Goal: Share content: Share content

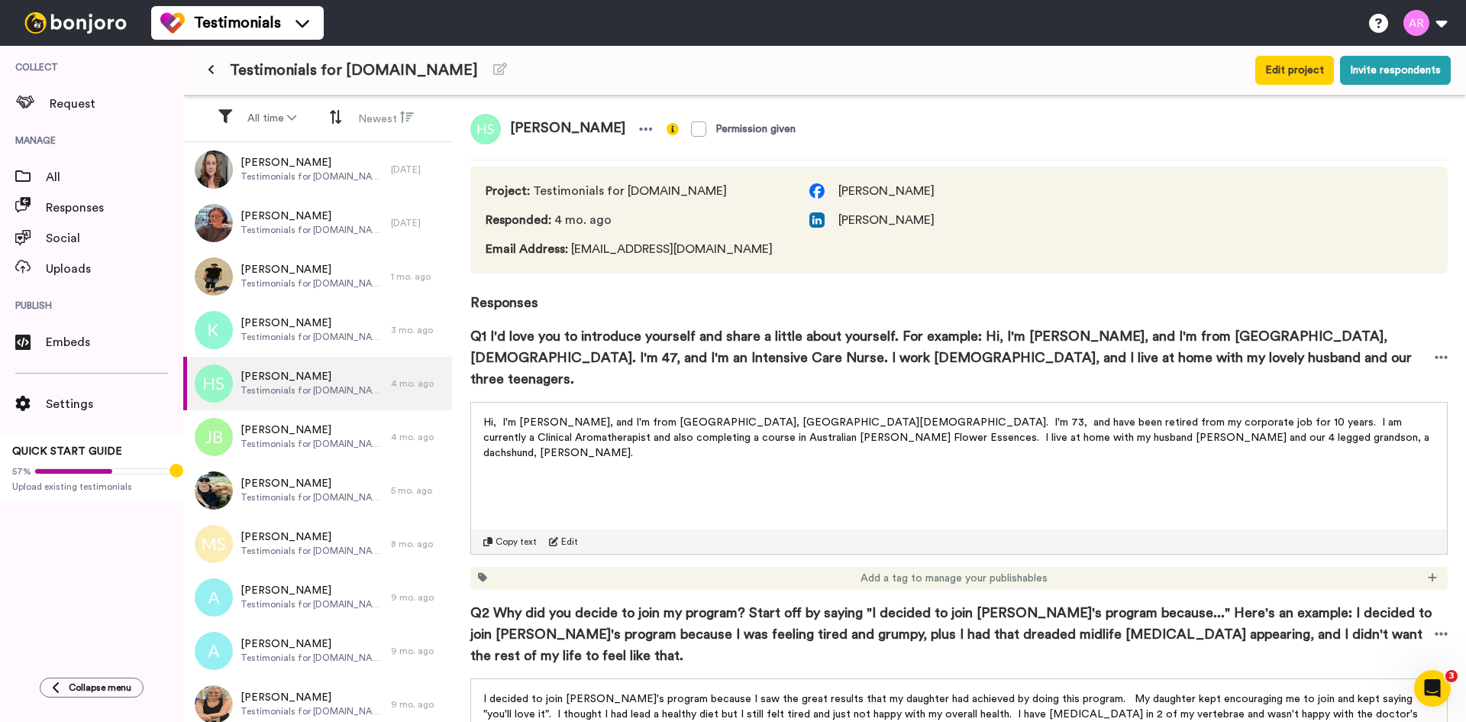
click at [669, 417] on span "Hi, I'm [PERSON_NAME], and I'm from [GEOGRAPHIC_DATA], [GEOGRAPHIC_DATA][DEMOGR…" at bounding box center [957, 437] width 949 height 41
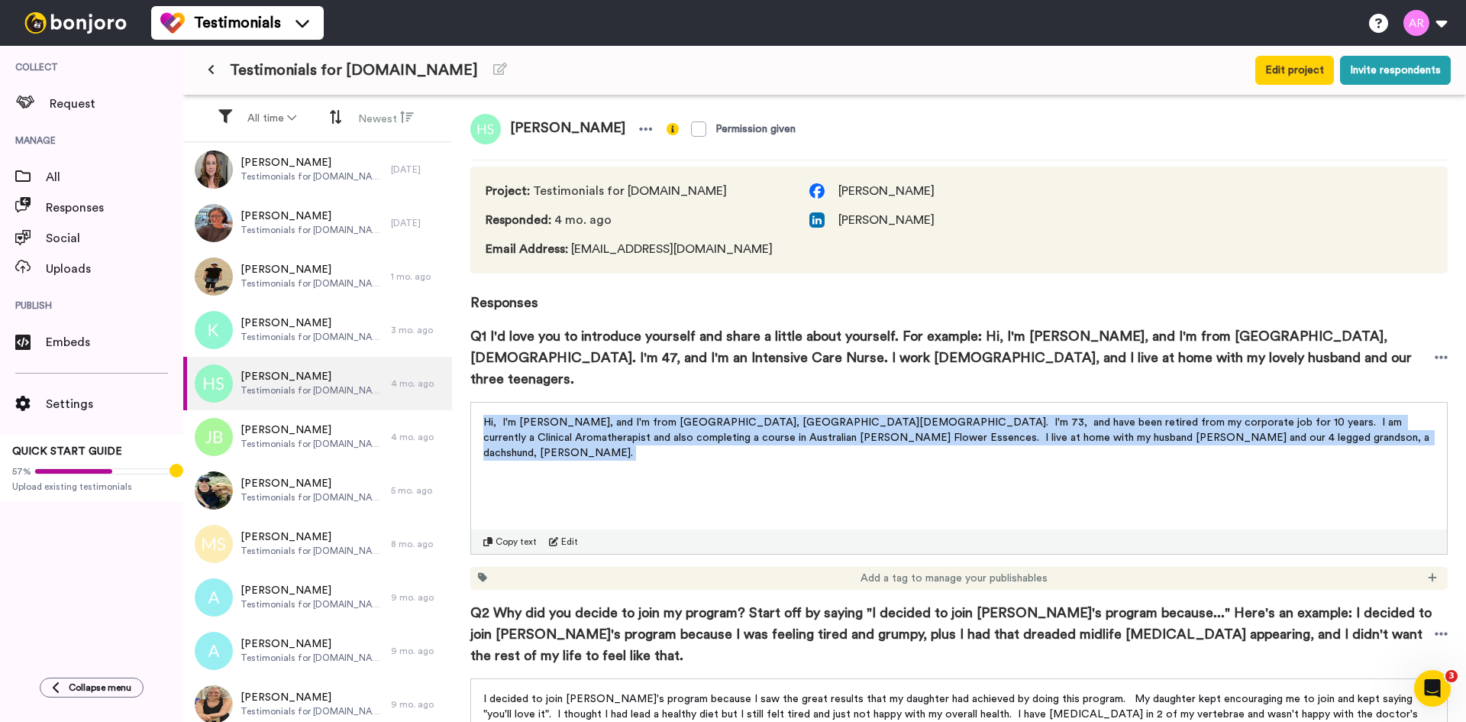
click at [669, 417] on span "Hi, I'm [PERSON_NAME], and I'm from [GEOGRAPHIC_DATA], [GEOGRAPHIC_DATA][DEMOGR…" at bounding box center [957, 437] width 949 height 41
copy div "Hi, I'm [PERSON_NAME], and I'm from [GEOGRAPHIC_DATA], [GEOGRAPHIC_DATA][DEMOGR…"
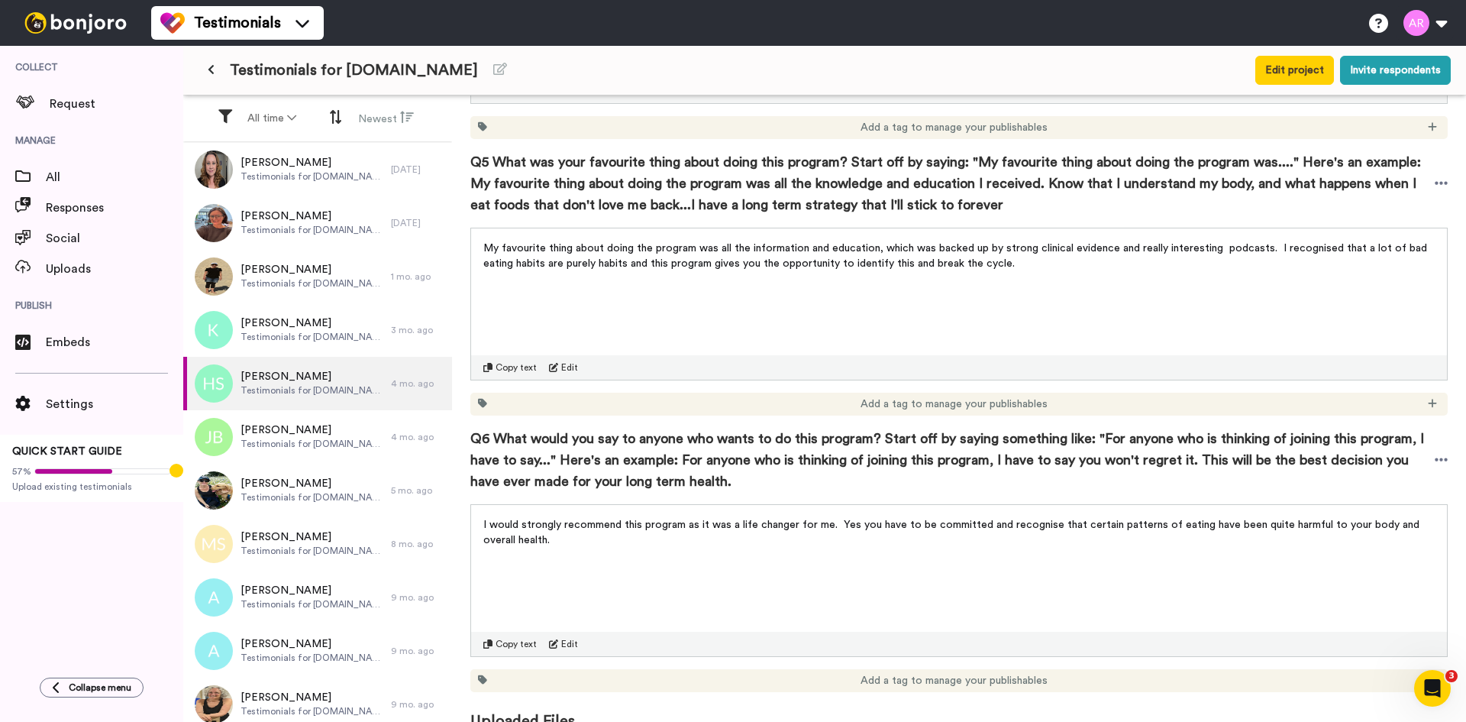
scroll to position [1028, 0]
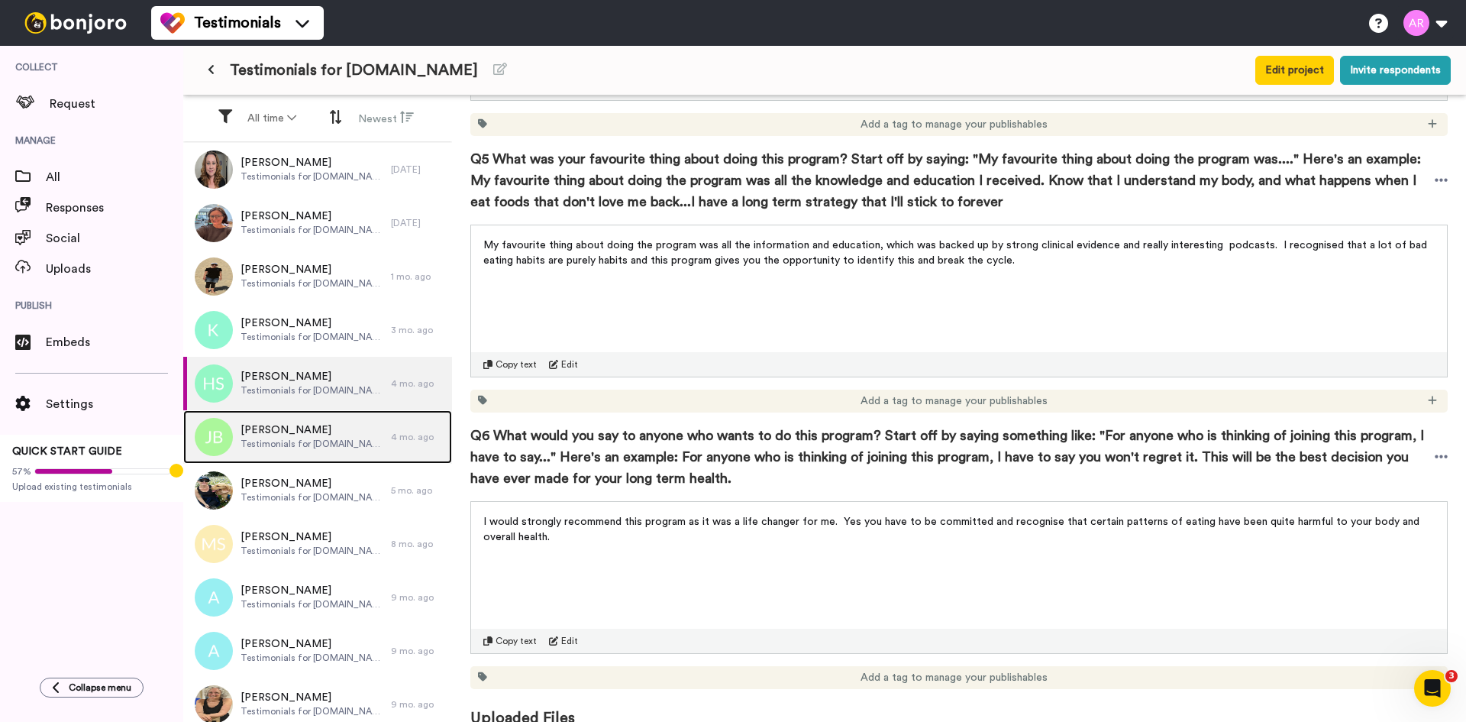
click at [273, 426] on span "[PERSON_NAME]" at bounding box center [312, 429] width 143 height 15
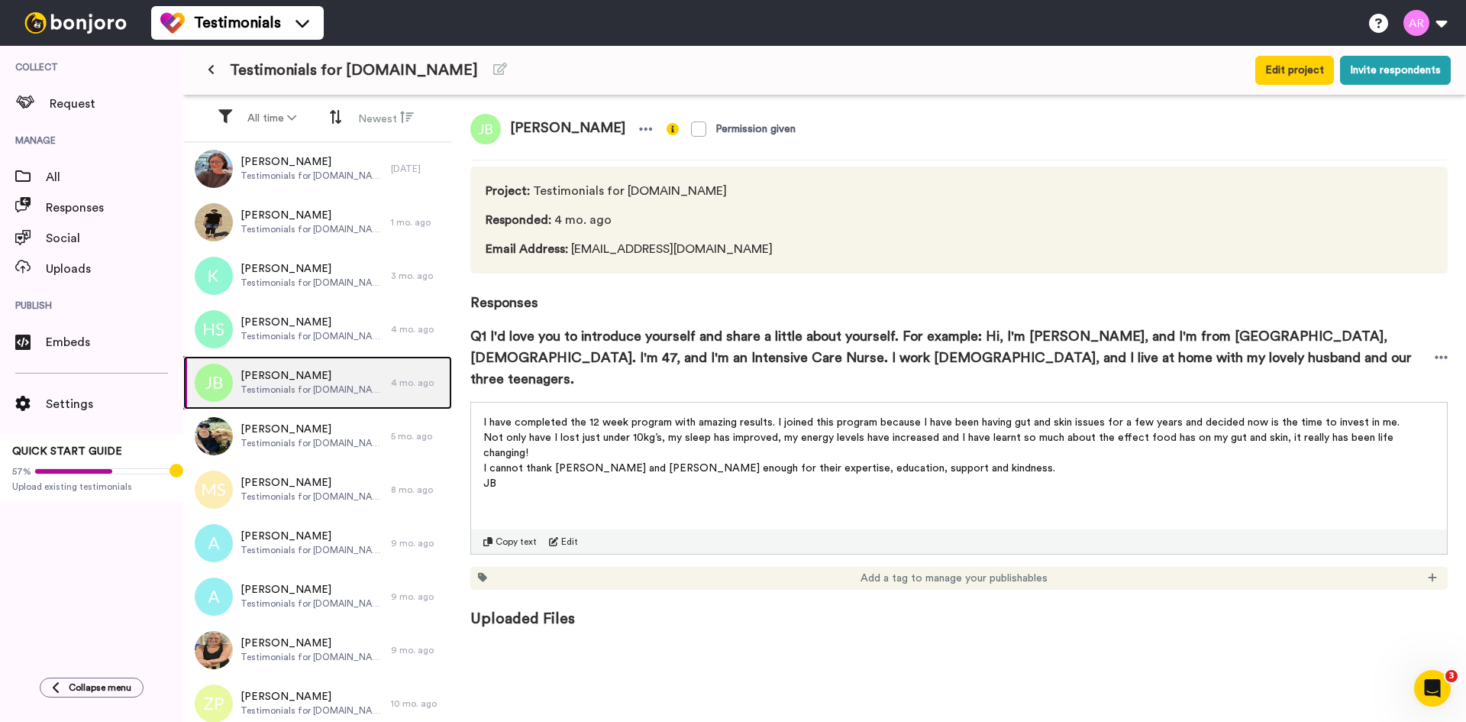
scroll to position [60, 0]
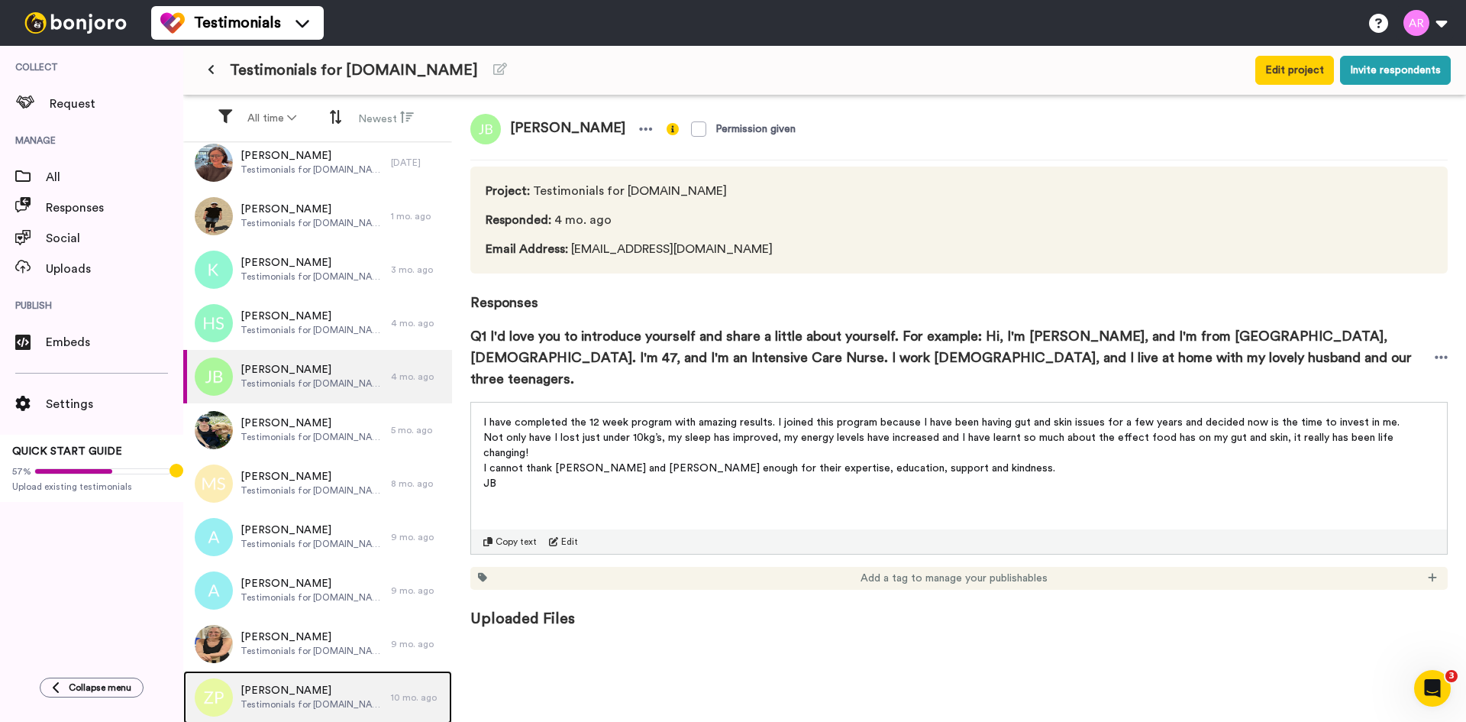
click at [298, 694] on span "[PERSON_NAME]" at bounding box center [312, 690] width 143 height 15
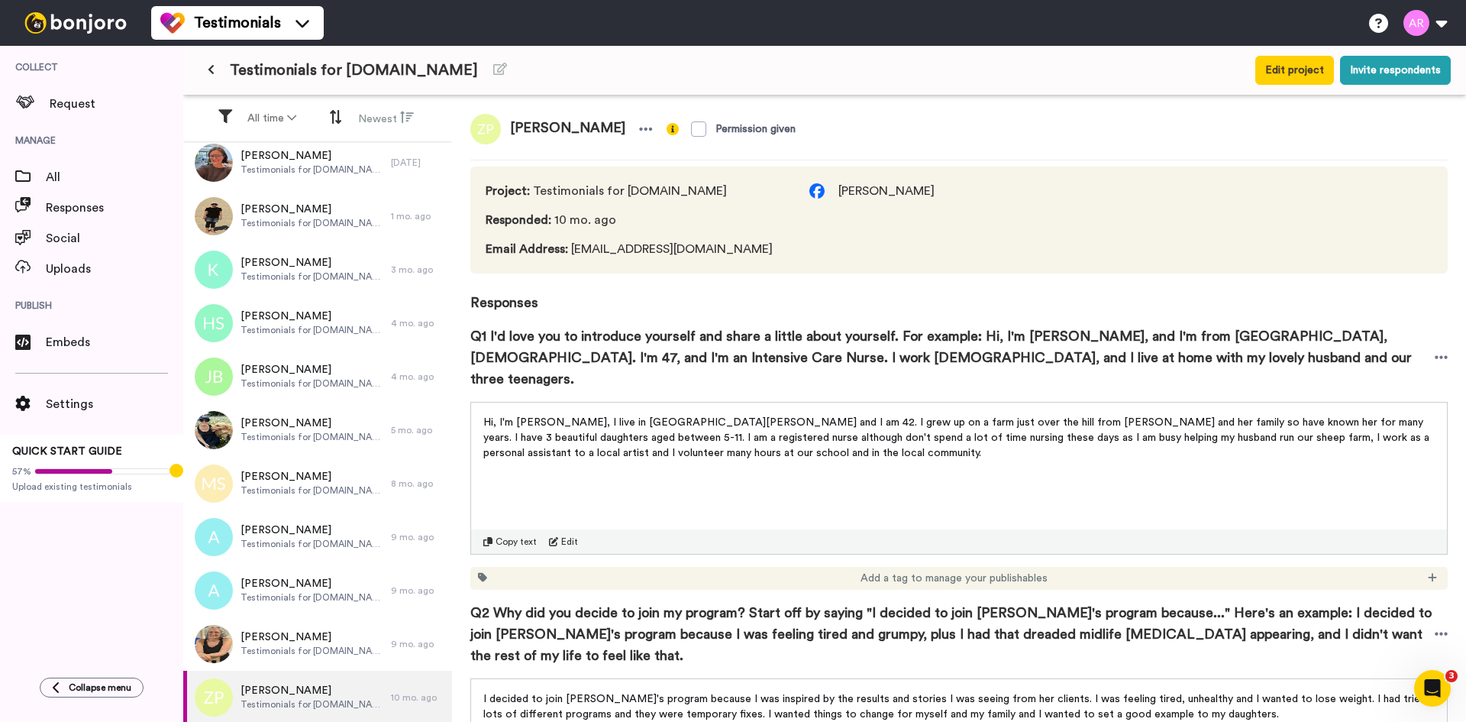
click at [611, 417] on span "Hi, I'm [PERSON_NAME], I live in [GEOGRAPHIC_DATA][PERSON_NAME] and I am 42. I …" at bounding box center [957, 437] width 949 height 41
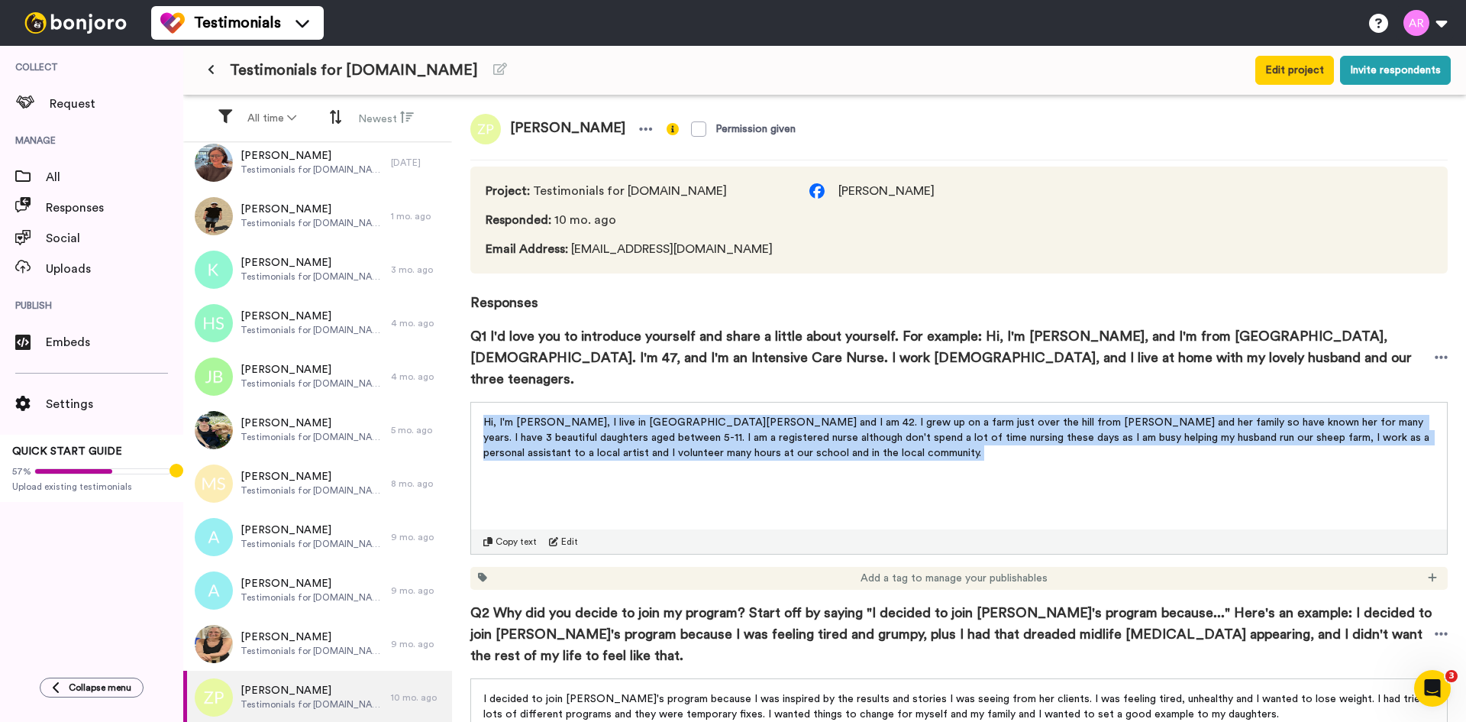
click at [611, 417] on span "Hi, I'm [PERSON_NAME], I live in [GEOGRAPHIC_DATA][PERSON_NAME] and I am 42. I …" at bounding box center [957, 437] width 949 height 41
copy div "Hi, I'm [PERSON_NAME], I live in [GEOGRAPHIC_DATA][PERSON_NAME] and I am 42. I …"
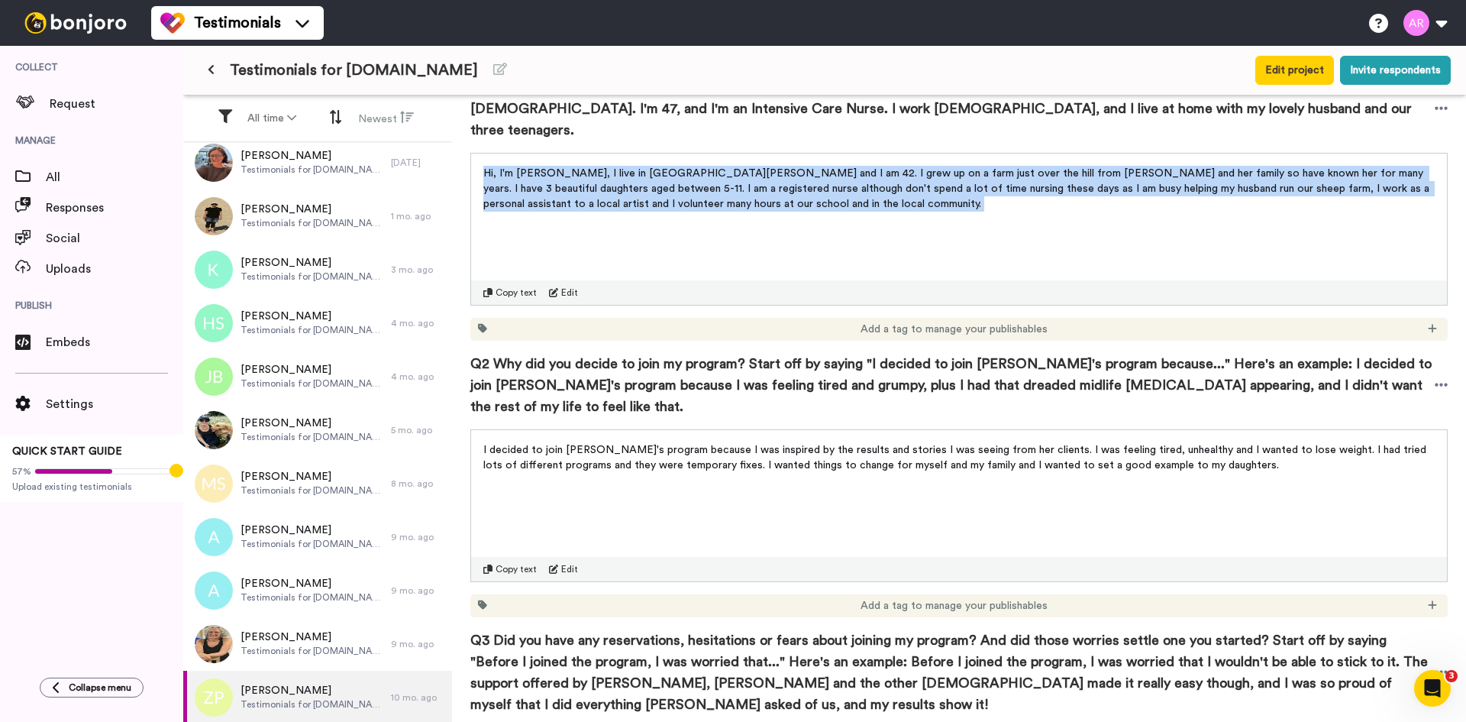
scroll to position [254, 0]
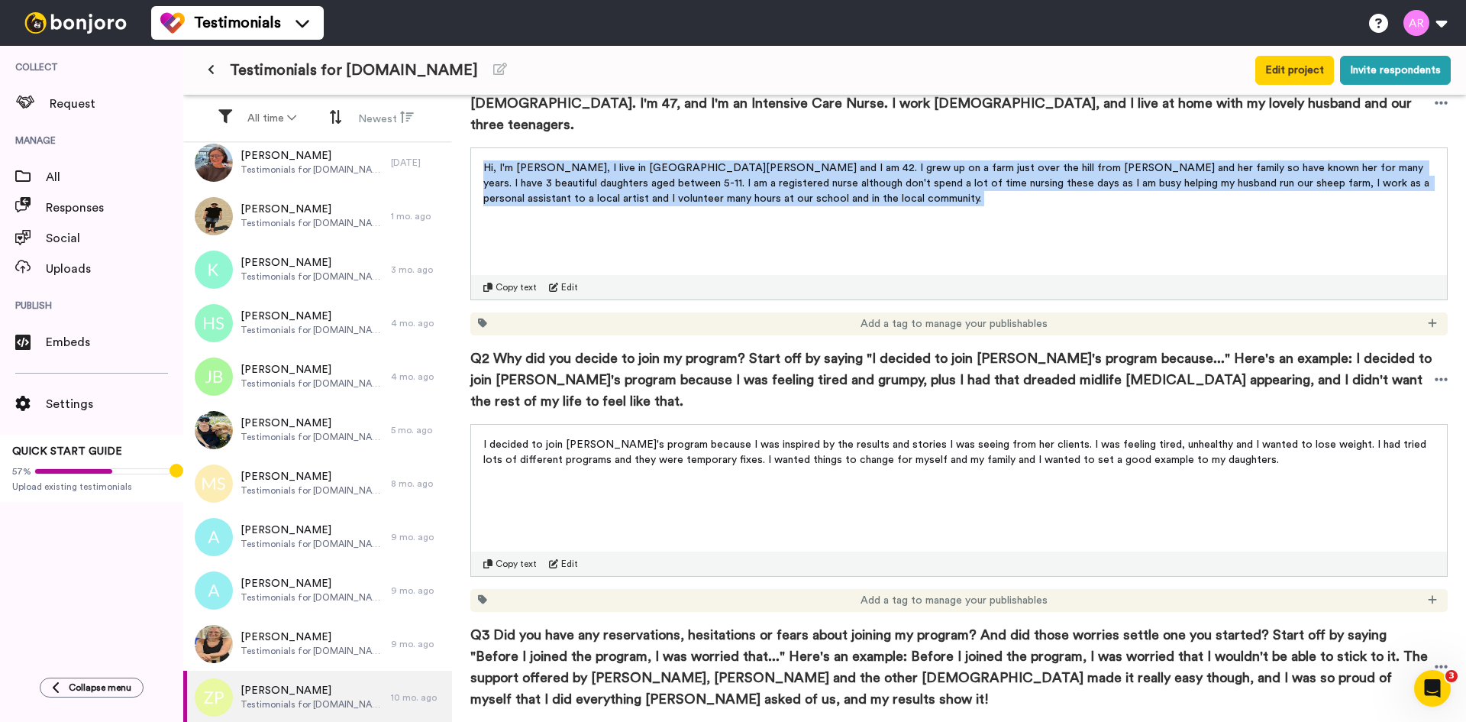
click at [668, 437] on p "I decided to join [PERSON_NAME]'s program because I was inspired by the results…" at bounding box center [959, 452] width 952 height 31
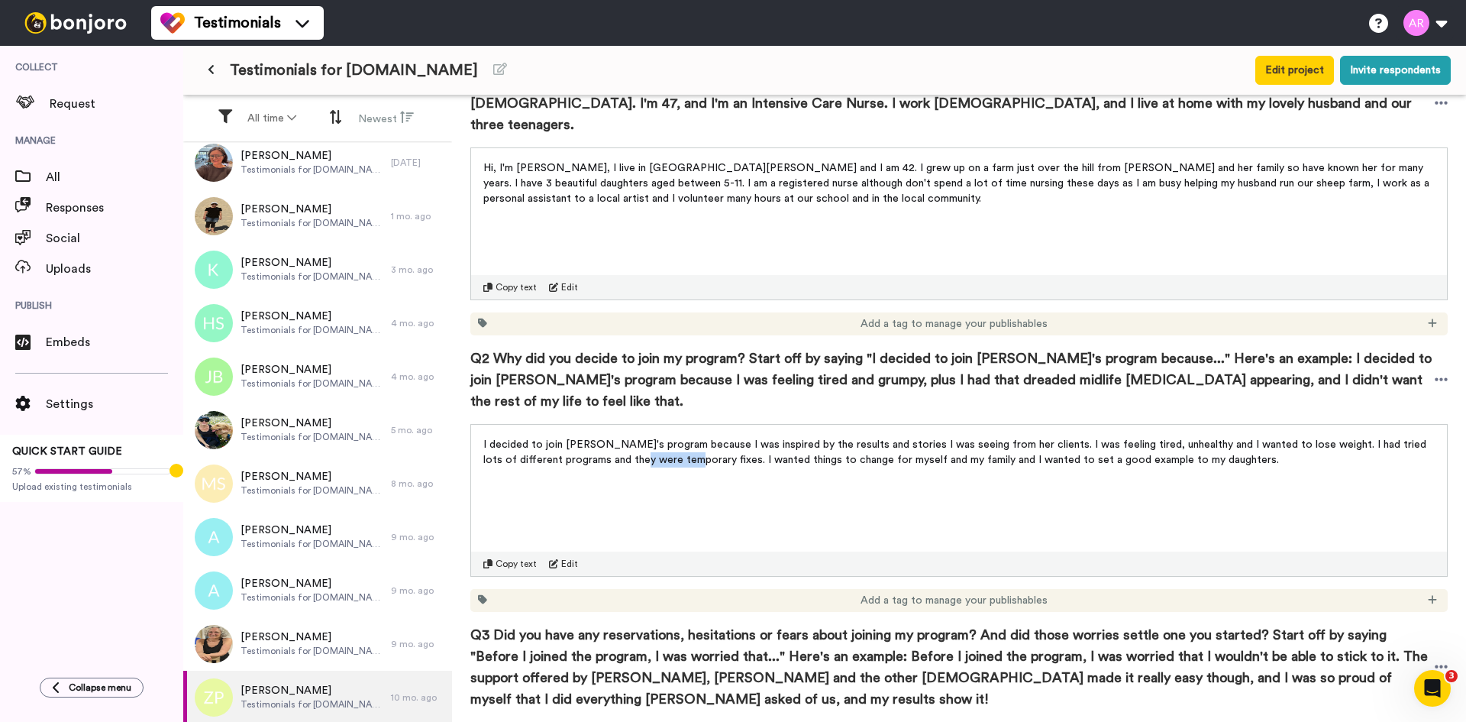
click at [668, 437] on p "I decided to join [PERSON_NAME]'s program because I was inspired by the results…" at bounding box center [959, 452] width 952 height 31
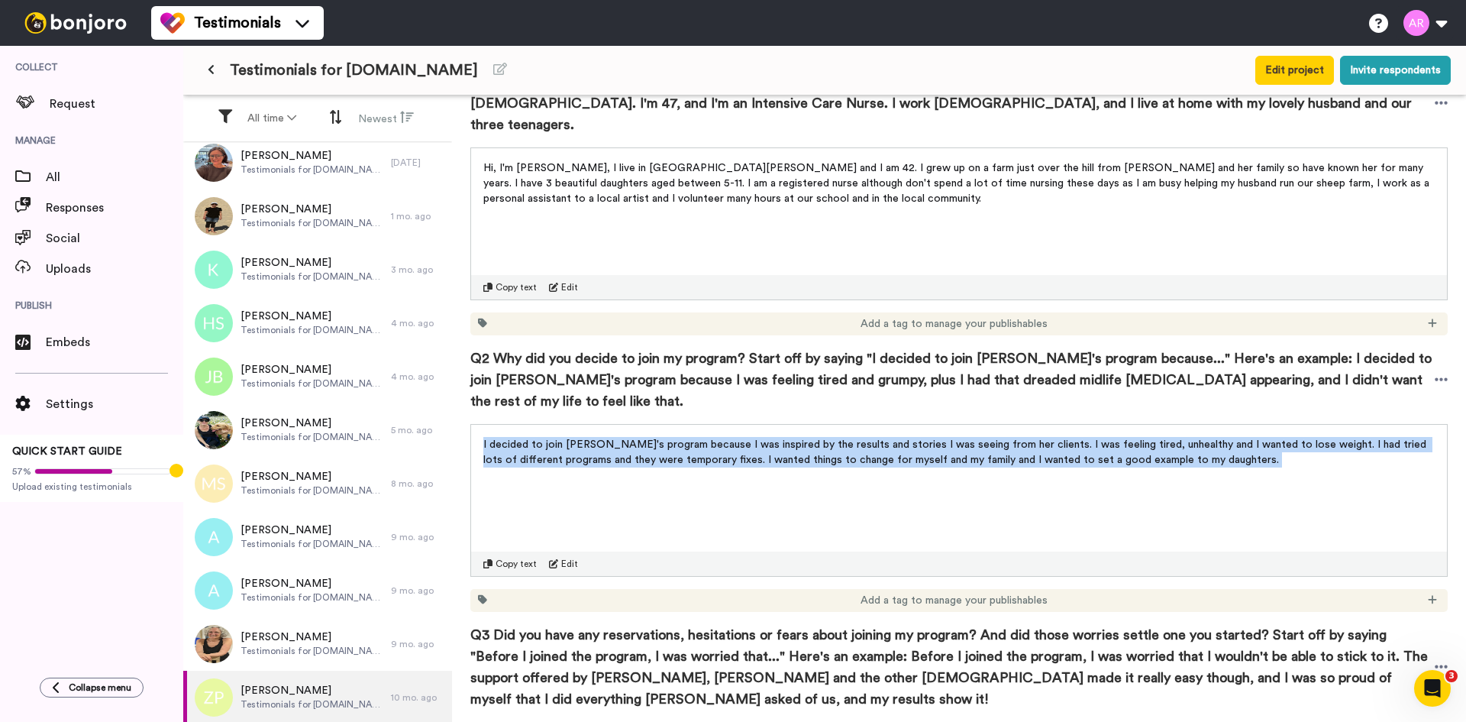
click at [668, 437] on p "I decided to join [PERSON_NAME]'s program because I was inspired by the results…" at bounding box center [959, 452] width 952 height 31
copy div "I decided to join [PERSON_NAME]'s program because I was inspired by the results…"
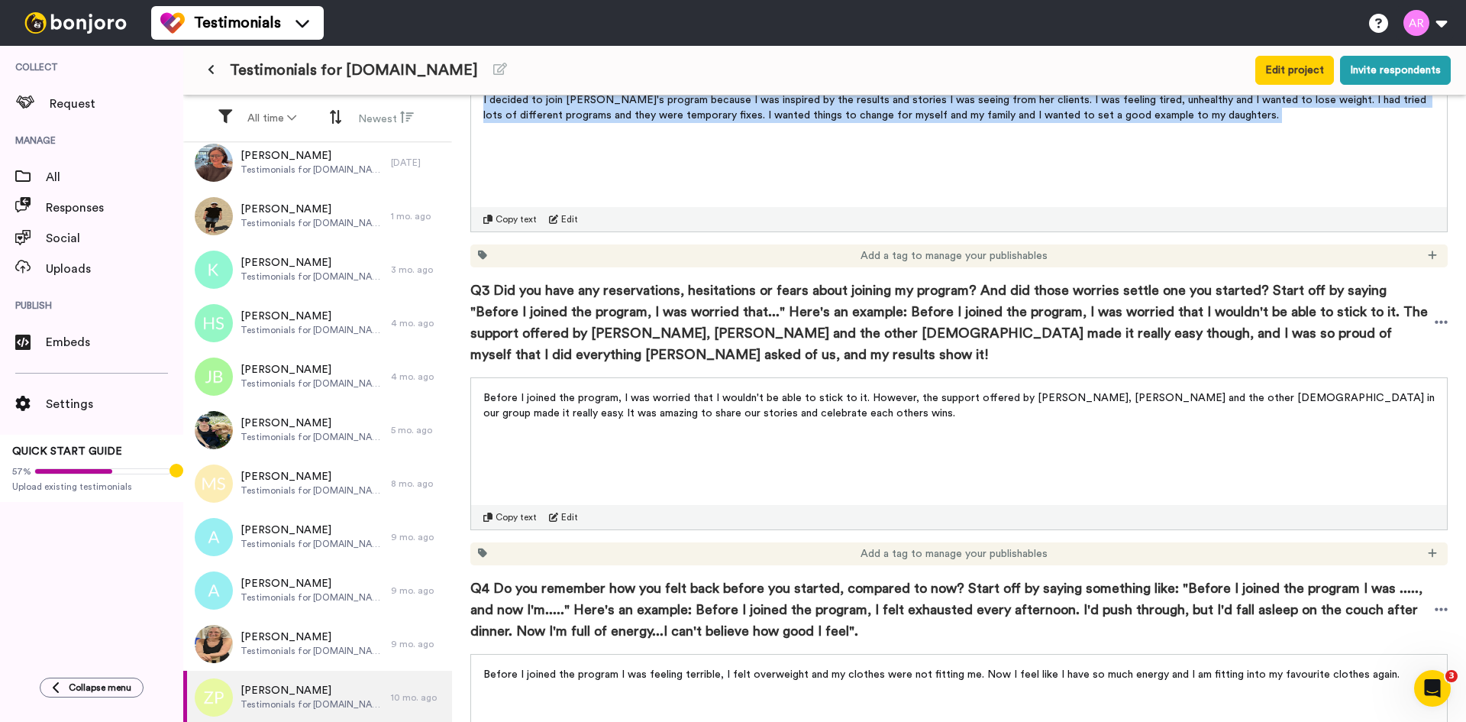
scroll to position [636, 0]
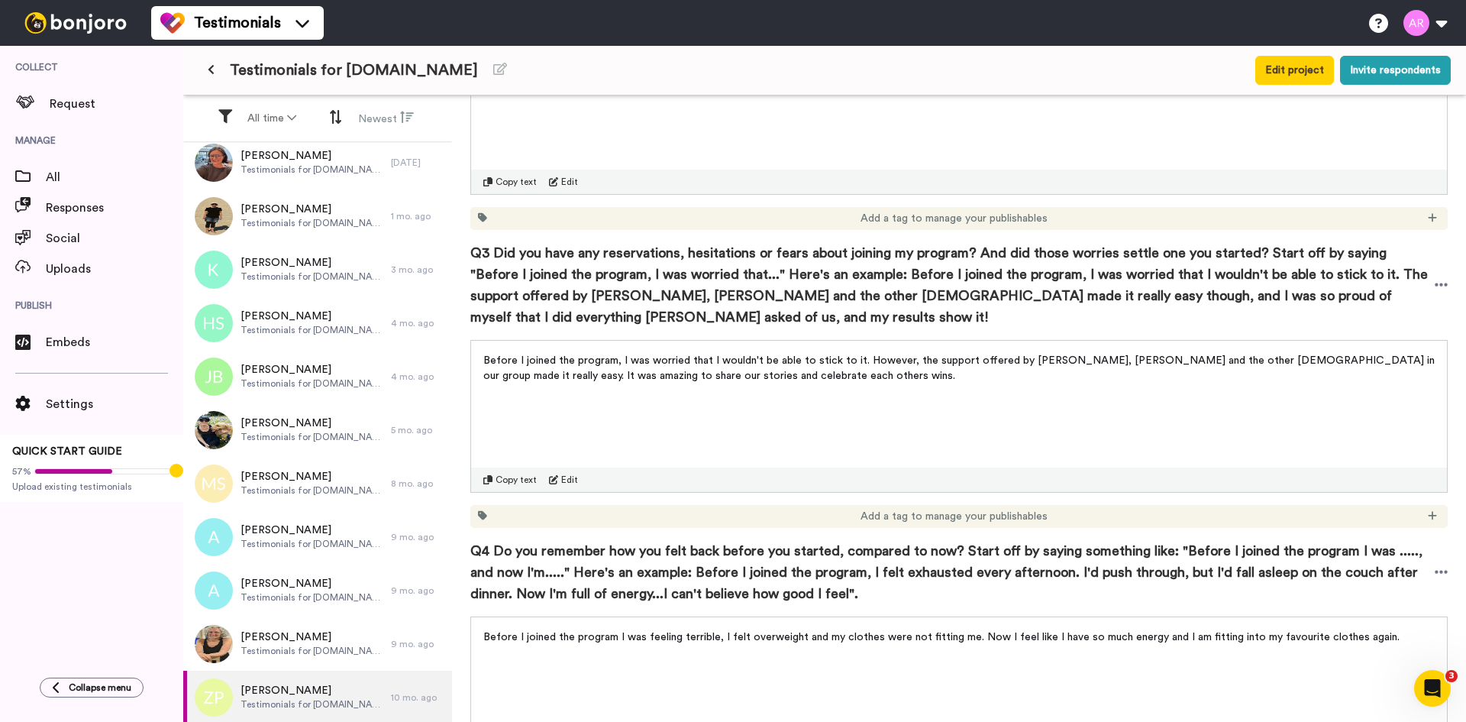
click at [603, 355] on span "Before I joined the program, I was worried that I wouldn't be able to stick to …" at bounding box center [960, 368] width 955 height 26
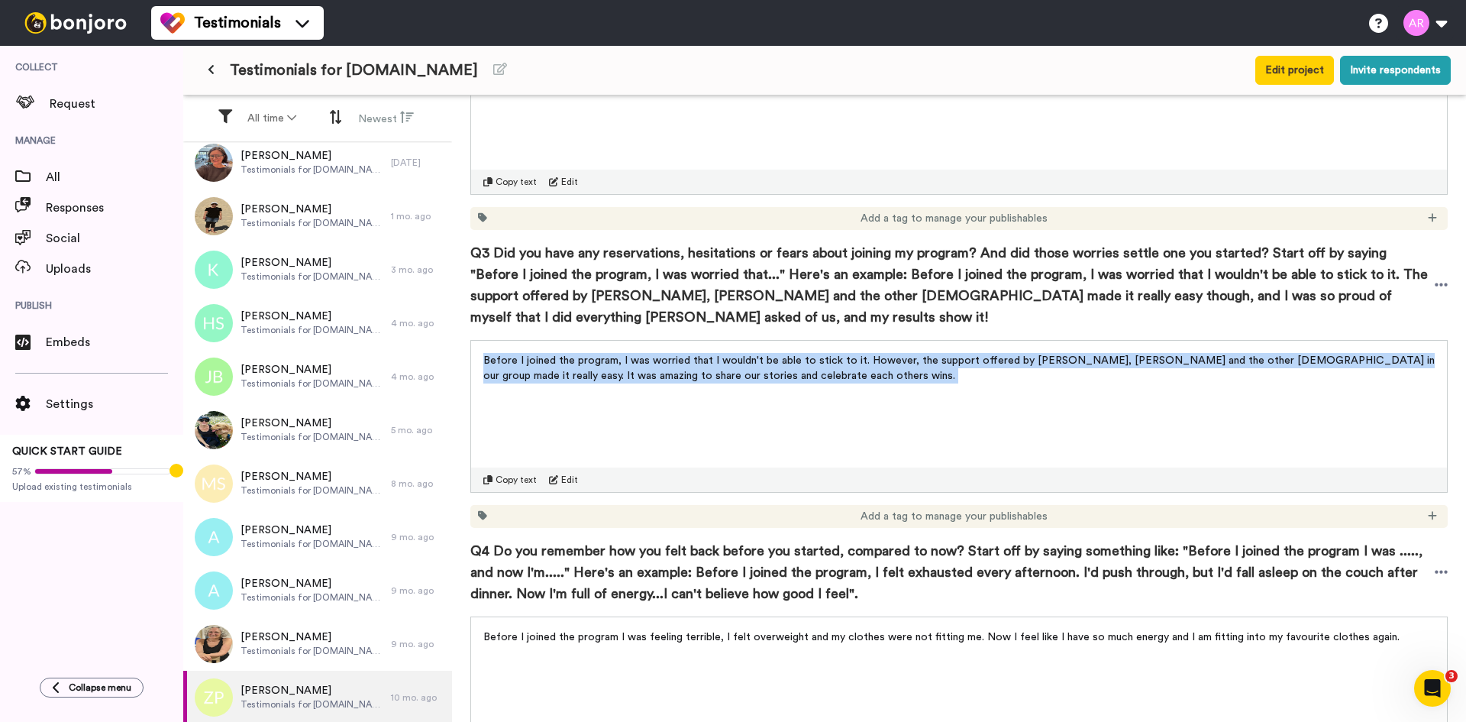
click at [603, 355] on span "Before I joined the program, I was worried that I wouldn't be able to stick to …" at bounding box center [960, 368] width 955 height 26
copy div "Before I joined the program, I was worried that I wouldn't be able to stick to …"
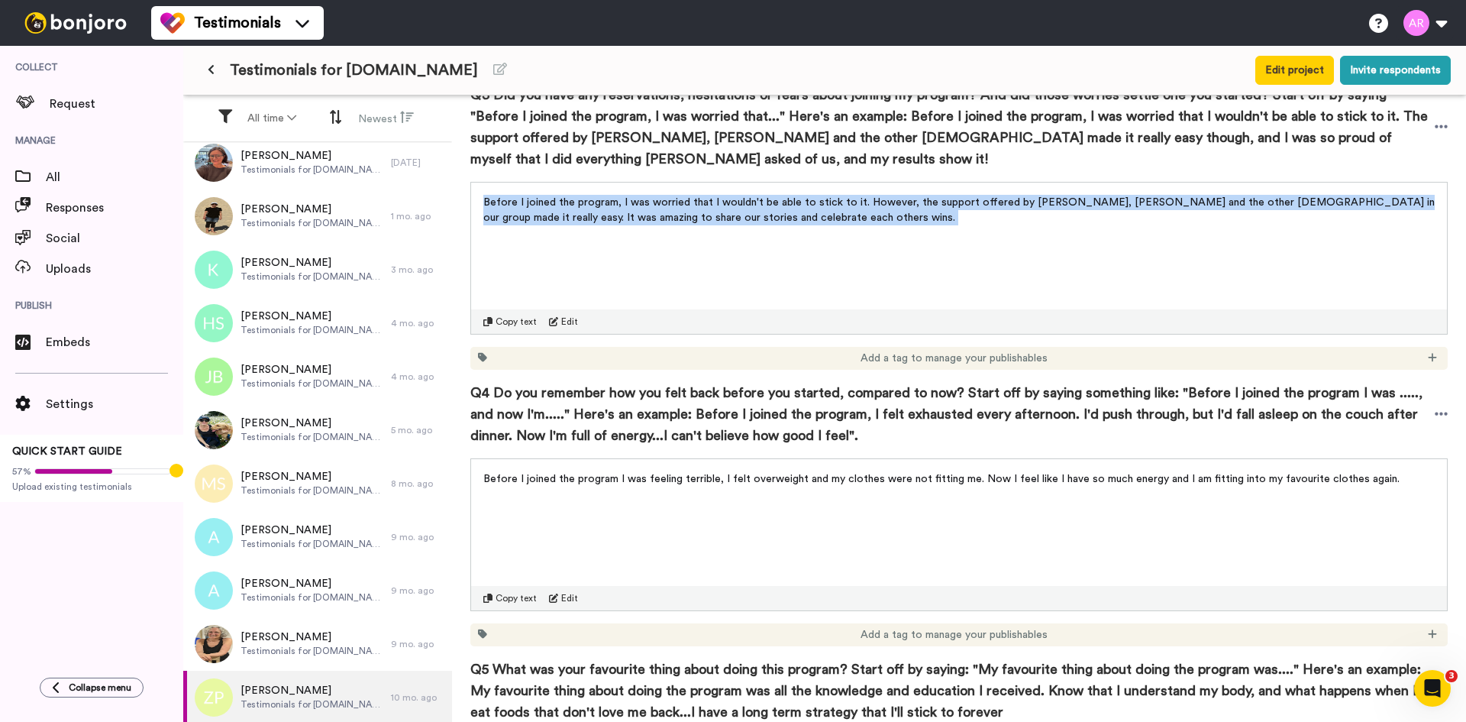
scroll to position [891, 0]
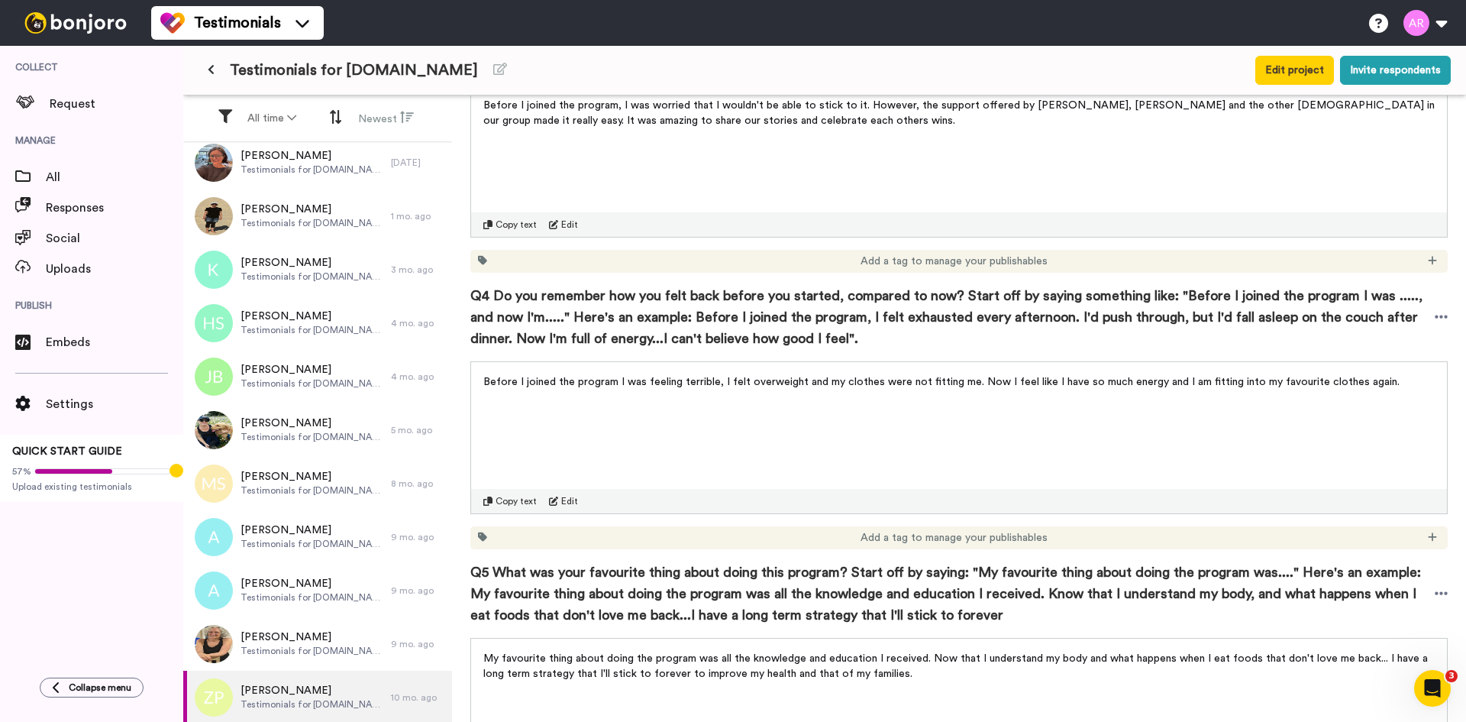
click at [635, 374] on p "Before I joined the program I was feeling terrible, I felt overweight and my cl…" at bounding box center [959, 381] width 952 height 15
click at [636, 374] on p "Before I joined the program I was feeling terrible, I felt overweight and my cl…" at bounding box center [959, 381] width 952 height 15
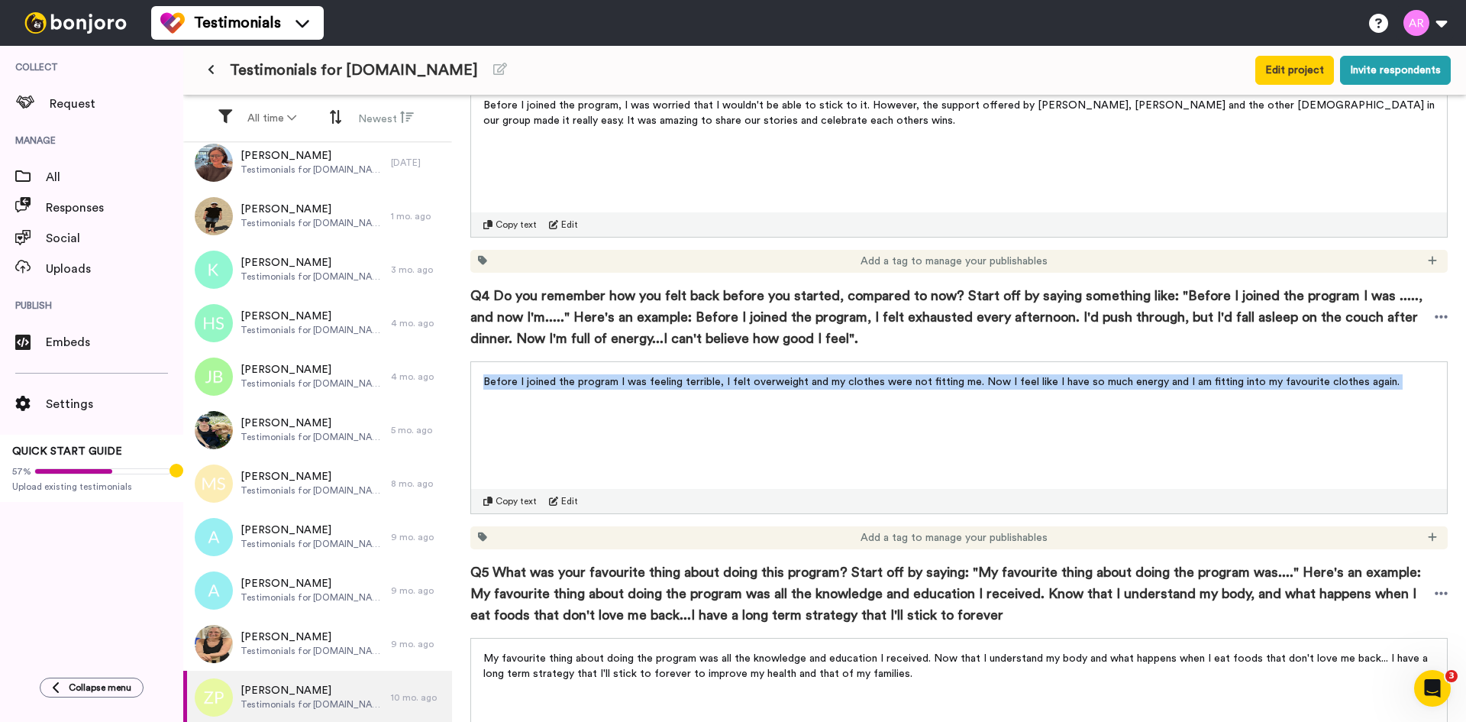
click at [636, 374] on p "Before I joined the program I was feeling terrible, I felt overweight and my cl…" at bounding box center [959, 381] width 952 height 15
copy div "Before I joined the program I was feeling terrible, I felt overweight and my cl…"
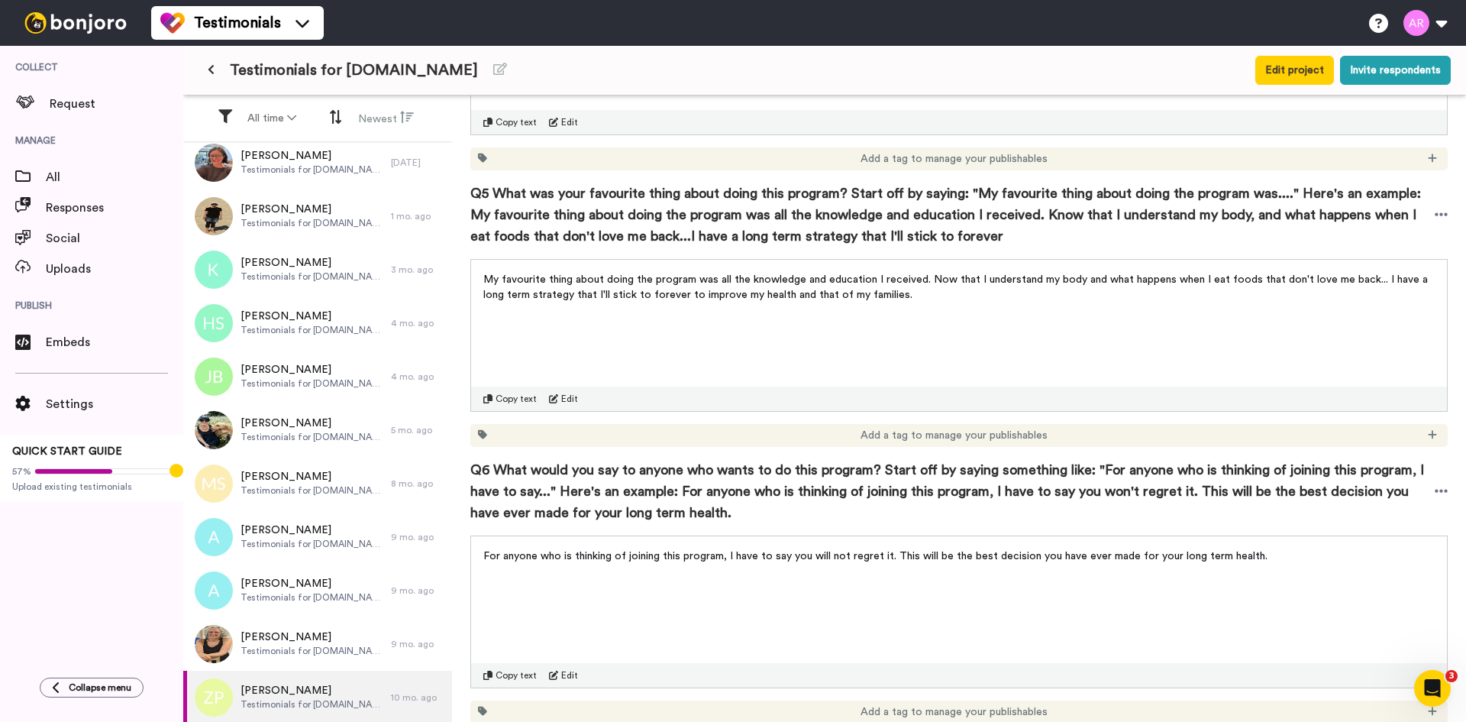
scroll to position [1273, 0]
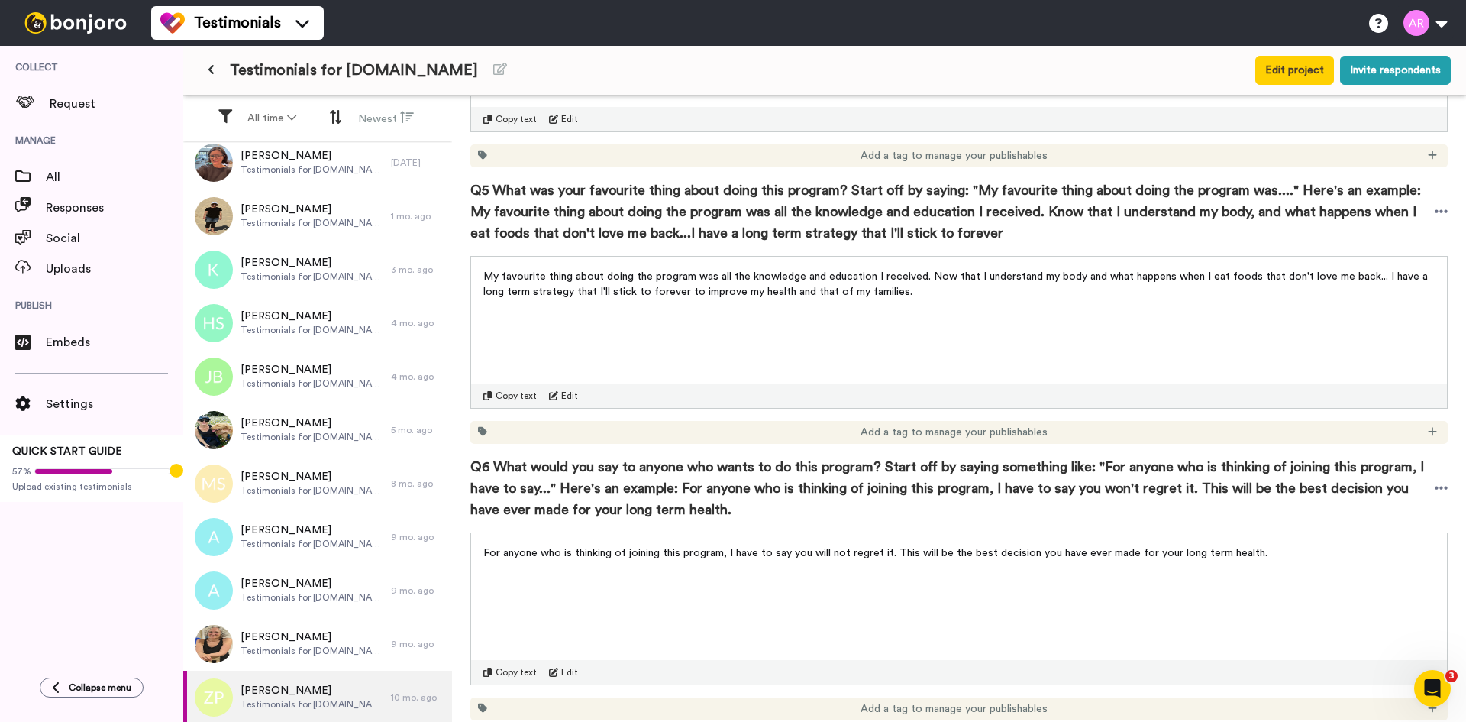
click at [621, 271] on span "My favourite thing about doing the program was all the knowledge and education …" at bounding box center [957, 284] width 948 height 26
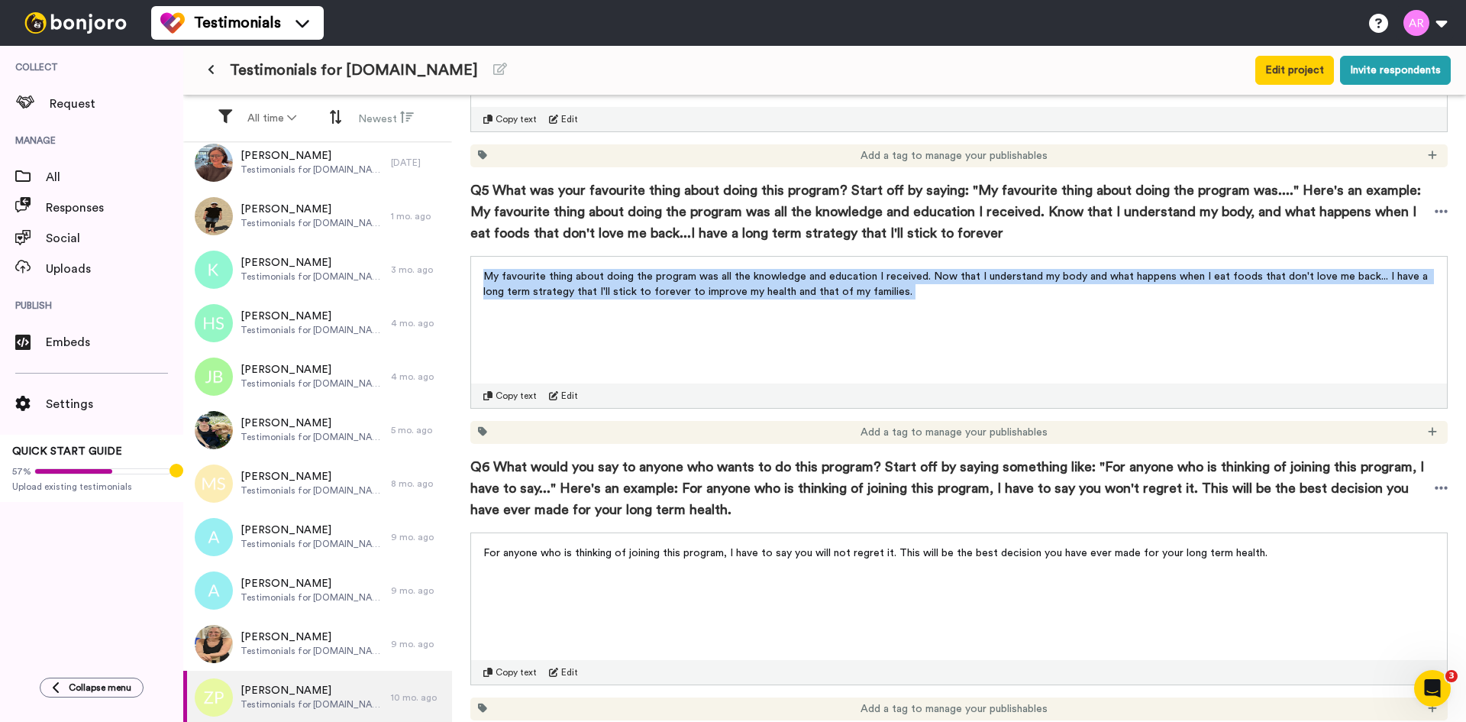
click at [621, 271] on span "My favourite thing about doing the program was all the knowledge and education …" at bounding box center [957, 284] width 948 height 26
copy div "My favourite thing about doing the program was all the knowledge and education …"
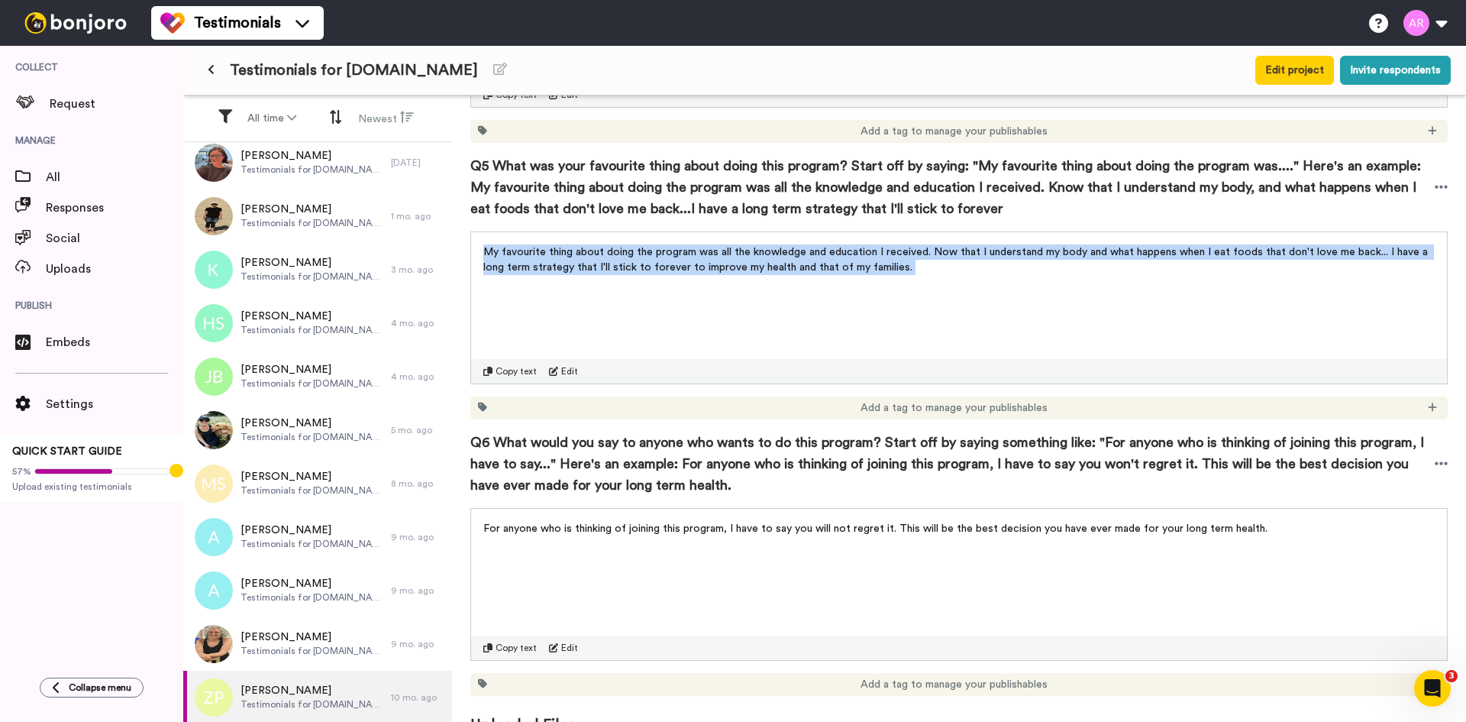
scroll to position [1304, 0]
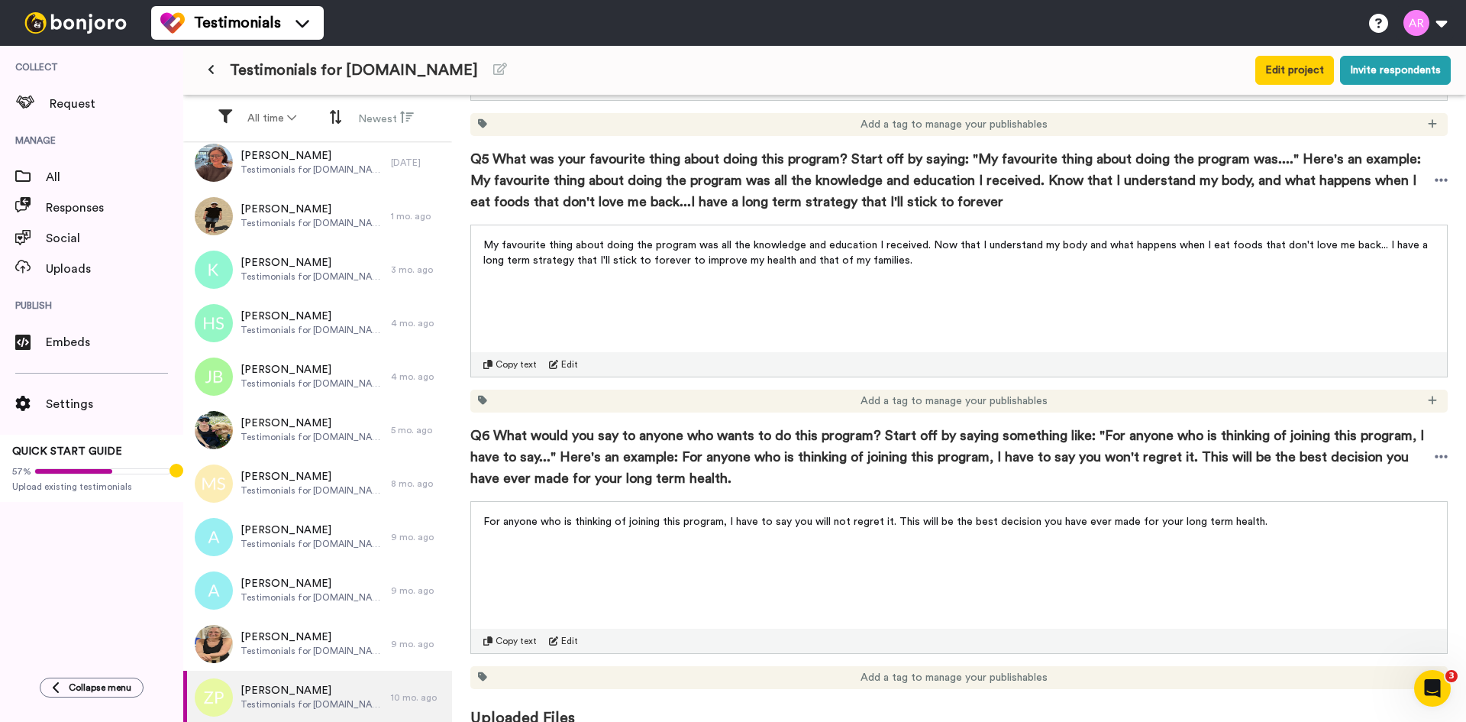
click at [598, 516] on span "For anyone who is thinking of joining this program, I have to say you will not …" at bounding box center [875, 521] width 784 height 11
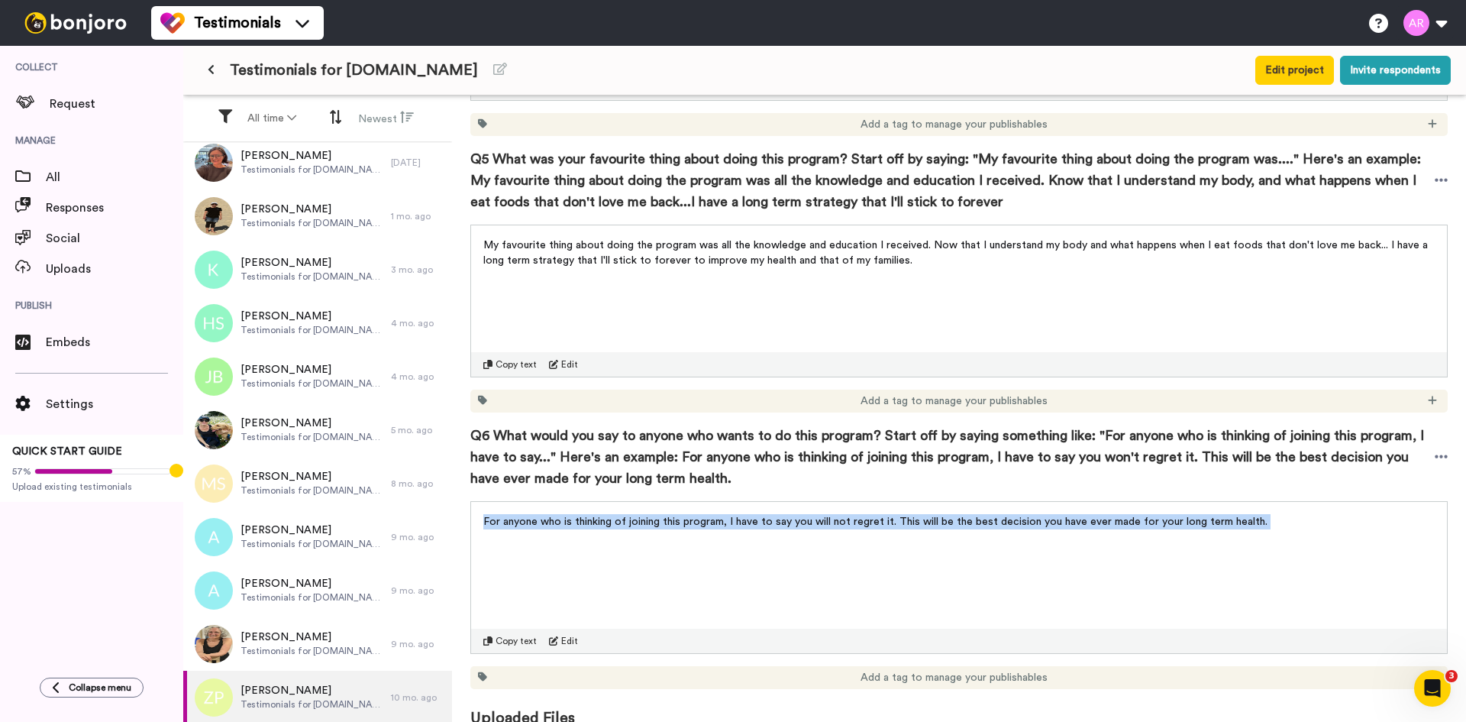
click at [598, 516] on span "For anyone who is thinking of joining this program, I have to say you will not …" at bounding box center [875, 521] width 784 height 11
copy div "For anyone who is thinking of joining this program, I have to say you will not …"
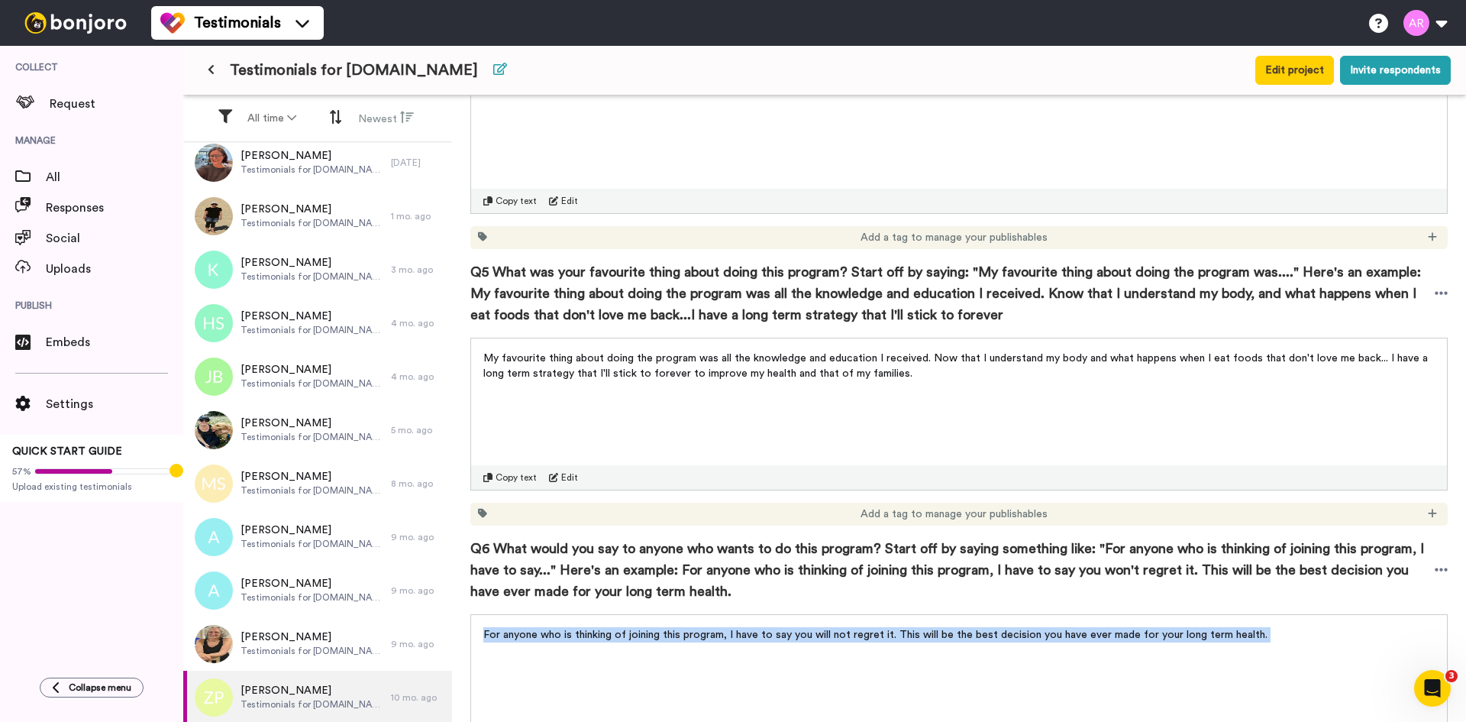
scroll to position [1050, 0]
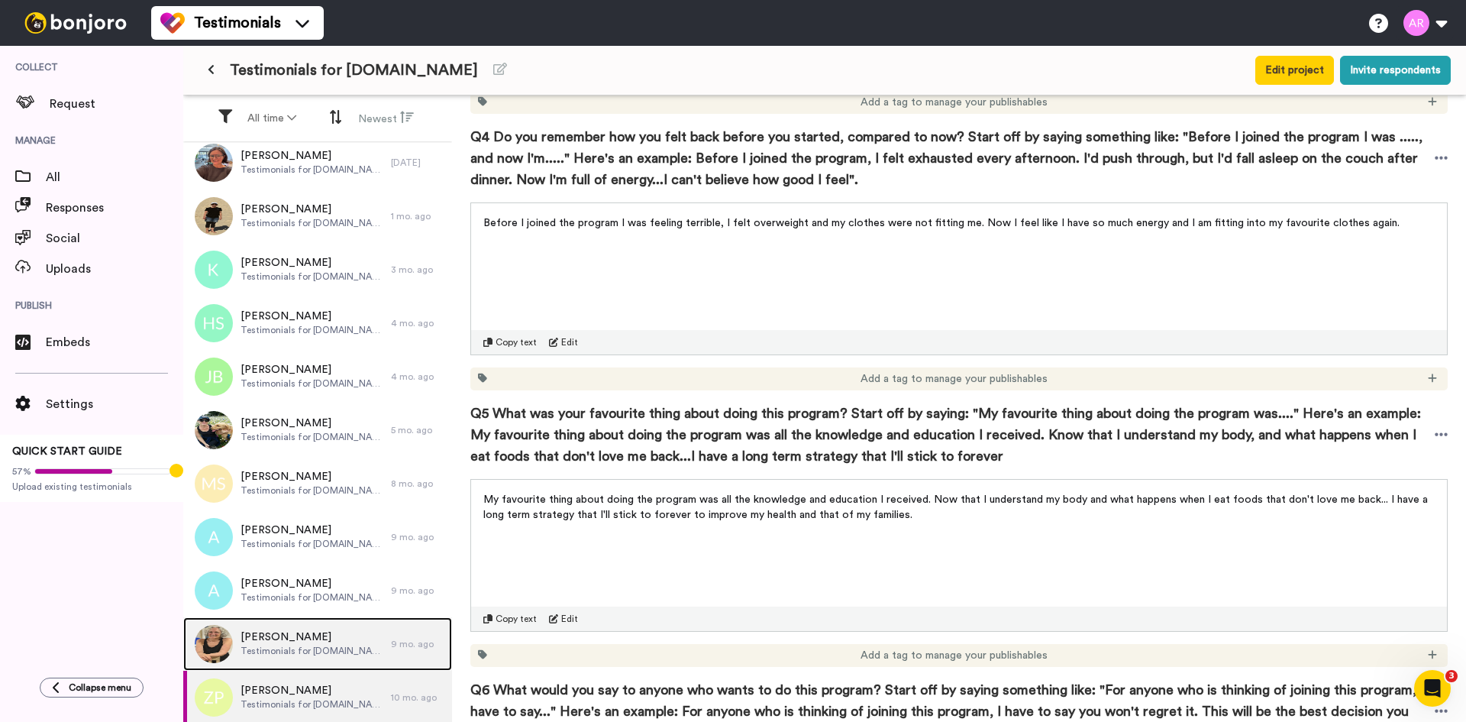
click at [336, 635] on span "[PERSON_NAME]" at bounding box center [312, 636] width 143 height 15
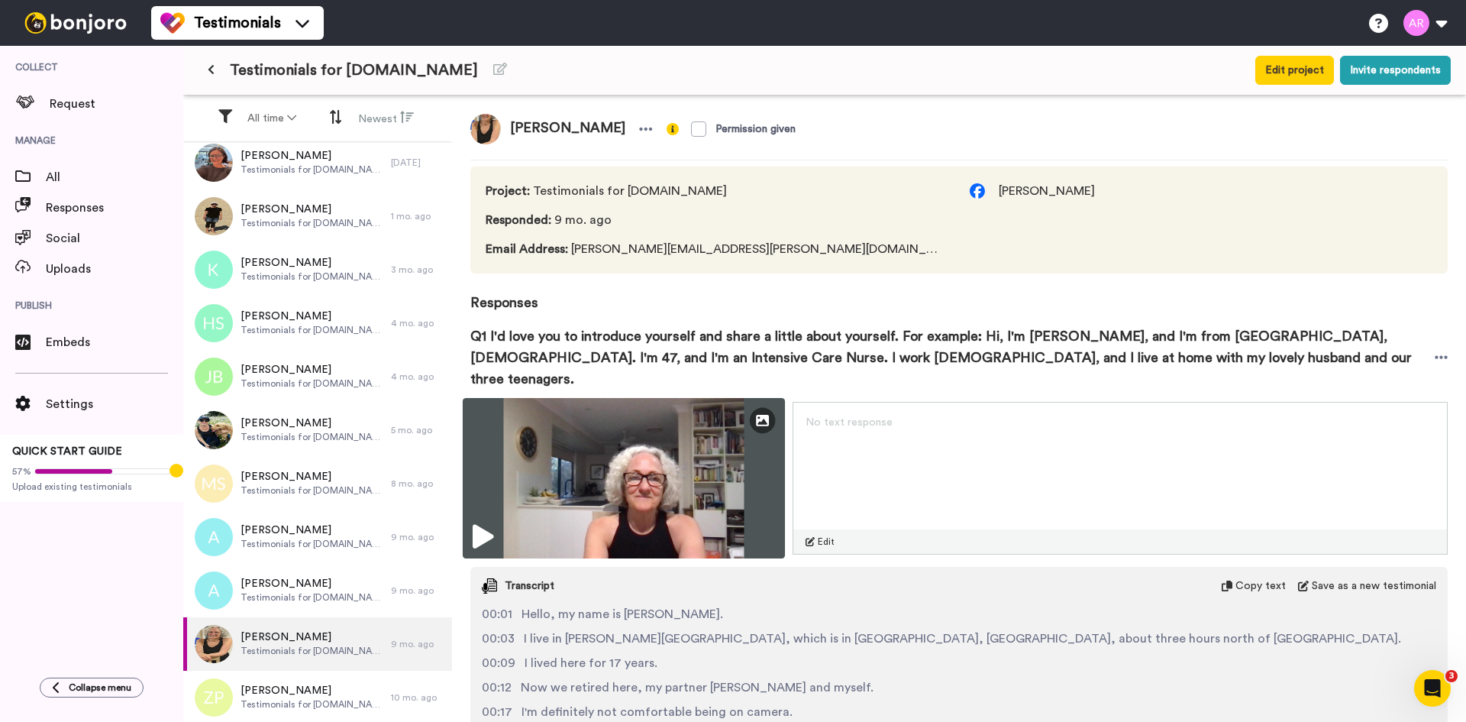
click at [713, 464] on img at bounding box center [624, 478] width 322 height 160
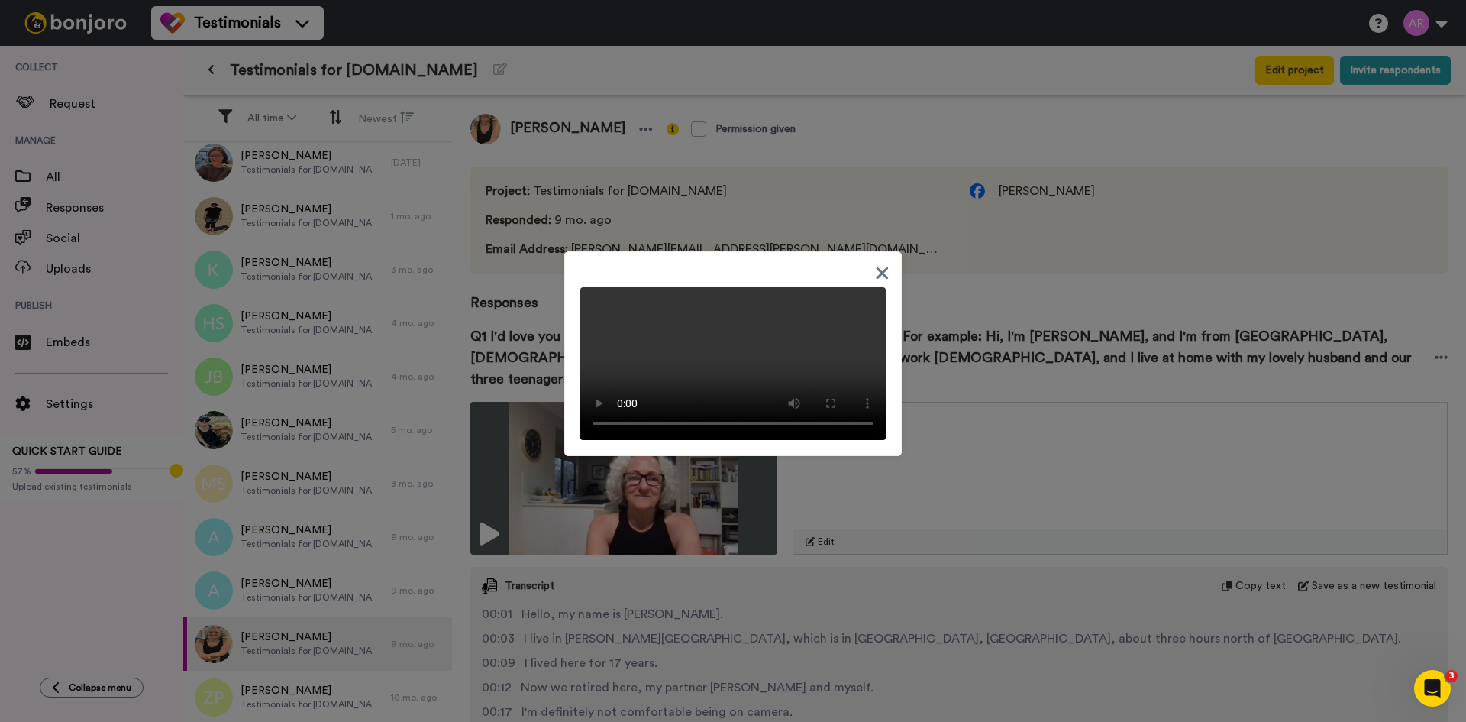
click at [878, 267] on icon at bounding box center [883, 273] width 12 height 12
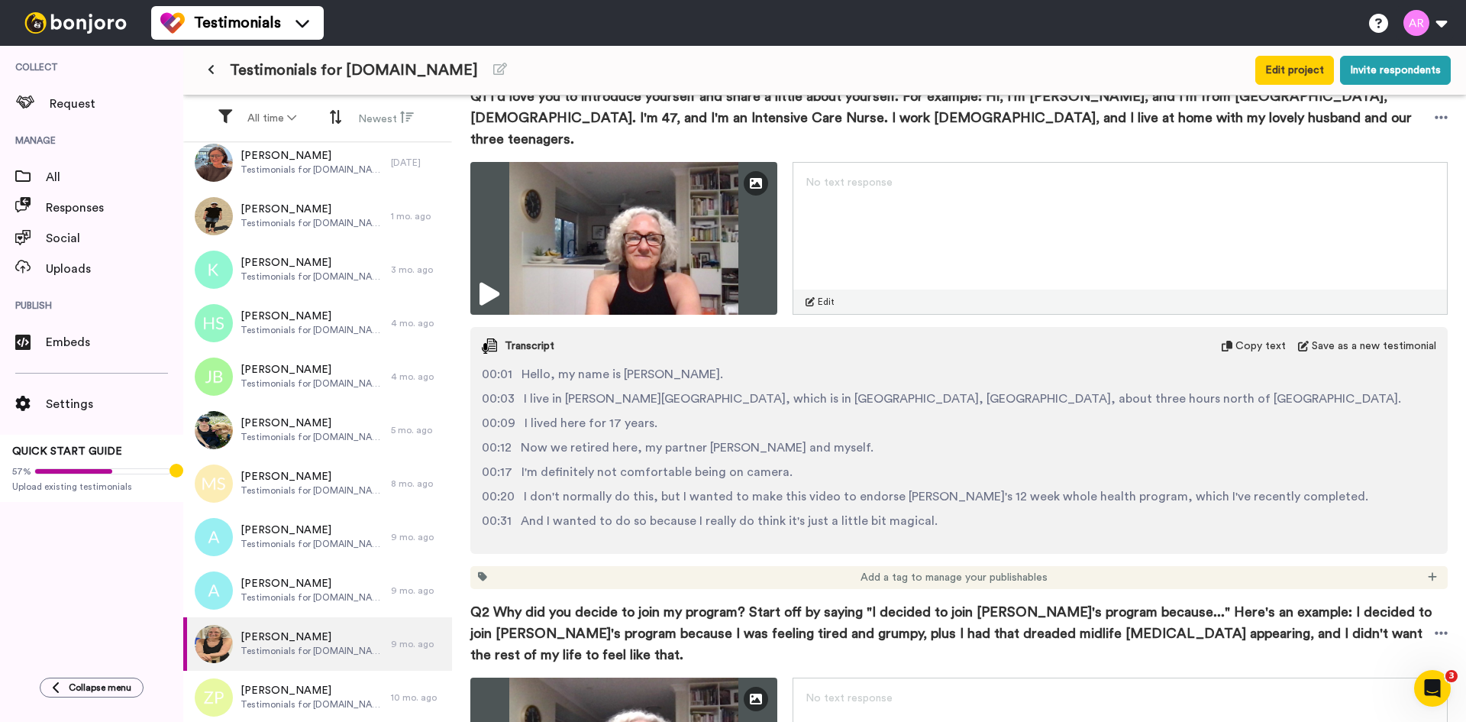
scroll to position [254, 0]
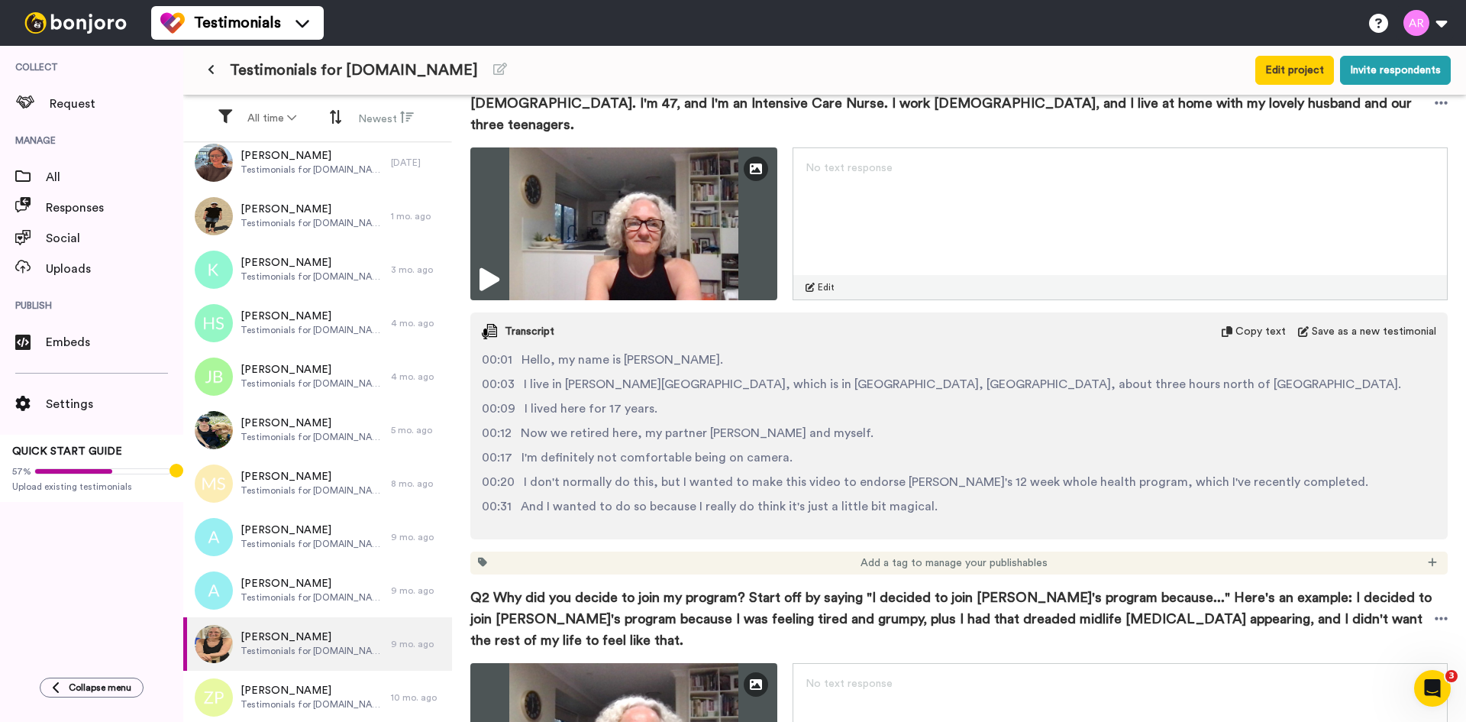
click at [1256, 324] on span "Copy text" at bounding box center [1261, 331] width 50 height 15
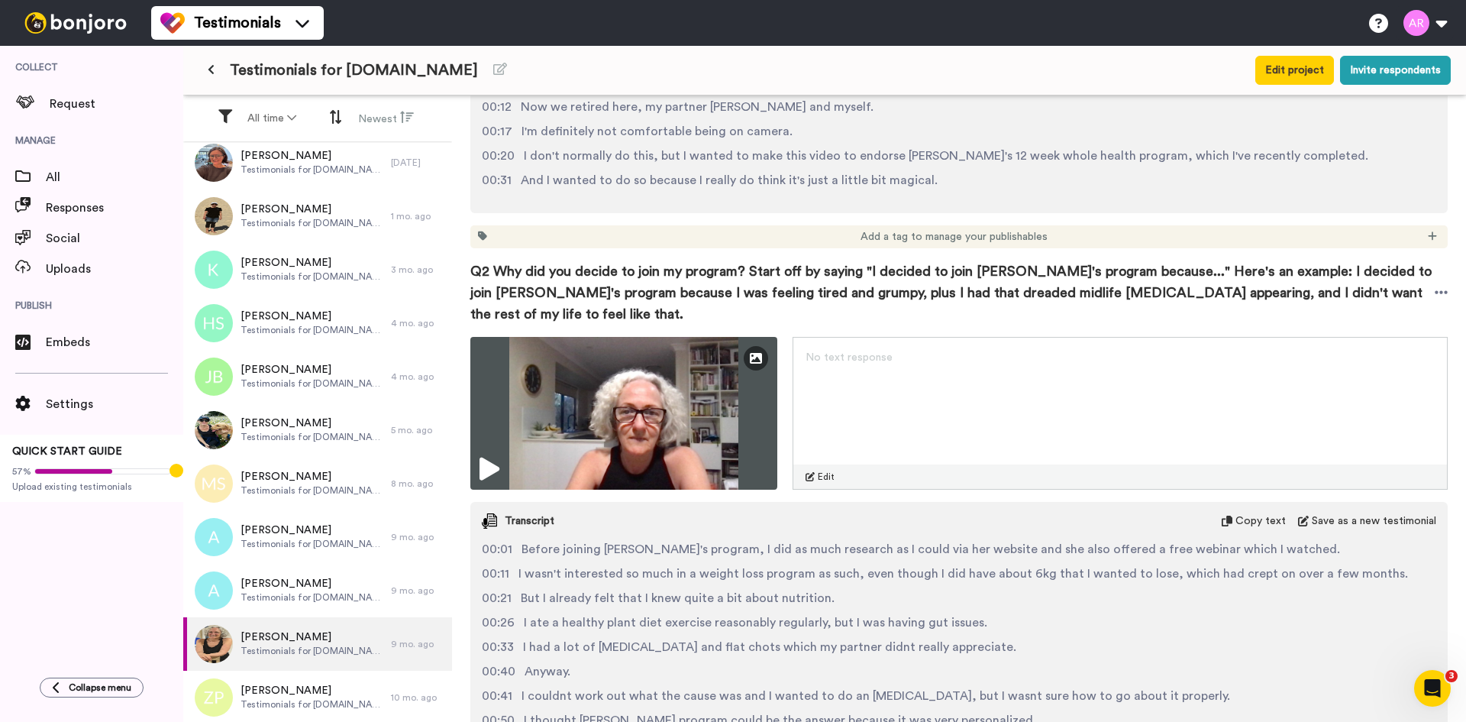
scroll to position [636, 0]
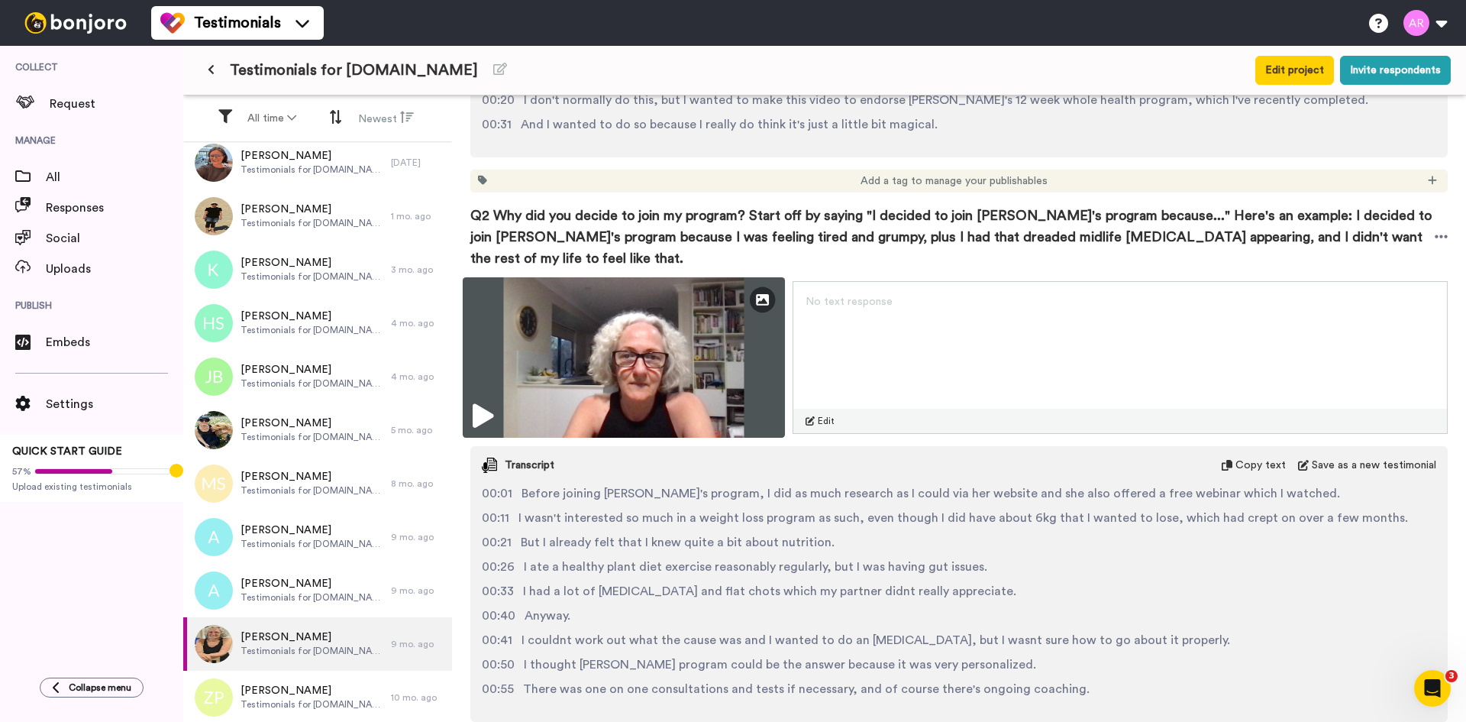
click at [676, 335] on img at bounding box center [624, 357] width 322 height 160
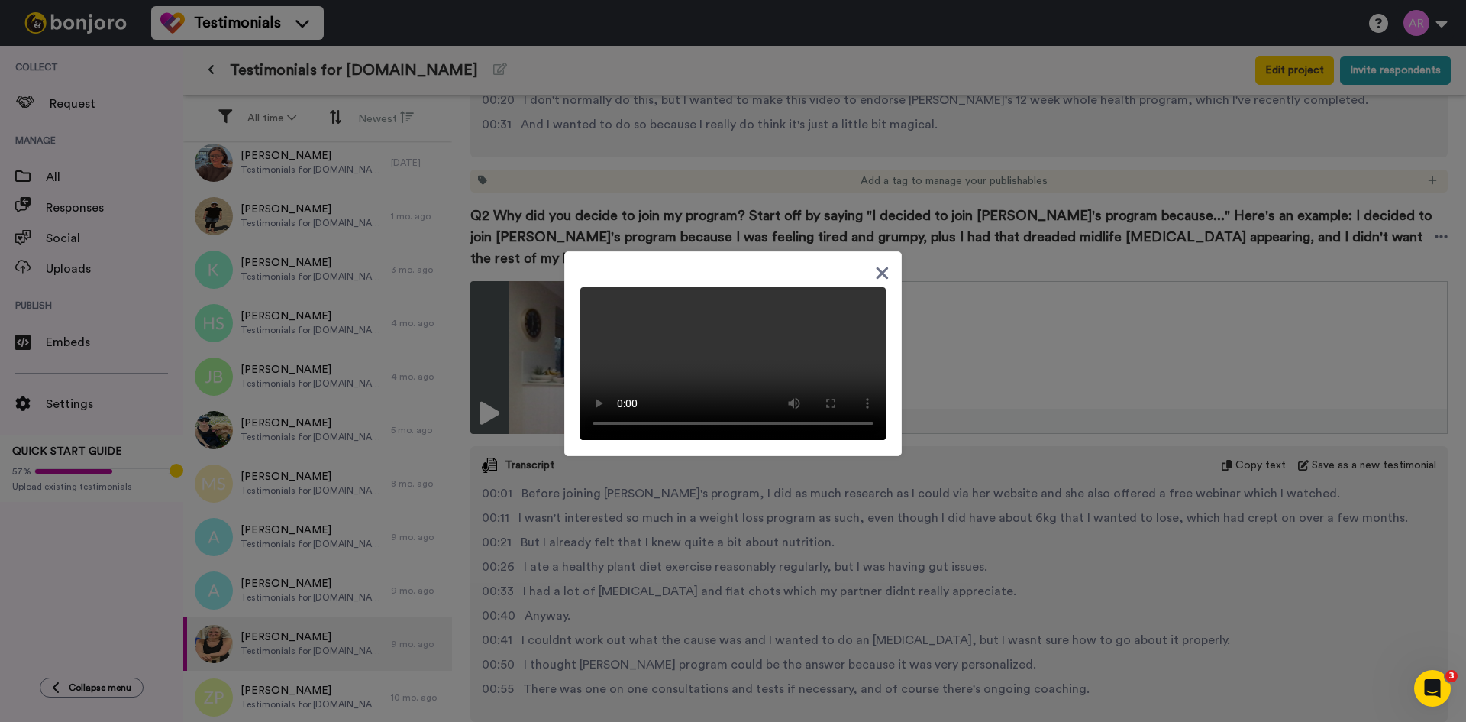
click at [878, 267] on icon at bounding box center [883, 273] width 12 height 12
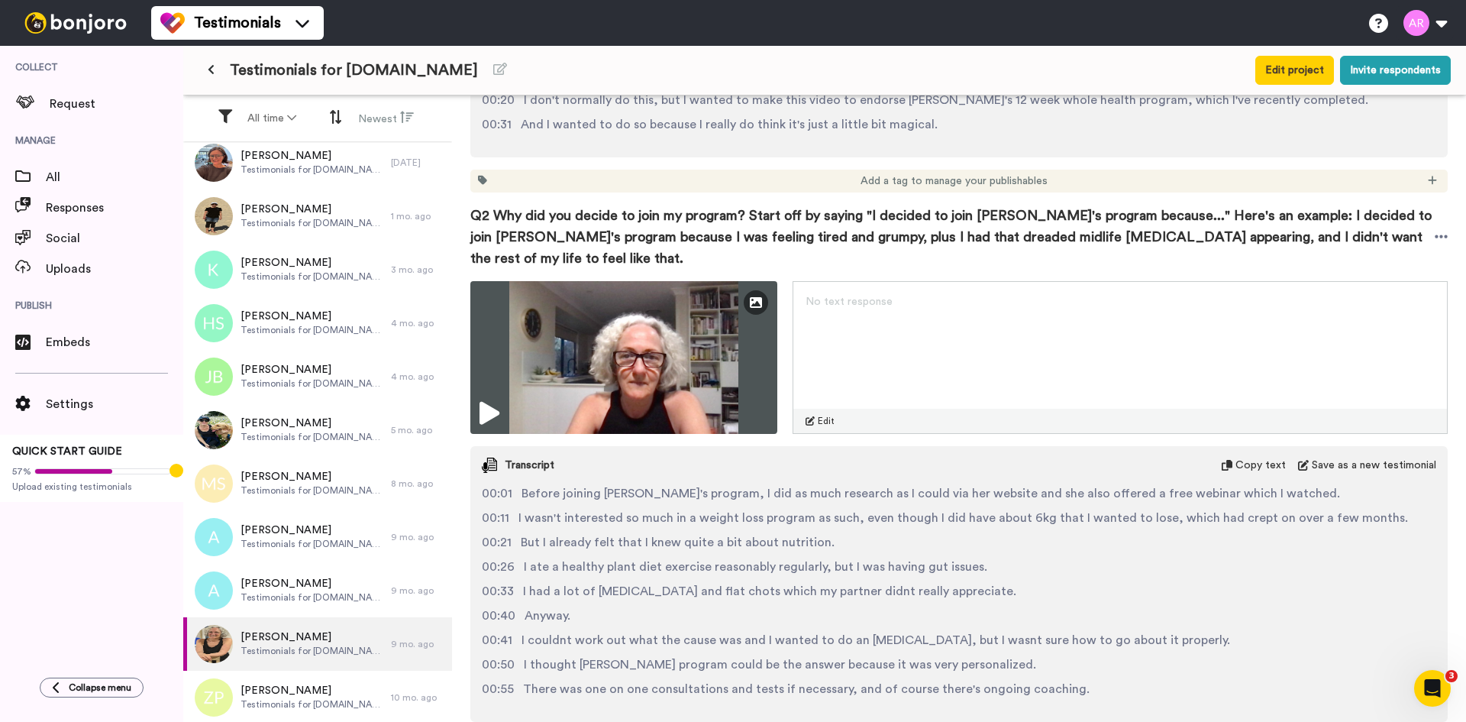
click at [1246, 457] on span "Copy text" at bounding box center [1261, 464] width 50 height 15
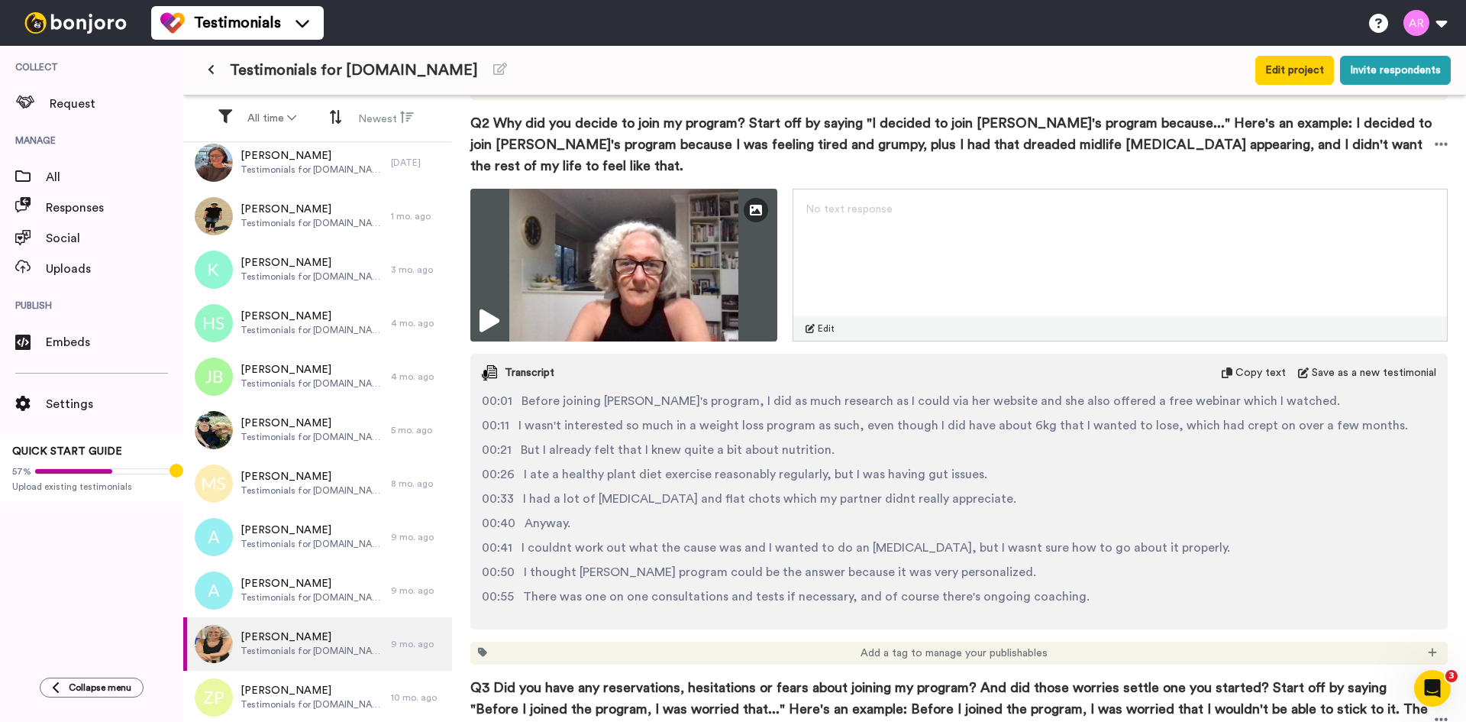
scroll to position [764, 0]
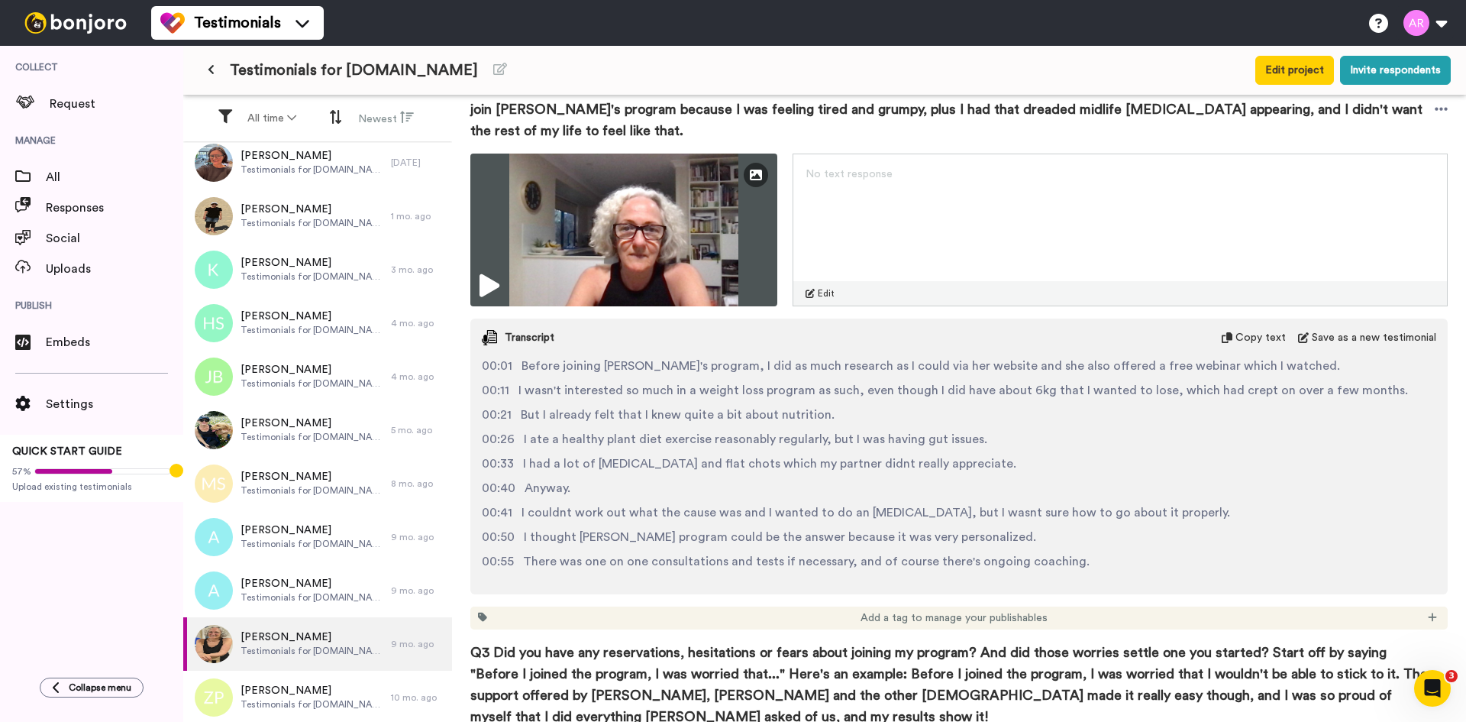
click at [1236, 330] on span "Copy text" at bounding box center [1261, 337] width 50 height 15
click at [1257, 330] on span "Copy text" at bounding box center [1261, 337] width 50 height 15
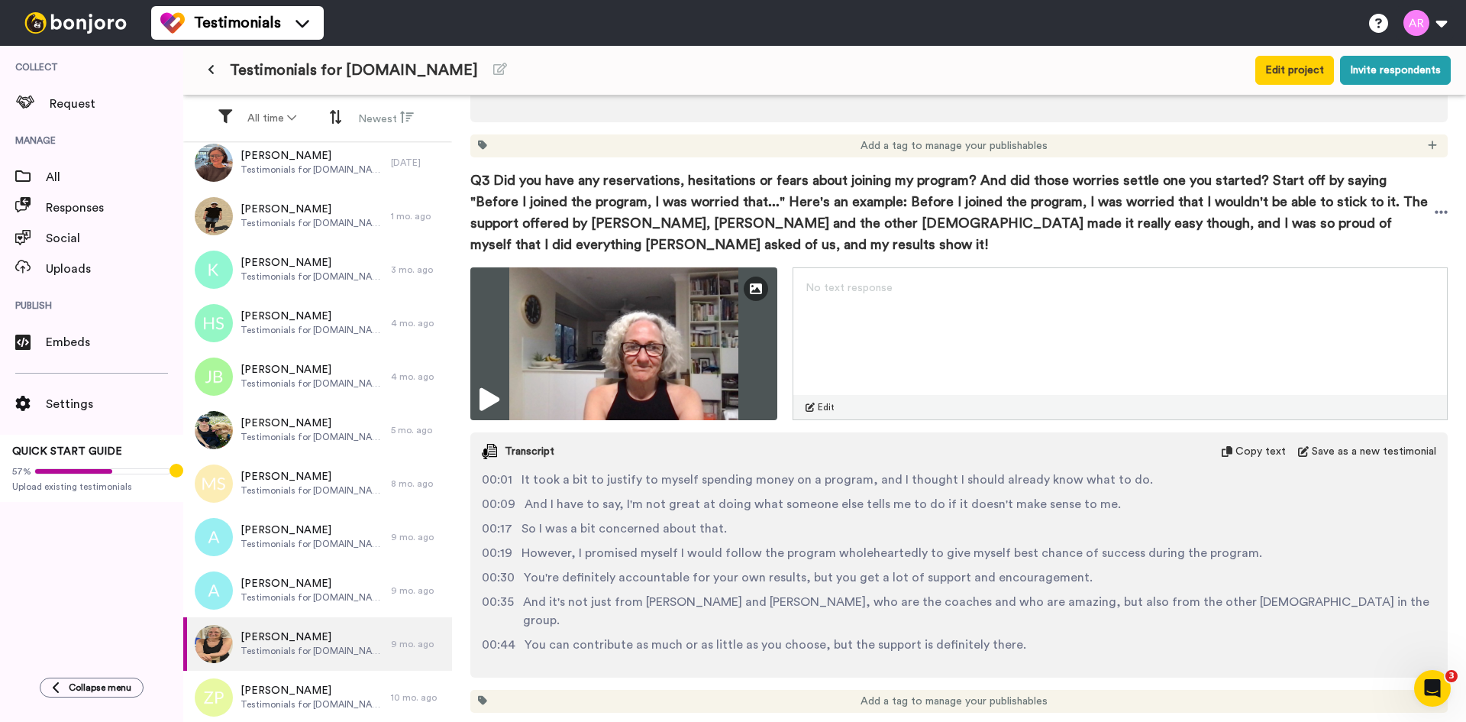
scroll to position [1273, 0]
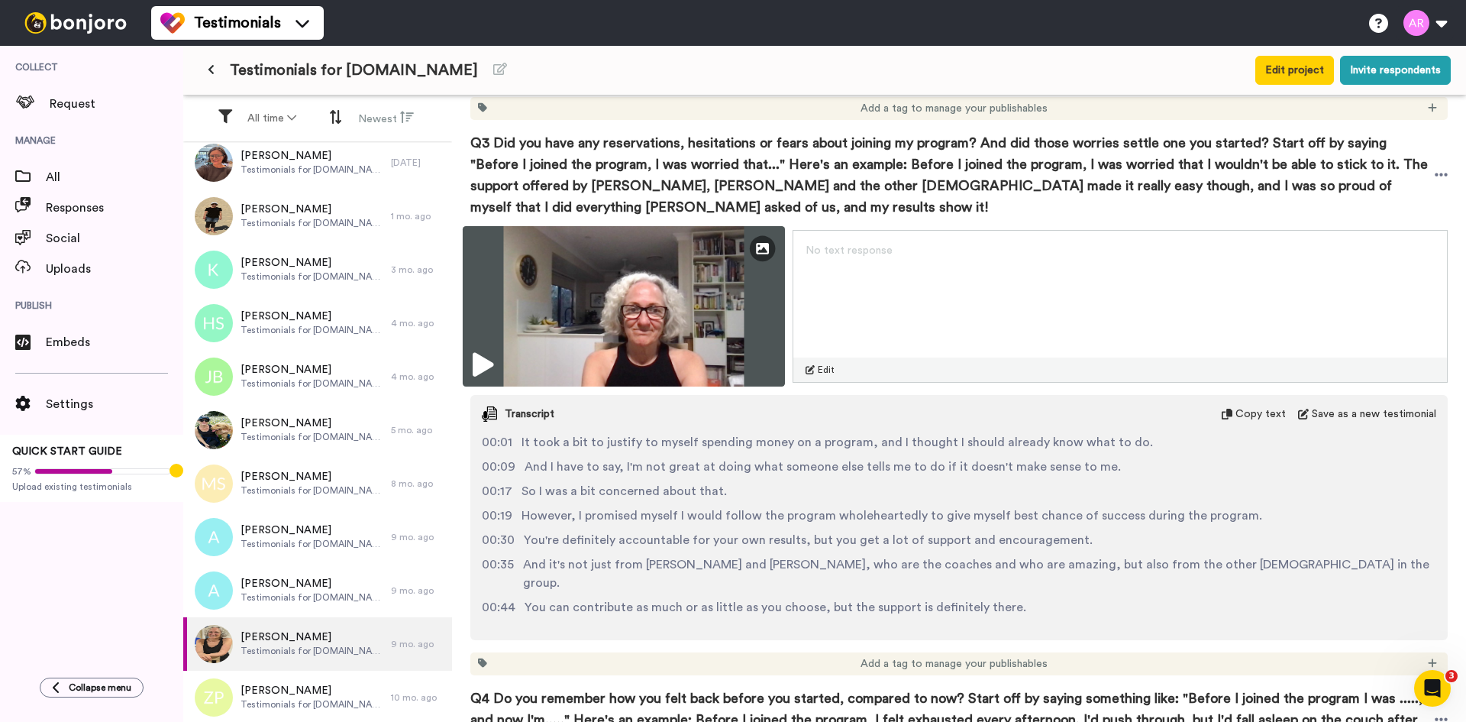
click at [683, 269] on img at bounding box center [624, 306] width 322 height 160
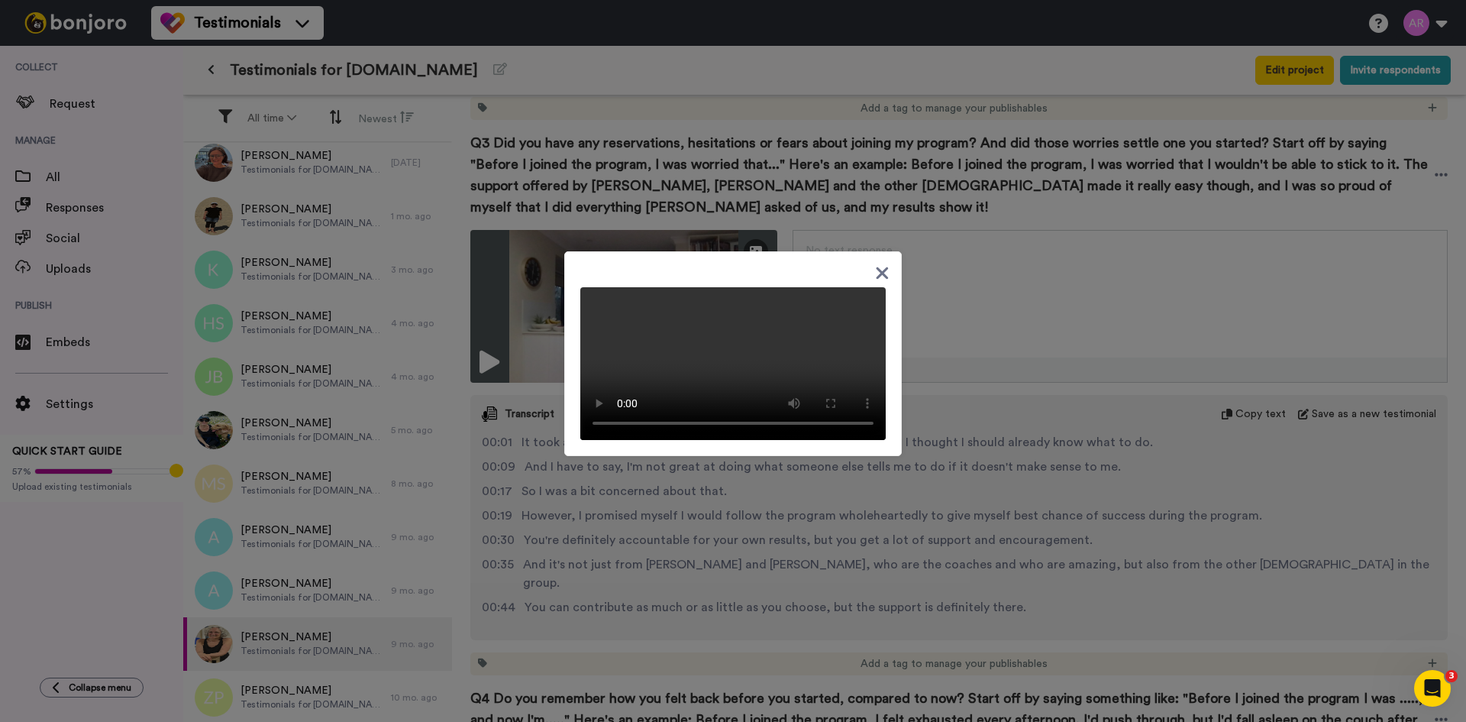
click at [823, 280] on div at bounding box center [733, 353] width 338 height 205
click at [875, 263] on icon at bounding box center [882, 272] width 15 height 19
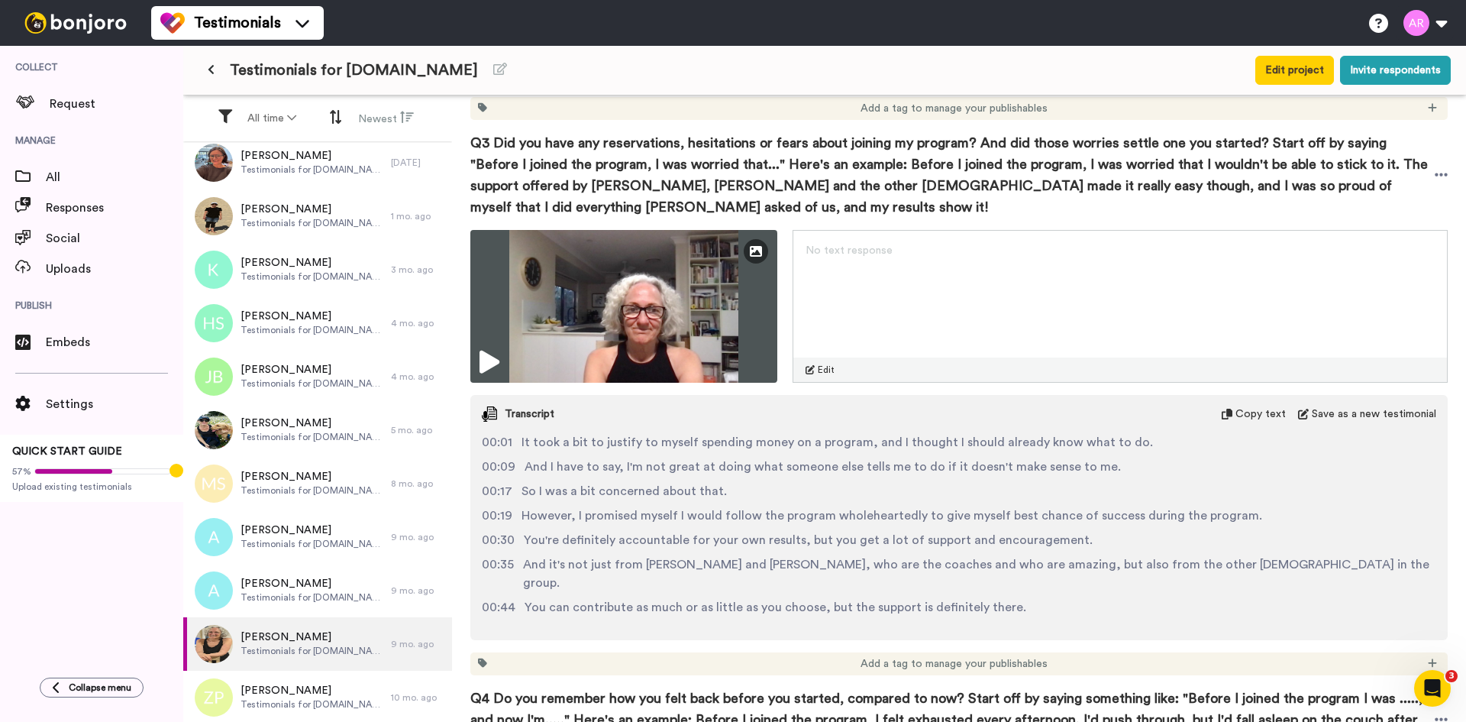
click at [1236, 406] on span "Copy text" at bounding box center [1261, 413] width 50 height 15
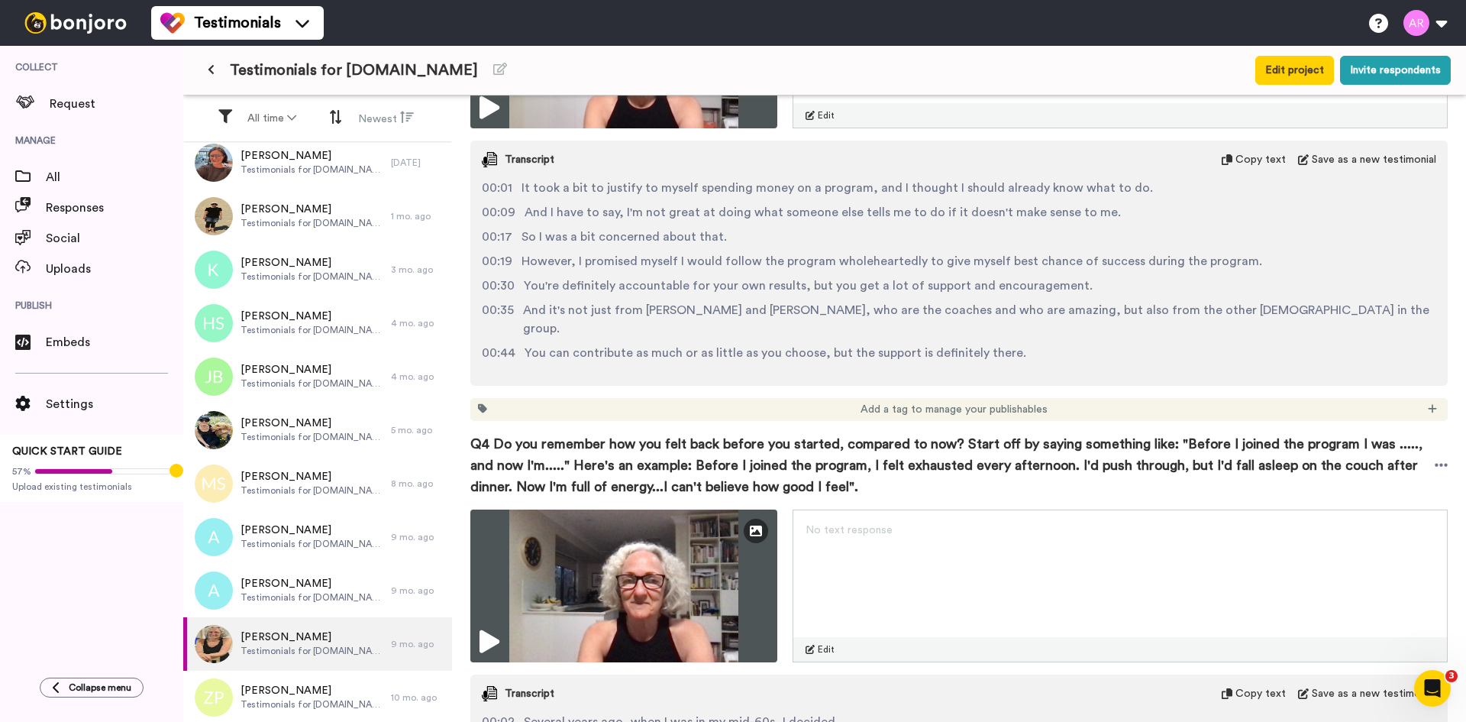
scroll to position [1655, 0]
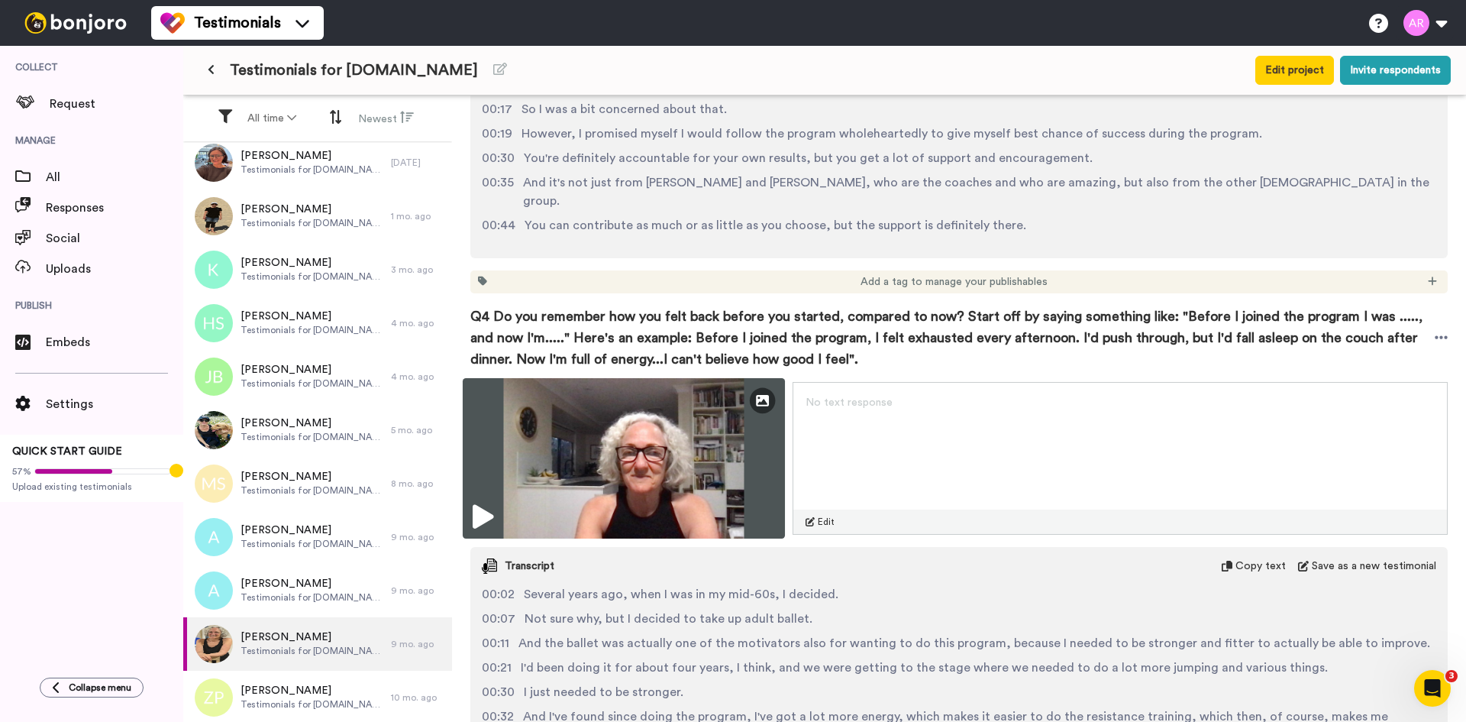
click at [703, 392] on img at bounding box center [624, 458] width 322 height 160
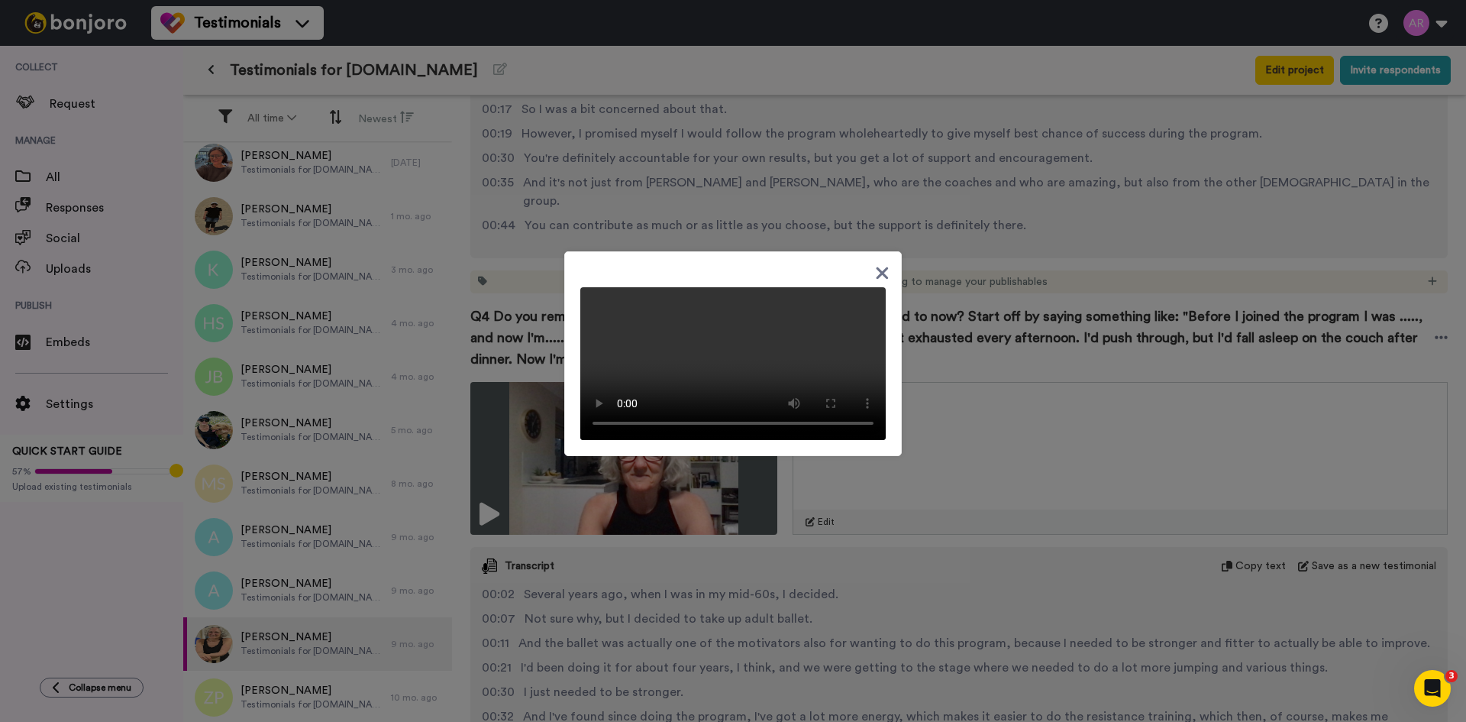
click at [784, 292] on div at bounding box center [733, 353] width 338 height 205
click at [880, 267] on icon at bounding box center [883, 273] width 12 height 12
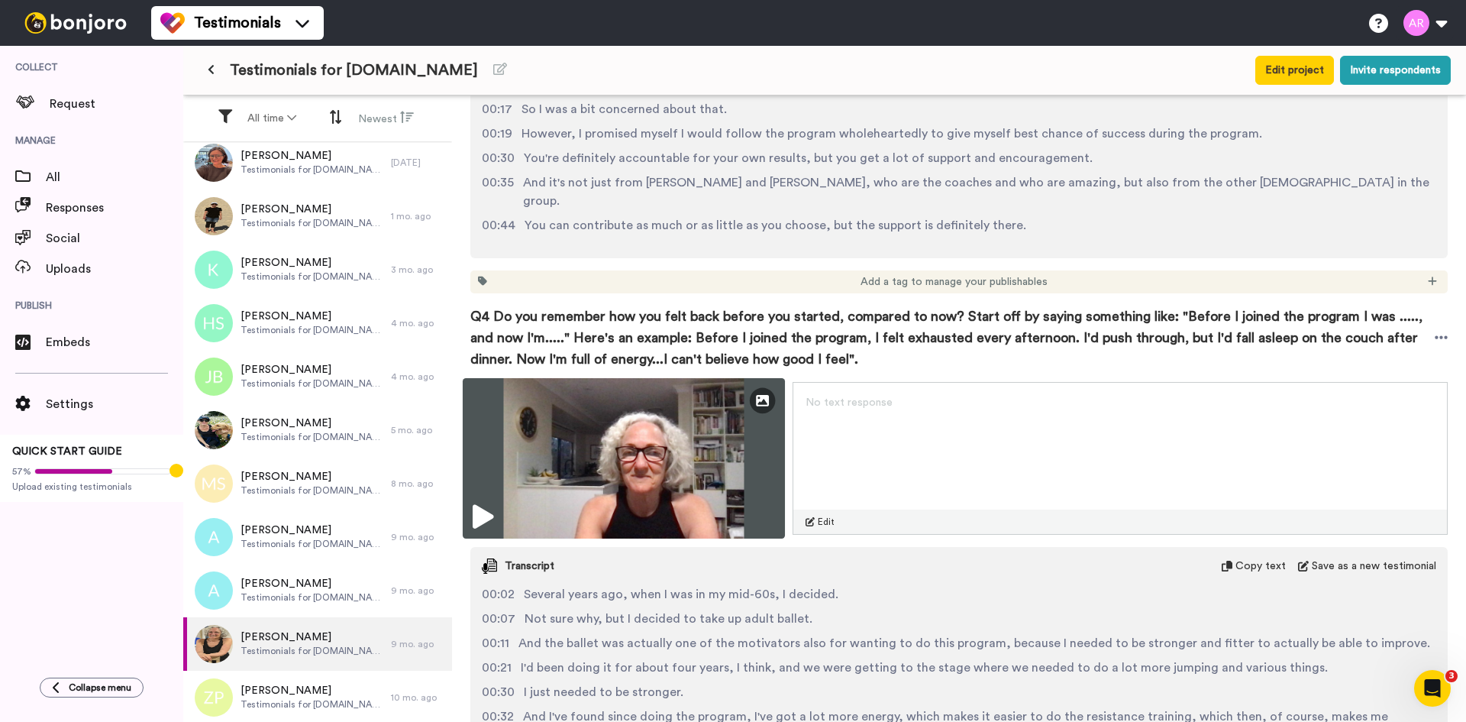
click at [732, 409] on img at bounding box center [624, 458] width 322 height 160
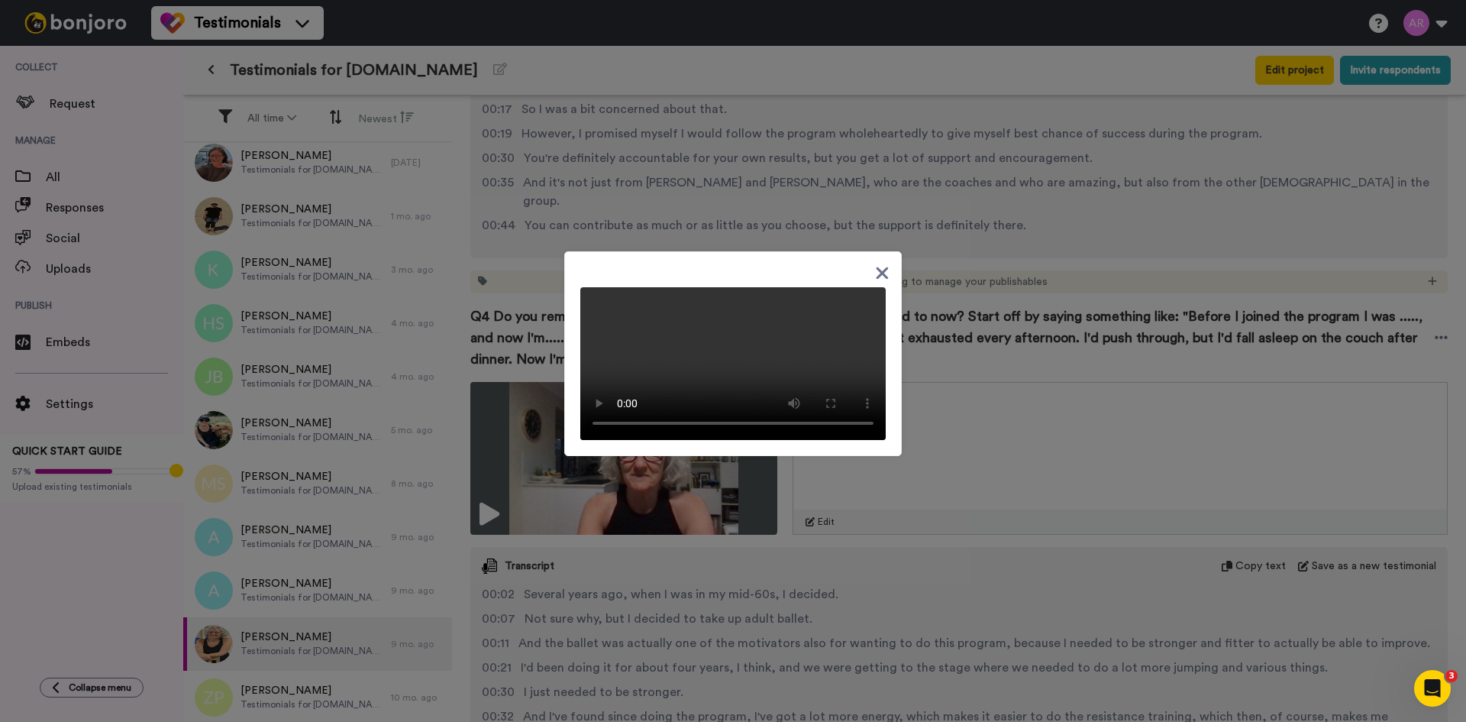
click at [882, 263] on icon at bounding box center [882, 272] width 15 height 19
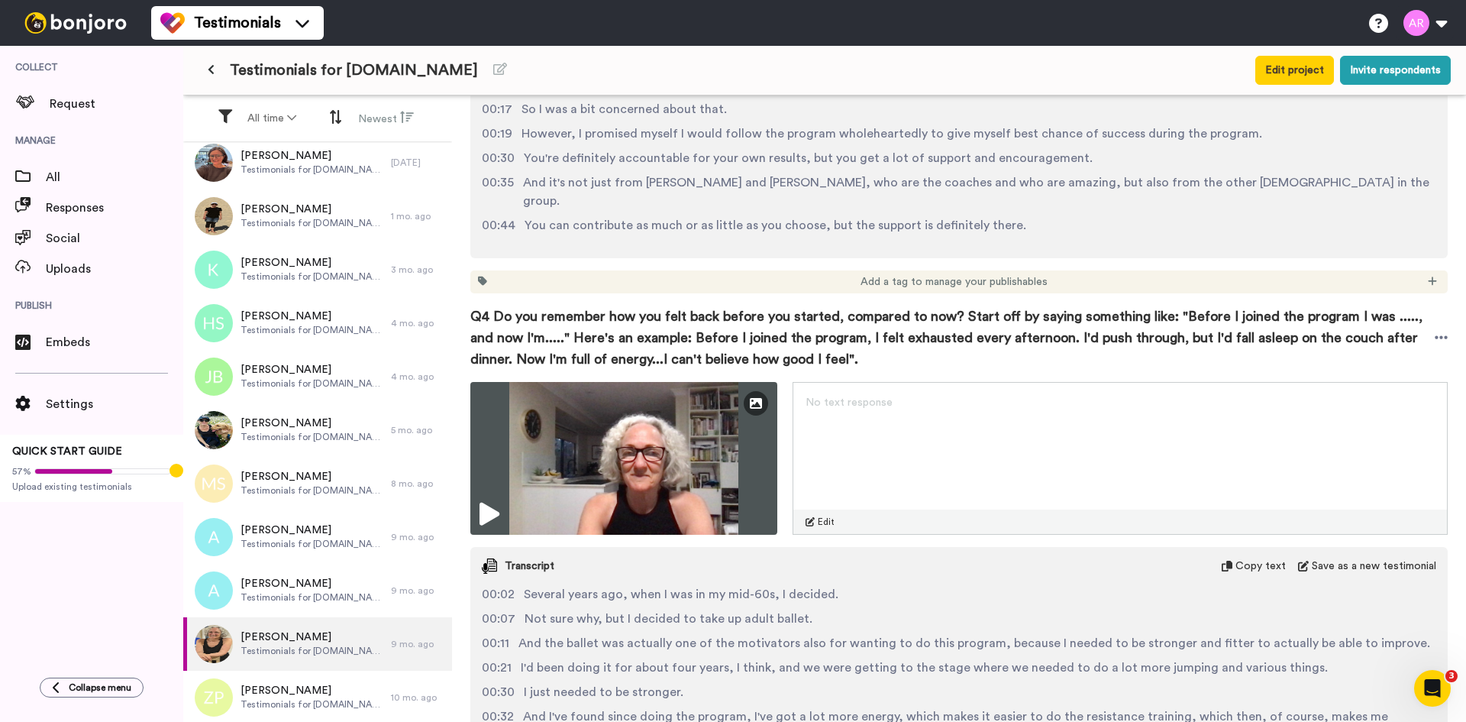
click at [1257, 558] on span "Copy text" at bounding box center [1261, 565] width 50 height 15
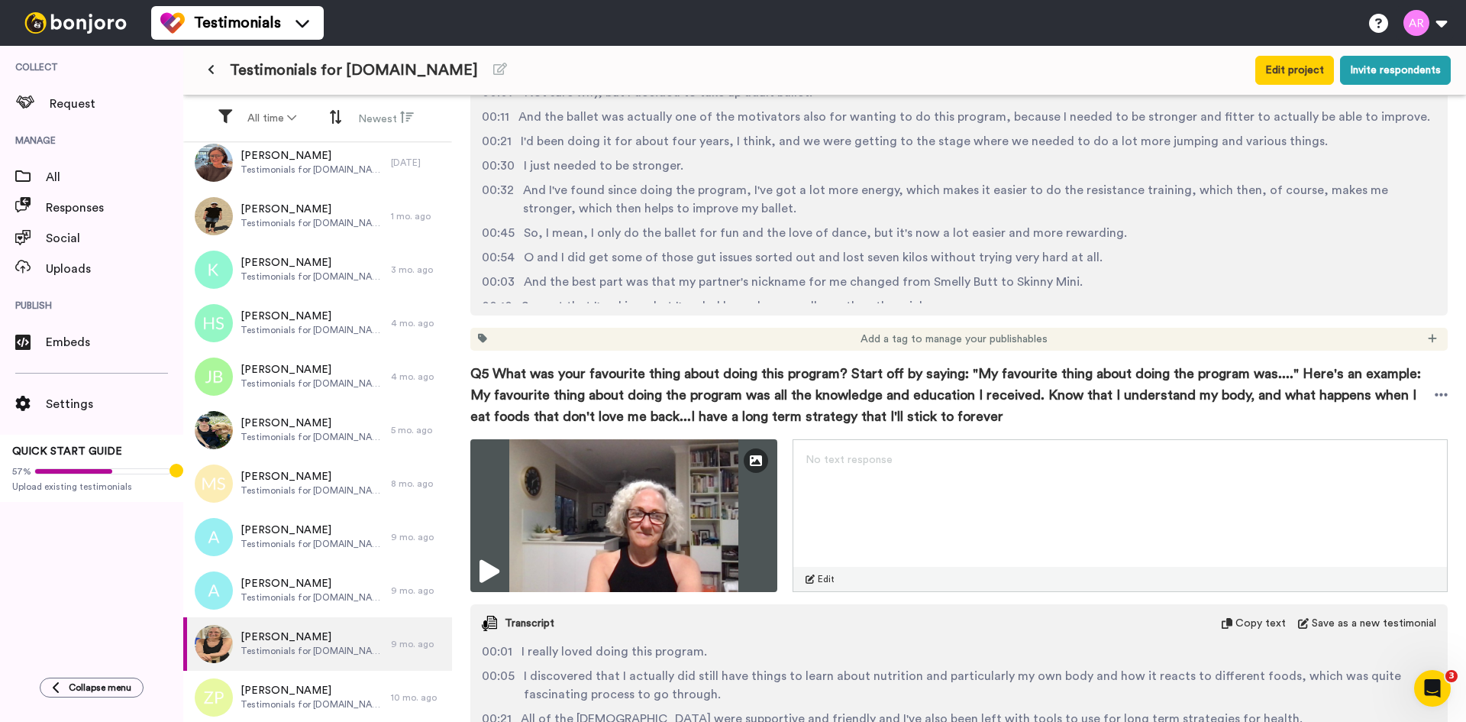
scroll to position [2164, 0]
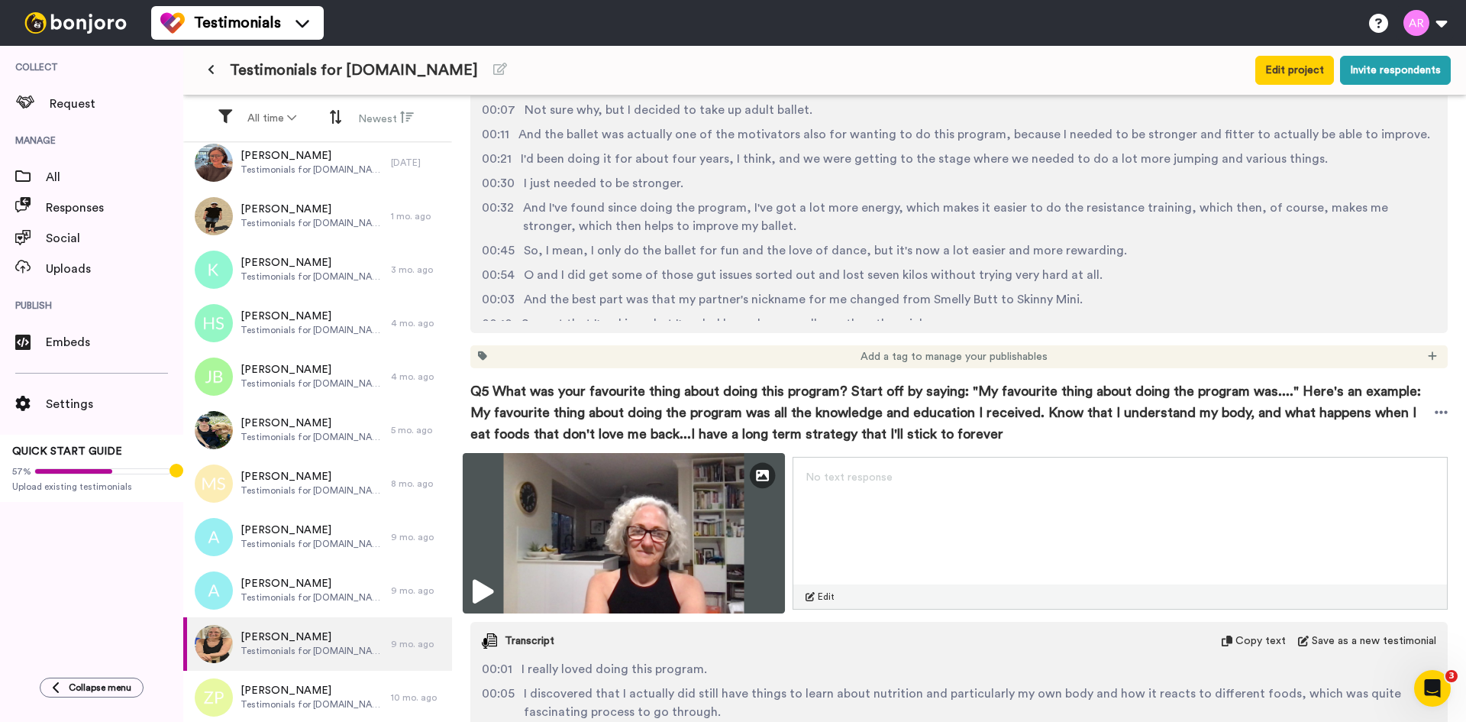
click at [661, 511] on img at bounding box center [624, 533] width 322 height 160
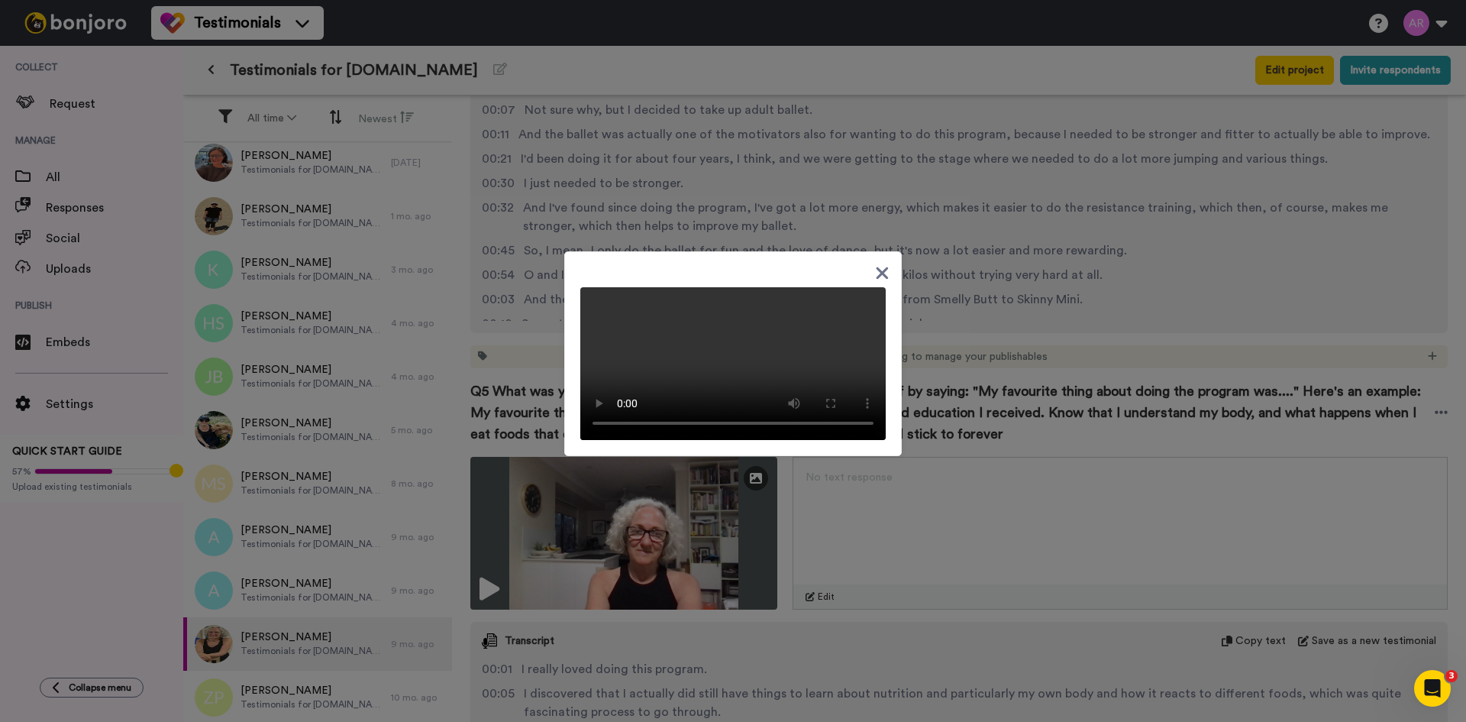
click at [829, 299] on div at bounding box center [732, 357] width 305 height 165
click at [1455, 710] on div at bounding box center [1455, 710] width 0 height 0
click at [877, 267] on icon at bounding box center [883, 273] width 12 height 12
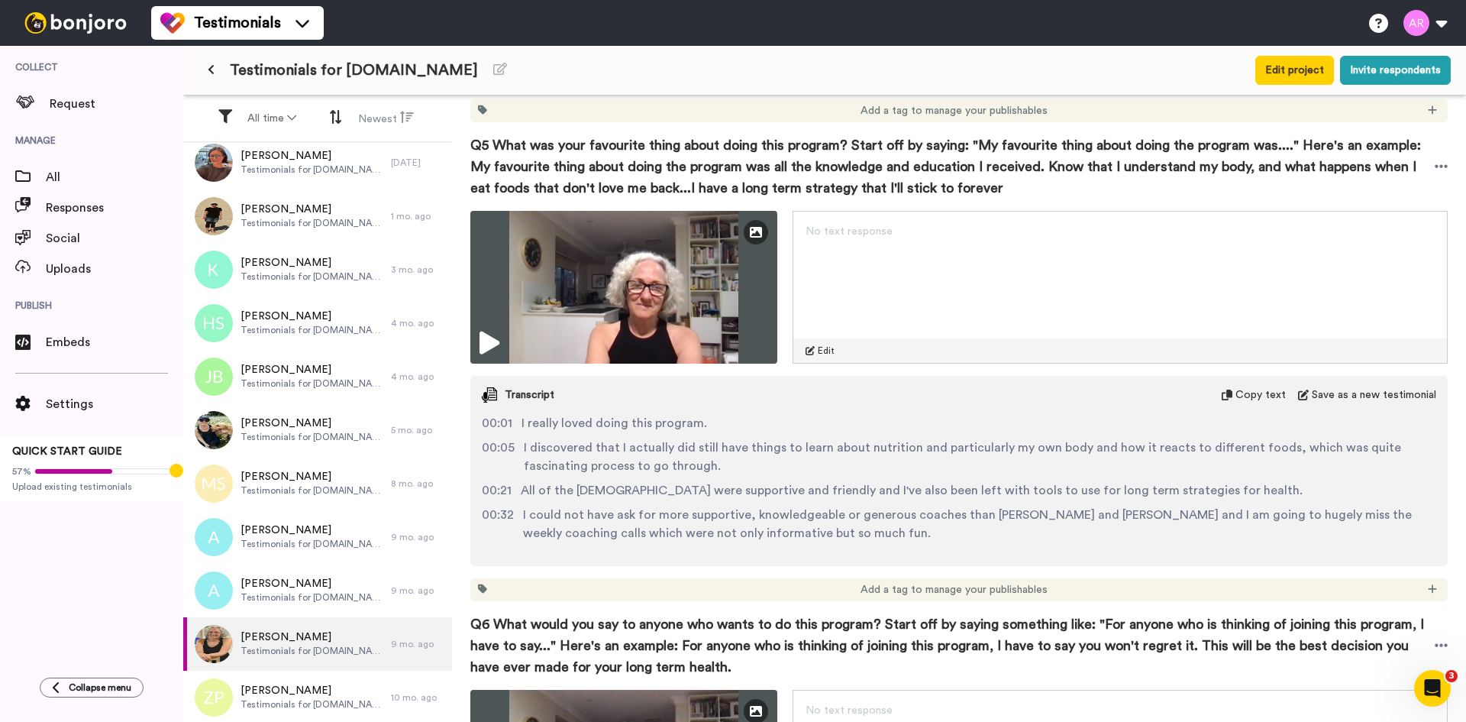
scroll to position [2418, 0]
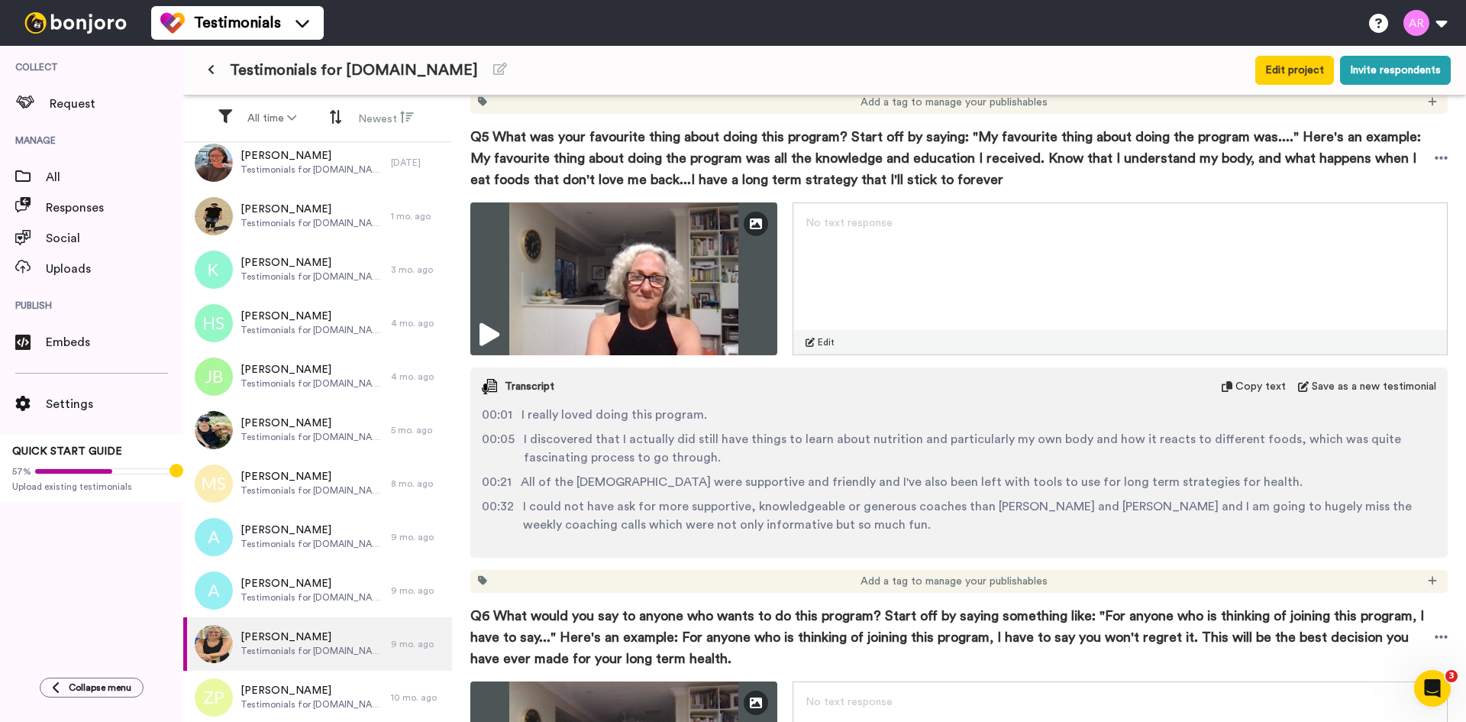
click at [1225, 381] on icon at bounding box center [1227, 386] width 11 height 11
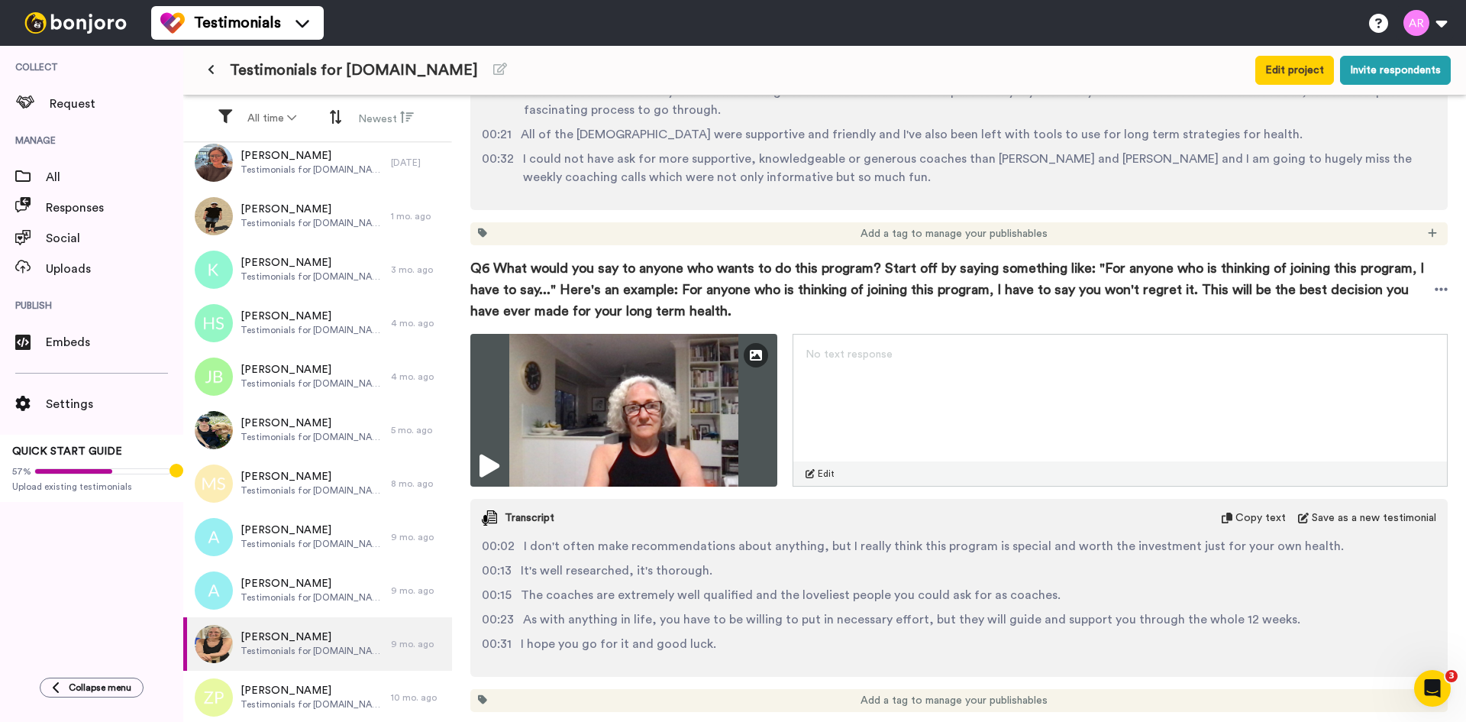
scroll to position [2800, 0]
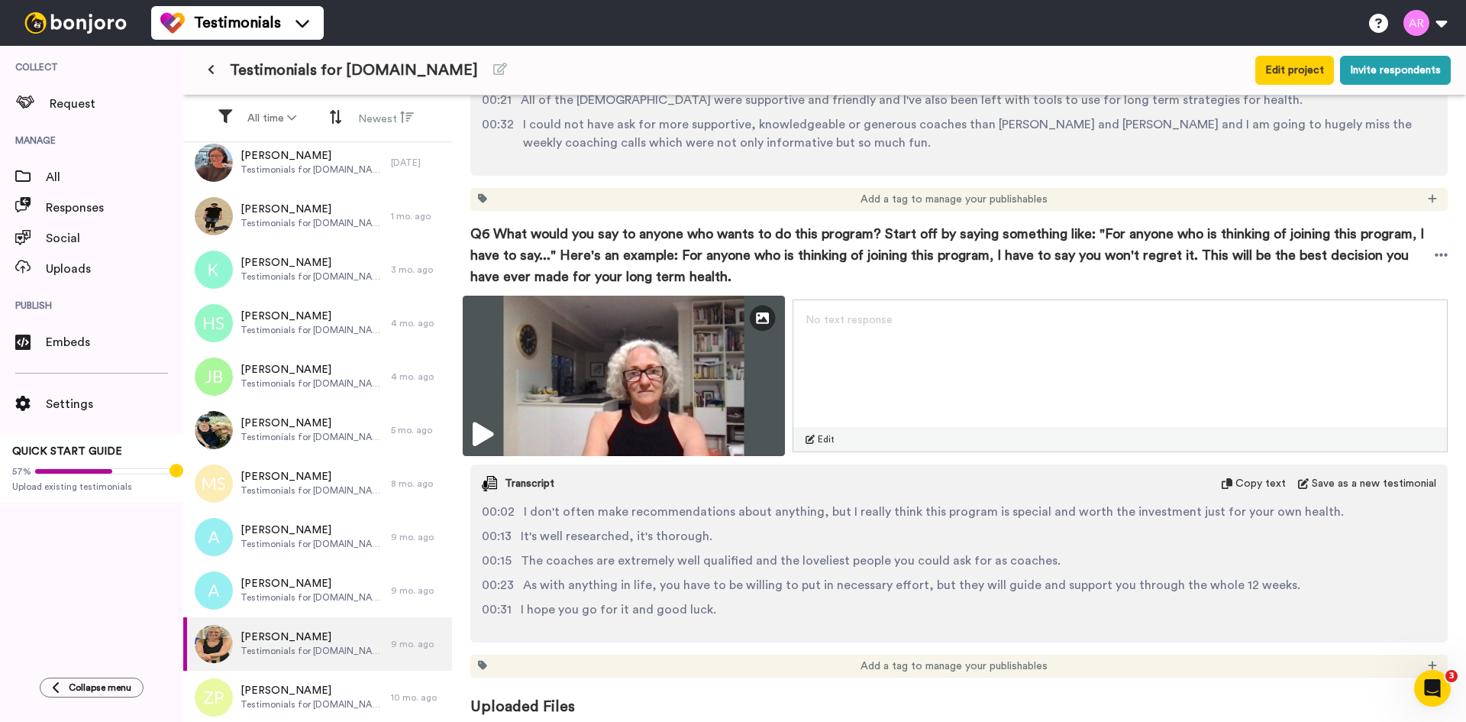
click at [644, 337] on img at bounding box center [624, 376] width 322 height 160
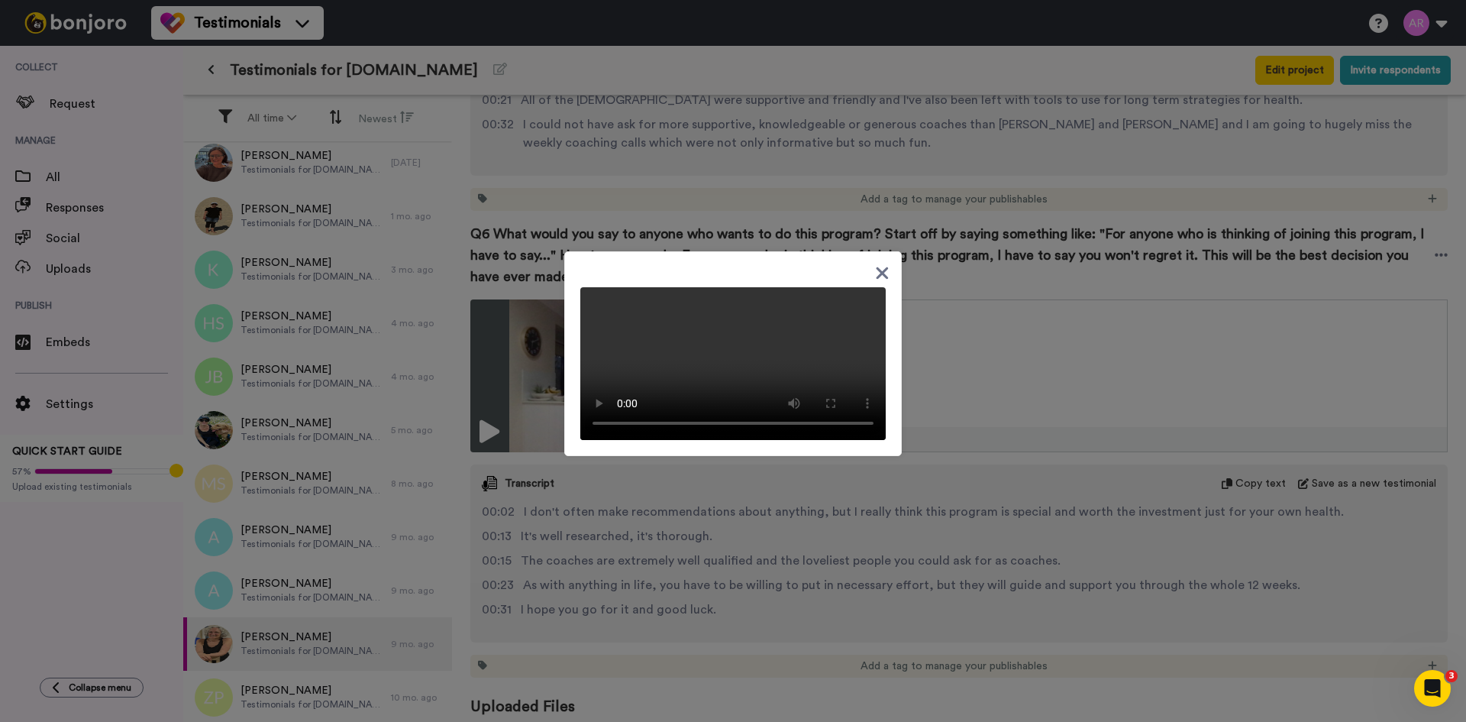
click at [1244, 440] on div at bounding box center [733, 361] width 1466 height 722
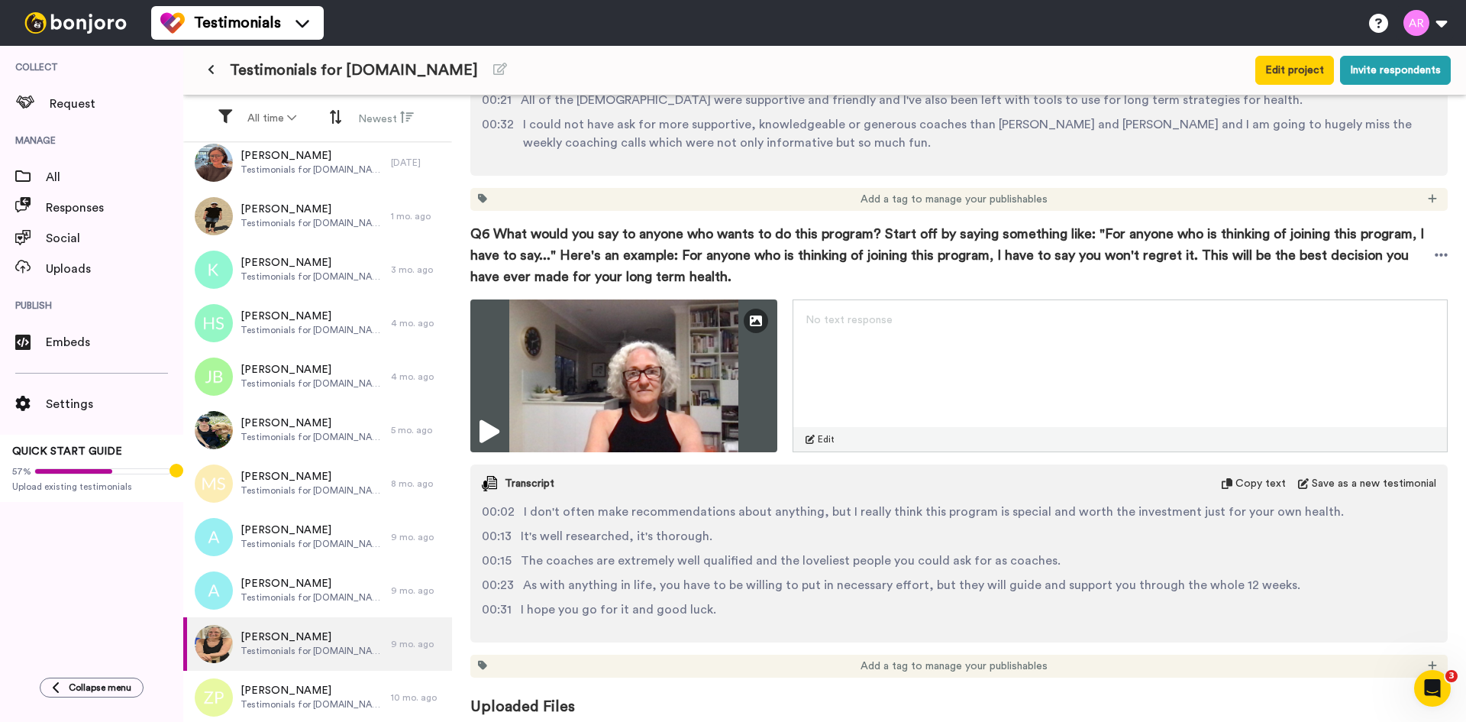
click at [1256, 476] on span "Copy text" at bounding box center [1261, 483] width 50 height 15
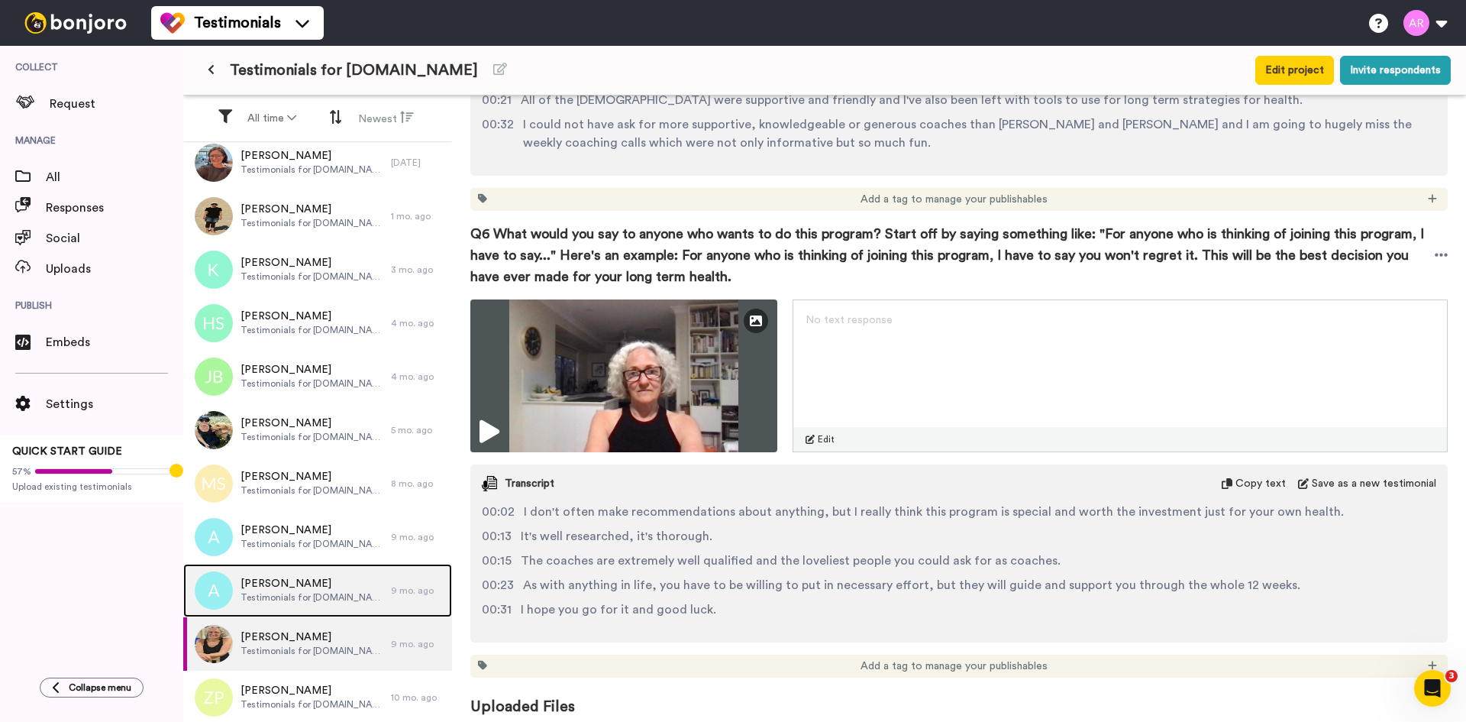
click at [338, 589] on span "[PERSON_NAME]" at bounding box center [312, 583] width 143 height 15
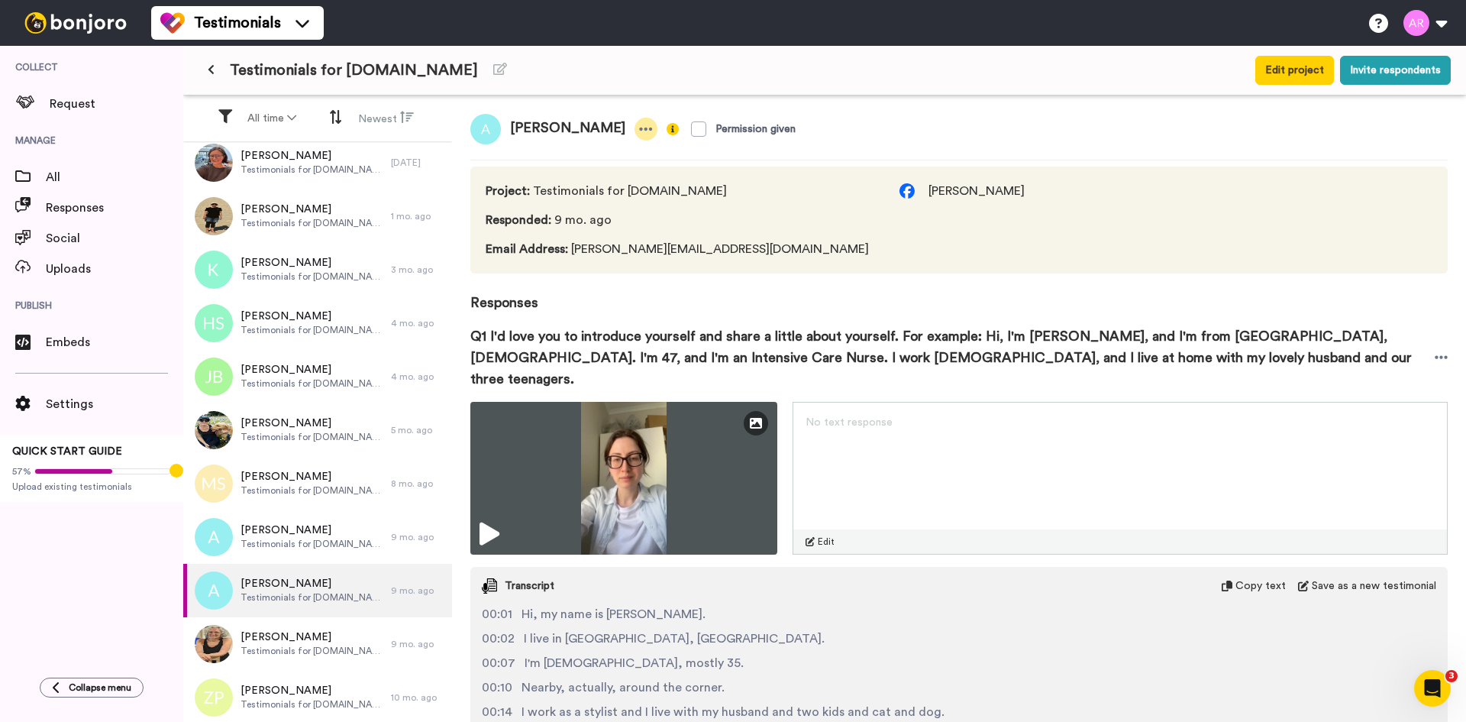
click at [640, 128] on icon at bounding box center [646, 129] width 13 height 3
click at [937, 605] on div "00:01 Hi, my name is [PERSON_NAME]." at bounding box center [959, 614] width 955 height 18
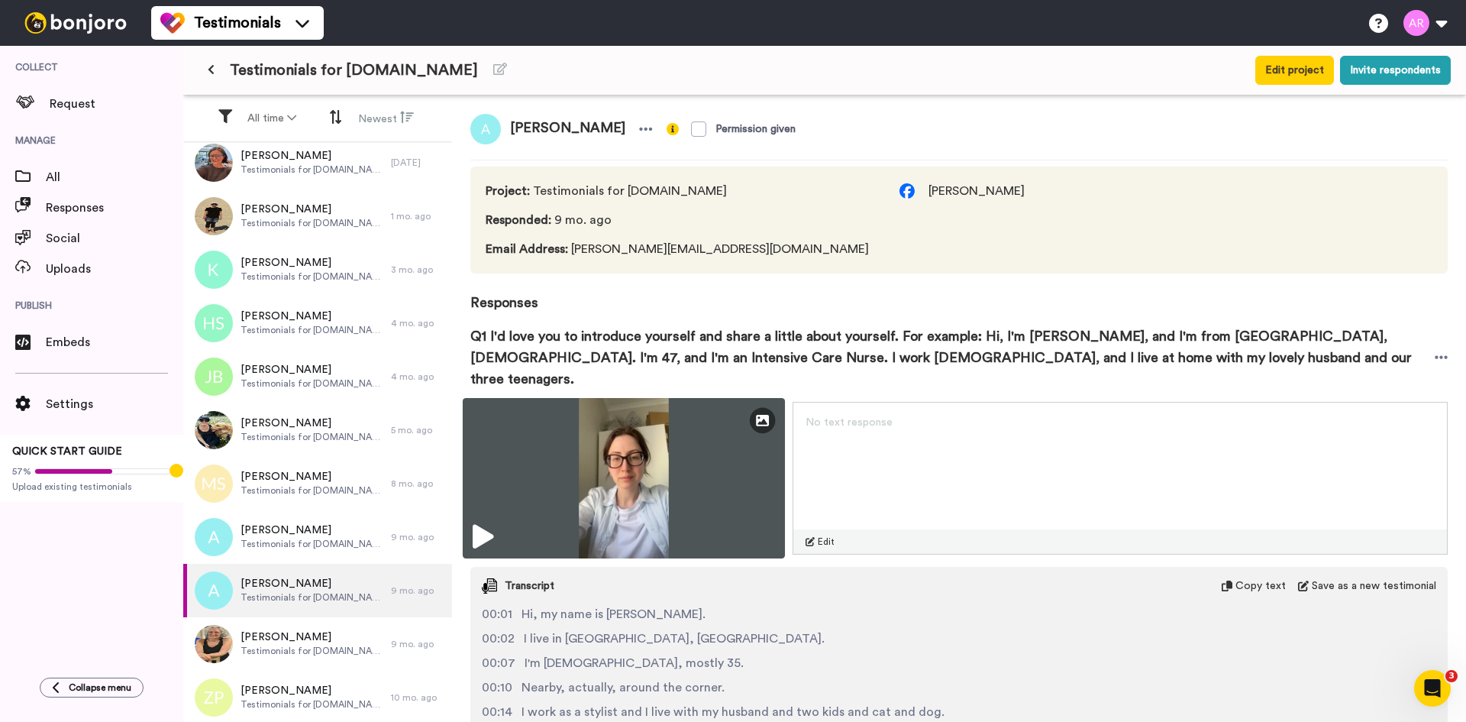
click at [722, 445] on img at bounding box center [624, 478] width 322 height 160
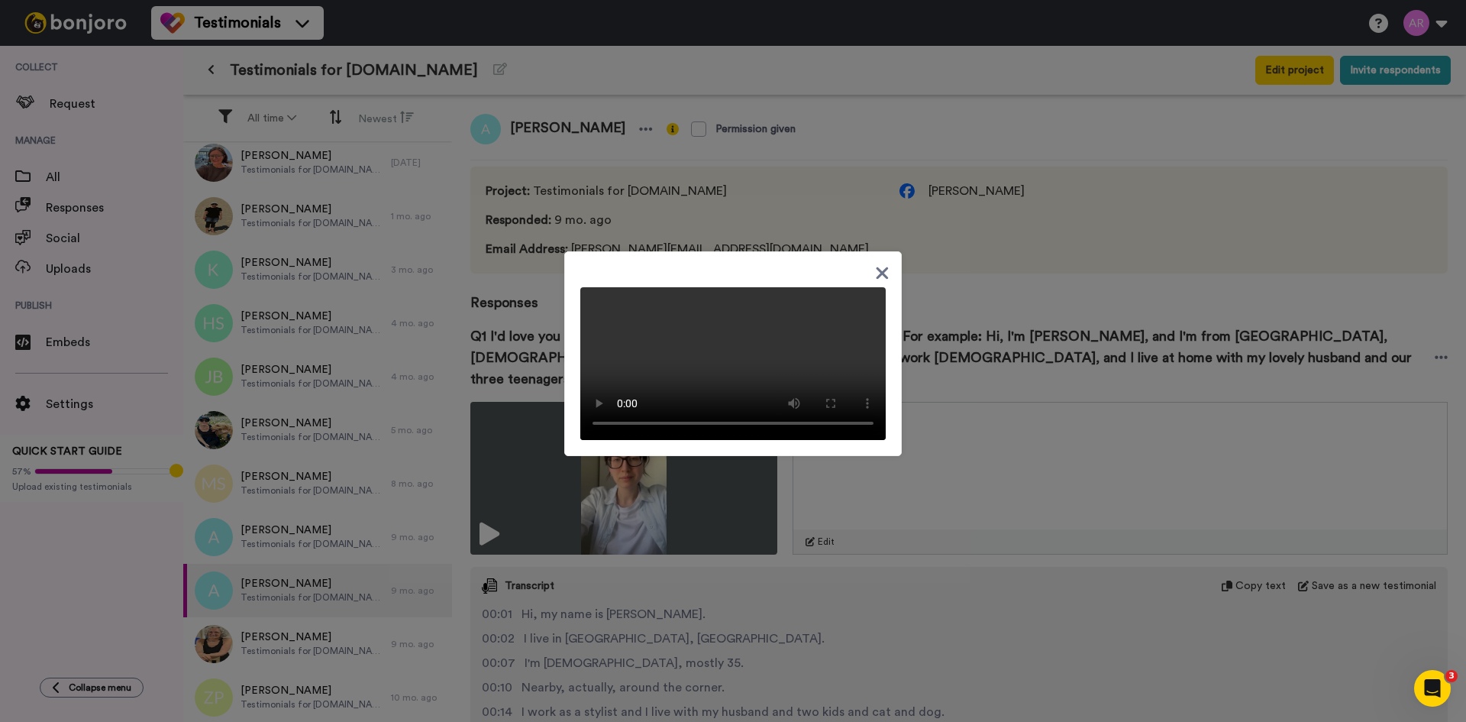
click at [880, 263] on icon at bounding box center [882, 272] width 15 height 19
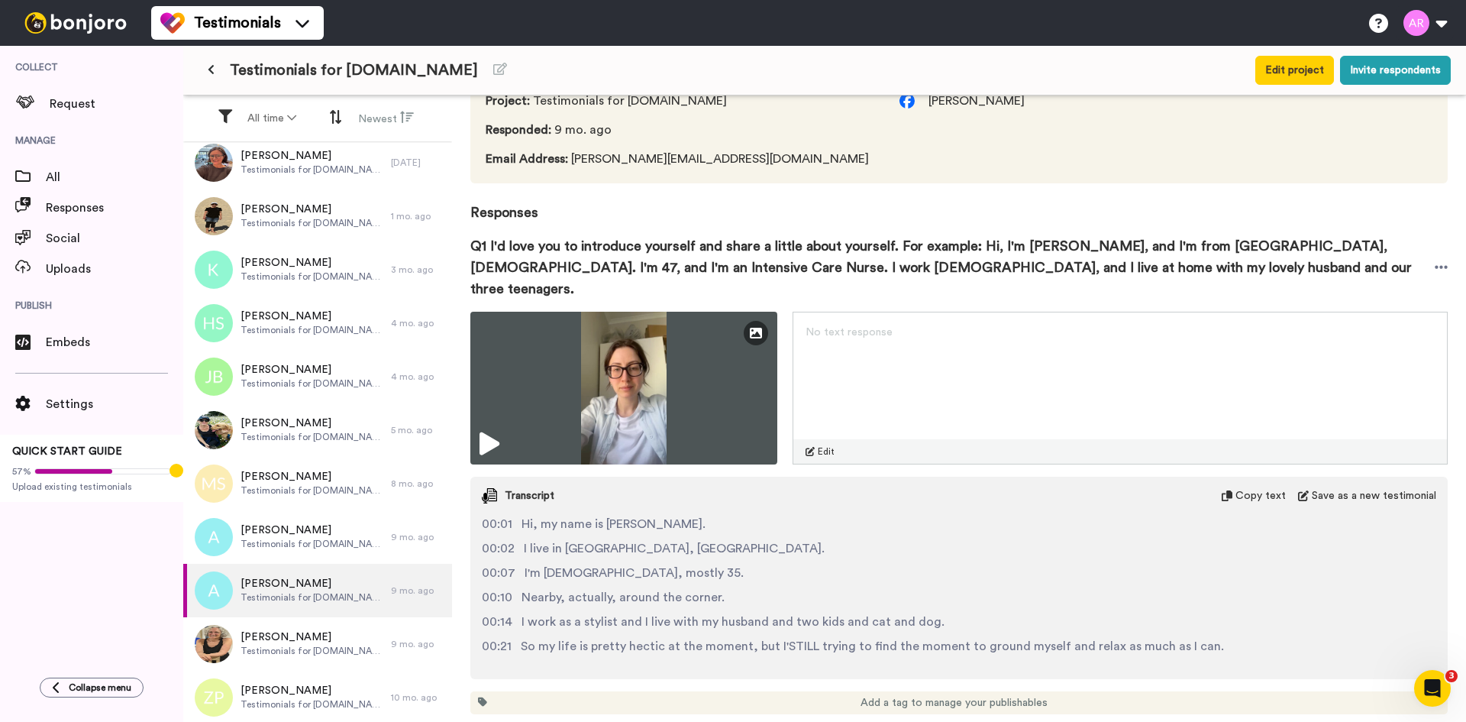
scroll to position [128, 0]
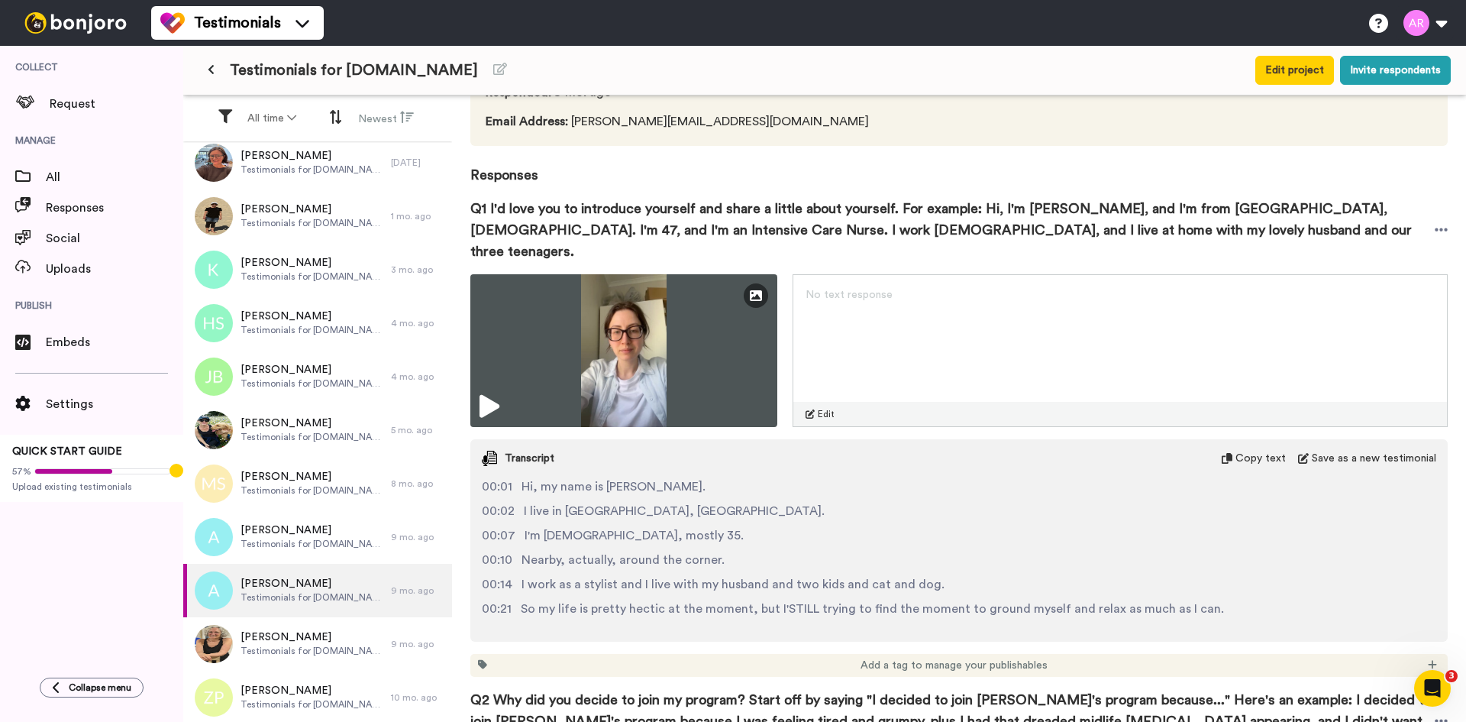
click at [1237, 451] on span "Copy text" at bounding box center [1261, 458] width 50 height 15
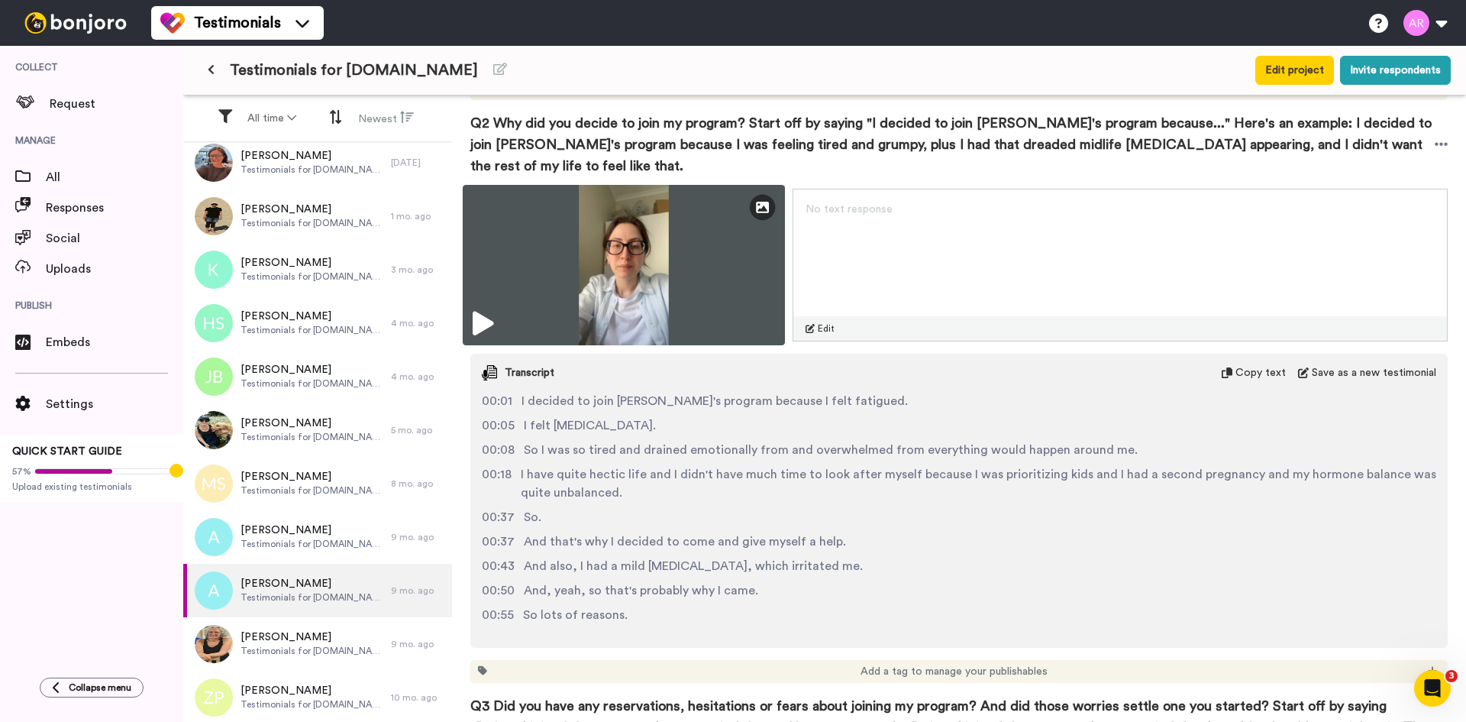
scroll to position [764, 0]
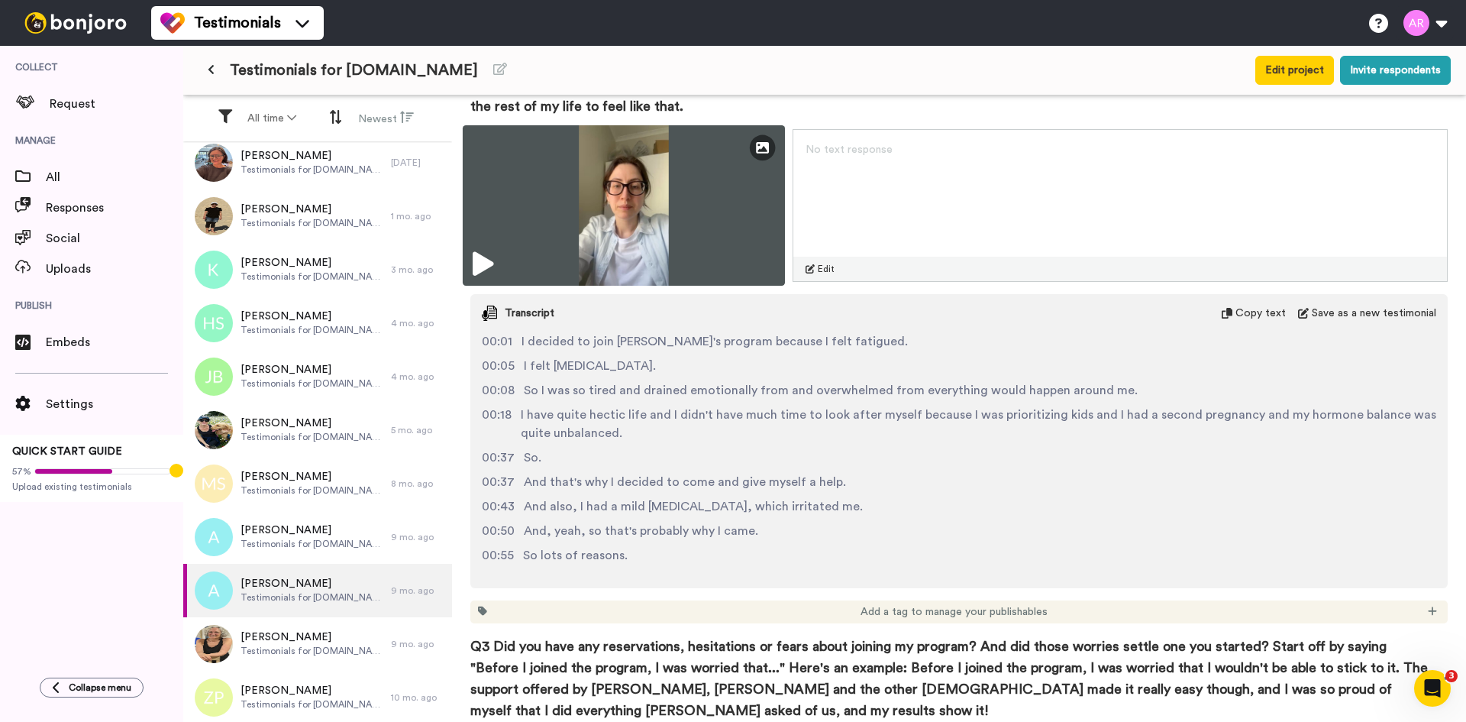
click at [700, 202] on img at bounding box center [624, 205] width 322 height 160
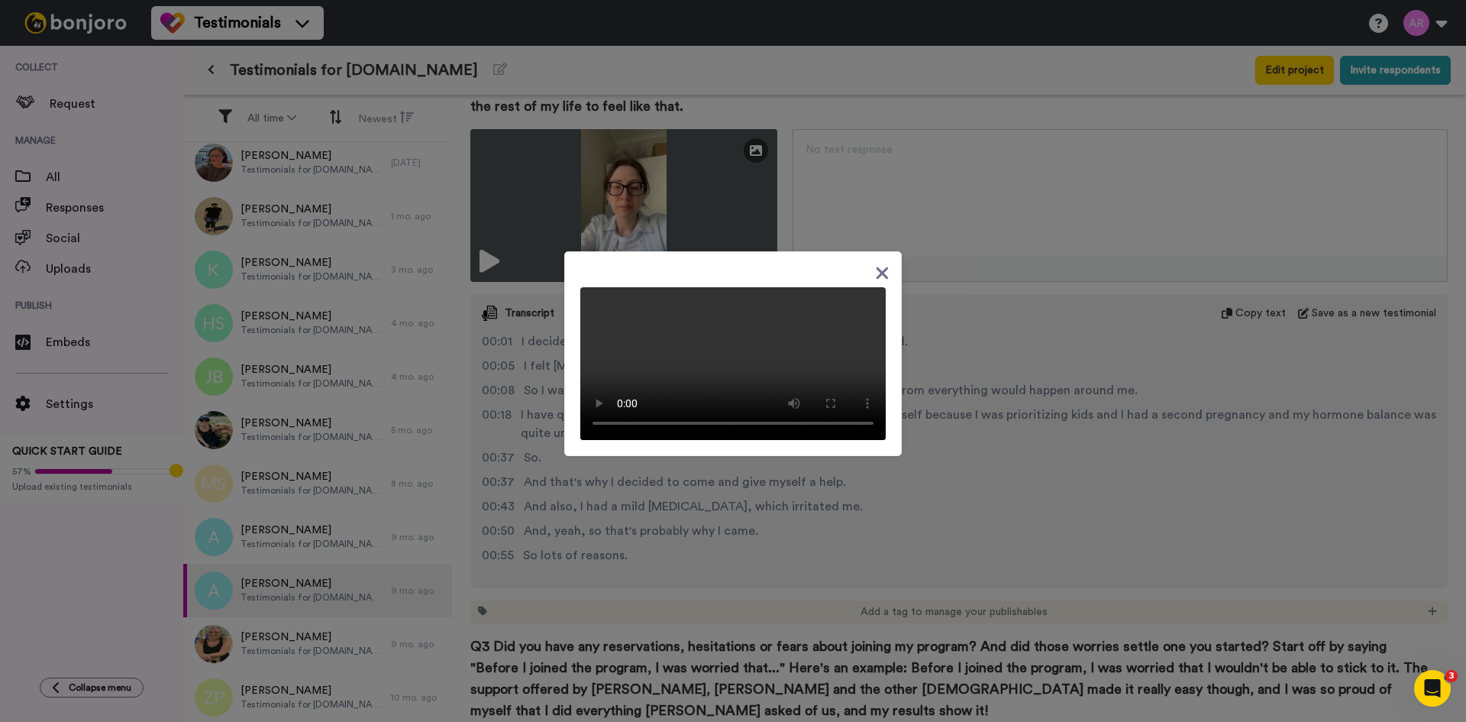
click at [878, 263] on icon at bounding box center [882, 272] width 15 height 19
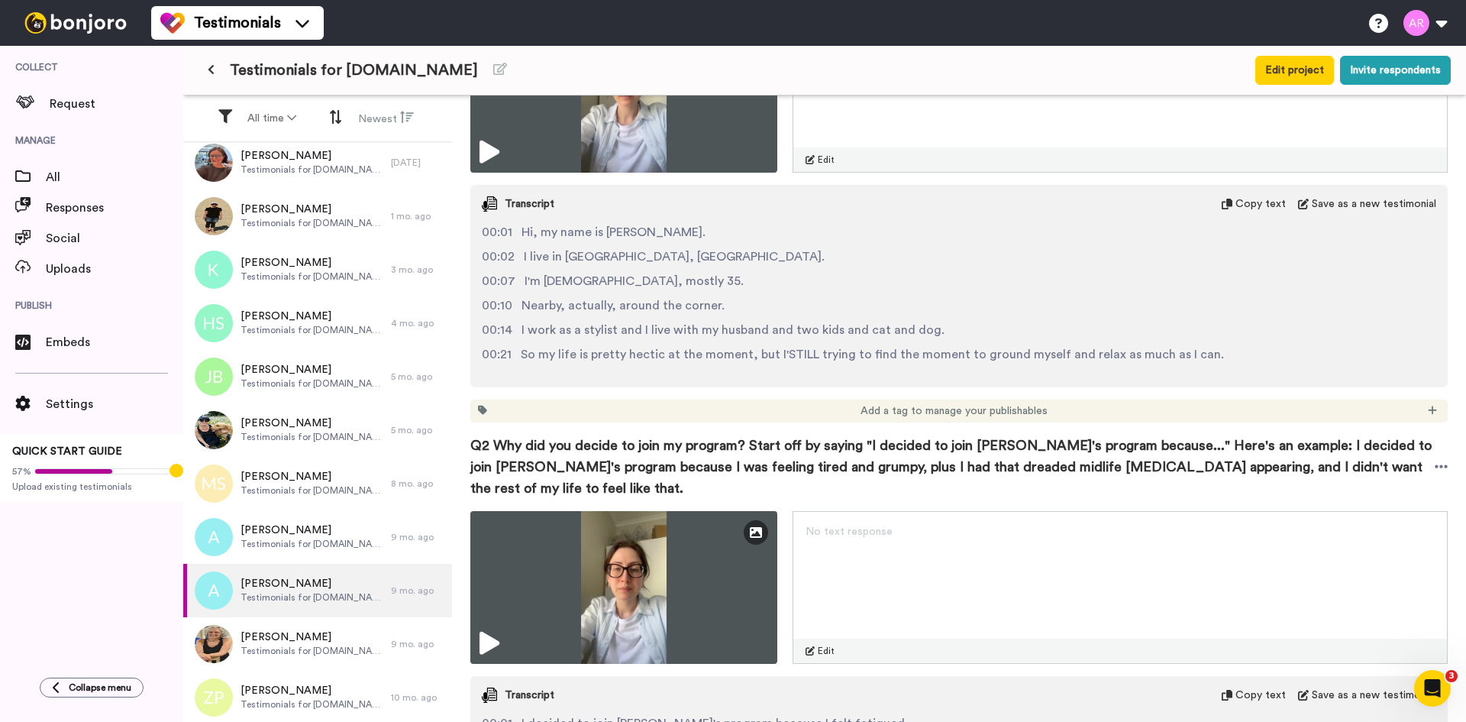
scroll to position [509, 0]
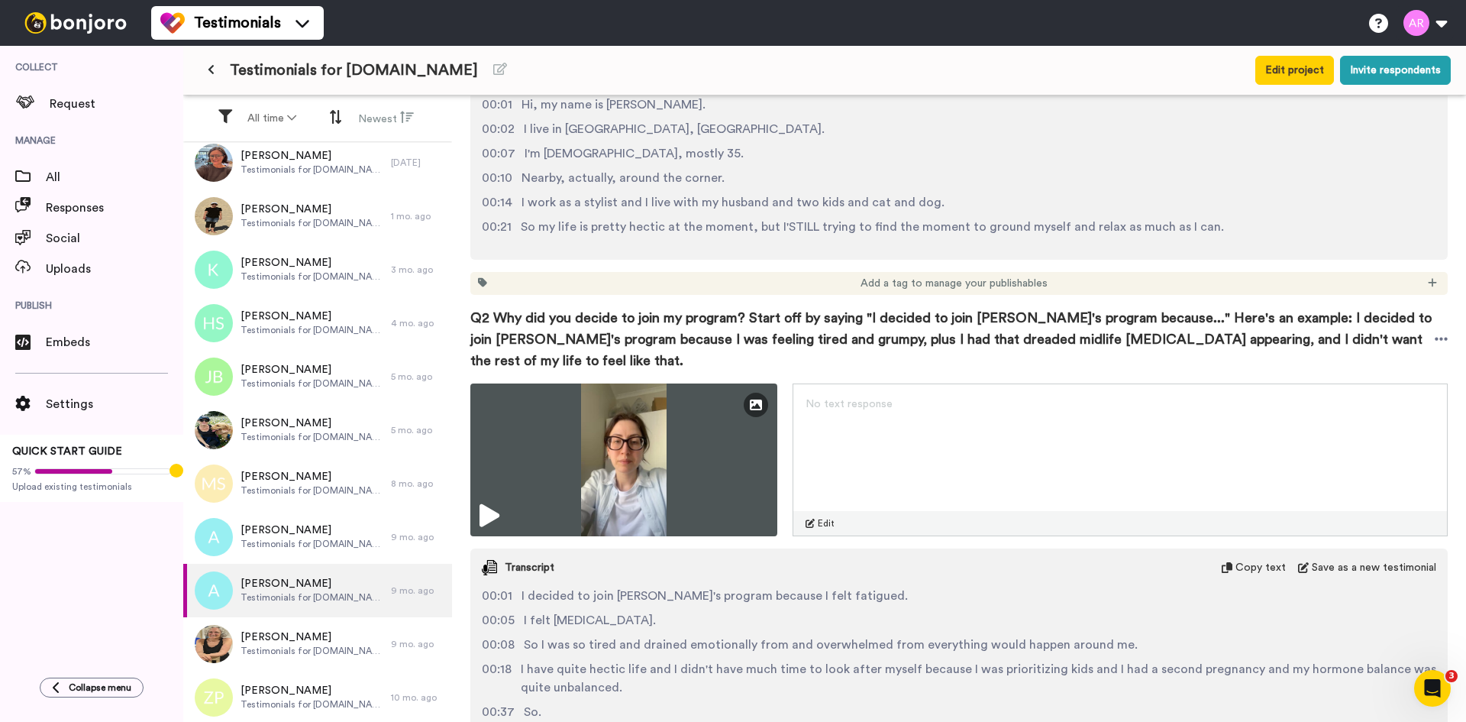
click at [1259, 554] on div "Transcript Copy text Save as a new testimonial" at bounding box center [959, 567] width 978 height 38
click at [1256, 560] on span "Copy text" at bounding box center [1261, 567] width 50 height 15
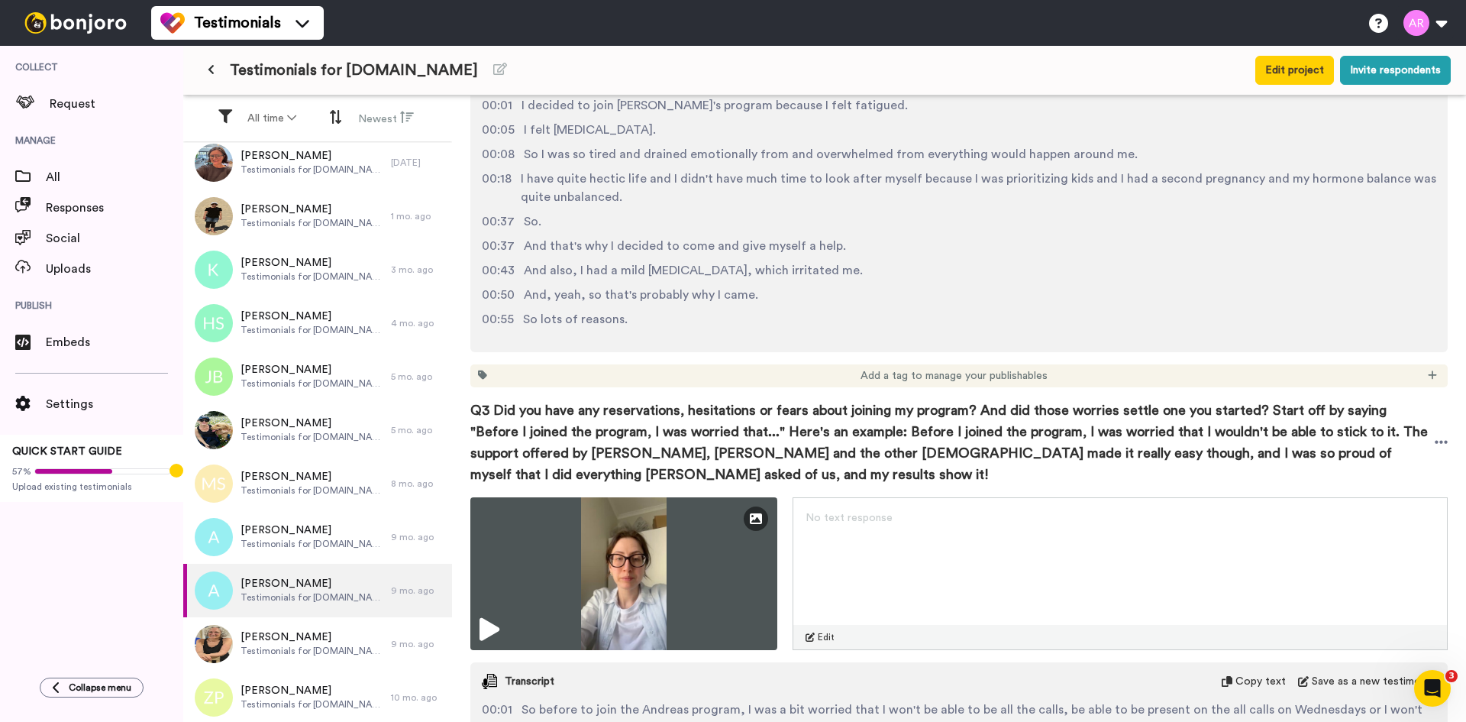
scroll to position [1018, 0]
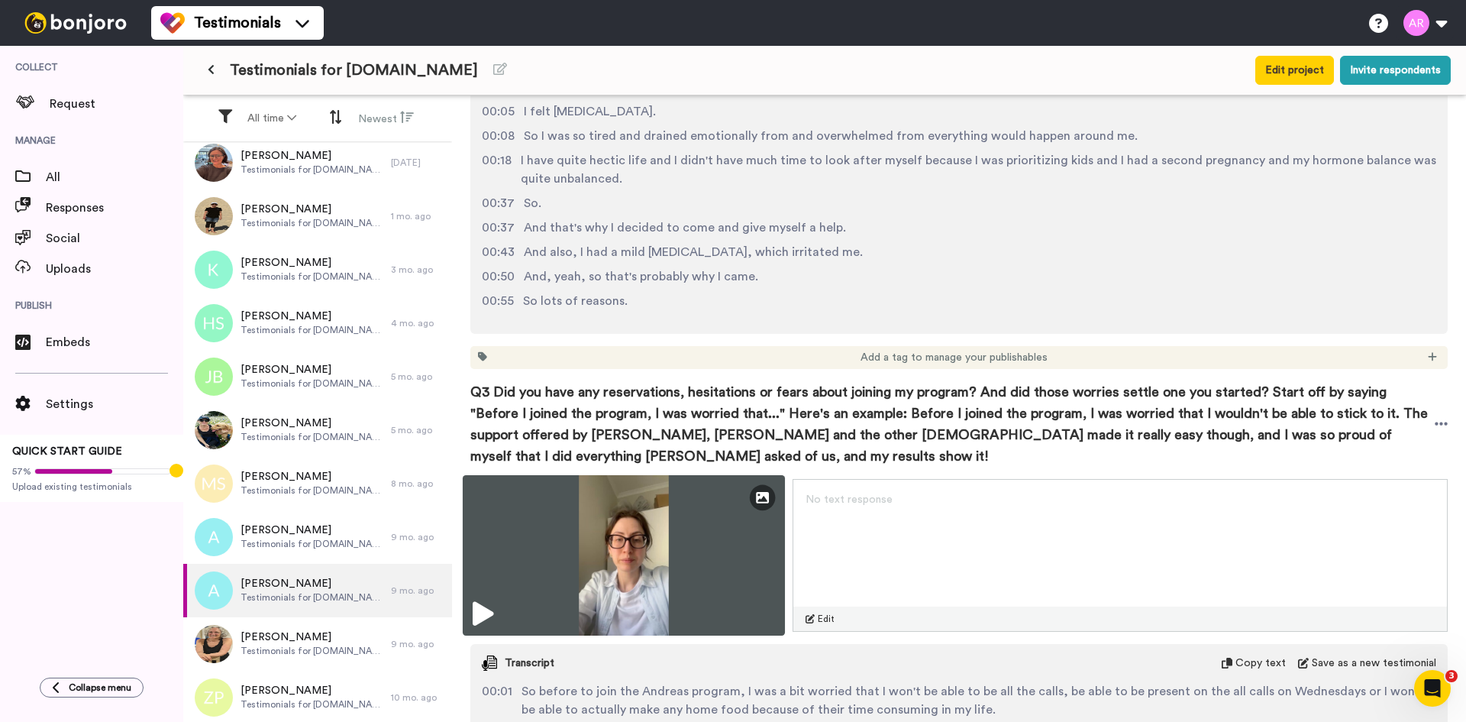
click at [672, 517] on img at bounding box center [624, 555] width 322 height 160
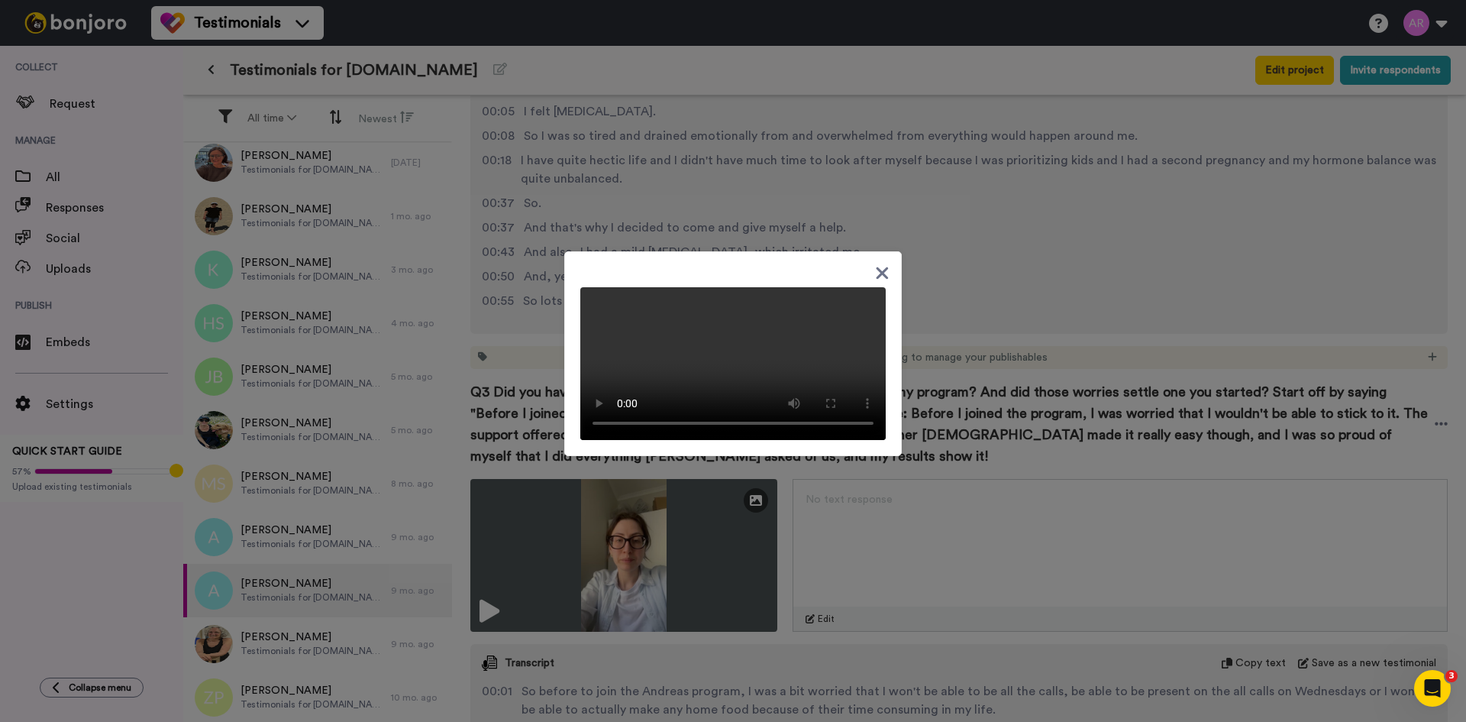
click at [878, 267] on icon at bounding box center [883, 273] width 12 height 12
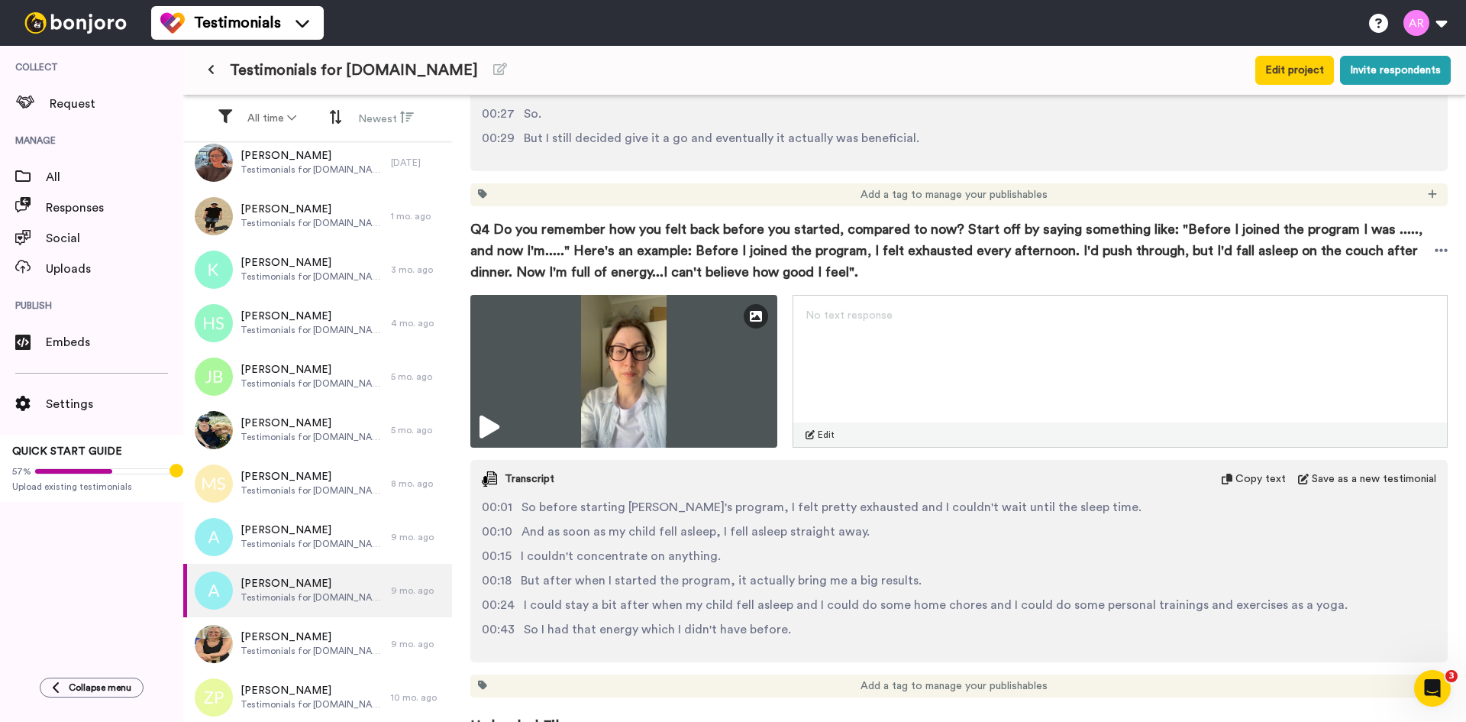
scroll to position [1647, 0]
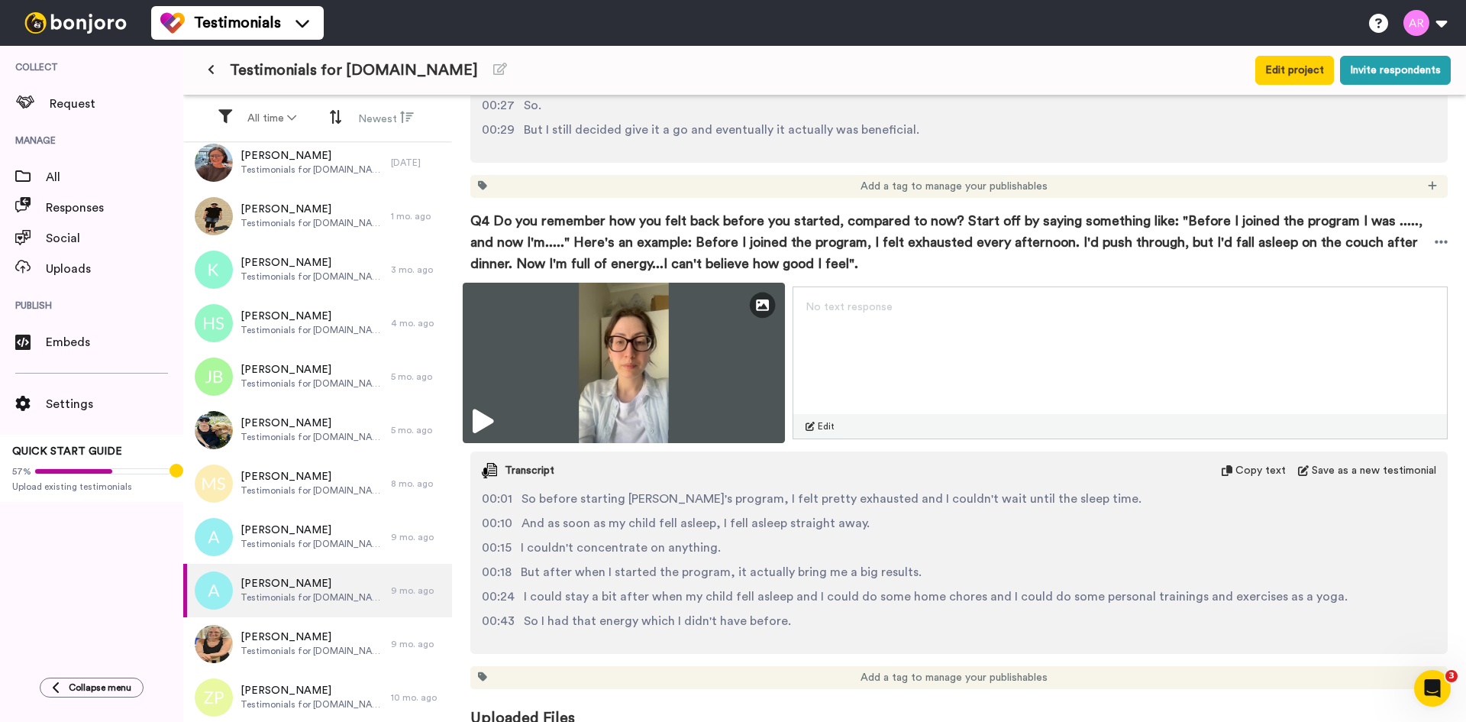
click at [635, 390] on img at bounding box center [624, 363] width 322 height 160
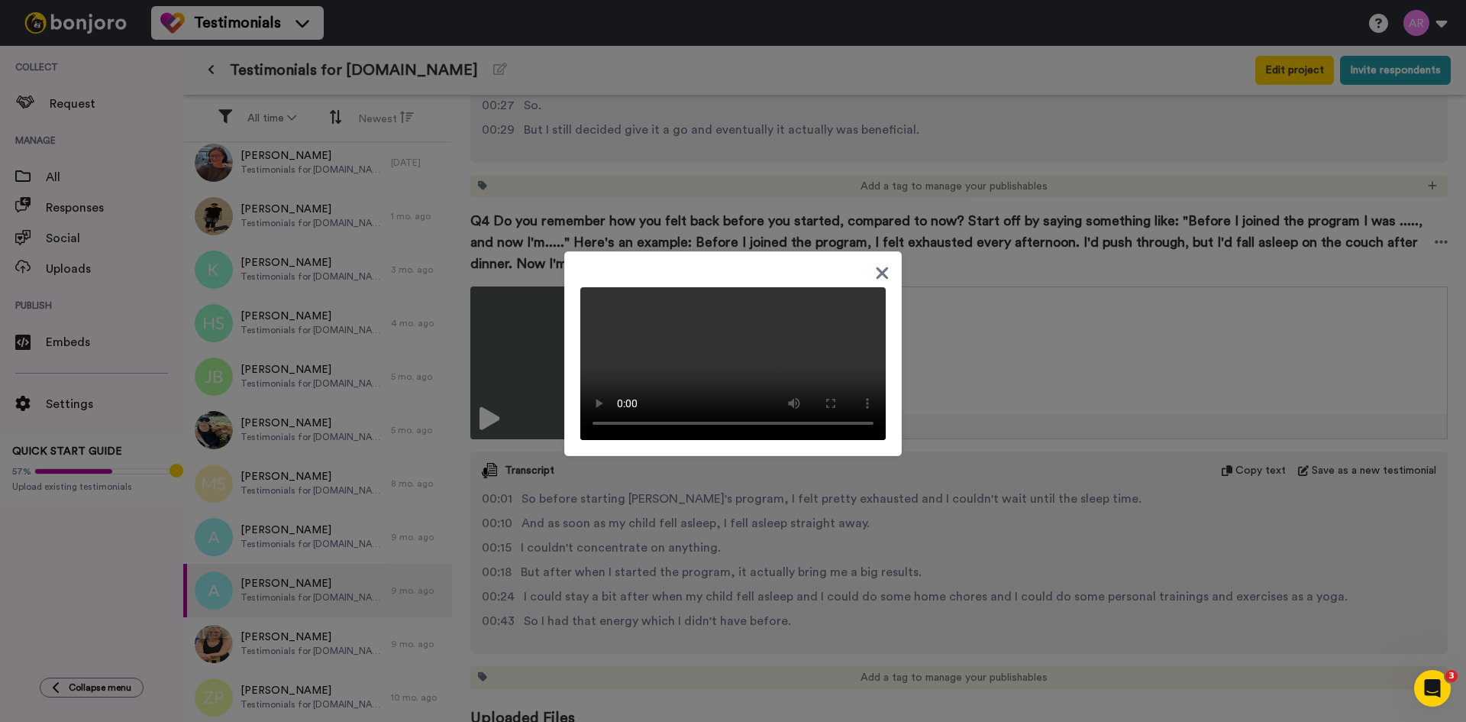
click at [882, 263] on icon at bounding box center [882, 272] width 15 height 19
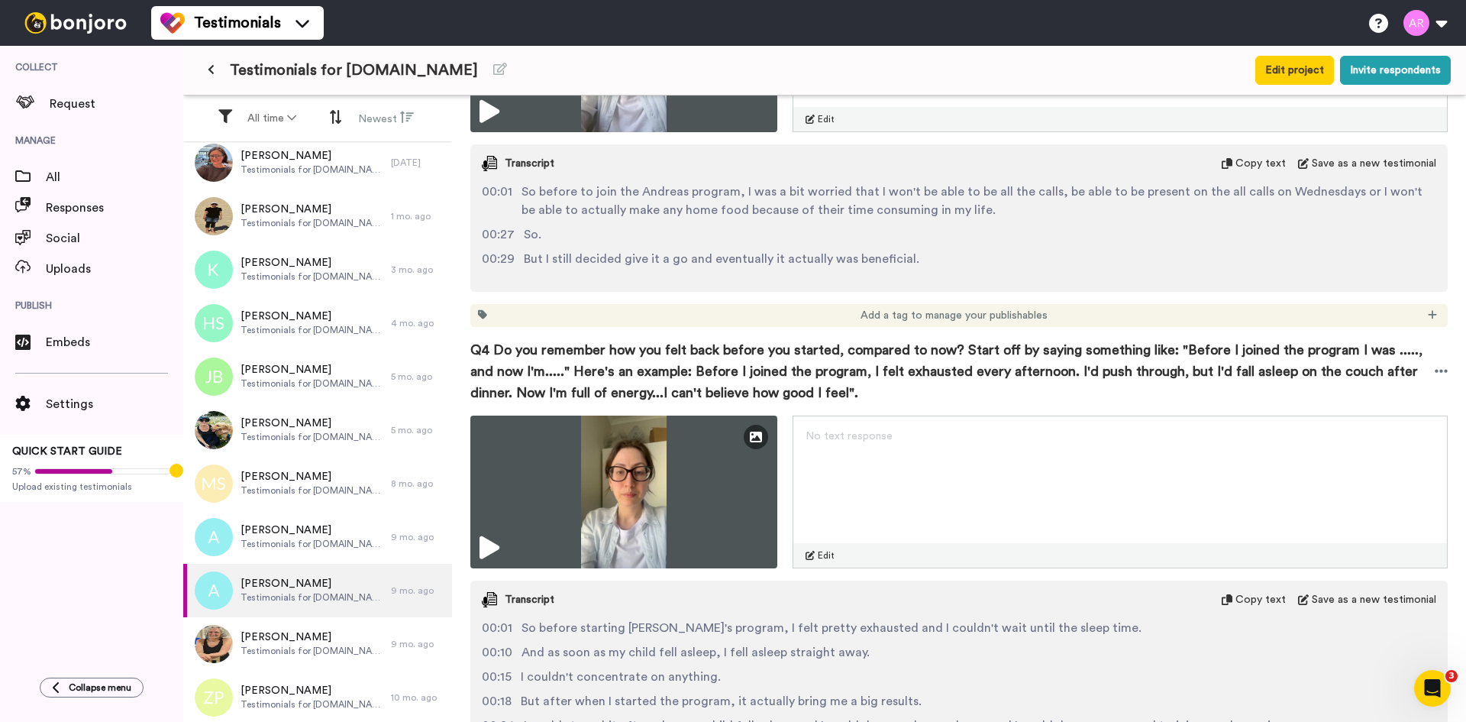
scroll to position [1392, 0]
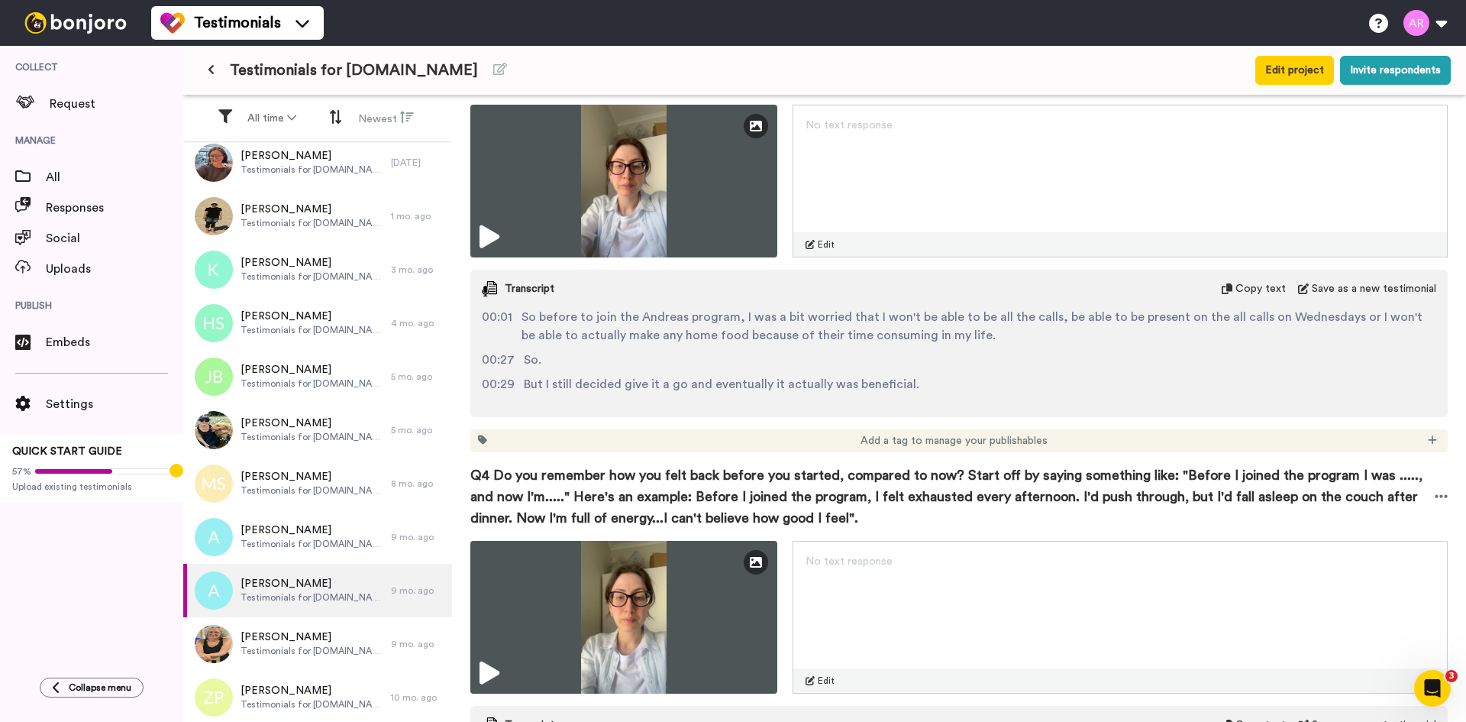
click at [1255, 281] on span "Copy text" at bounding box center [1261, 288] width 50 height 15
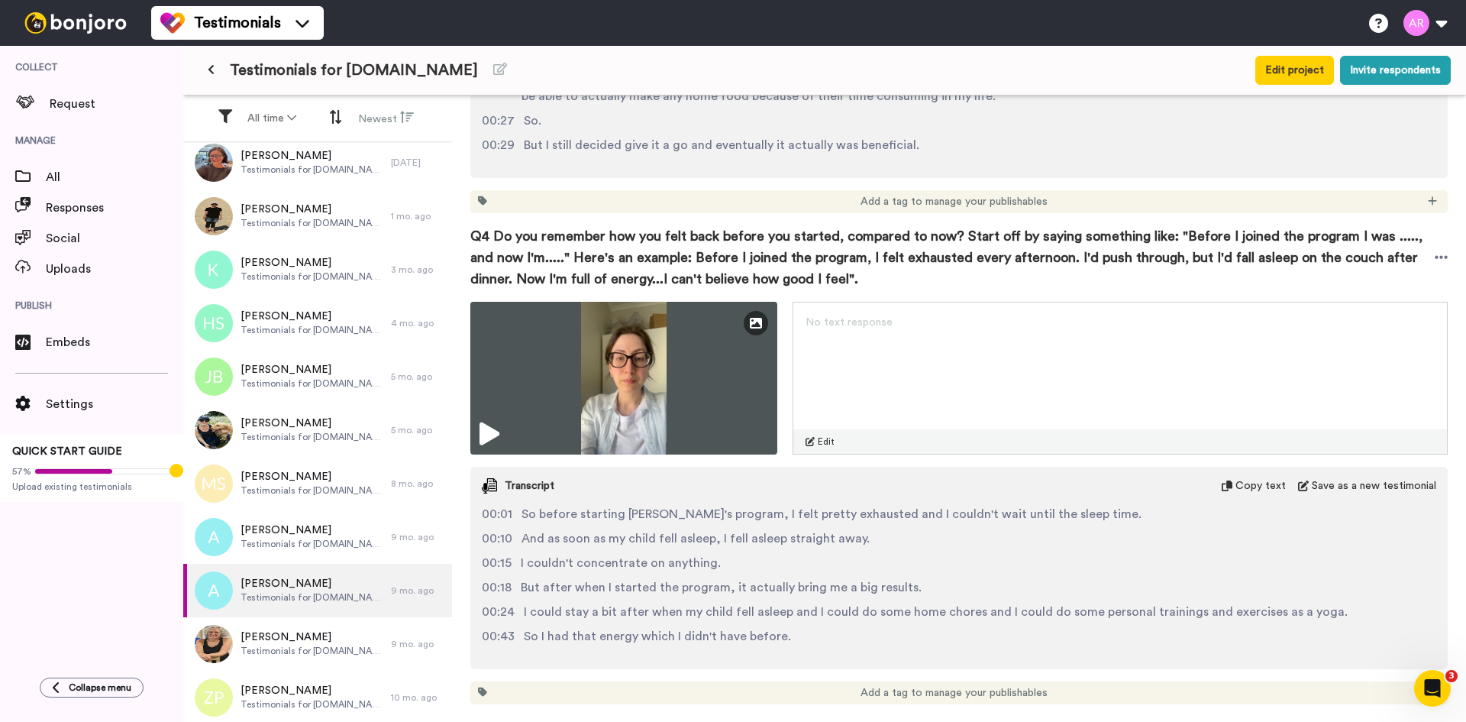
scroll to position [1647, 0]
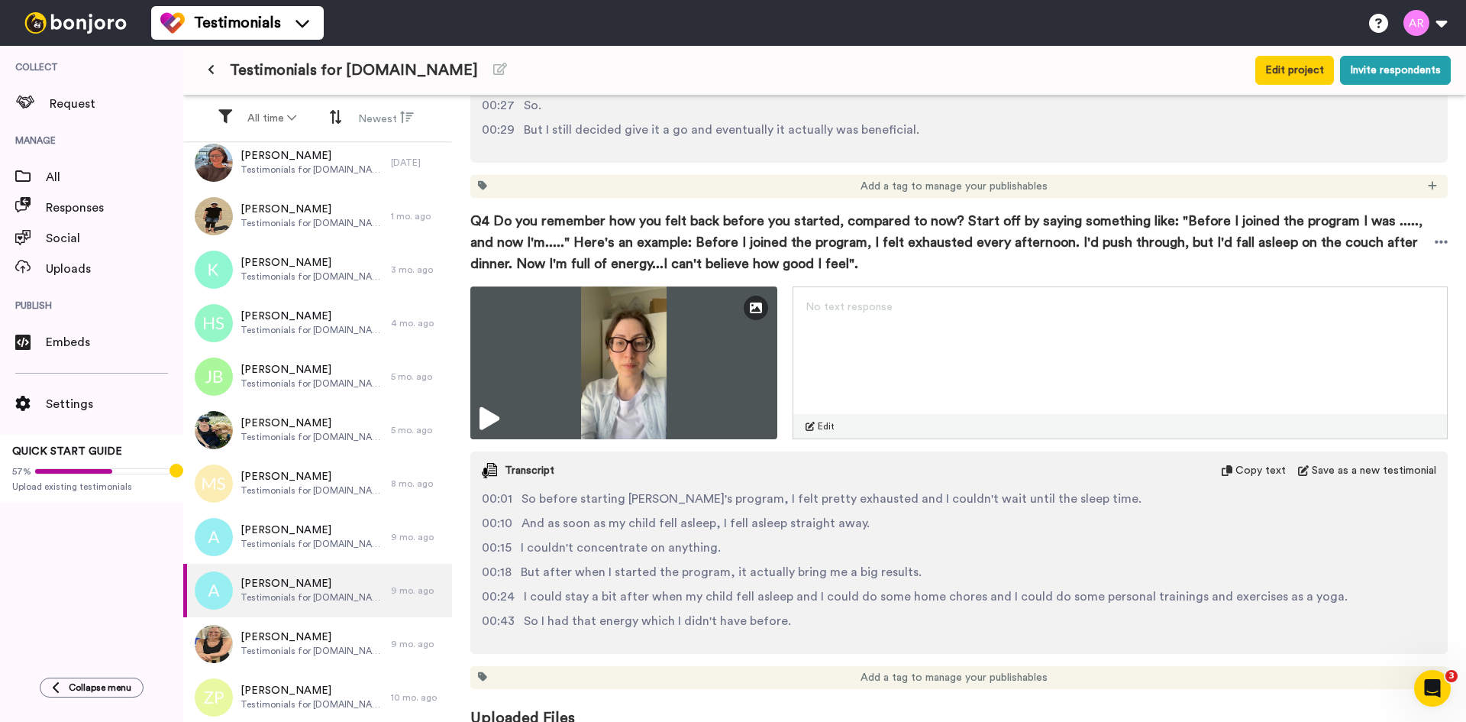
click at [1236, 463] on span "Copy text" at bounding box center [1261, 470] width 50 height 15
click at [1265, 463] on span "Copy text" at bounding box center [1261, 470] width 50 height 15
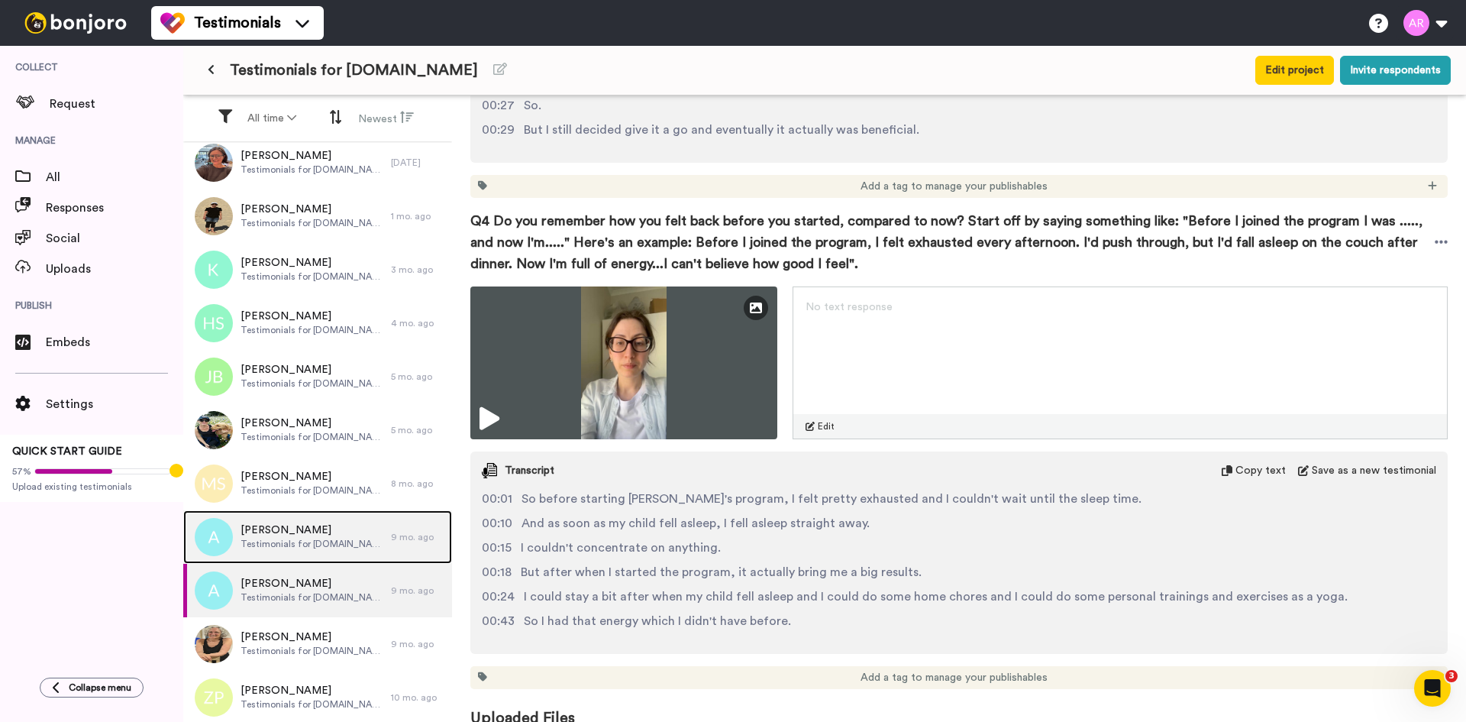
click at [323, 542] on span "Testimonials for [DOMAIN_NAME]" at bounding box center [312, 544] width 143 height 12
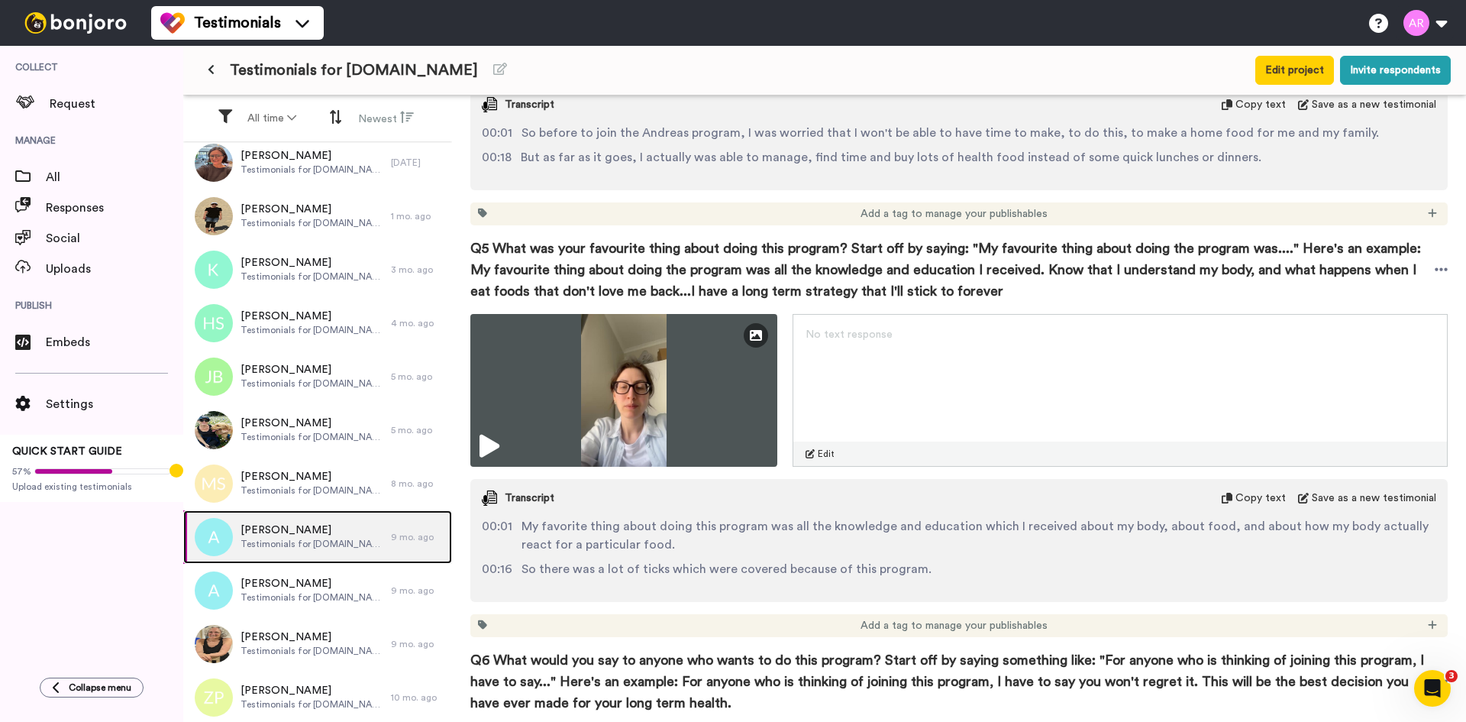
scroll to position [1935, 0]
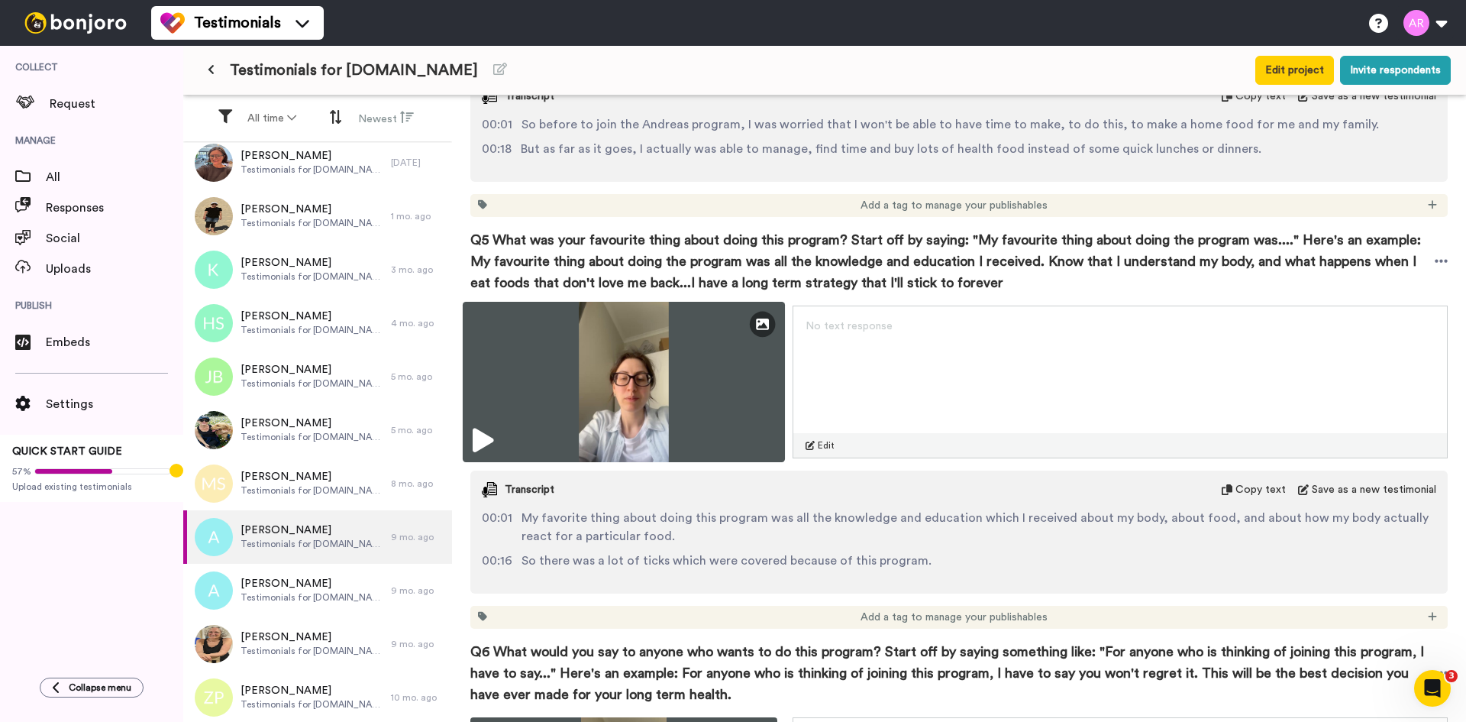
click at [745, 349] on img at bounding box center [624, 382] width 322 height 160
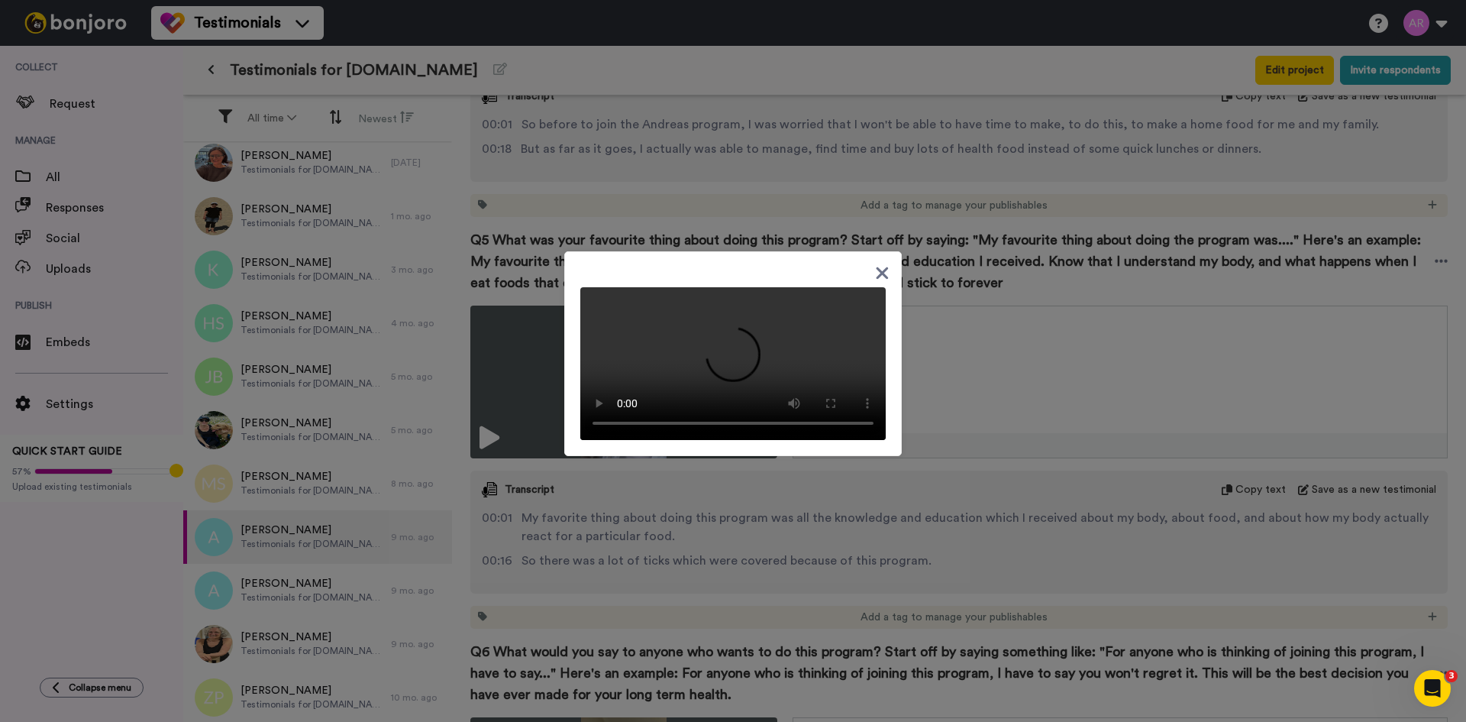
click at [878, 279] on icon at bounding box center [883, 273] width 12 height 12
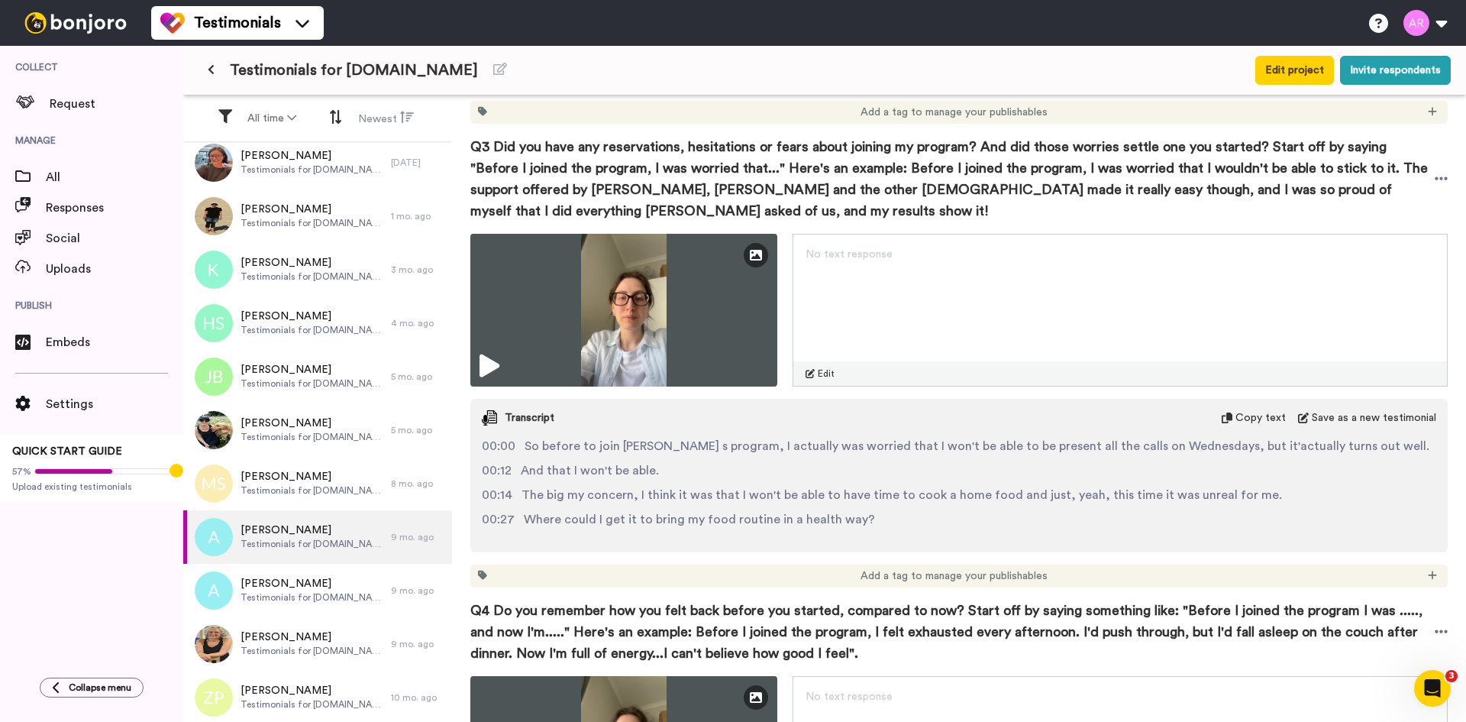
scroll to position [0, 0]
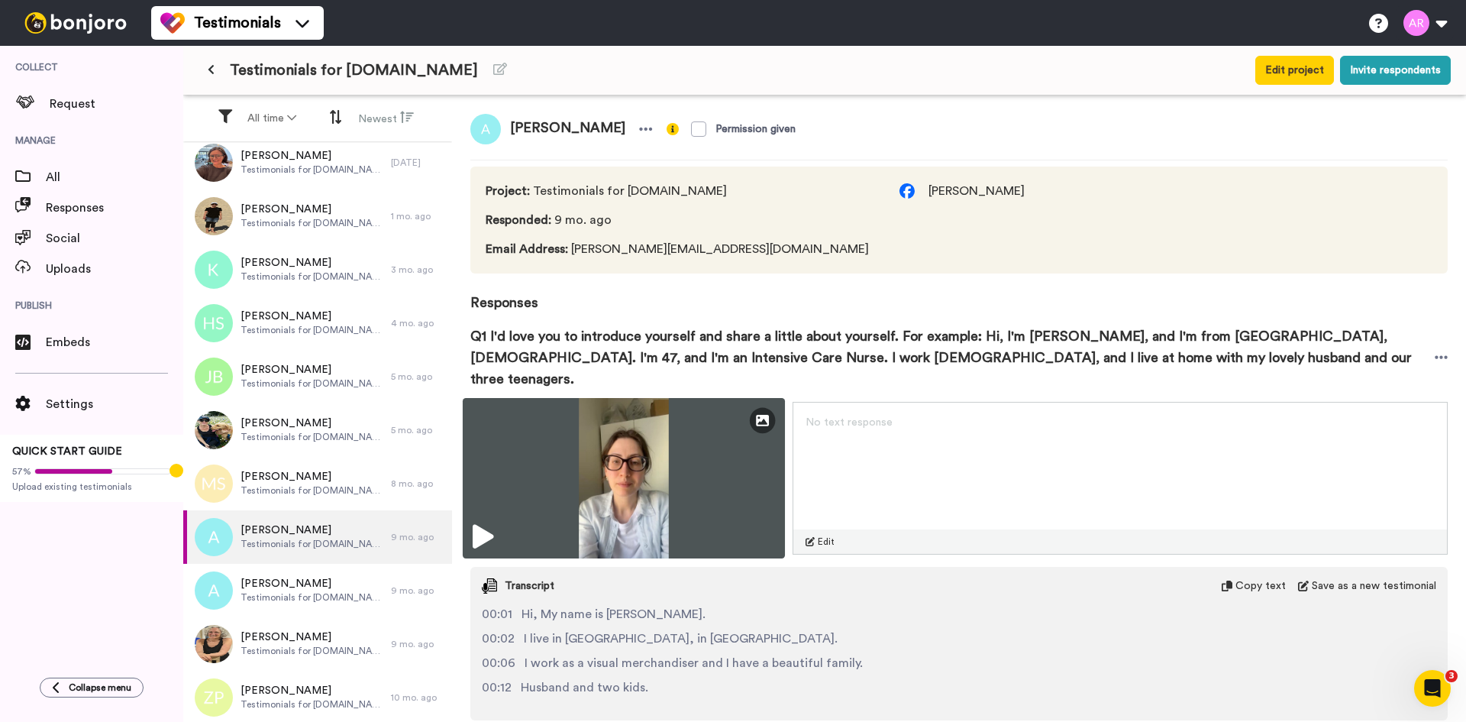
click at [685, 440] on img at bounding box center [624, 478] width 322 height 160
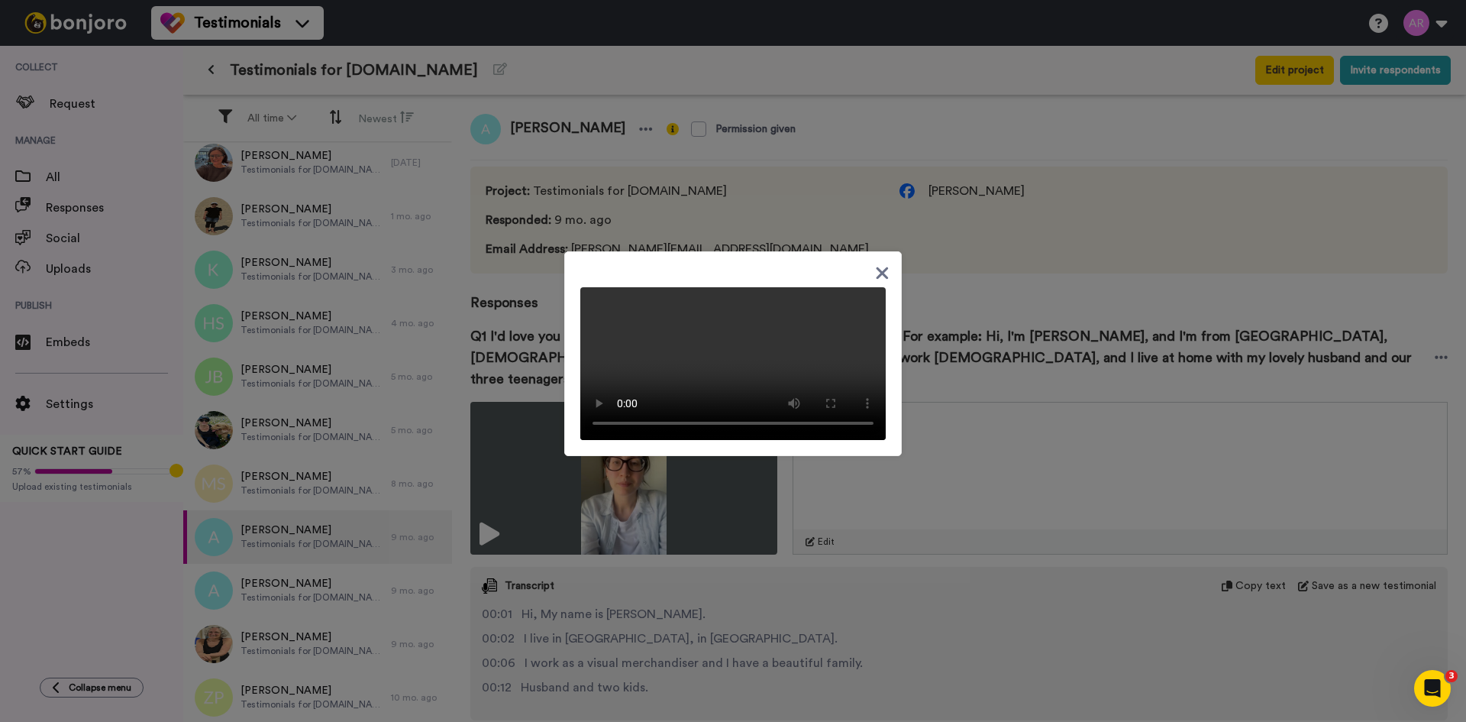
click at [786, 282] on div at bounding box center [733, 353] width 338 height 205
drag, startPoint x: 464, startPoint y: 8, endPoint x: 503, endPoint y: 8, distance: 39.7
click at [464, 8] on div at bounding box center [733, 361] width 1466 height 722
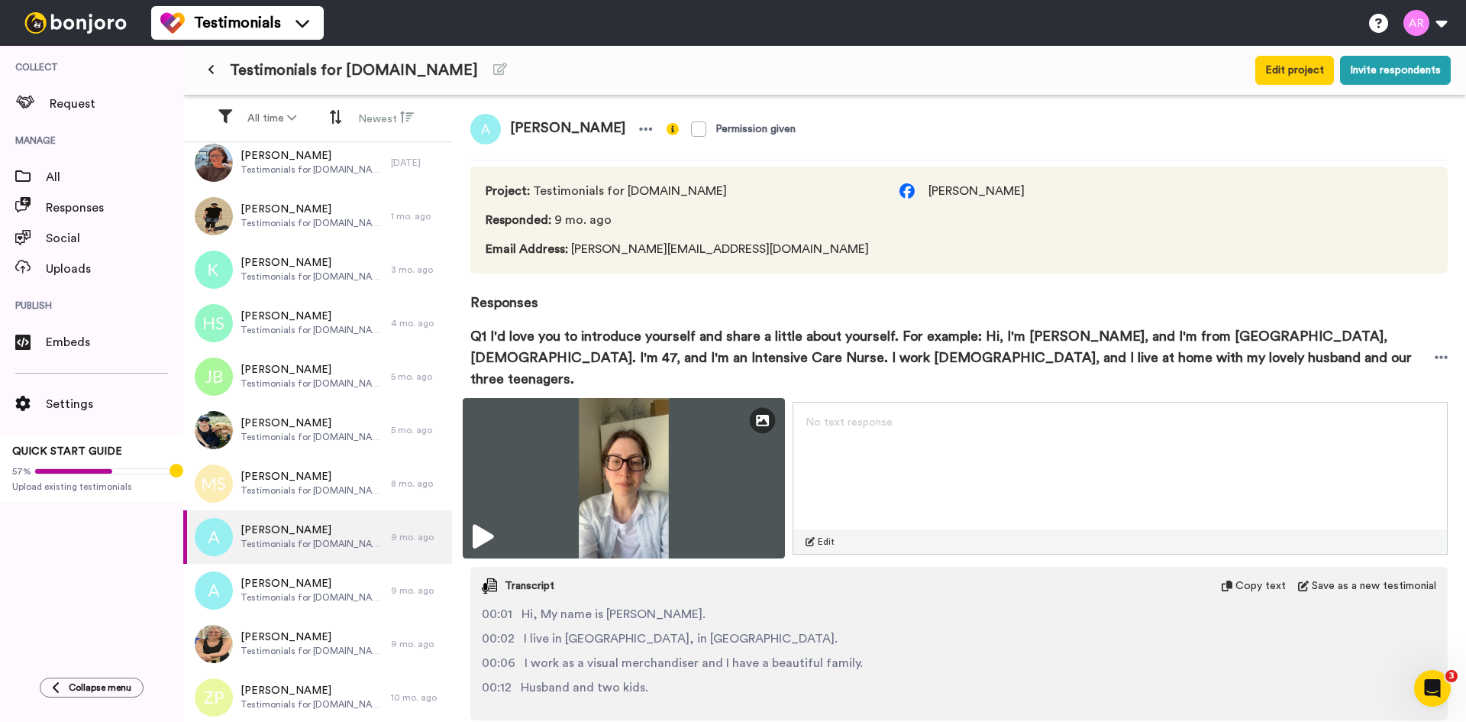
click at [706, 466] on img at bounding box center [624, 478] width 322 height 160
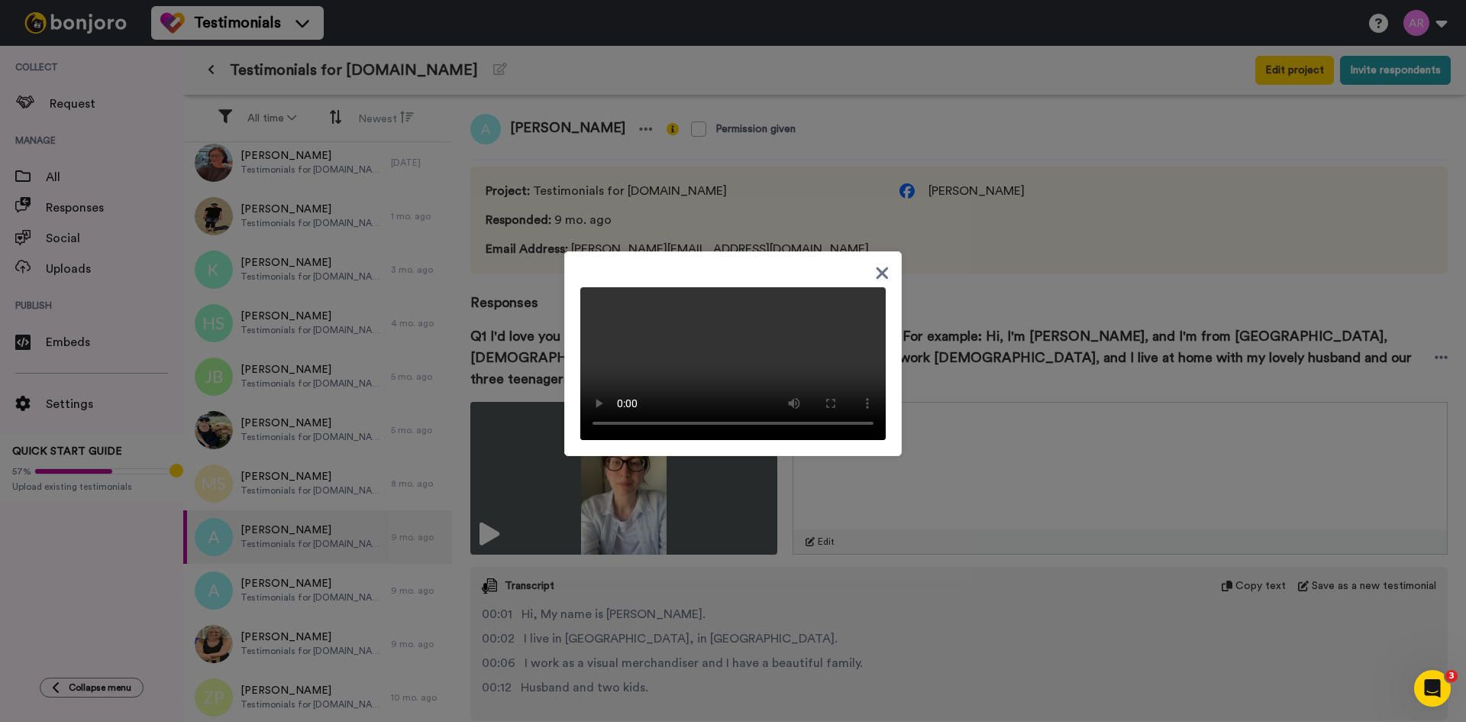
click at [877, 267] on icon at bounding box center [883, 273] width 12 height 12
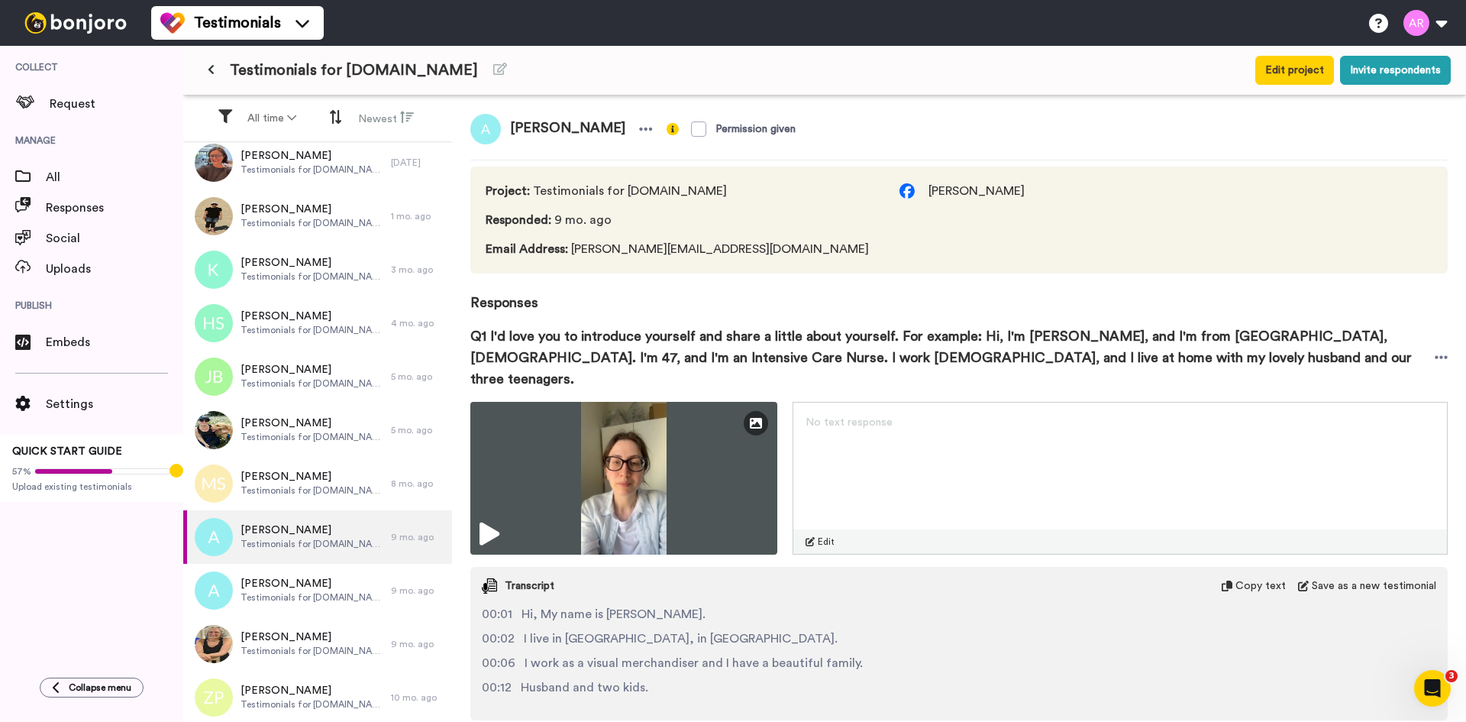
scroll to position [254, 0]
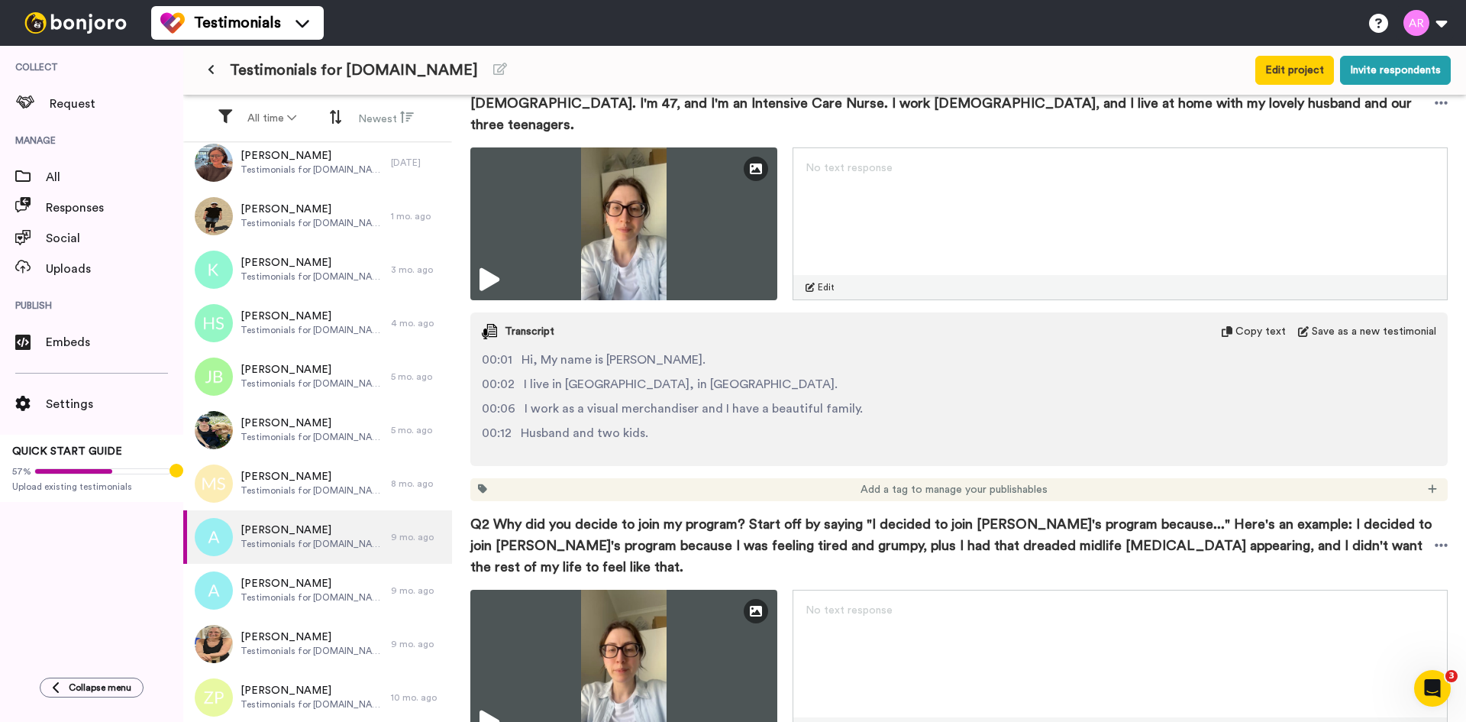
click at [1243, 324] on span "Copy text" at bounding box center [1261, 331] width 50 height 15
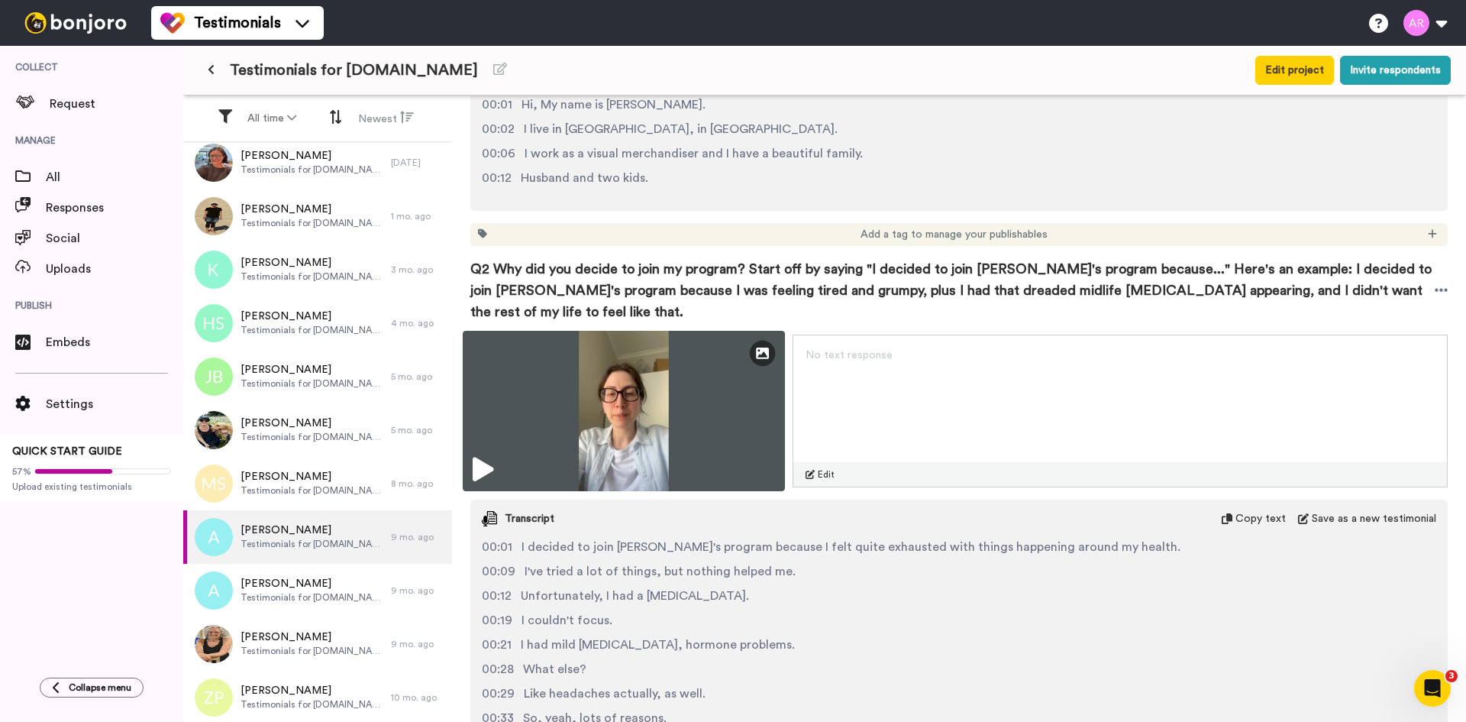
click at [718, 357] on img at bounding box center [624, 411] width 322 height 160
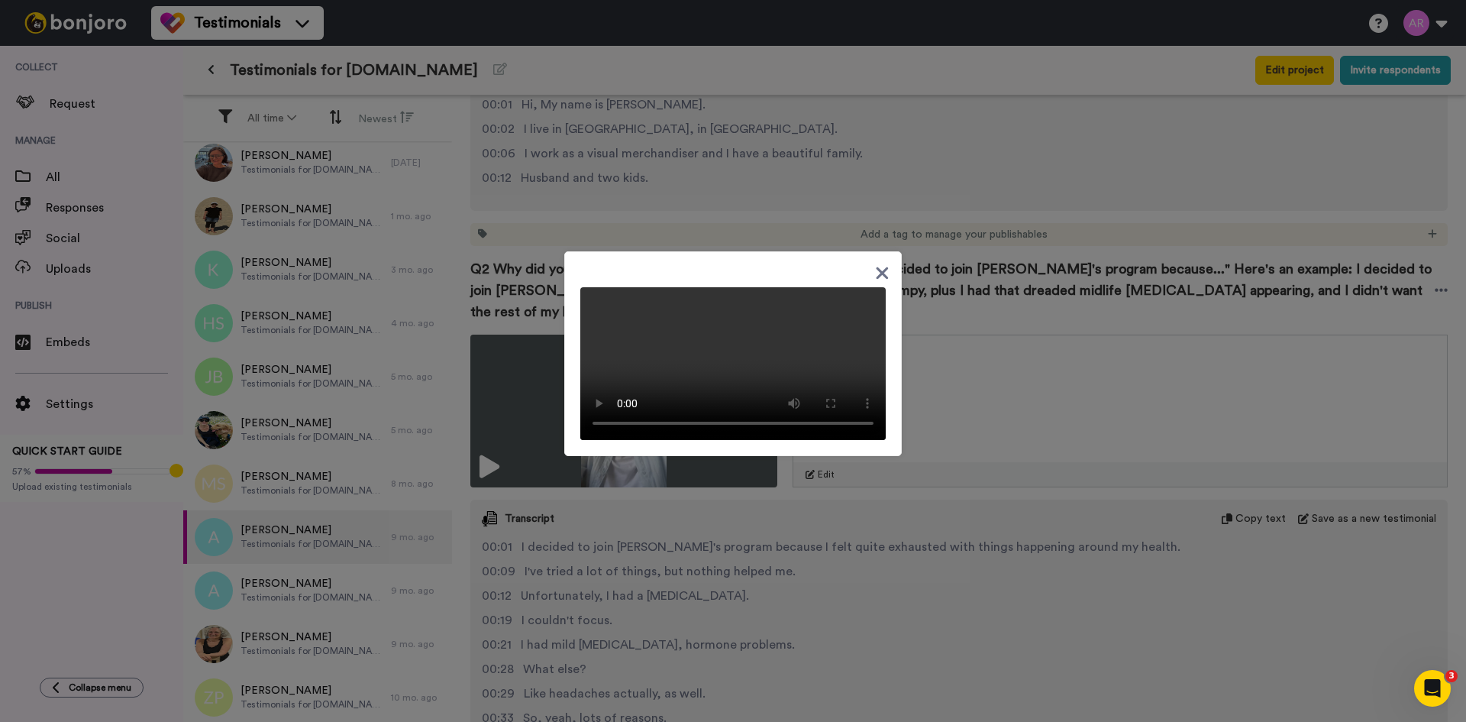
click at [884, 283] on icon at bounding box center [882, 272] width 15 height 19
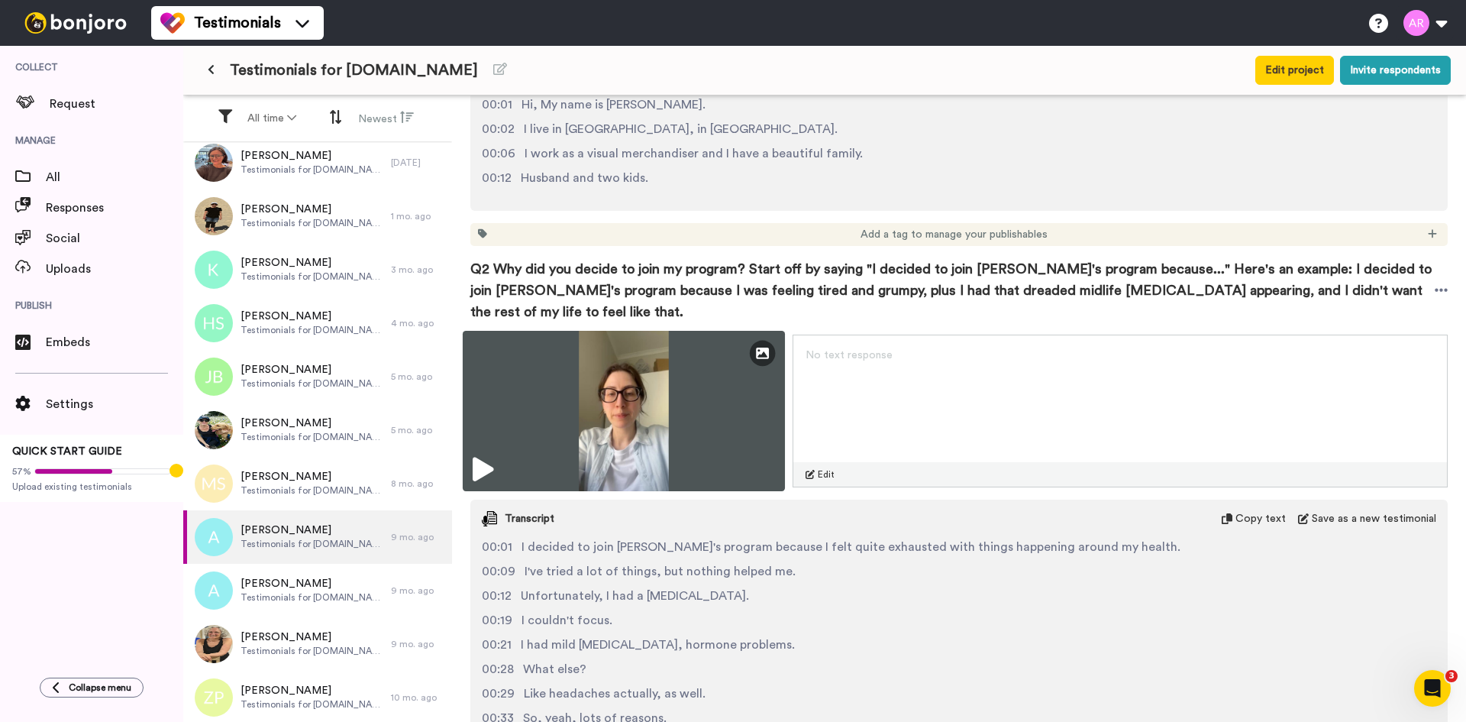
click at [668, 441] on img at bounding box center [624, 411] width 322 height 160
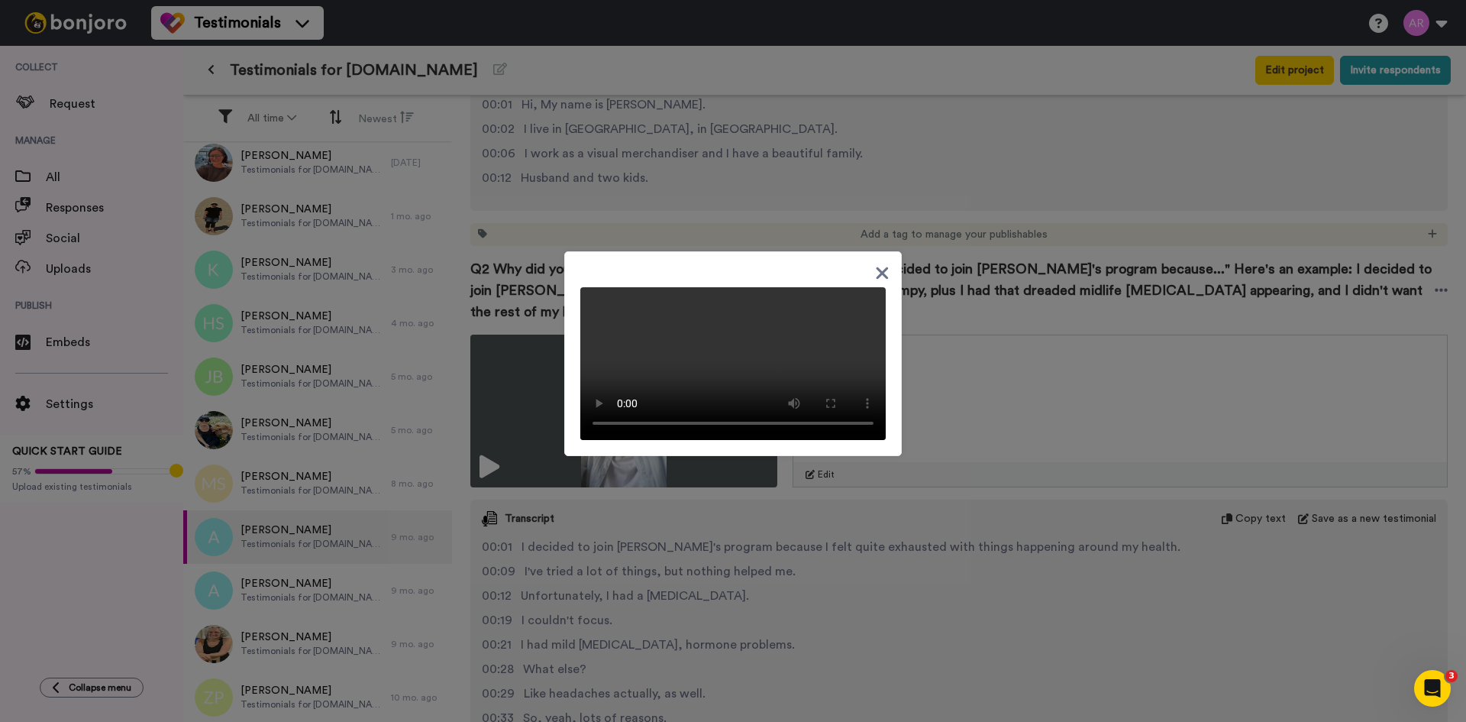
click at [823, 295] on div at bounding box center [732, 357] width 305 height 165
click at [823, 426] on video at bounding box center [732, 363] width 305 height 153
click at [1030, 351] on div at bounding box center [733, 361] width 1466 height 722
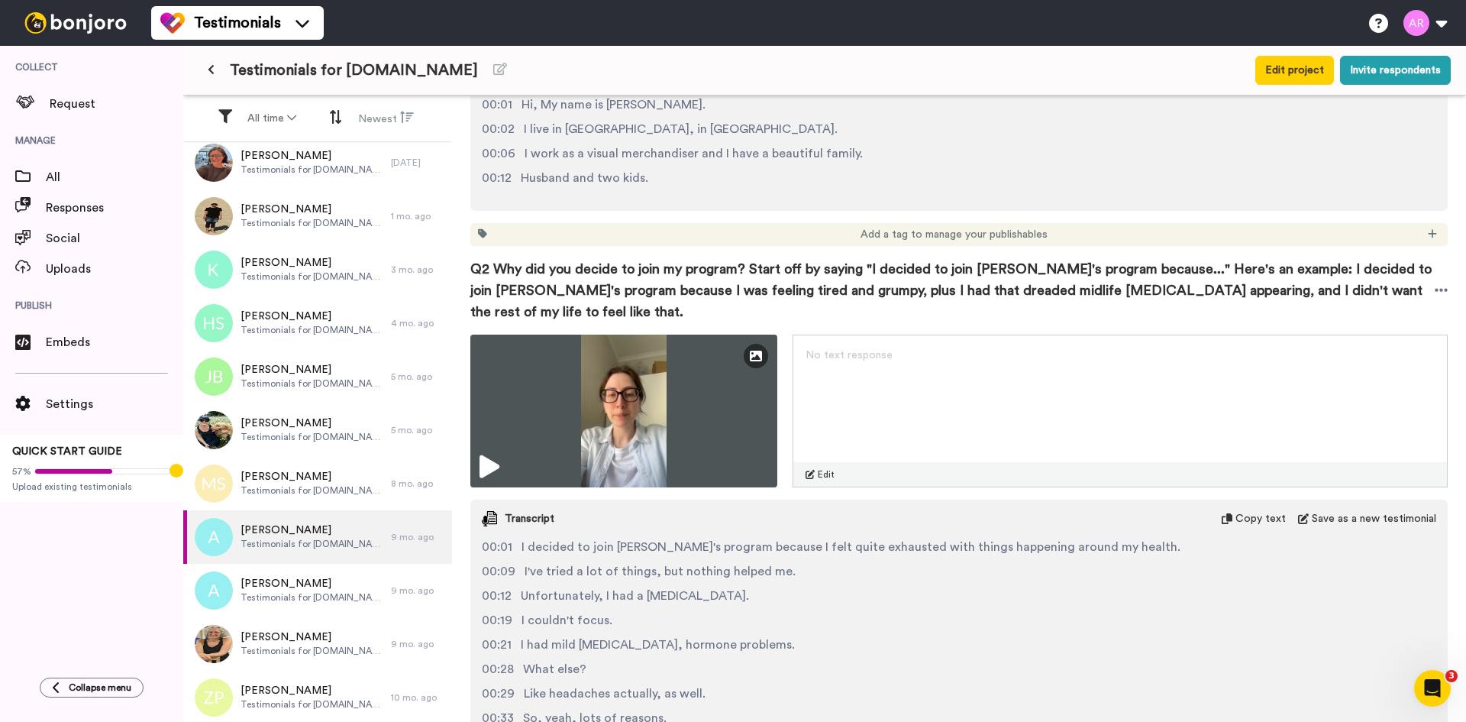
click at [1240, 511] on span "Copy text" at bounding box center [1261, 518] width 50 height 15
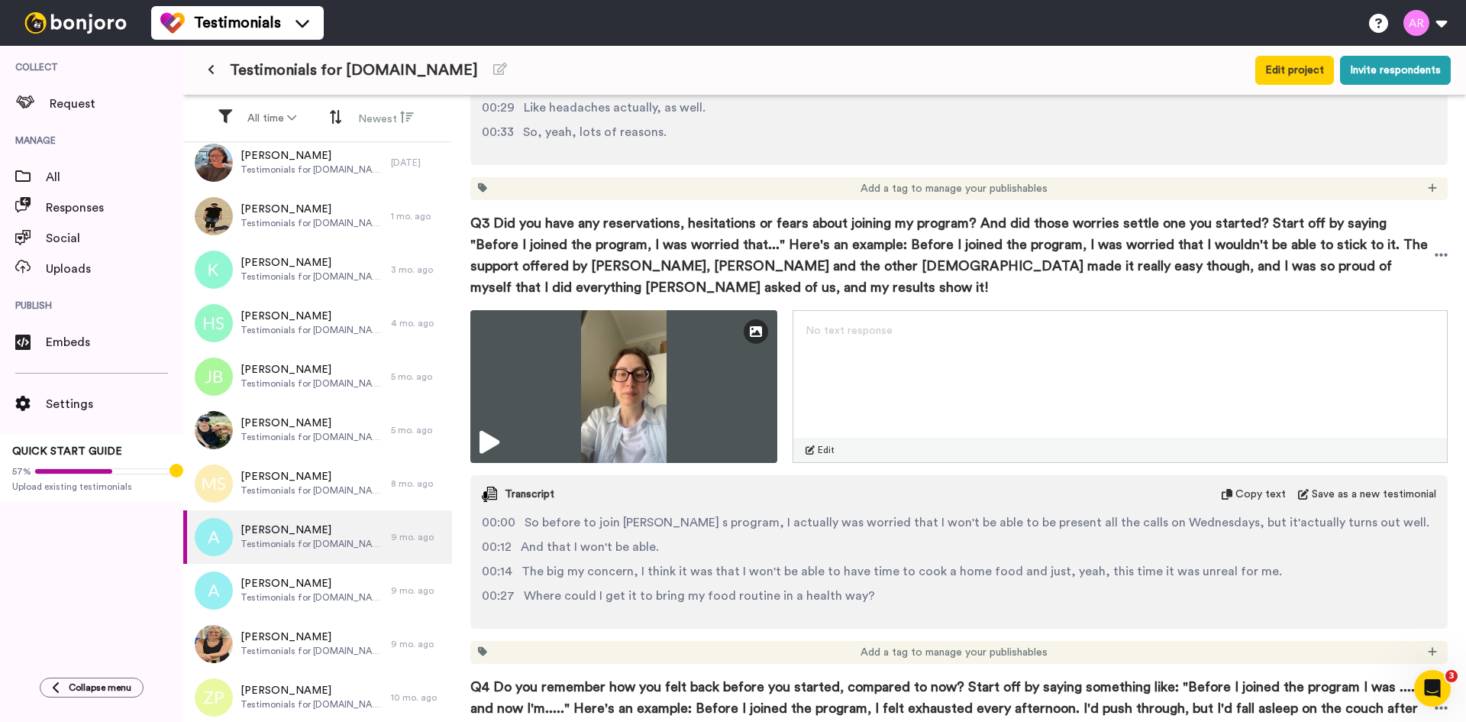
scroll to position [1273, 0]
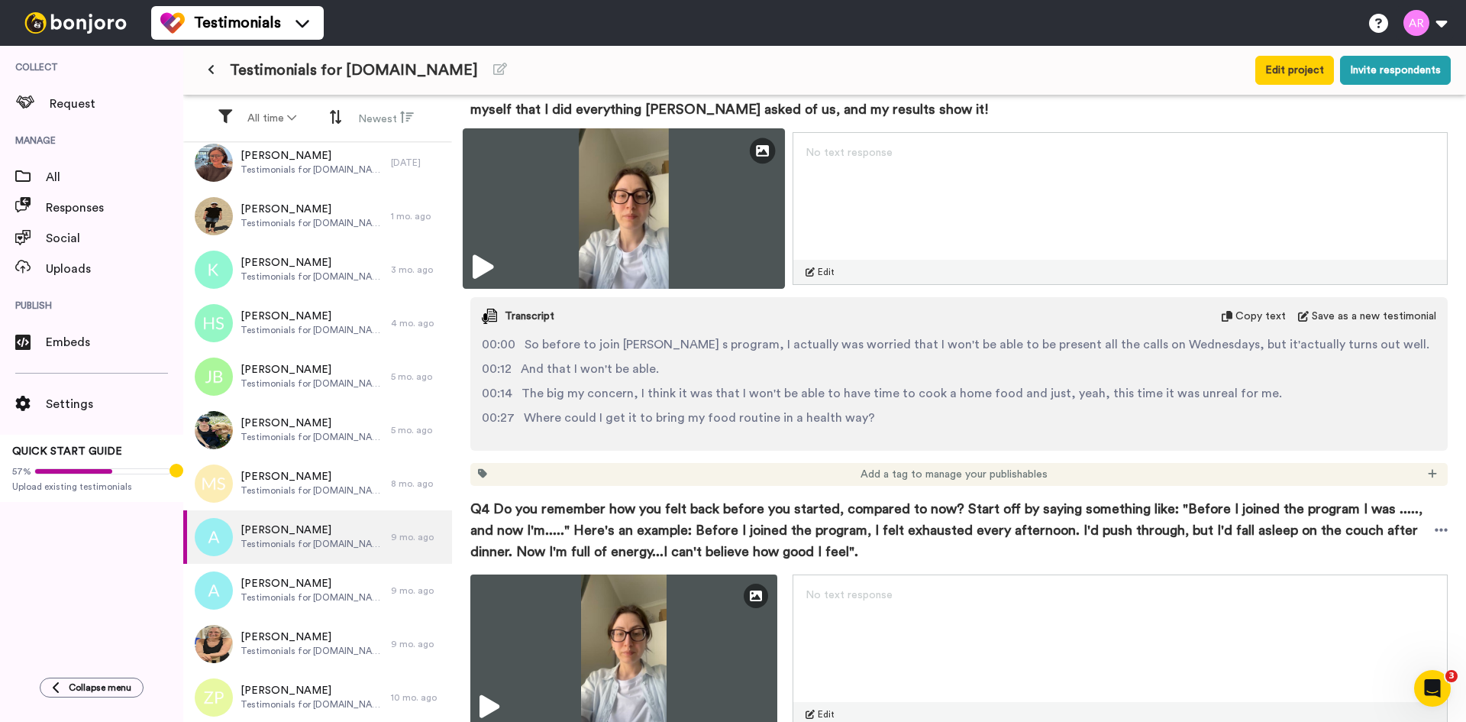
click at [657, 218] on img at bounding box center [624, 208] width 322 height 160
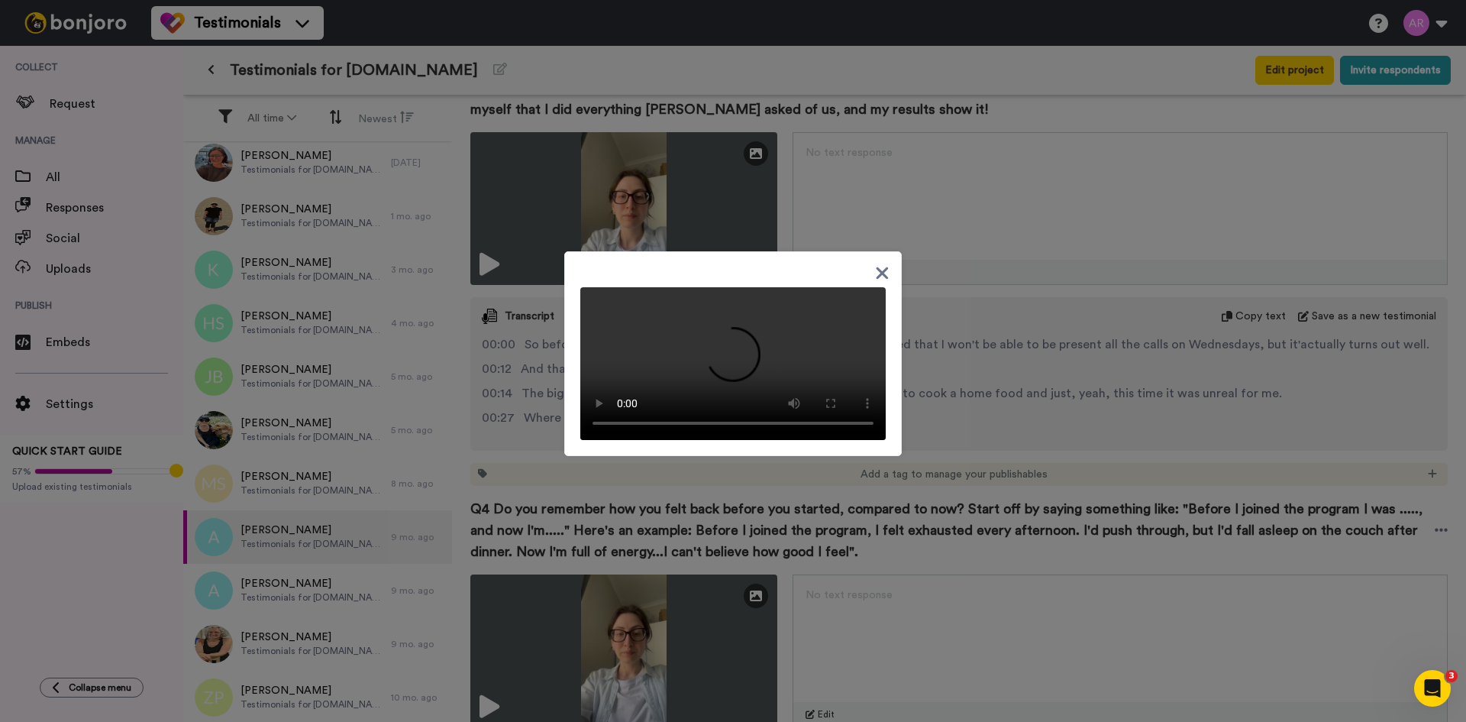
click at [882, 251] on div at bounding box center [733, 353] width 338 height 205
click at [880, 263] on icon at bounding box center [882, 272] width 15 height 19
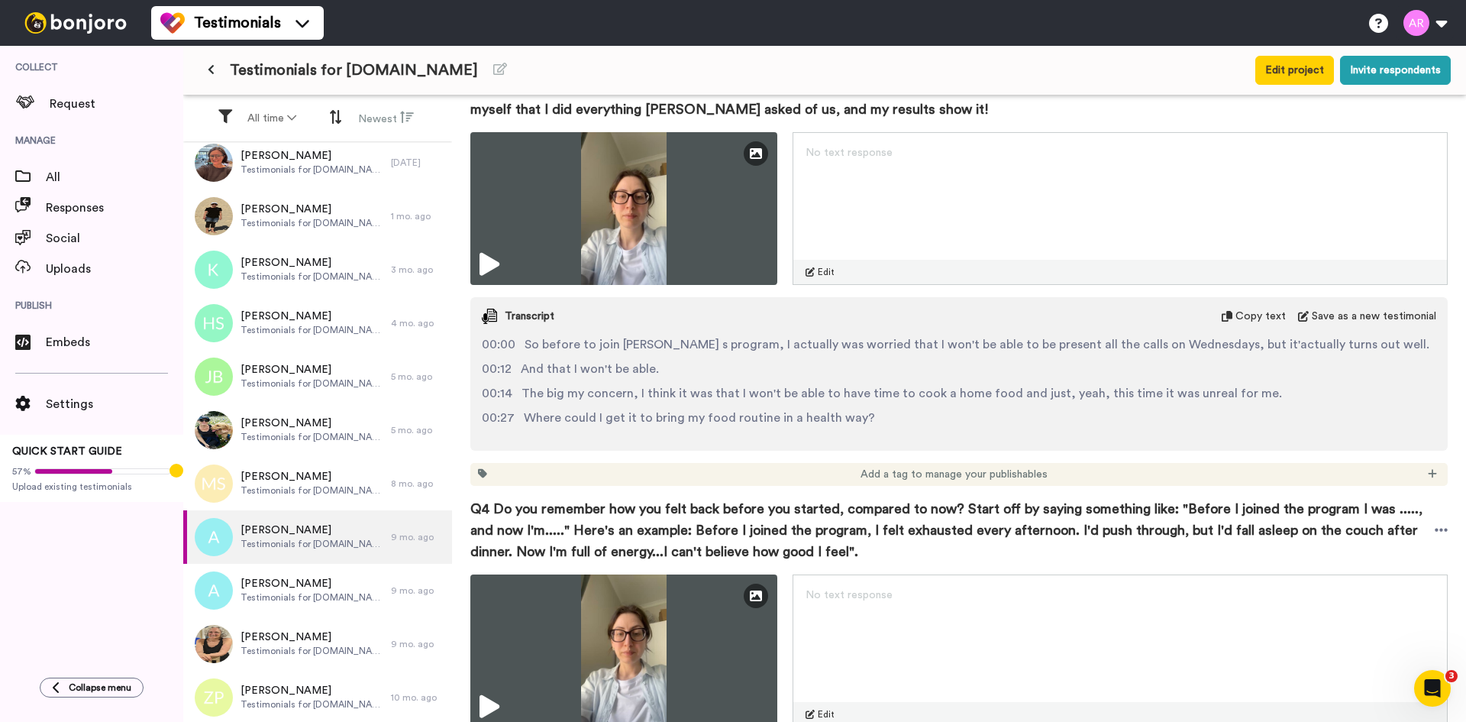
scroll to position [1146, 0]
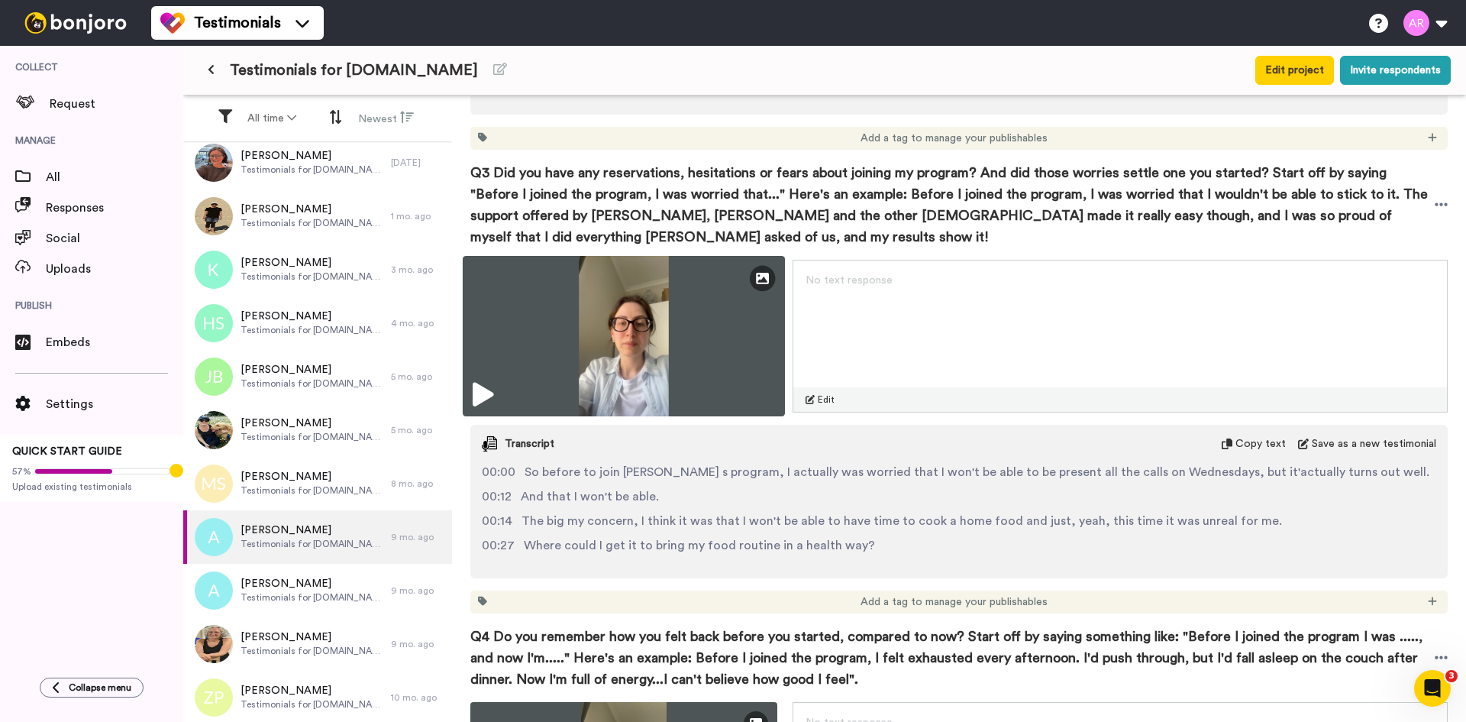
click at [767, 341] on img at bounding box center [624, 336] width 322 height 160
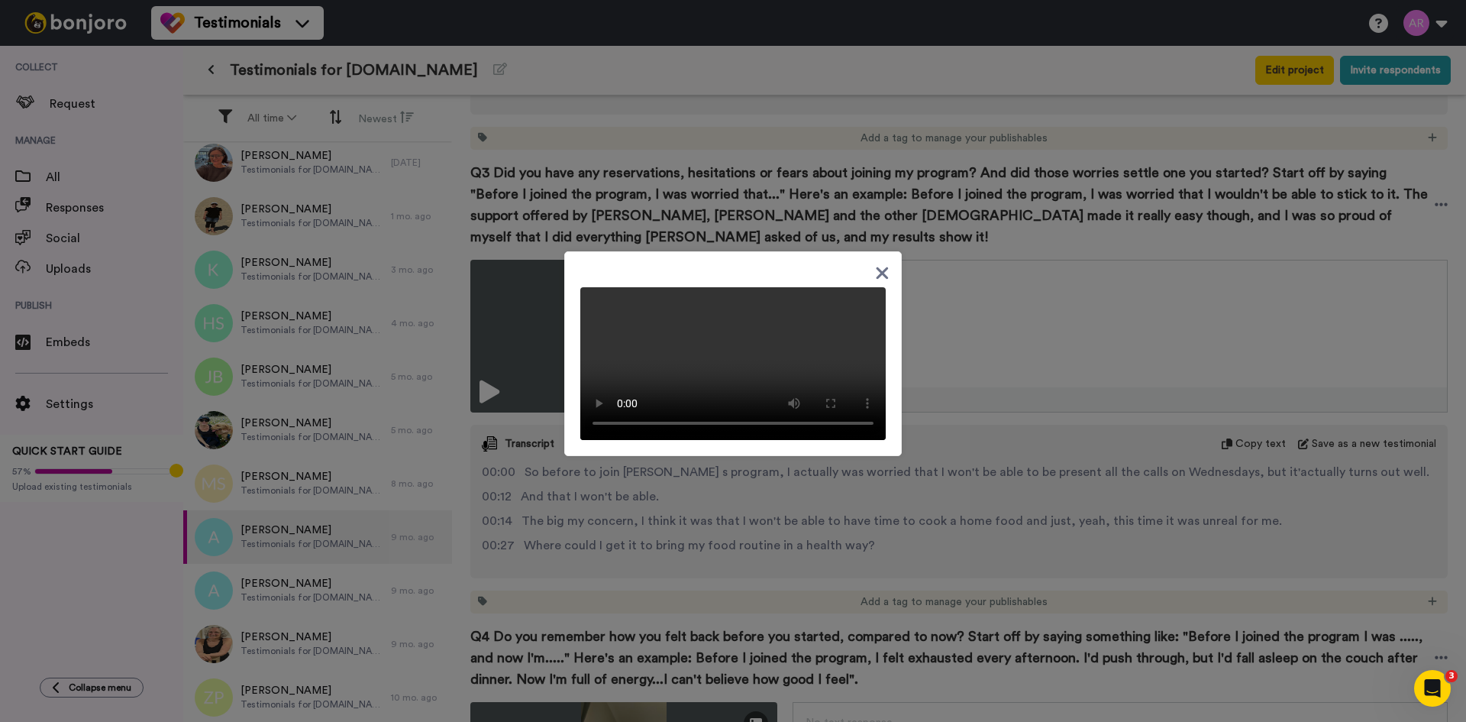
click at [880, 263] on icon at bounding box center [882, 272] width 15 height 19
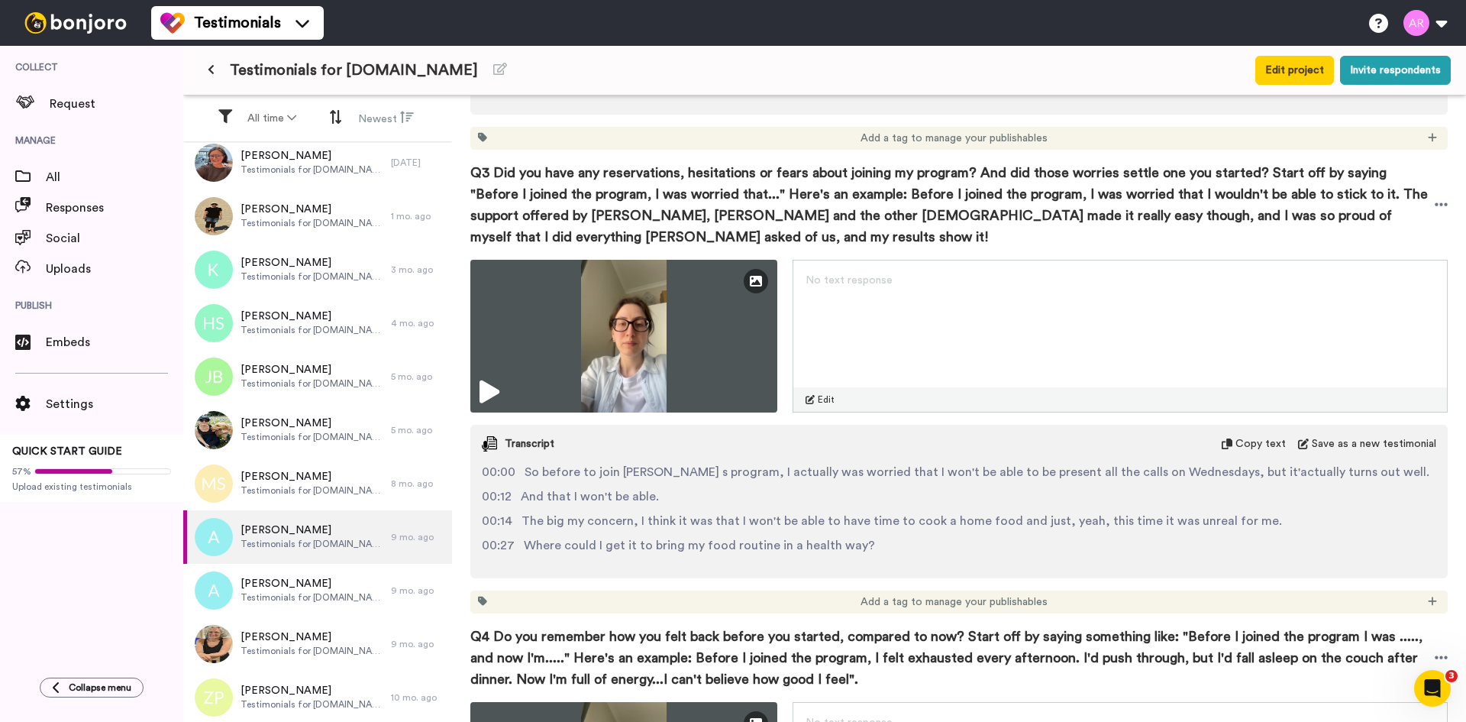
click at [1251, 436] on span "Copy text" at bounding box center [1261, 443] width 50 height 15
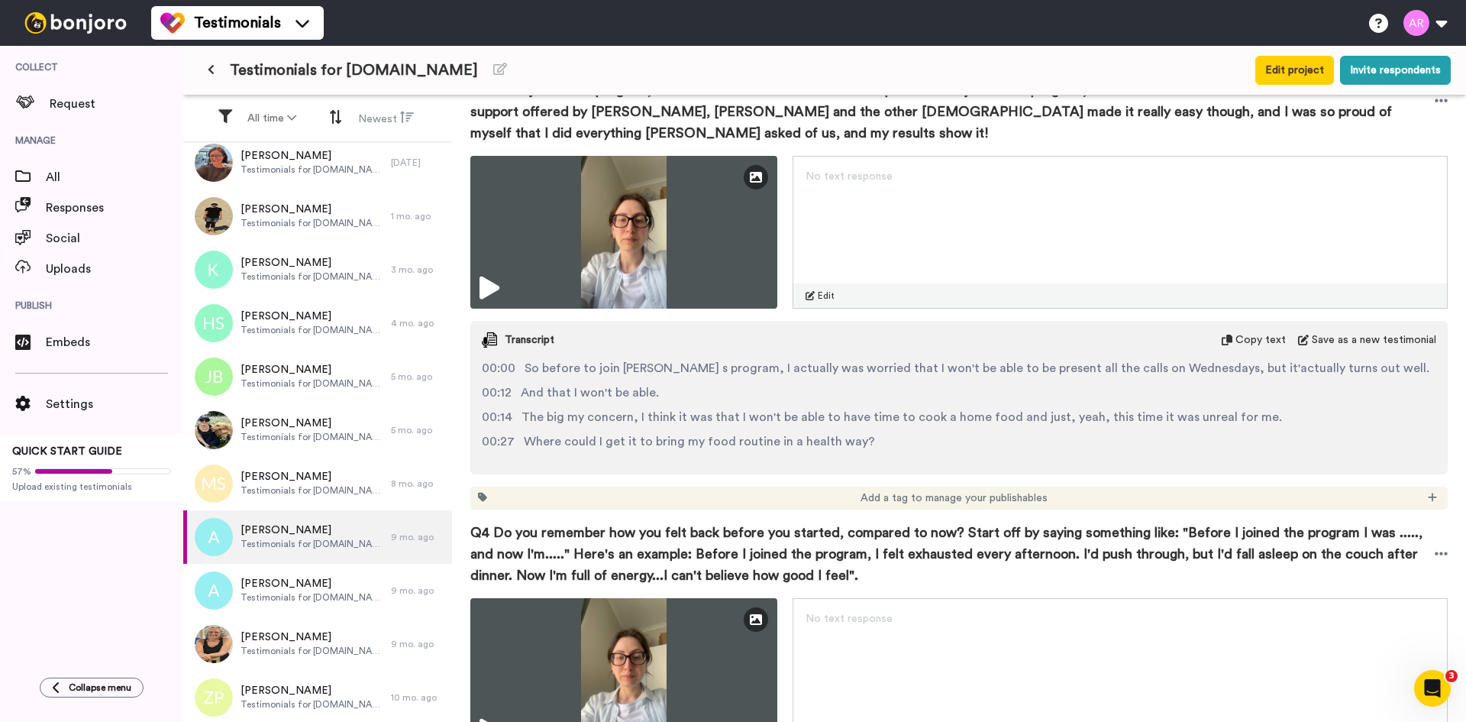
scroll to position [1400, 0]
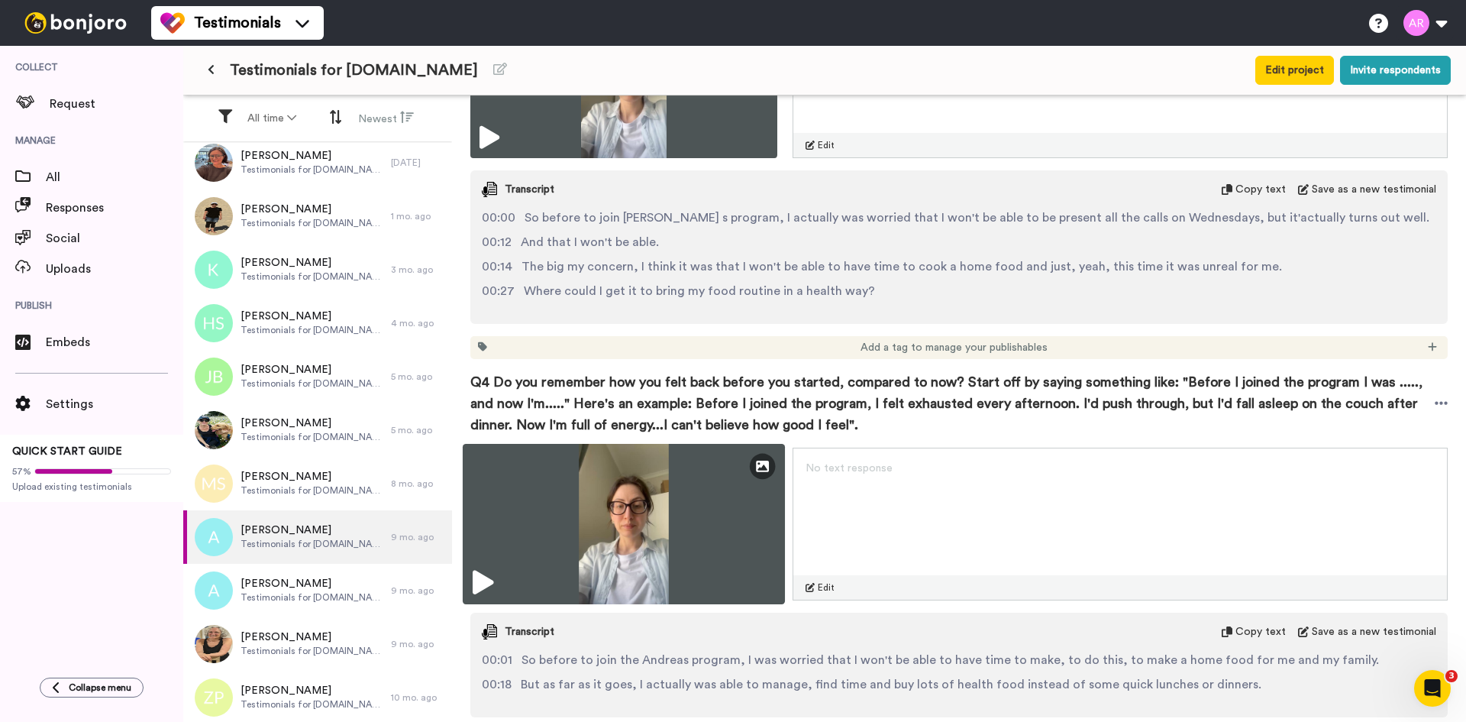
click at [717, 473] on img at bounding box center [624, 524] width 322 height 160
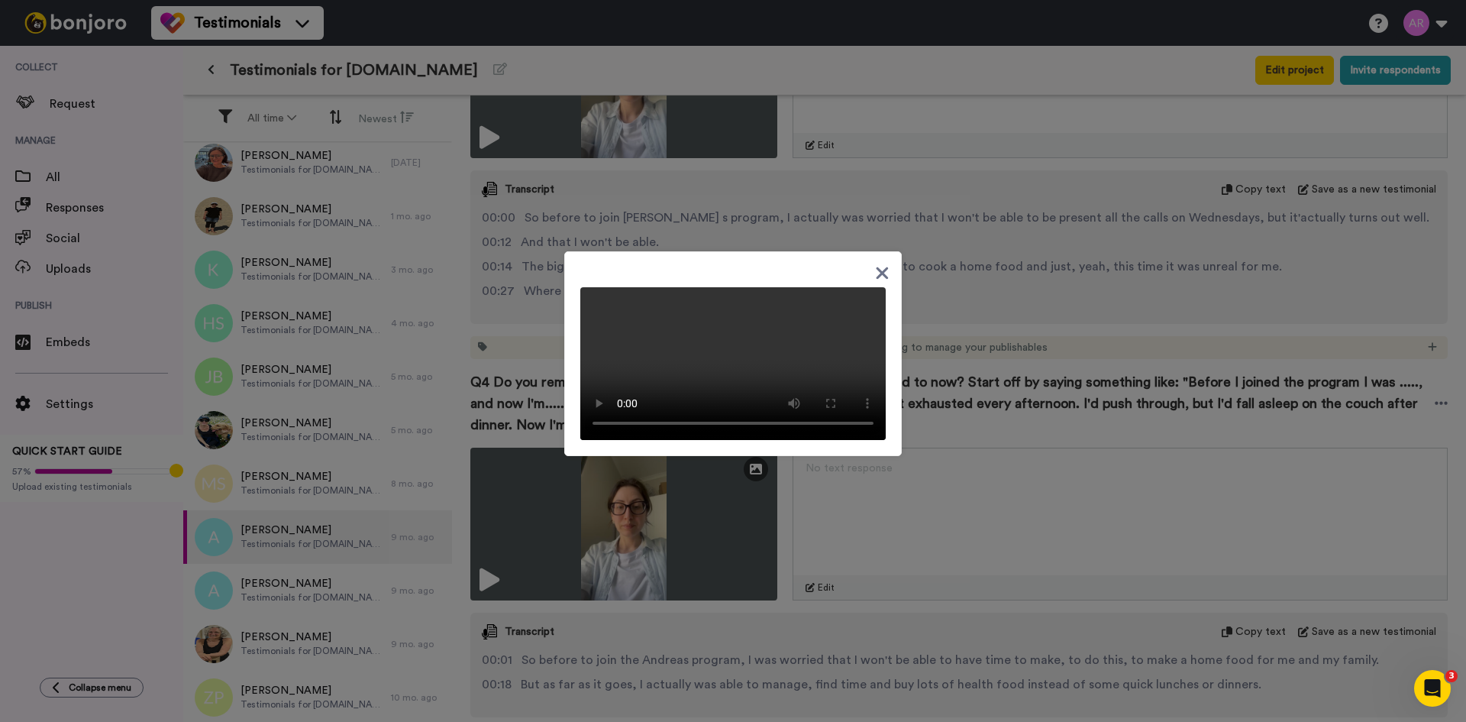
click at [752, 286] on div at bounding box center [733, 353] width 338 height 205
click at [981, 503] on div at bounding box center [733, 361] width 1466 height 722
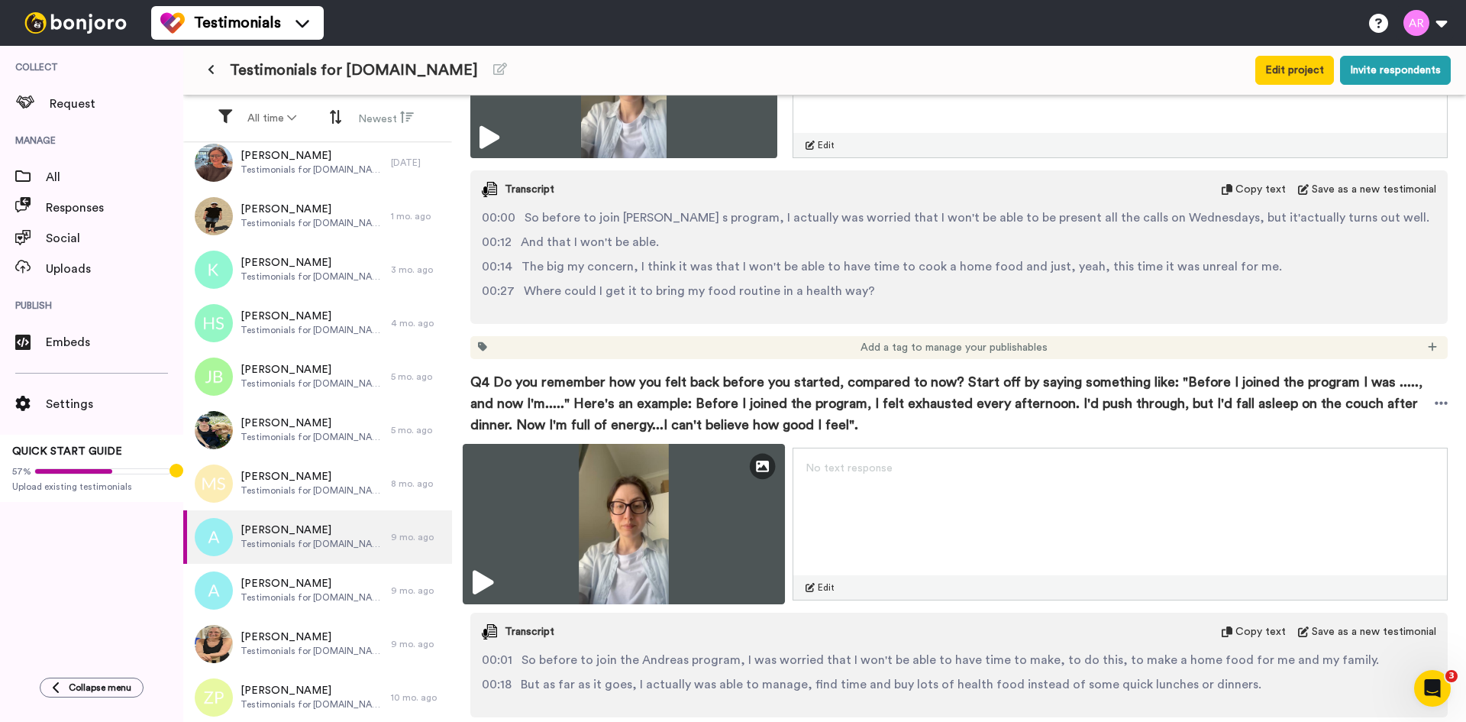
click at [717, 544] on img at bounding box center [624, 524] width 322 height 160
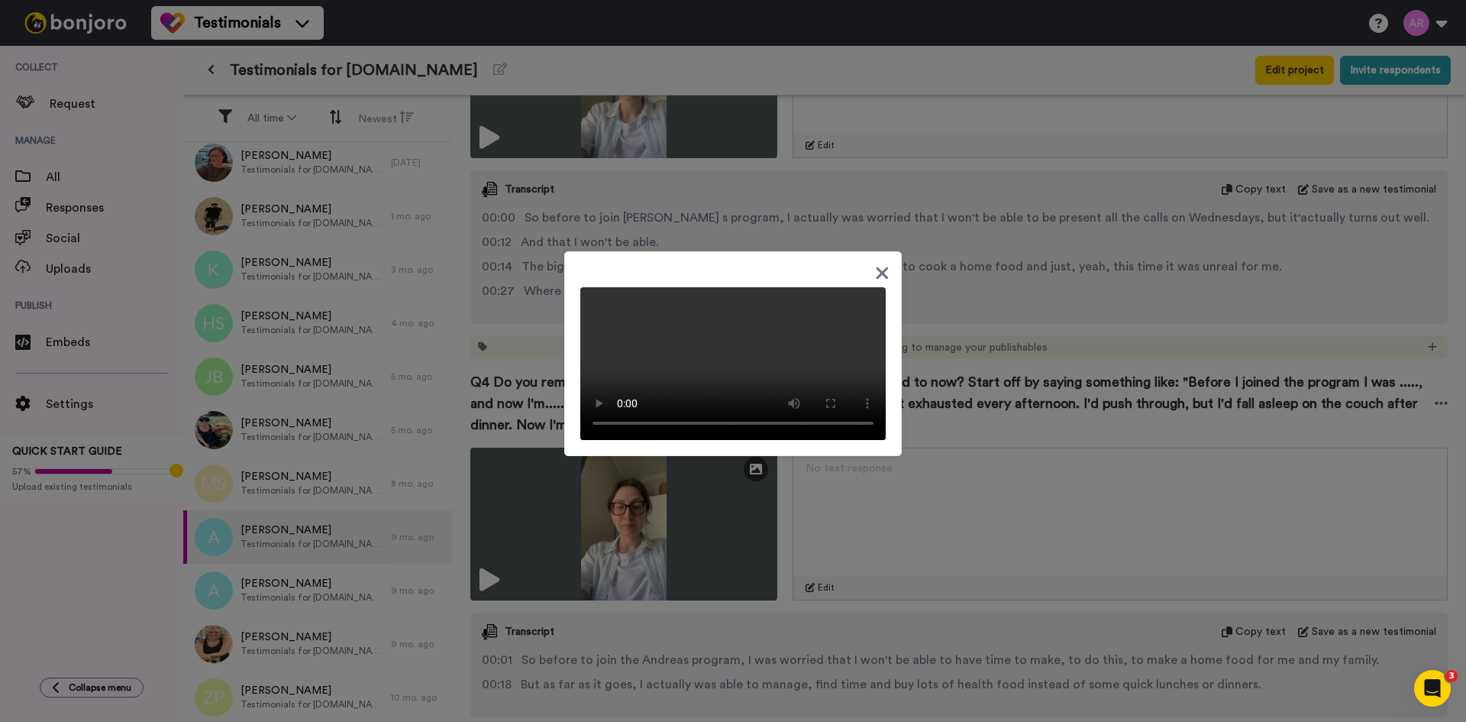
click at [877, 267] on icon at bounding box center [883, 273] width 12 height 12
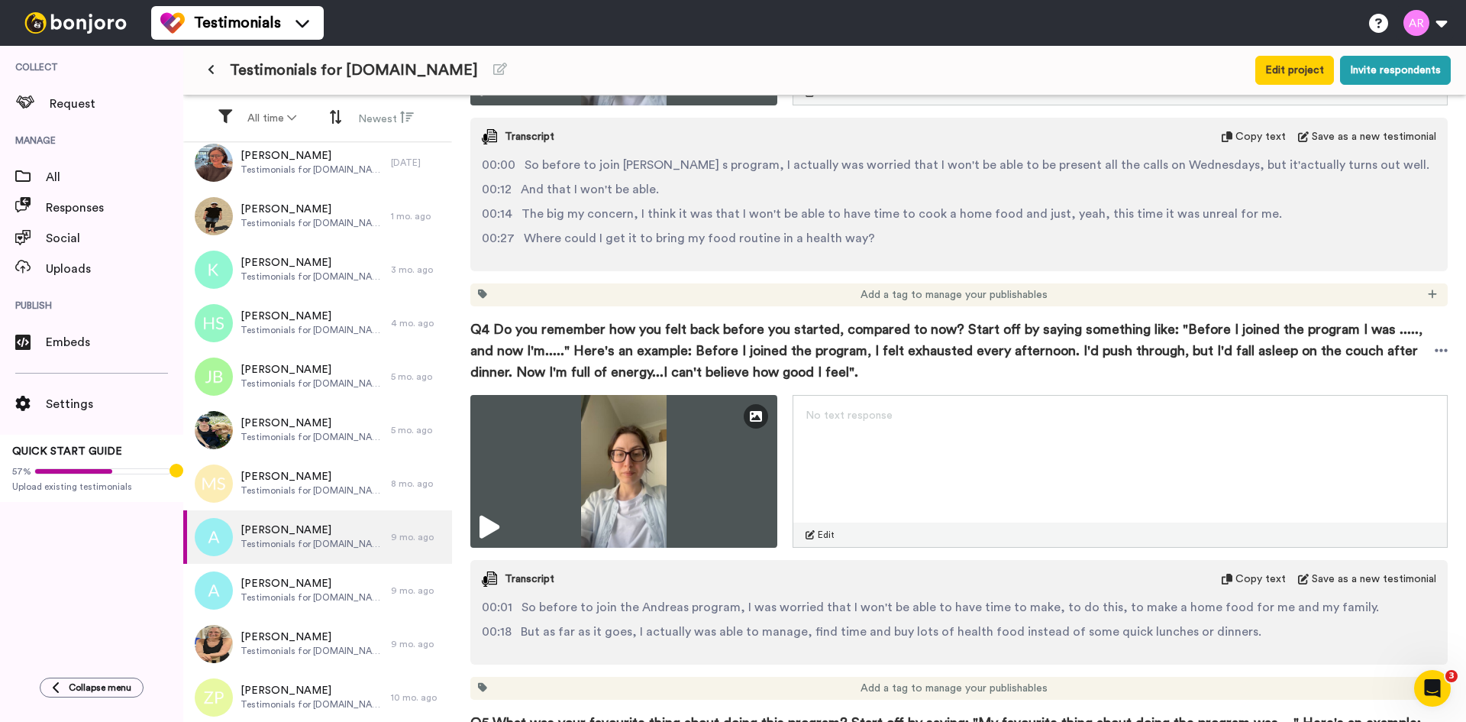
scroll to position [1527, 0]
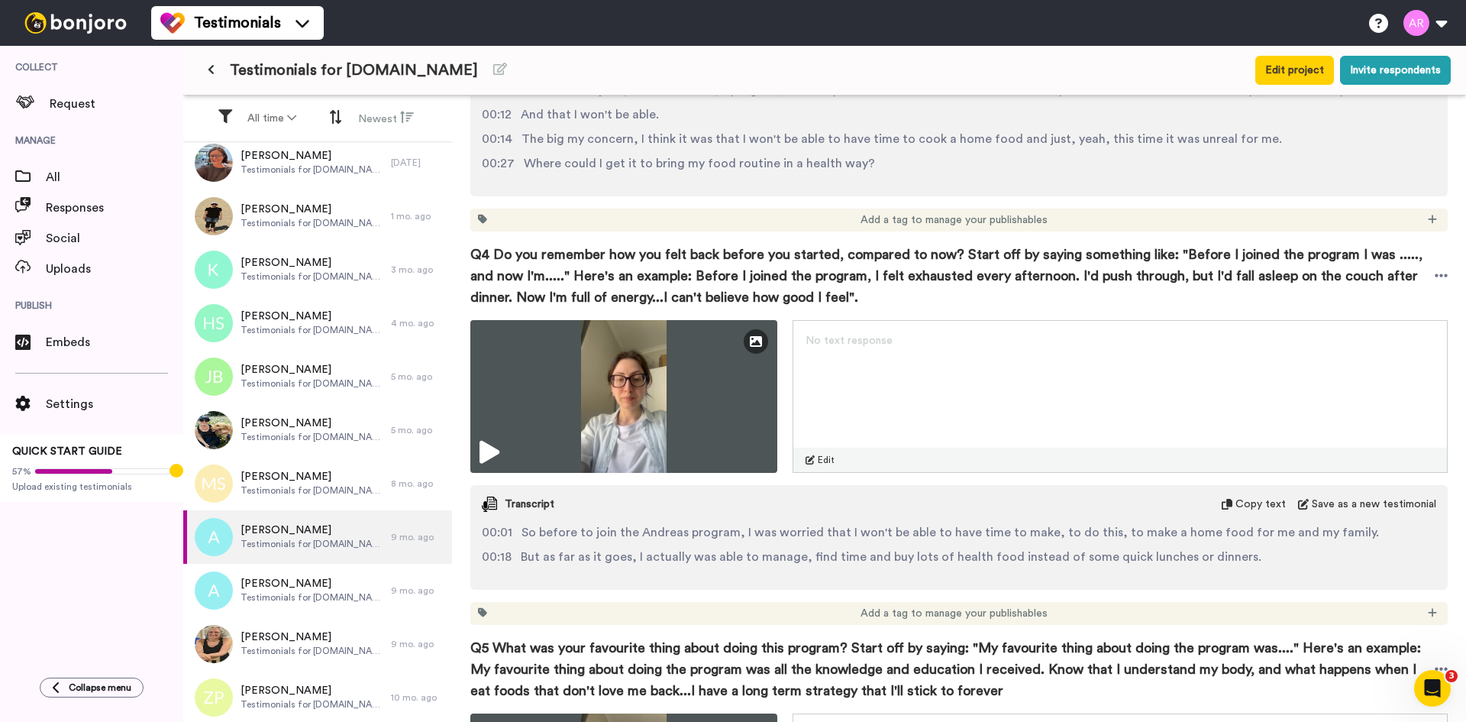
click at [1258, 491] on div "Transcript Copy text Save as a new testimonial" at bounding box center [959, 504] width 978 height 38
click at [1257, 496] on span "Copy text" at bounding box center [1261, 503] width 50 height 15
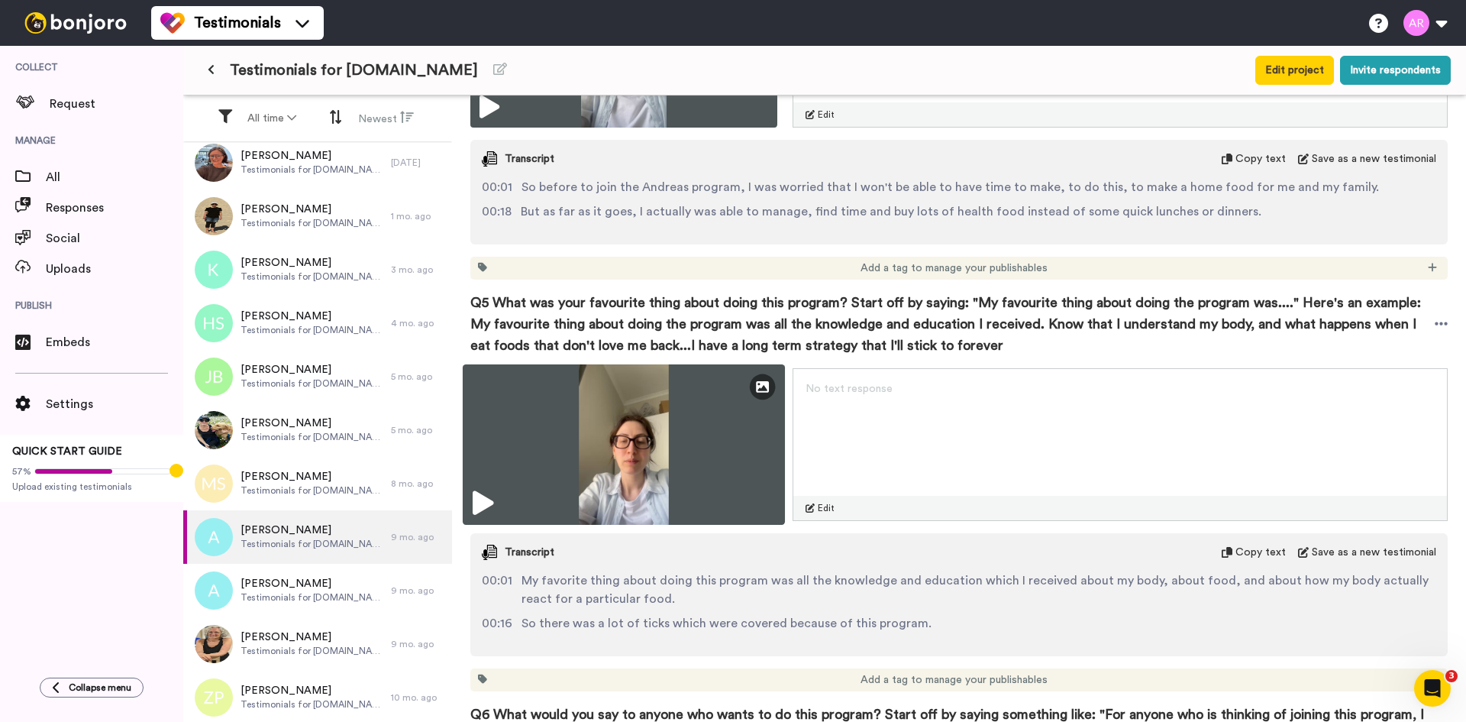
scroll to position [1909, 0]
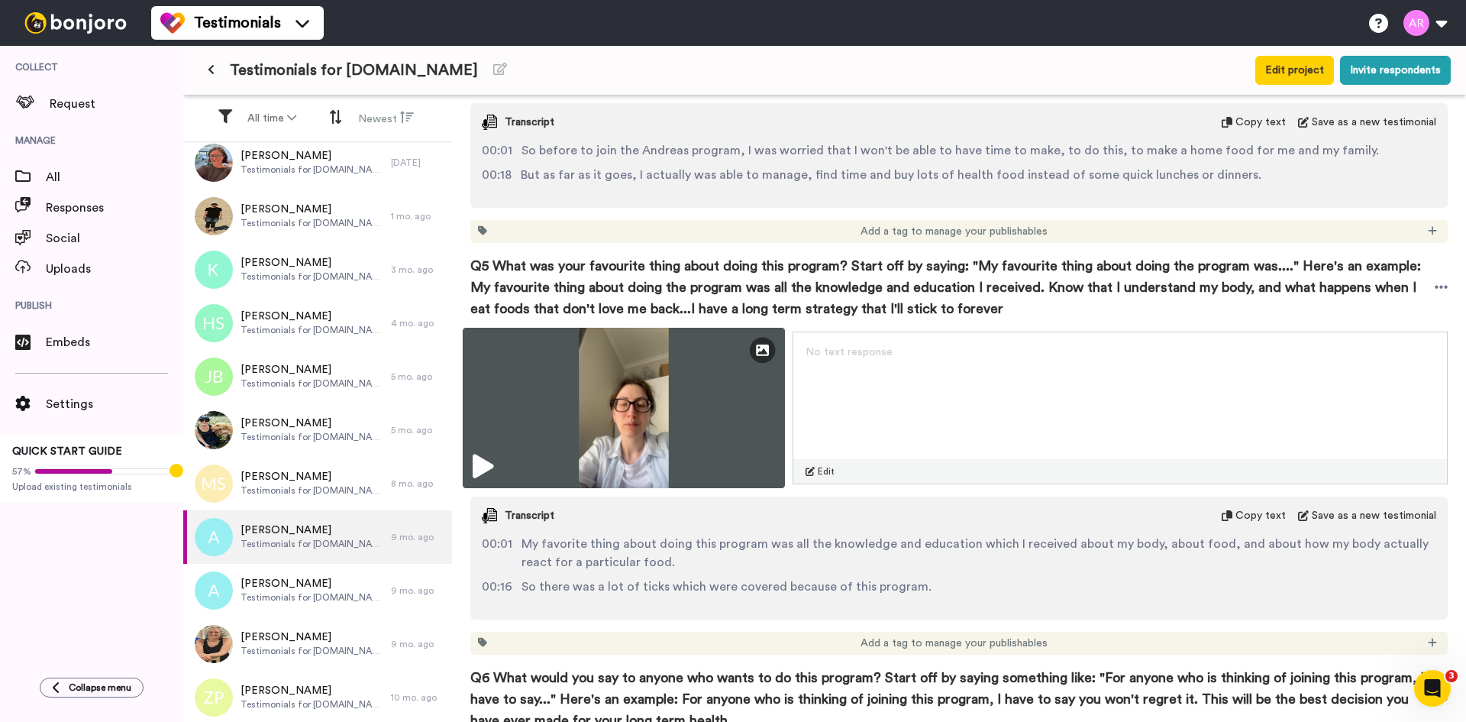
click at [638, 425] on img at bounding box center [624, 408] width 322 height 160
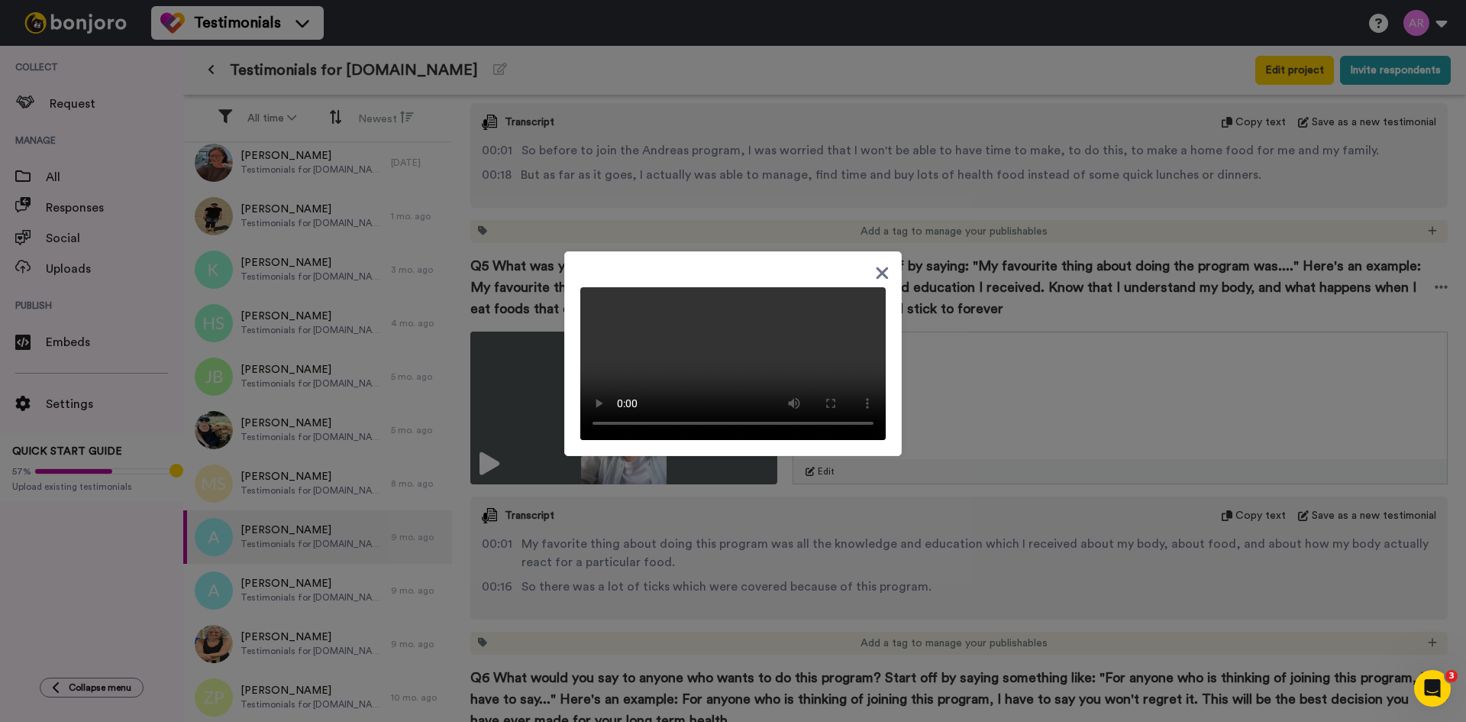
click at [875, 263] on icon at bounding box center [882, 272] width 15 height 19
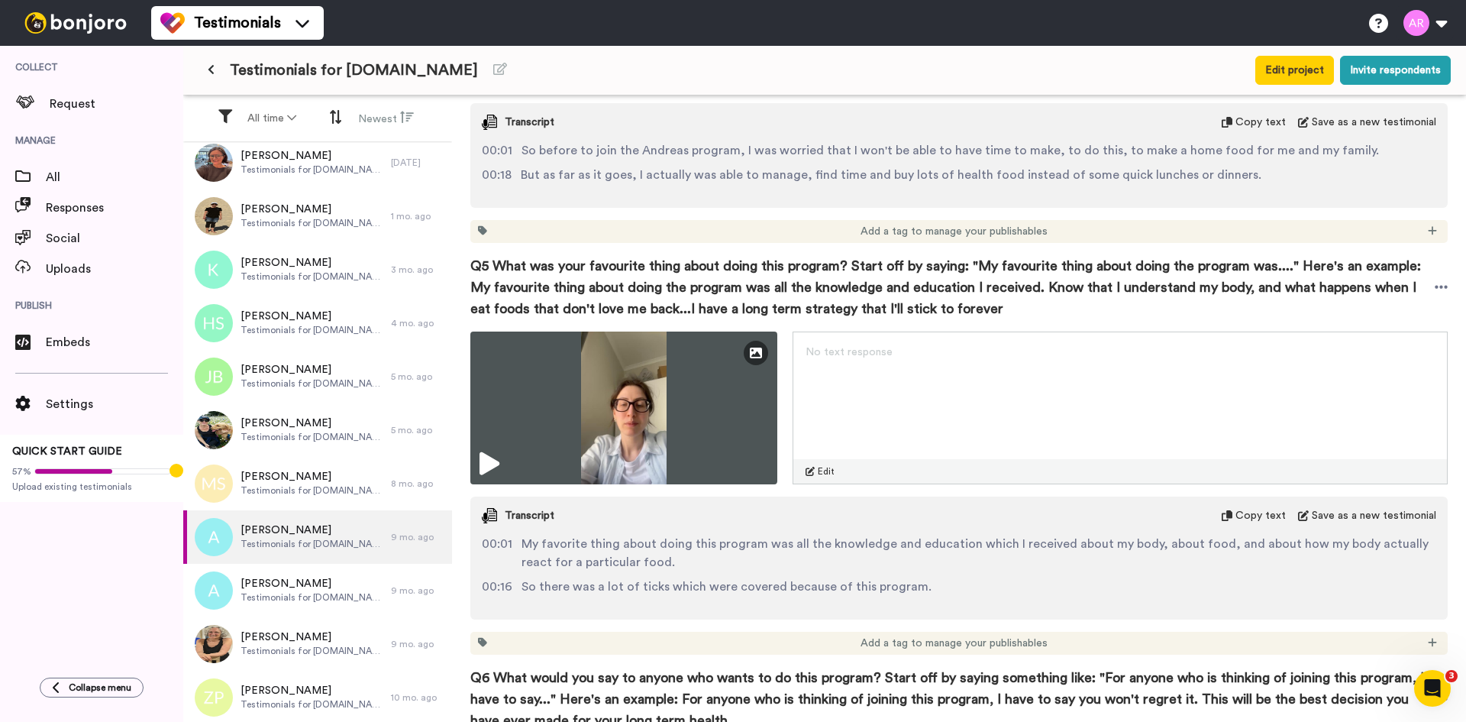
click at [1244, 508] on span "Copy text" at bounding box center [1261, 515] width 50 height 15
click at [1237, 508] on span "Copy text" at bounding box center [1261, 515] width 50 height 15
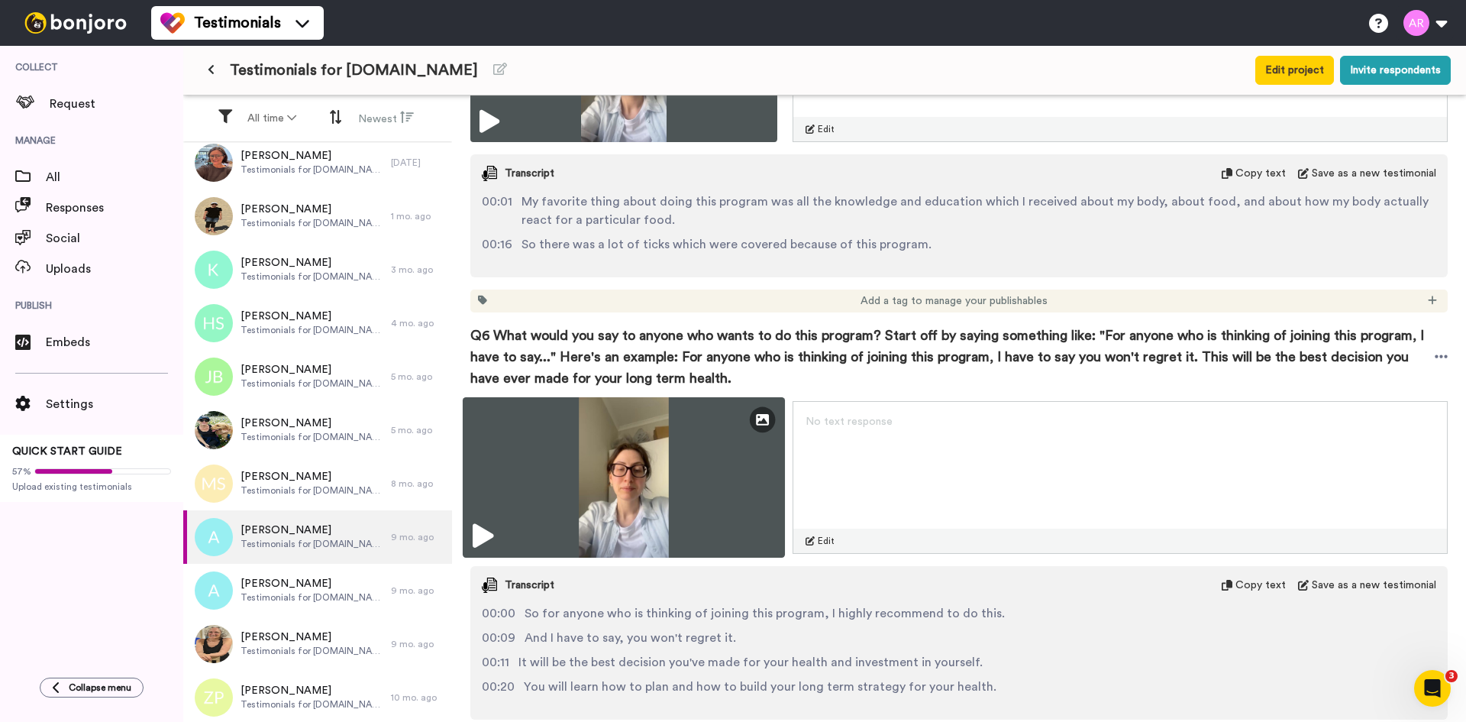
scroll to position [2291, 0]
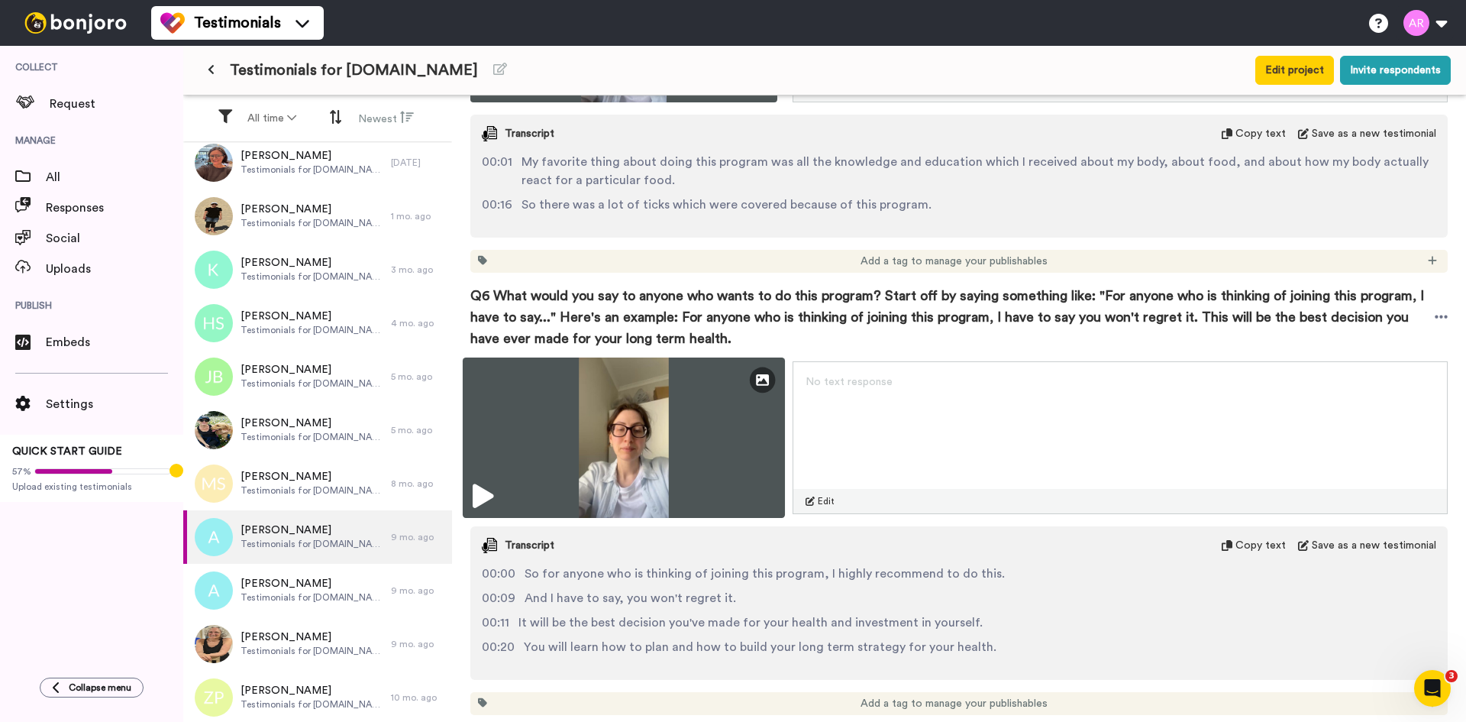
click at [722, 399] on img at bounding box center [624, 437] width 322 height 160
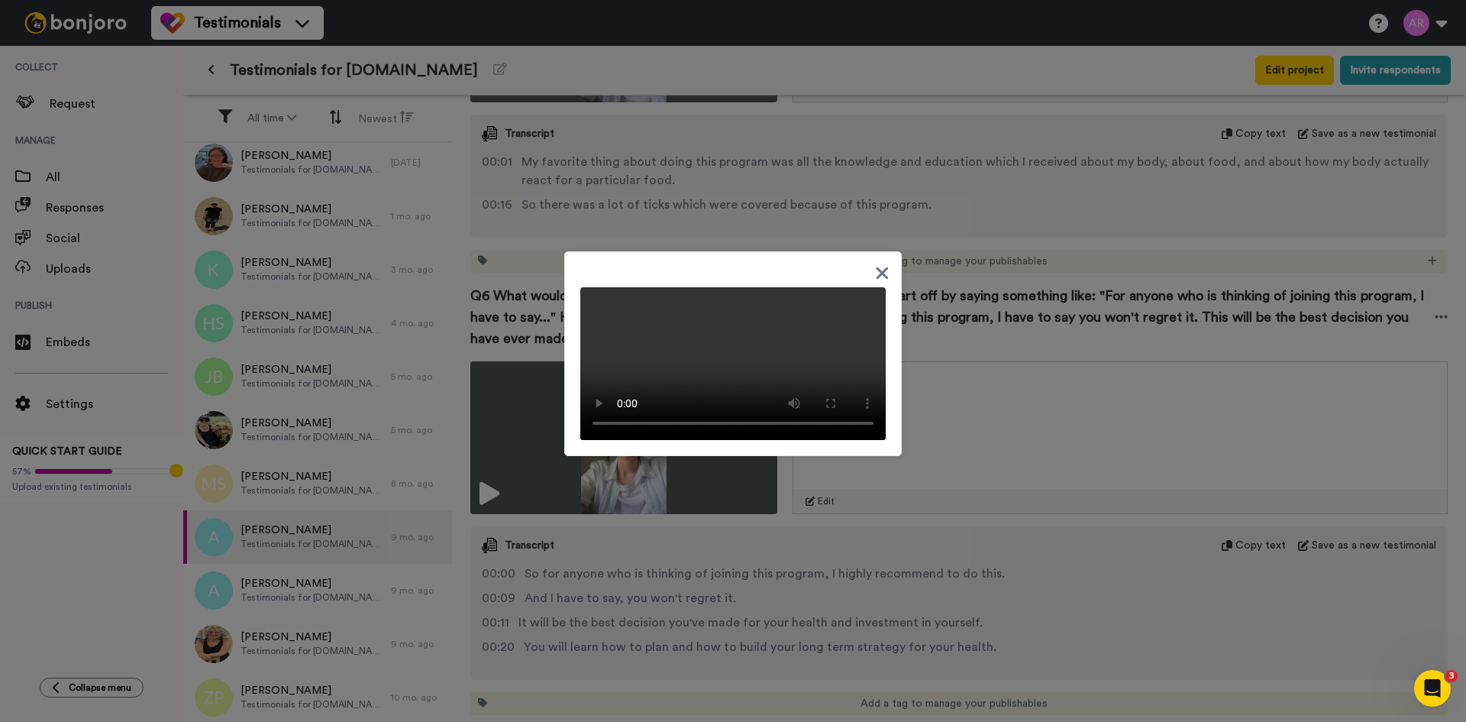
click at [773, 386] on video at bounding box center [732, 363] width 305 height 153
click at [1042, 409] on div at bounding box center [733, 361] width 1466 height 722
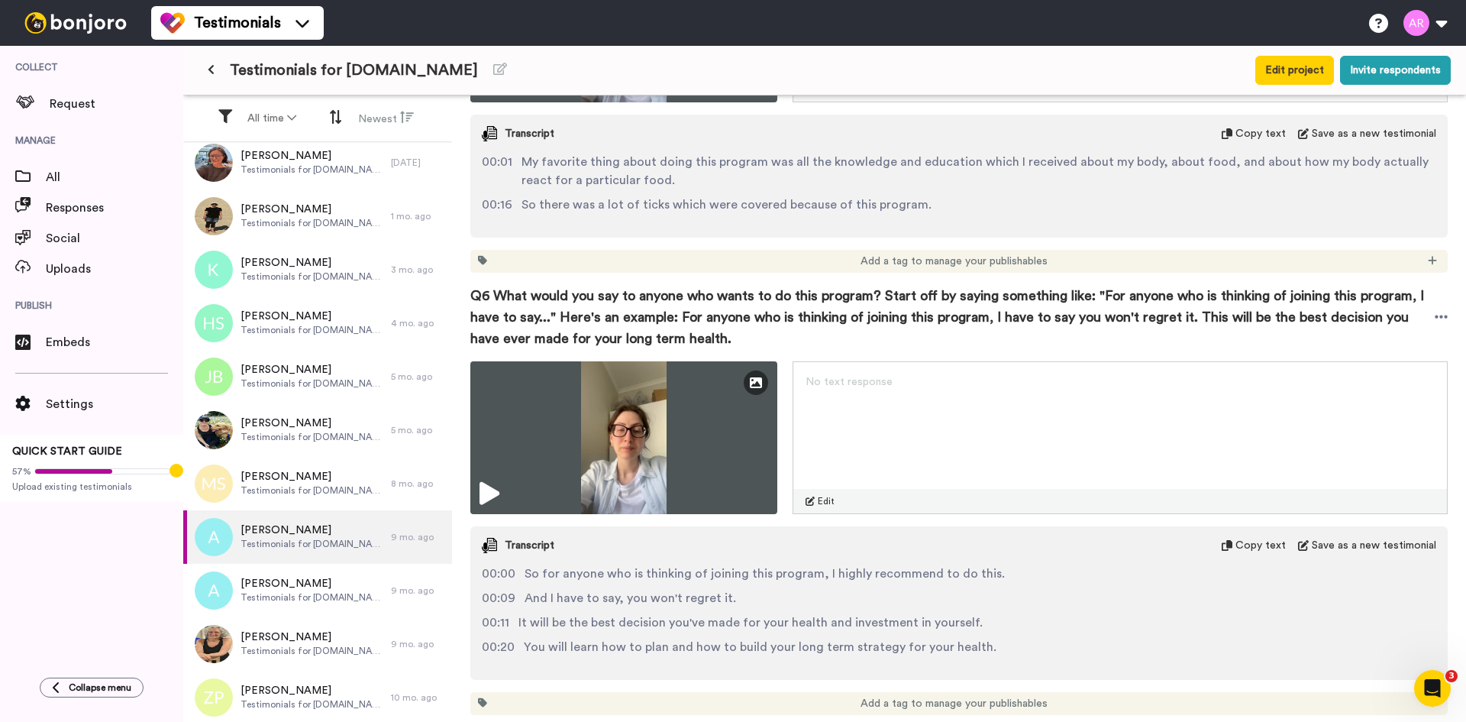
click at [693, 564] on div "00:00 So for anyone who is thinking of joining this program, I highly recommend…" at bounding box center [959, 615] width 978 height 103
click at [1246, 538] on span "Copy text" at bounding box center [1261, 545] width 50 height 15
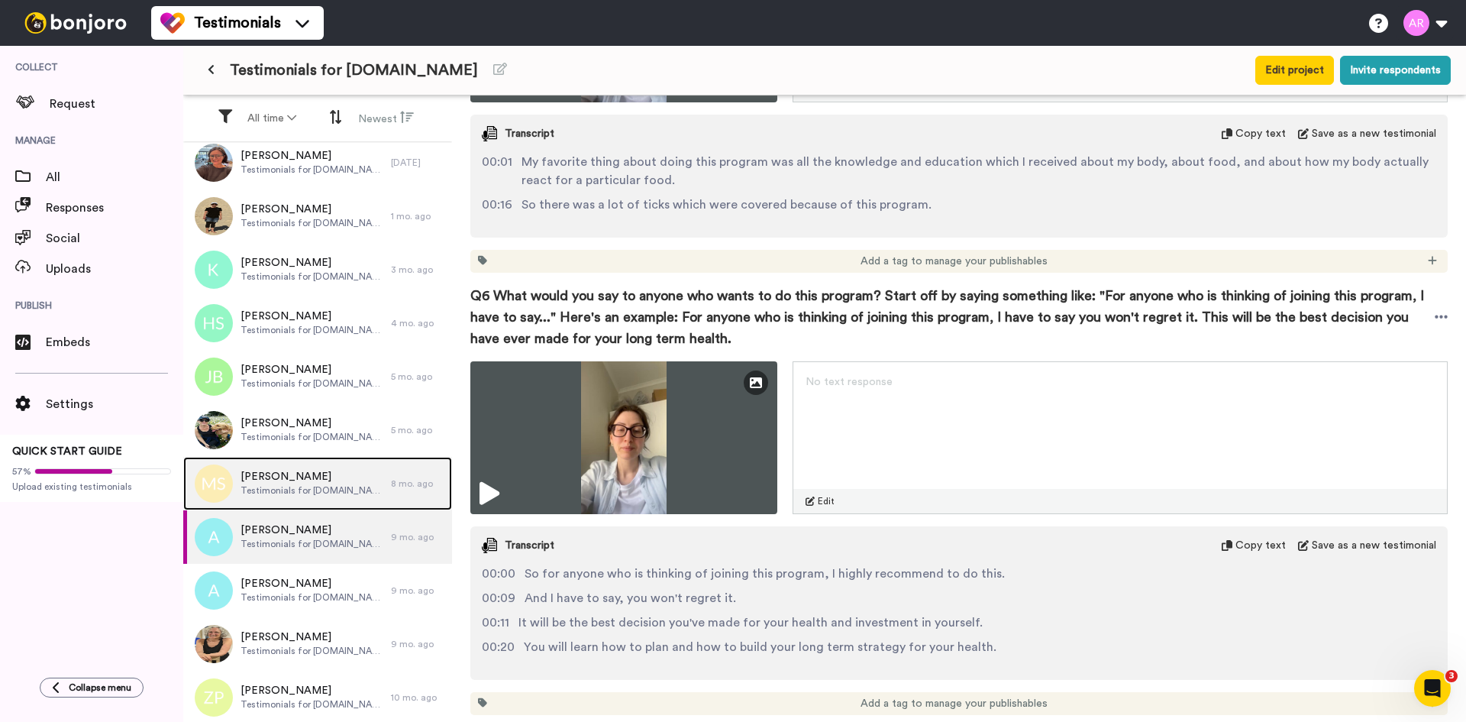
click at [343, 480] on span "[PERSON_NAME]" at bounding box center [312, 476] width 143 height 15
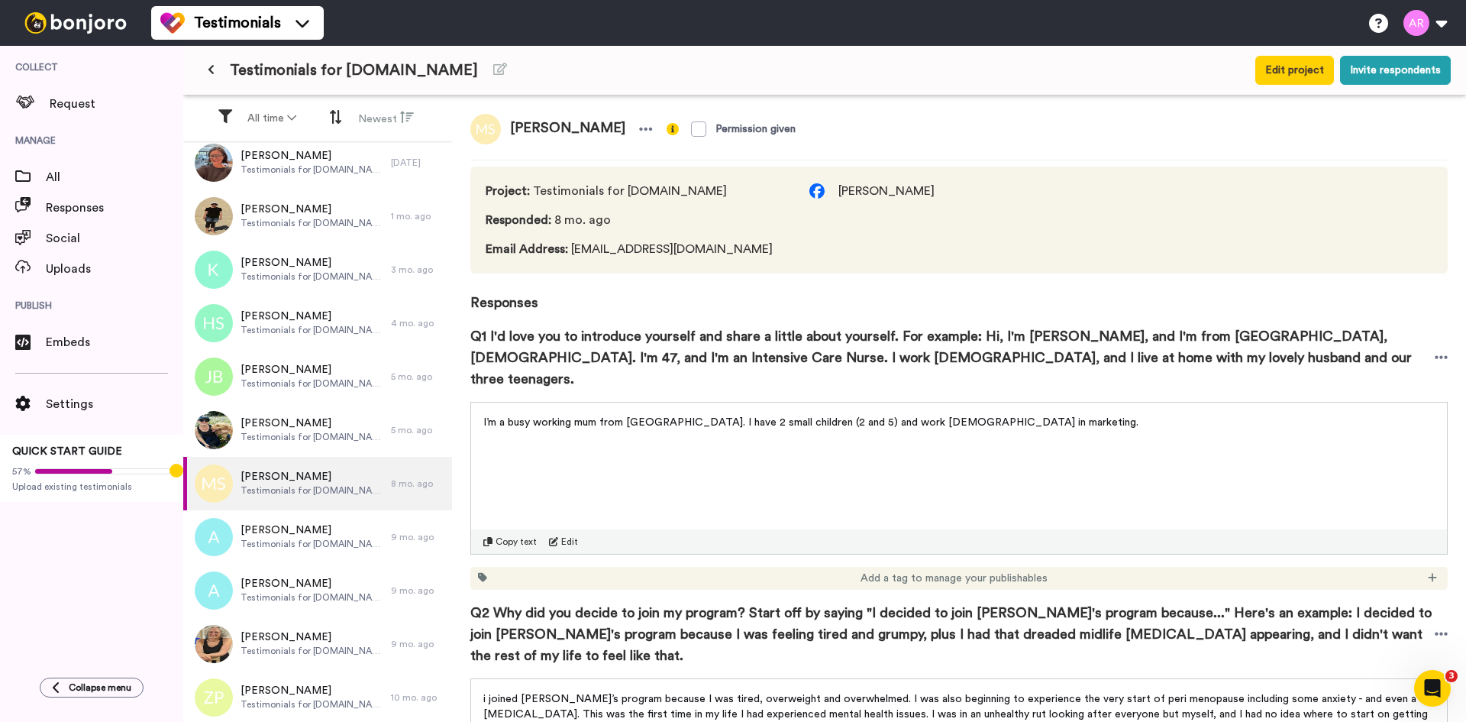
click at [638, 417] on span "I’m a busy working mum from [GEOGRAPHIC_DATA]. I have 2 small children (2 and 5…" at bounding box center [810, 422] width 655 height 11
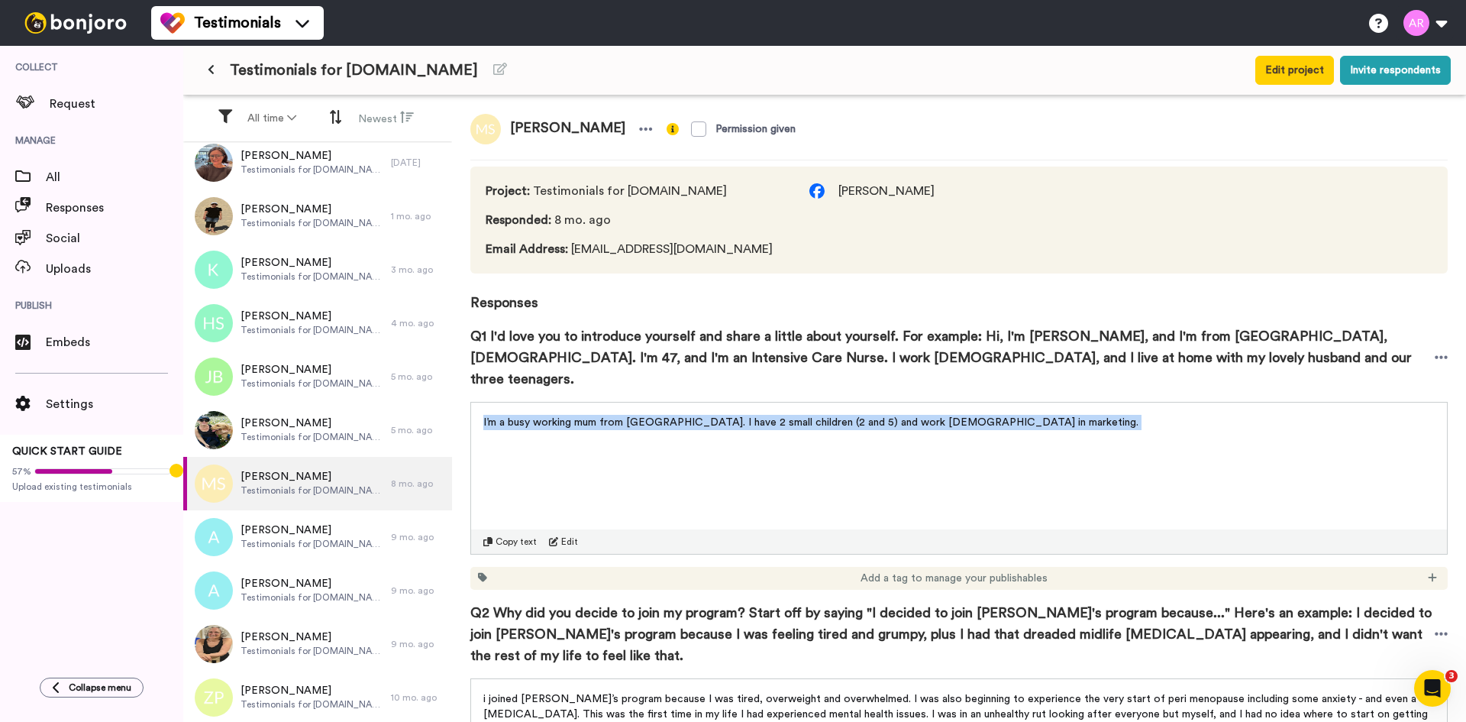
click at [638, 417] on span "I’m a busy working mum from [GEOGRAPHIC_DATA]. I have 2 small children (2 and 5…" at bounding box center [810, 422] width 655 height 11
copy div "I’m a busy working mum from [GEOGRAPHIC_DATA]. I have 2 small children (2 and 5…"
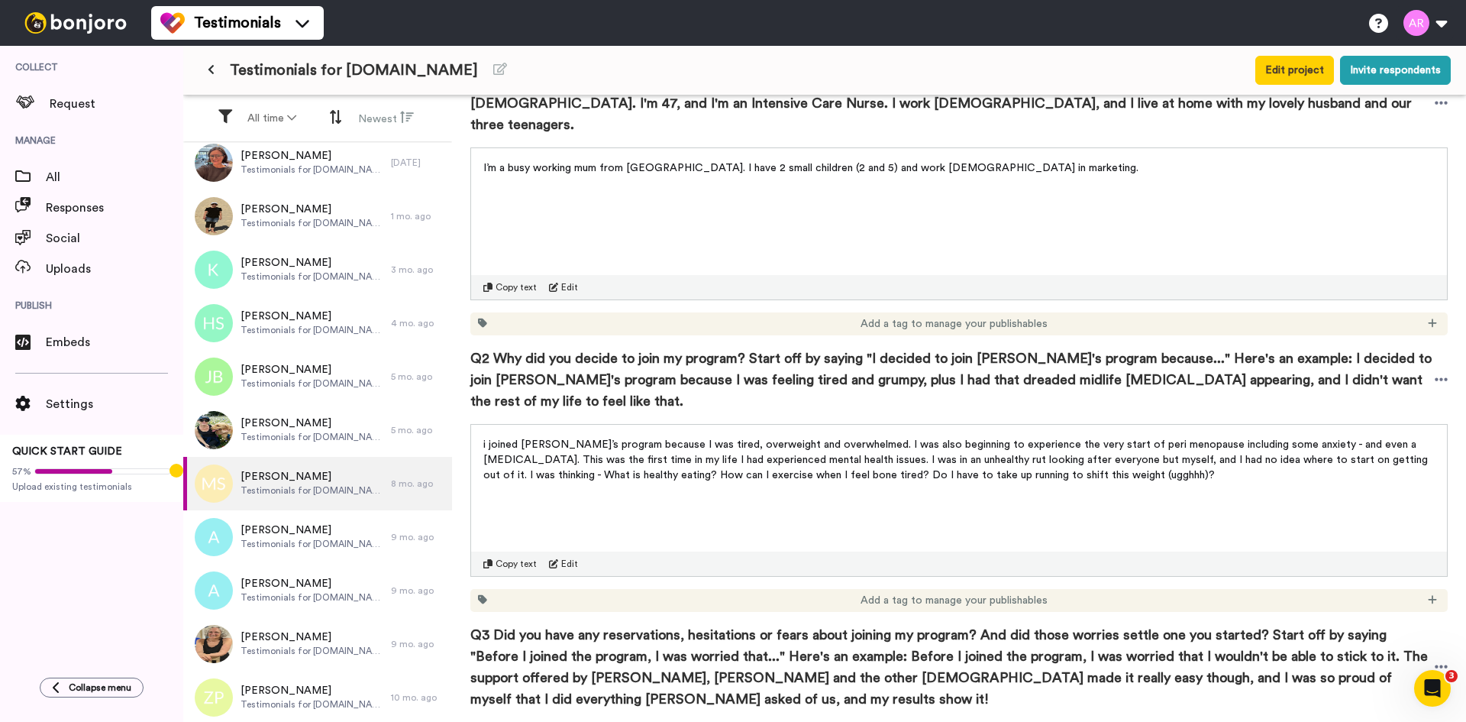
click at [592, 439] on span "i joined [PERSON_NAME]’s program because I was tired, overweight and overwhelme…" at bounding box center [957, 459] width 948 height 41
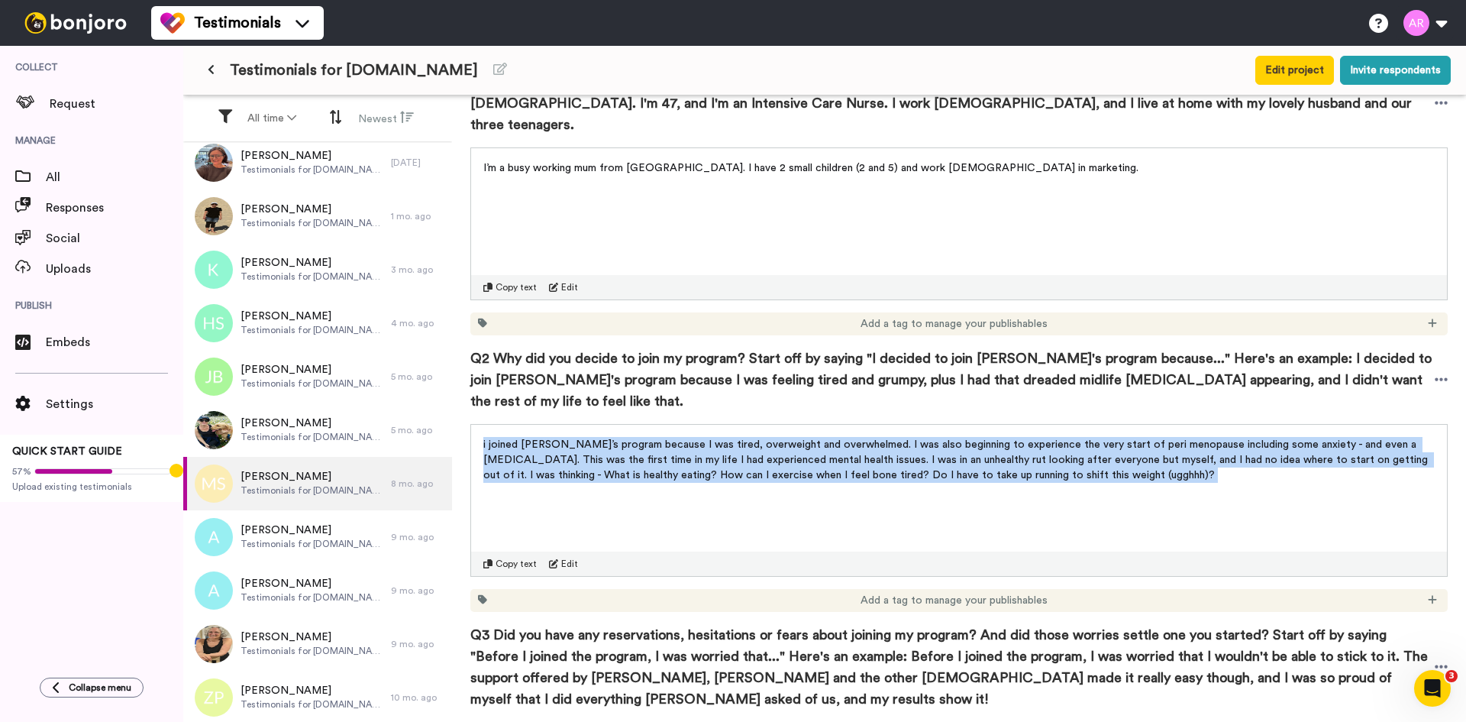
click at [592, 439] on span "i joined [PERSON_NAME]’s program because I was tired, overweight and overwhelme…" at bounding box center [957, 459] width 948 height 41
copy div "i joined [PERSON_NAME]’s program because I was tired, overweight and overwhelme…"
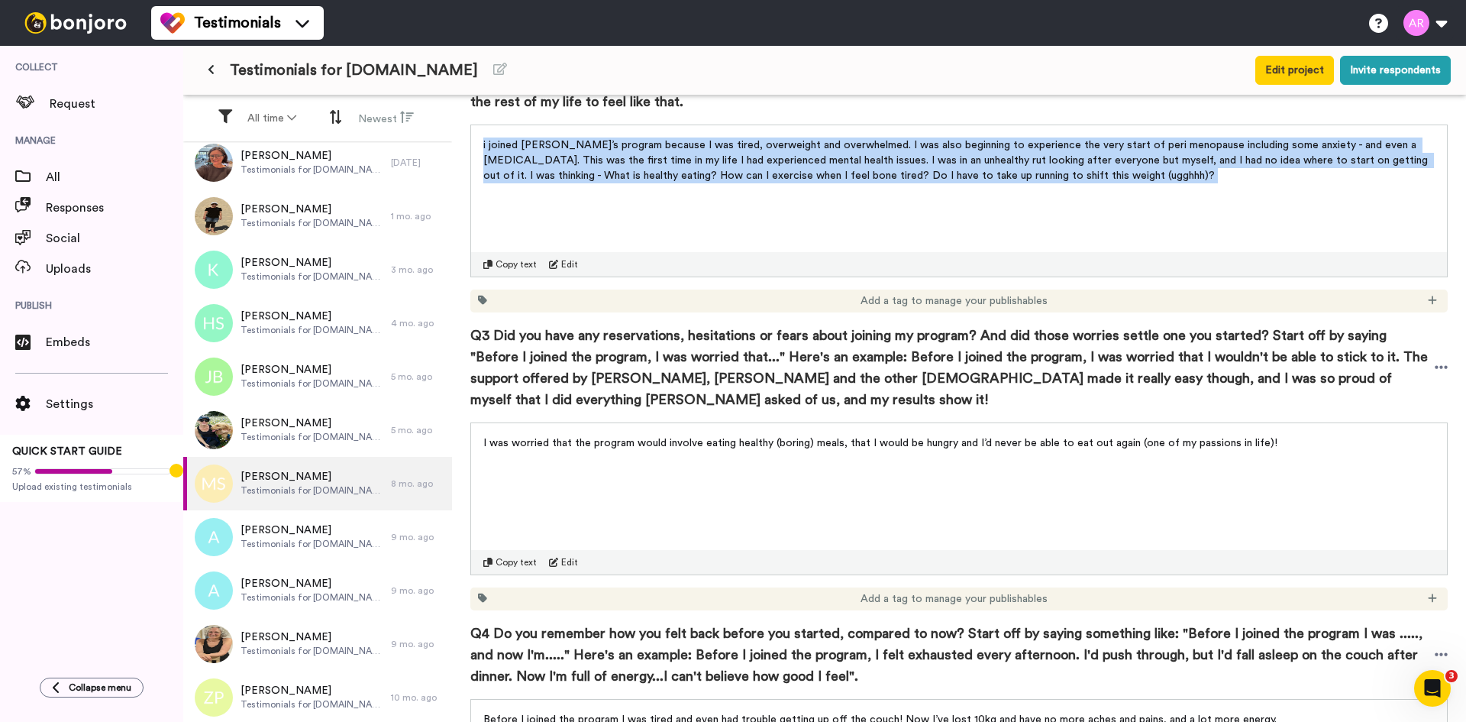
scroll to position [636, 0]
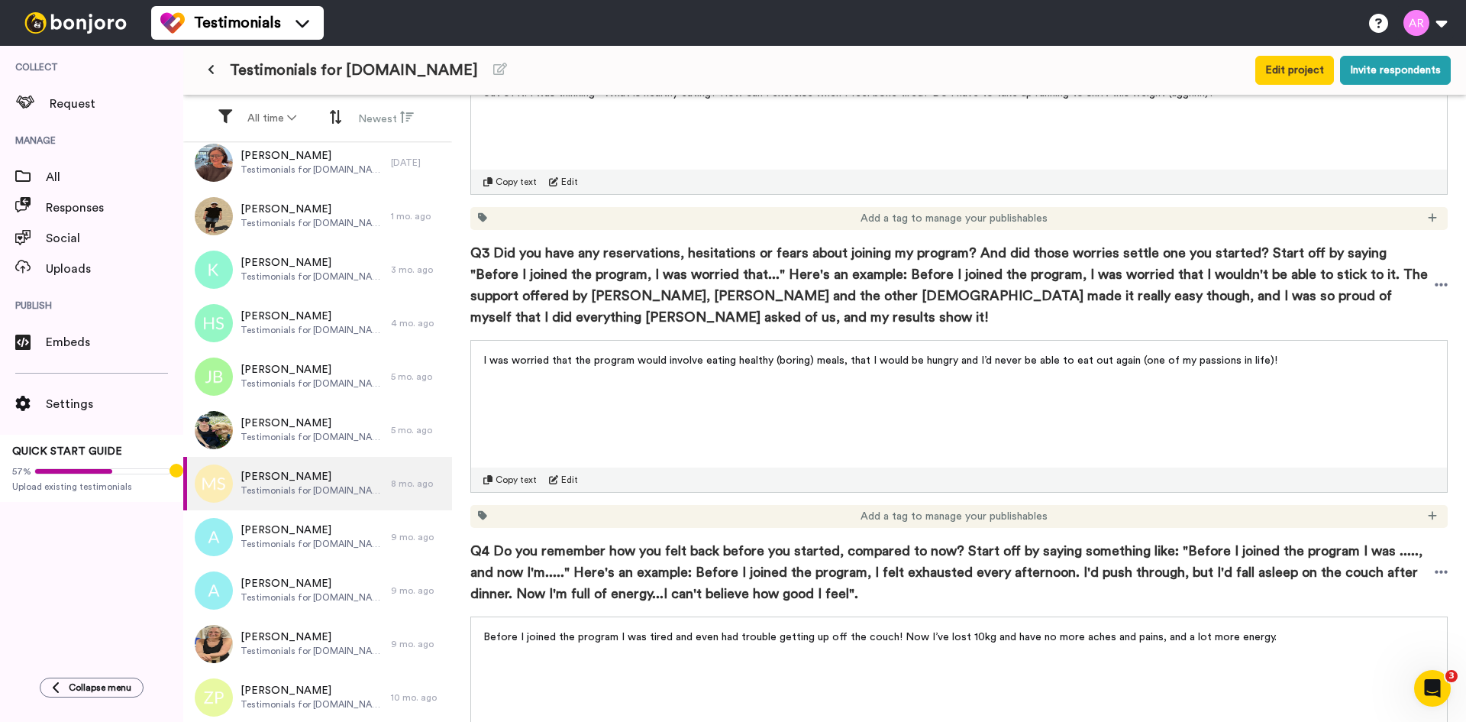
click at [688, 353] on p "I was worried that the program would involve eating healthy (boring) meals, tha…" at bounding box center [959, 360] width 952 height 15
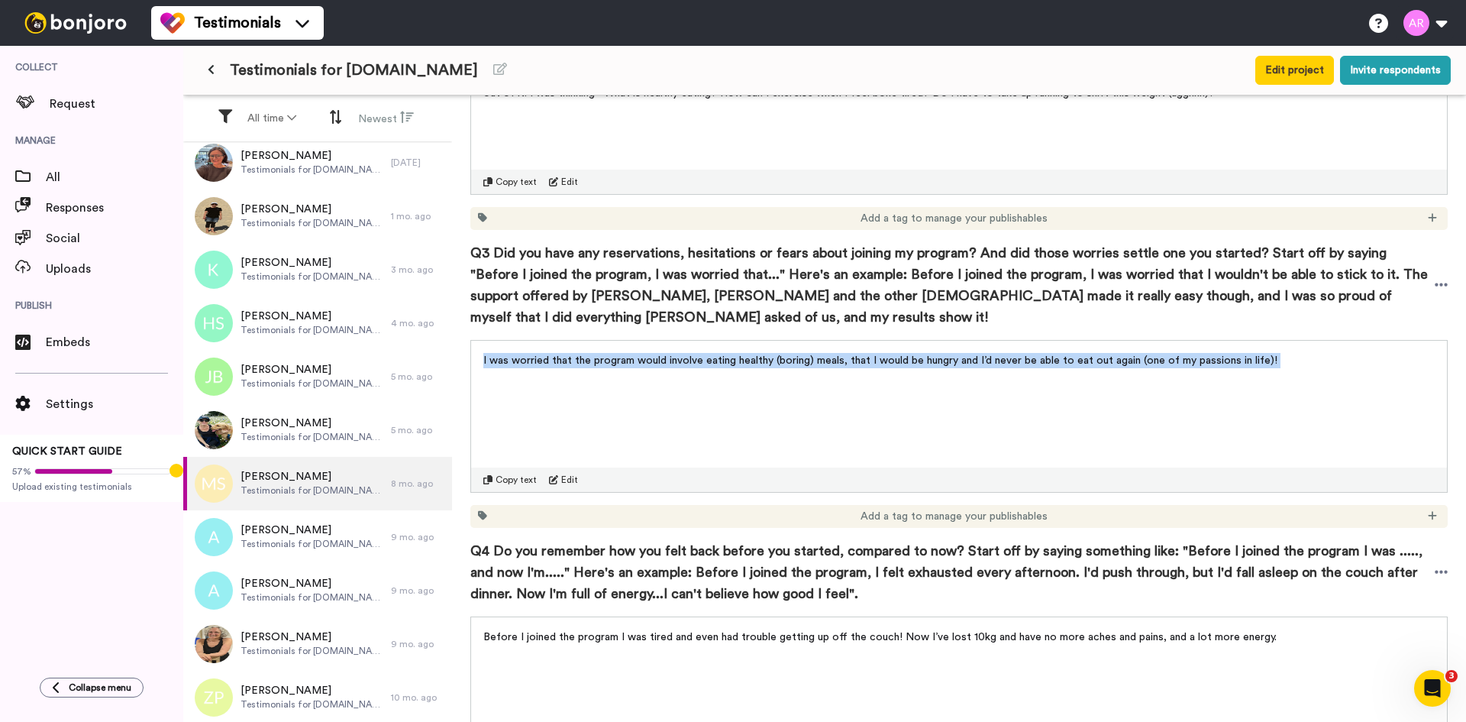
click at [688, 353] on p "I was worried that the program would involve eating healthy (boring) meals, tha…" at bounding box center [959, 360] width 952 height 15
copy div "I was worried that the program would involve eating healthy (boring) meals, tha…"
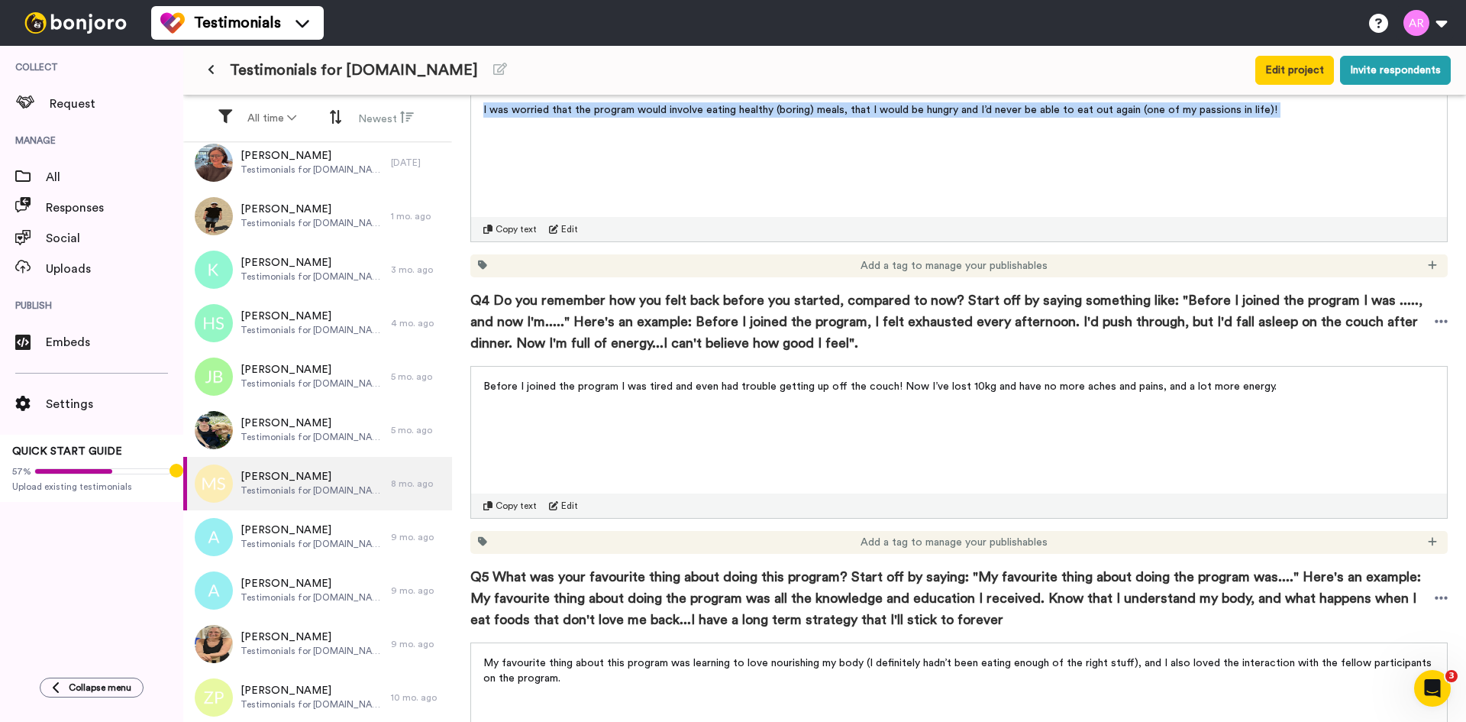
scroll to position [891, 0]
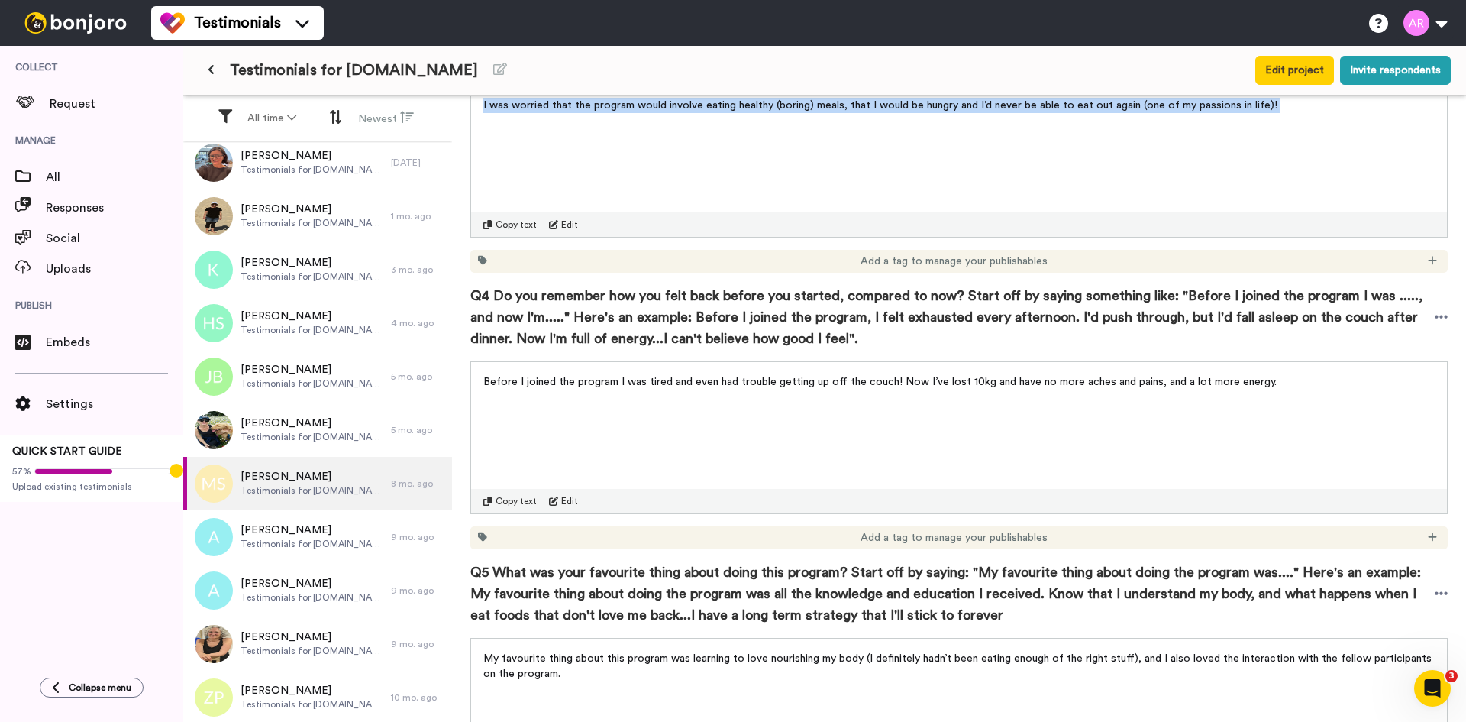
click at [698, 374] on p "Before I joined the program I was tired and even had trouble getting up off the…" at bounding box center [959, 381] width 952 height 15
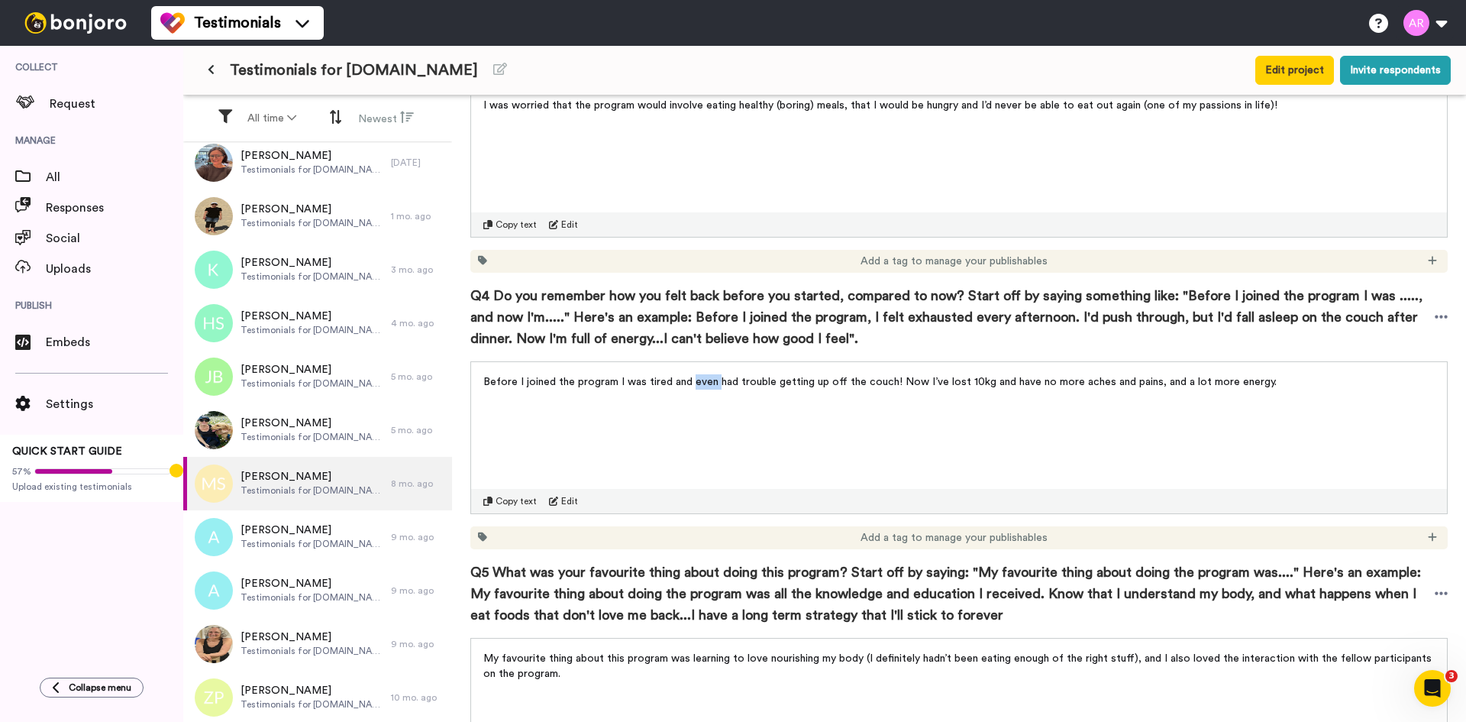
click at [698, 374] on p "Before I joined the program I was tired and even had trouble getting up off the…" at bounding box center [959, 381] width 952 height 15
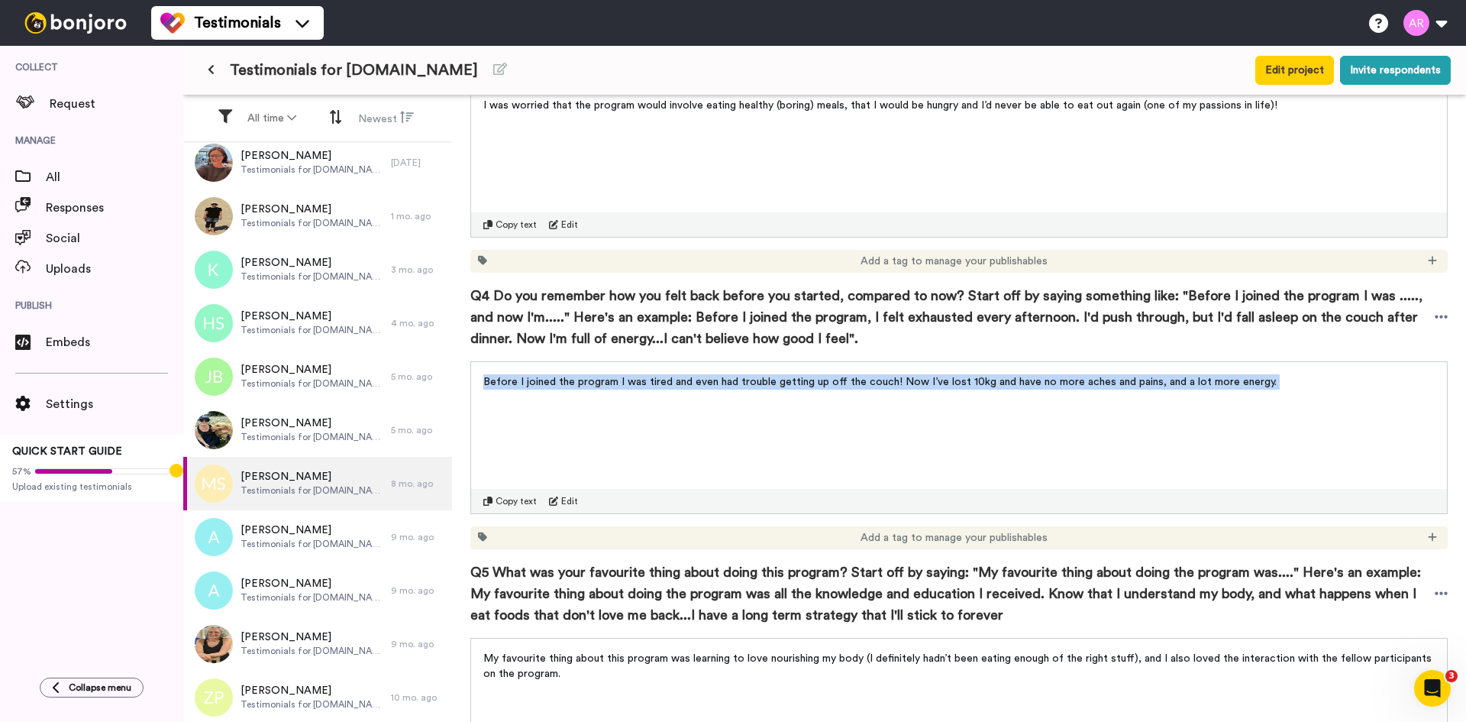
click at [698, 374] on p "Before I joined the program I was tired and even had trouble getting up off the…" at bounding box center [959, 381] width 952 height 15
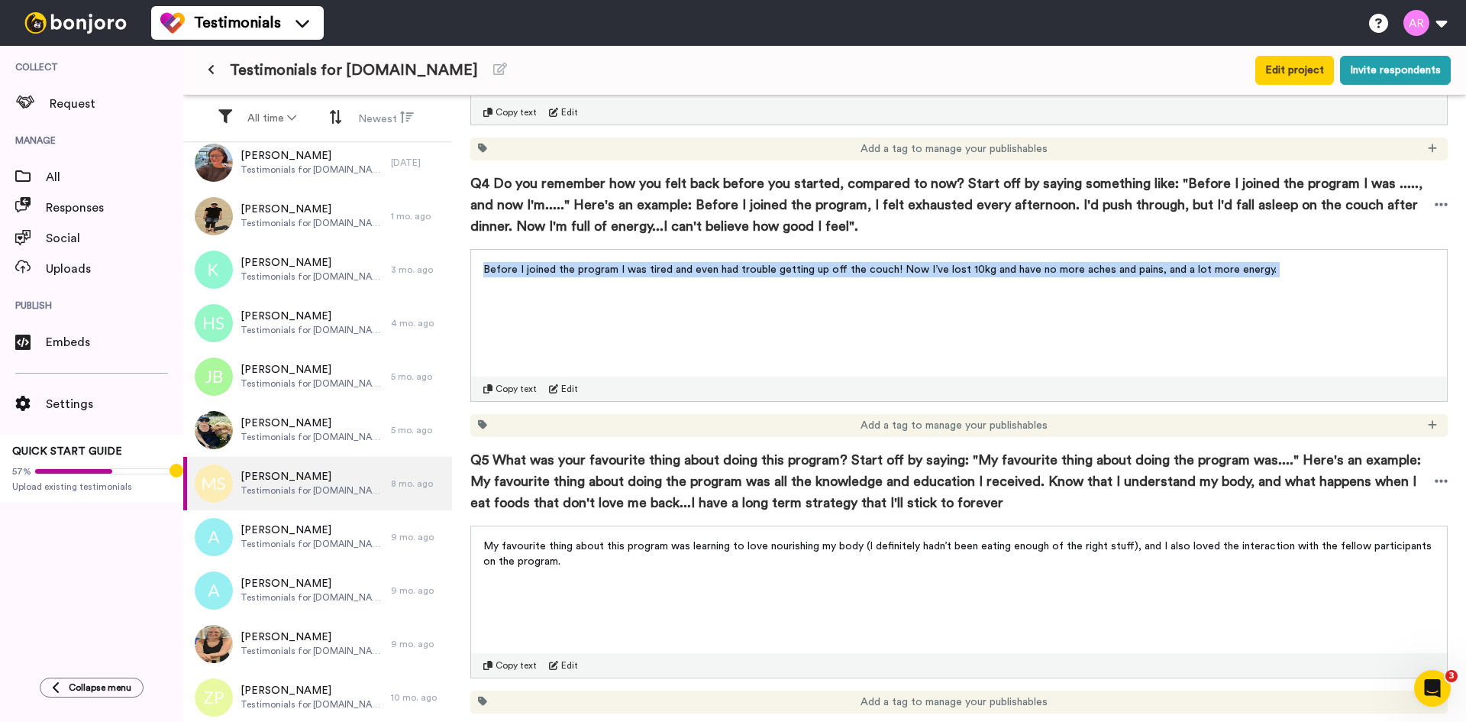
scroll to position [1146, 0]
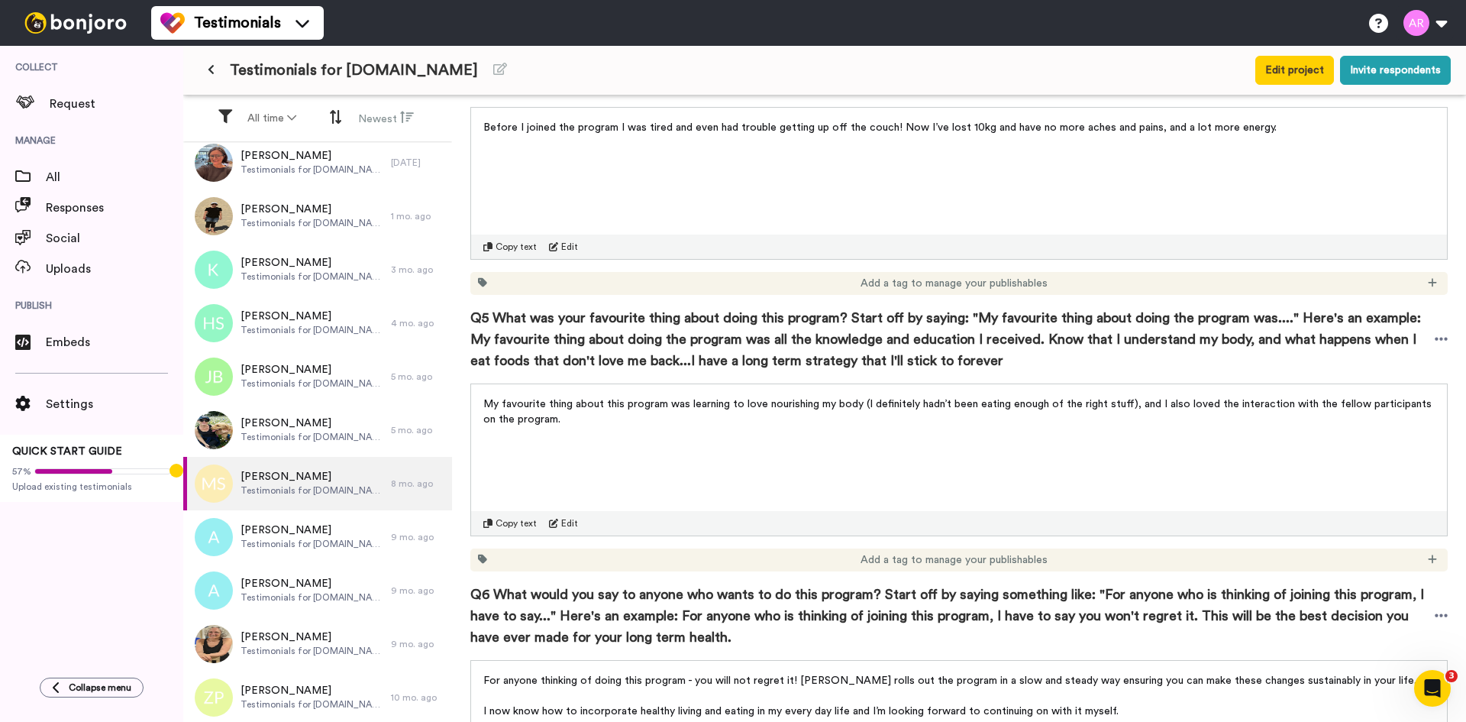
click at [664, 399] on span "My favourite thing about this program was learning to love nourishing my body (…" at bounding box center [959, 412] width 952 height 26
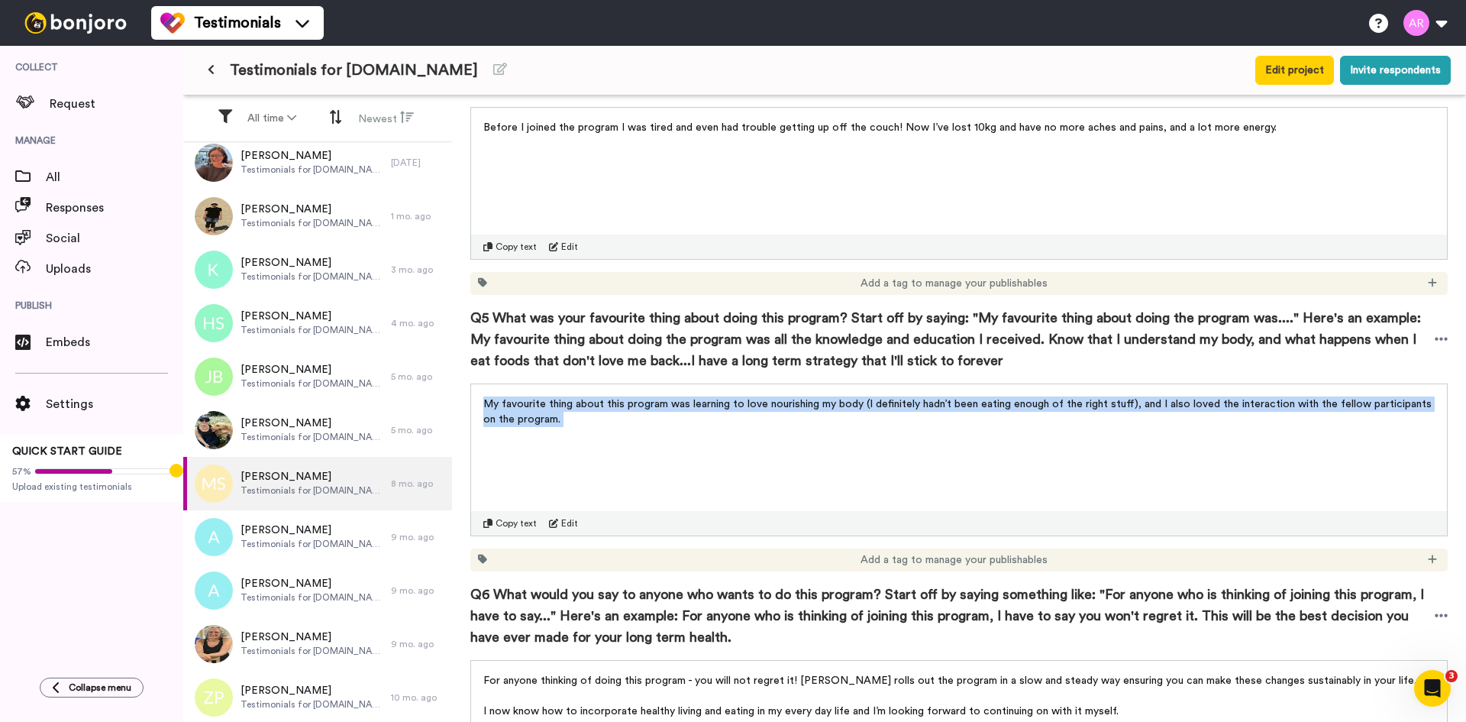
click at [664, 399] on span "My favourite thing about this program was learning to love nourishing my body (…" at bounding box center [959, 412] width 952 height 26
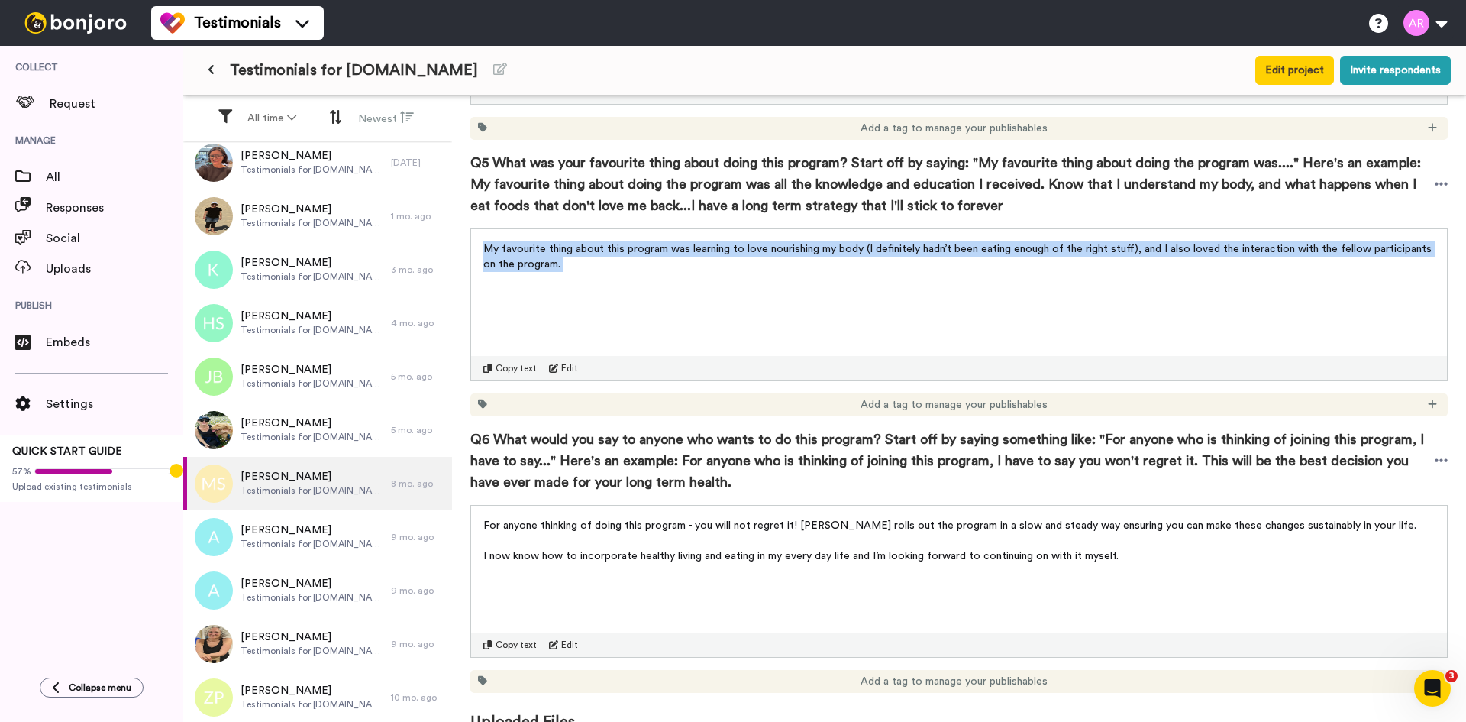
scroll to position [1304, 0]
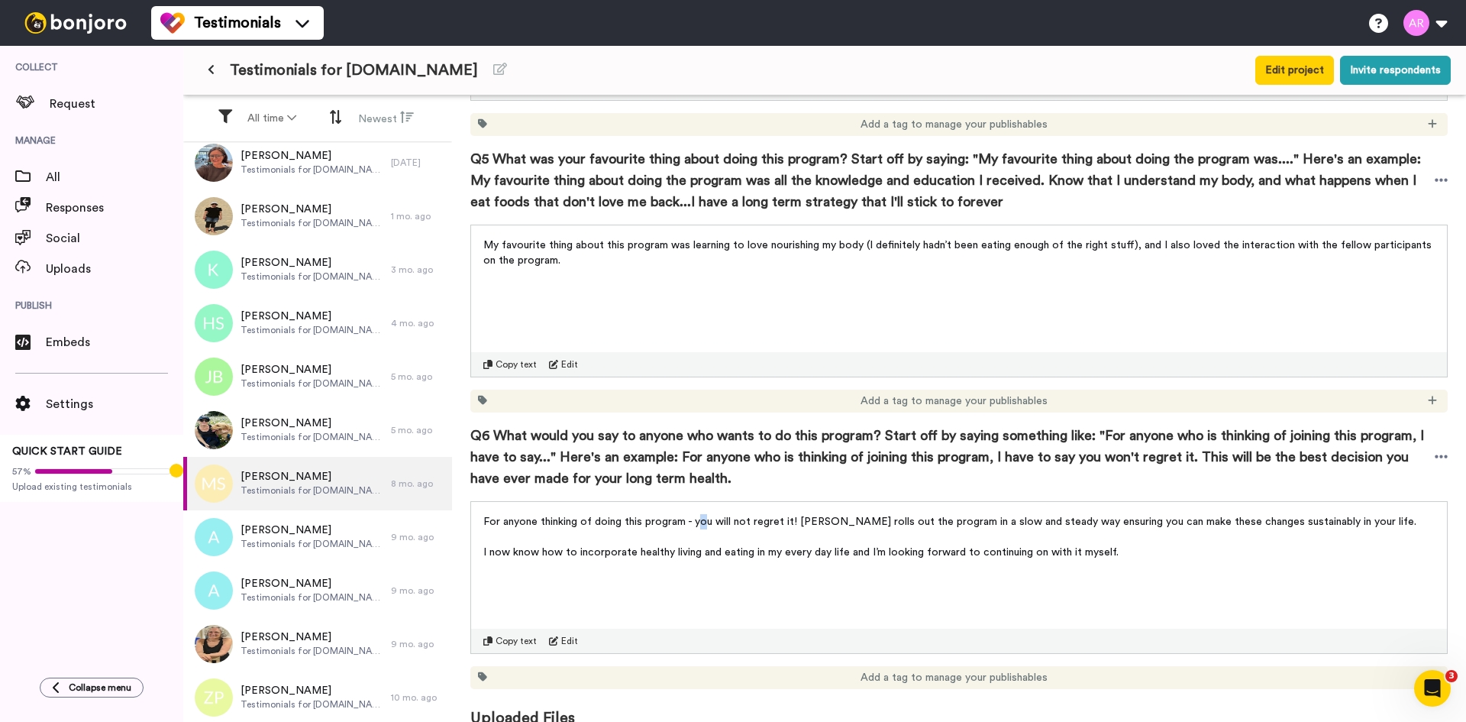
click at [702, 516] on span "For anyone thinking of doing this program - you will not regret it! [PERSON_NAM…" at bounding box center [949, 521] width 933 height 11
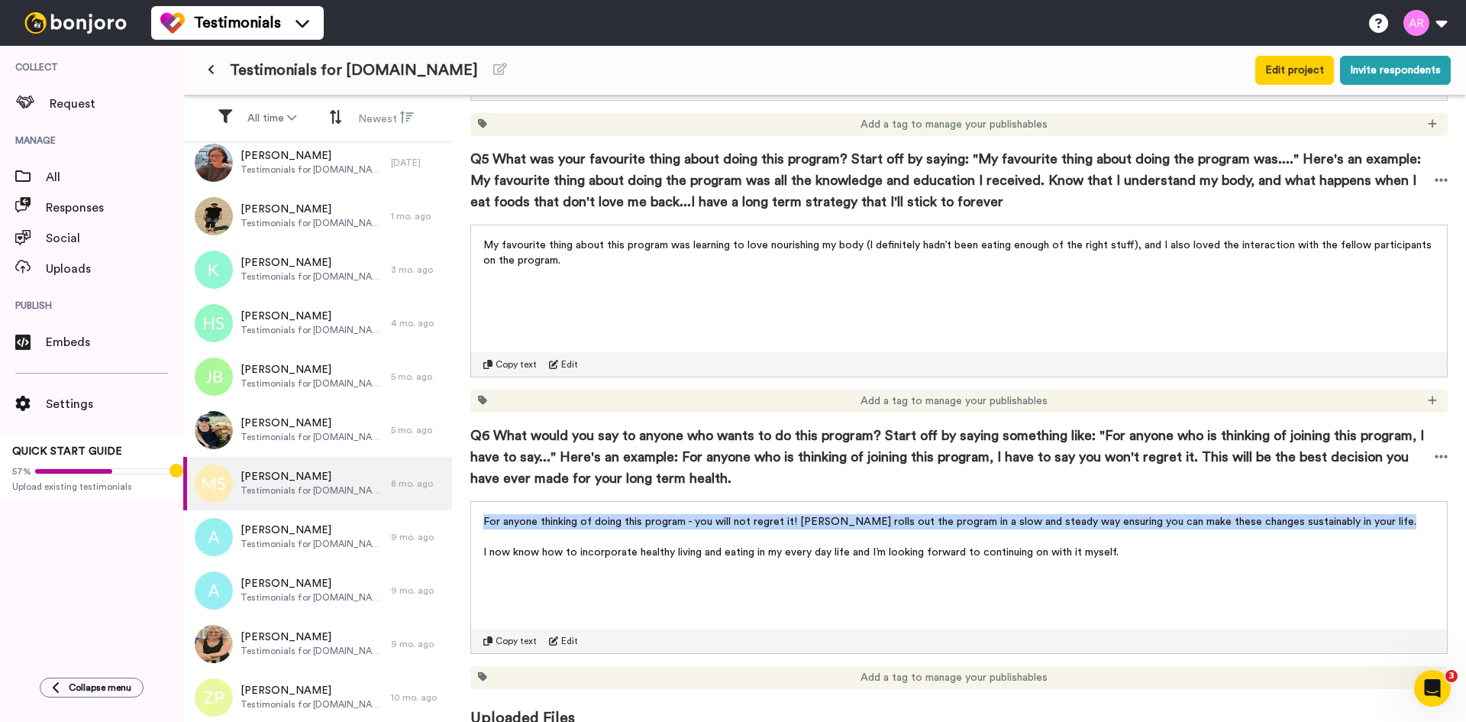
click at [702, 516] on span "For anyone thinking of doing this program - you will not regret it! [PERSON_NAM…" at bounding box center [949, 521] width 933 height 11
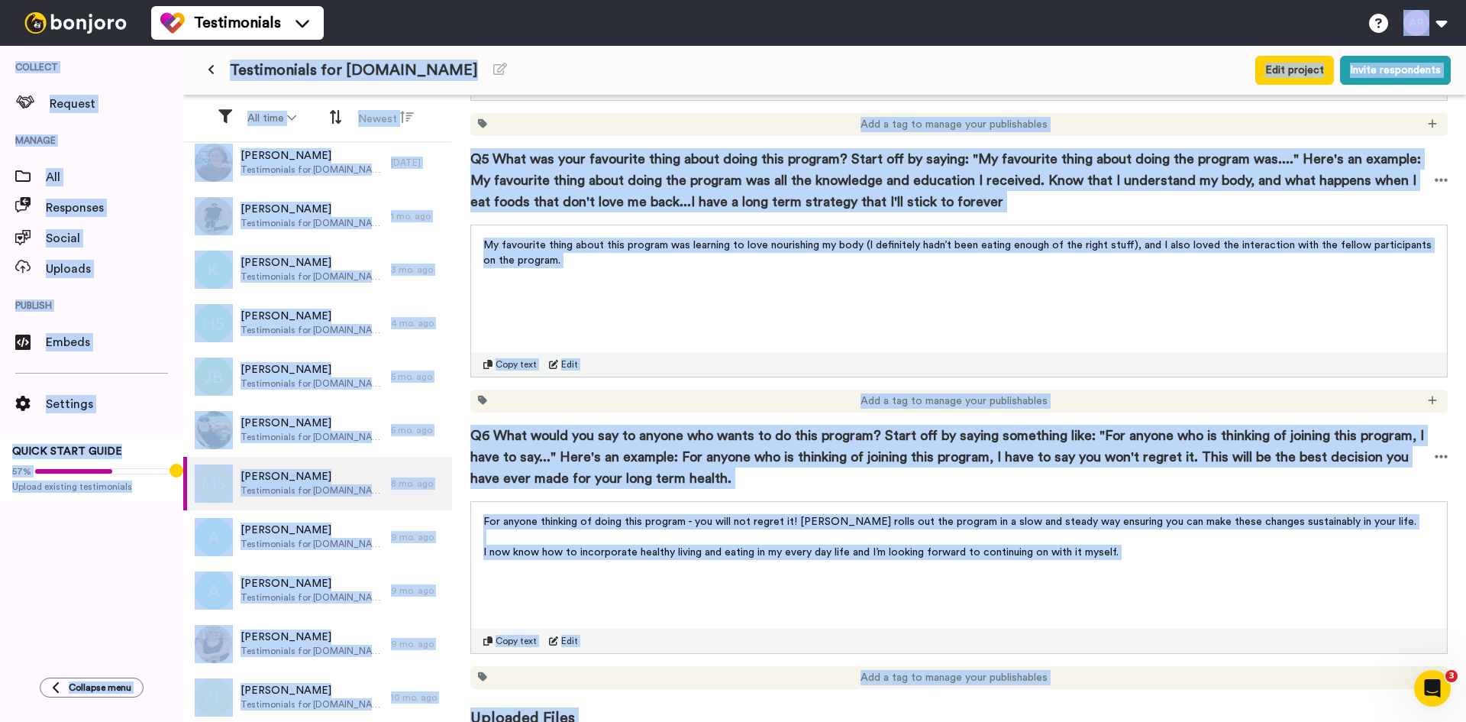
click at [697, 529] on p "﻿" at bounding box center [959, 536] width 952 height 15
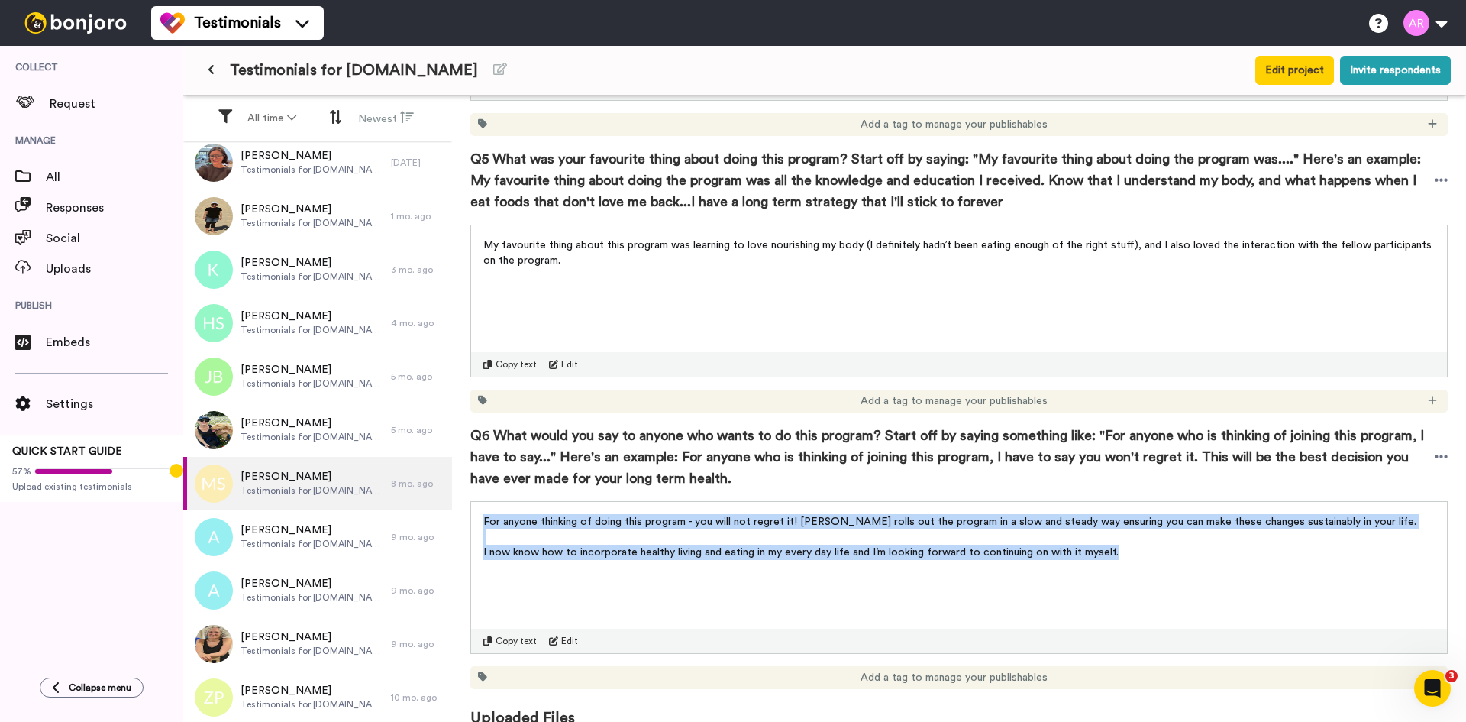
drag, startPoint x: 482, startPoint y: 503, endPoint x: 1178, endPoint y: 536, distance: 697.3
click at [1178, 536] on div "For anyone thinking of doing this program - you will not regret it! [PERSON_NAM…" at bounding box center [959, 532] width 976 height 61
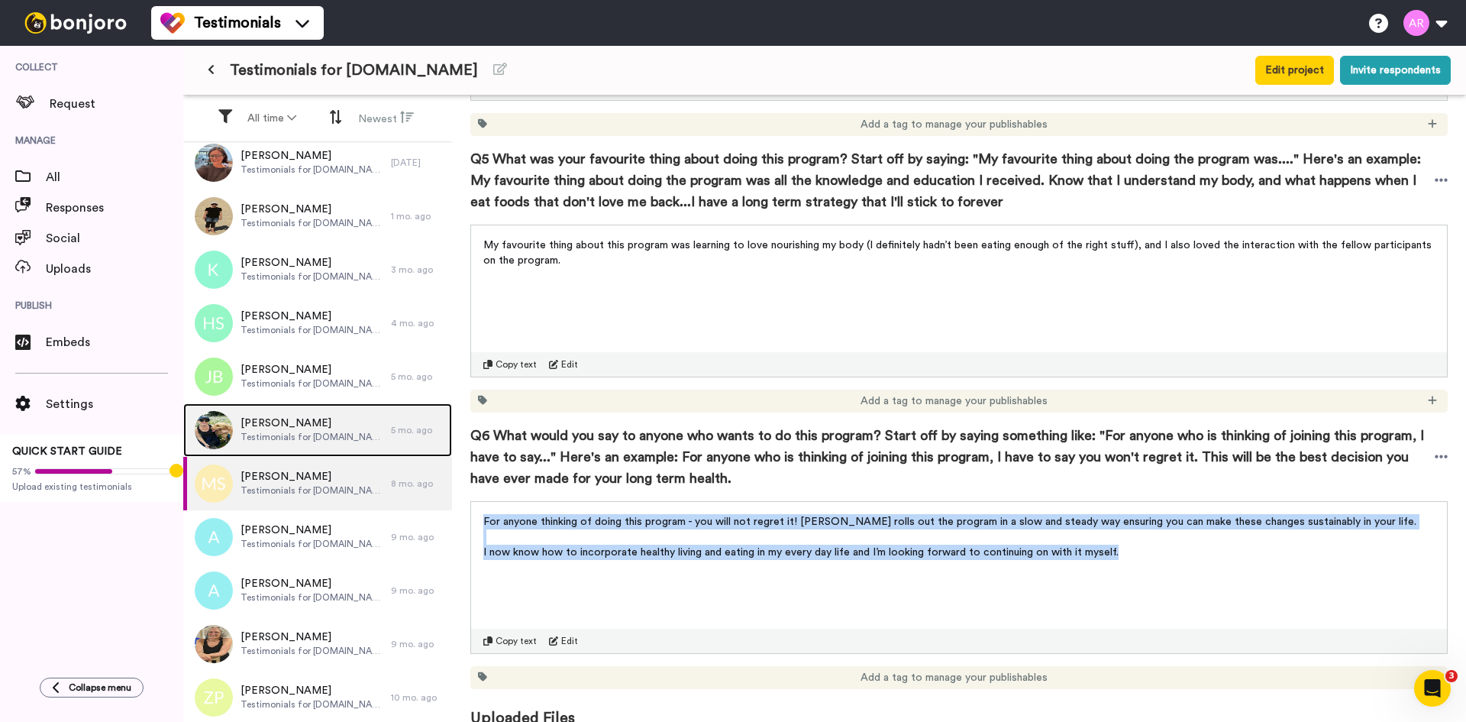
click at [312, 441] on span "Testimonials for [DOMAIN_NAME]" at bounding box center [312, 437] width 143 height 12
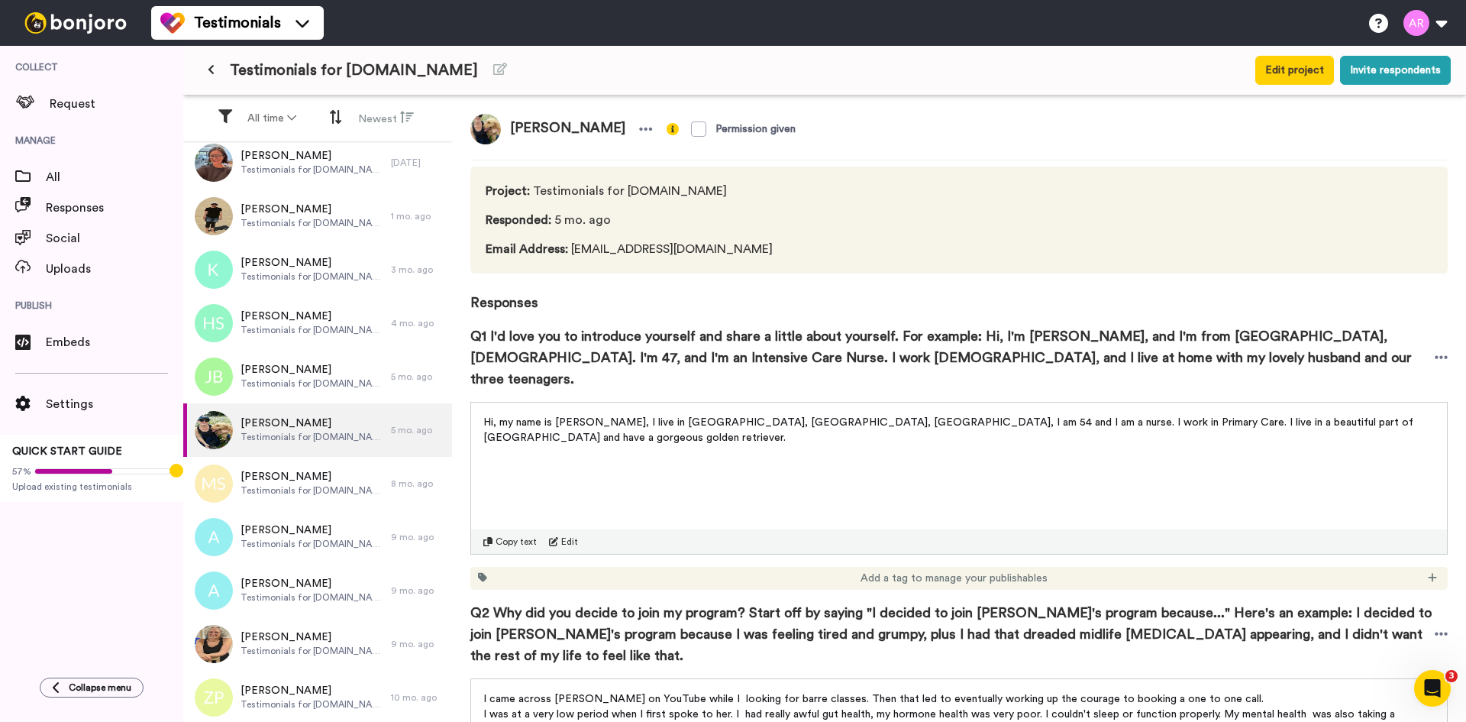
drag, startPoint x: 515, startPoint y: 123, endPoint x: 609, endPoint y: 128, distance: 94.8
click at [609, 128] on span "[PERSON_NAME]" at bounding box center [568, 129] width 134 height 31
click at [822, 417] on span "Hi, my name is [PERSON_NAME], I live in [GEOGRAPHIC_DATA], [GEOGRAPHIC_DATA], […" at bounding box center [949, 430] width 933 height 26
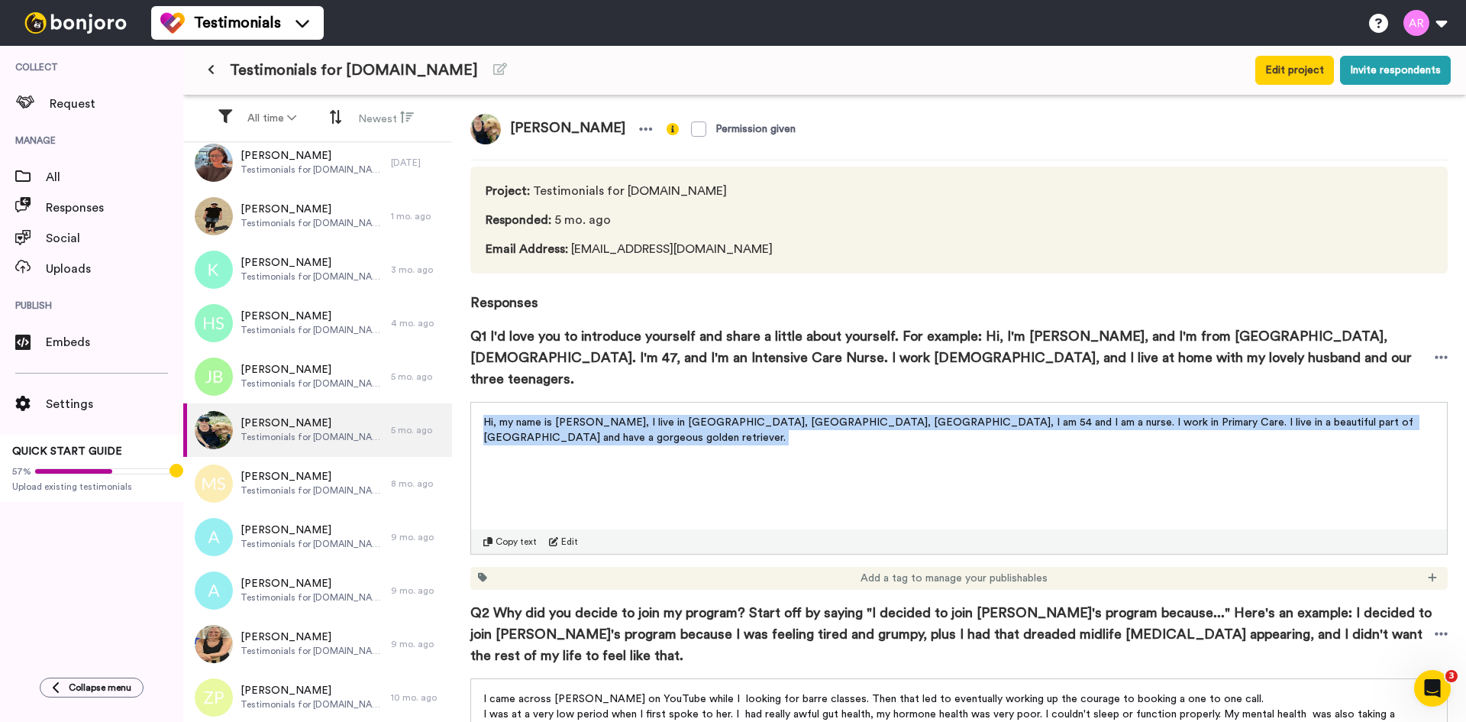
click at [822, 417] on span "Hi, my name is [PERSON_NAME], I live in [GEOGRAPHIC_DATA], [GEOGRAPHIC_DATA], […" at bounding box center [949, 430] width 933 height 26
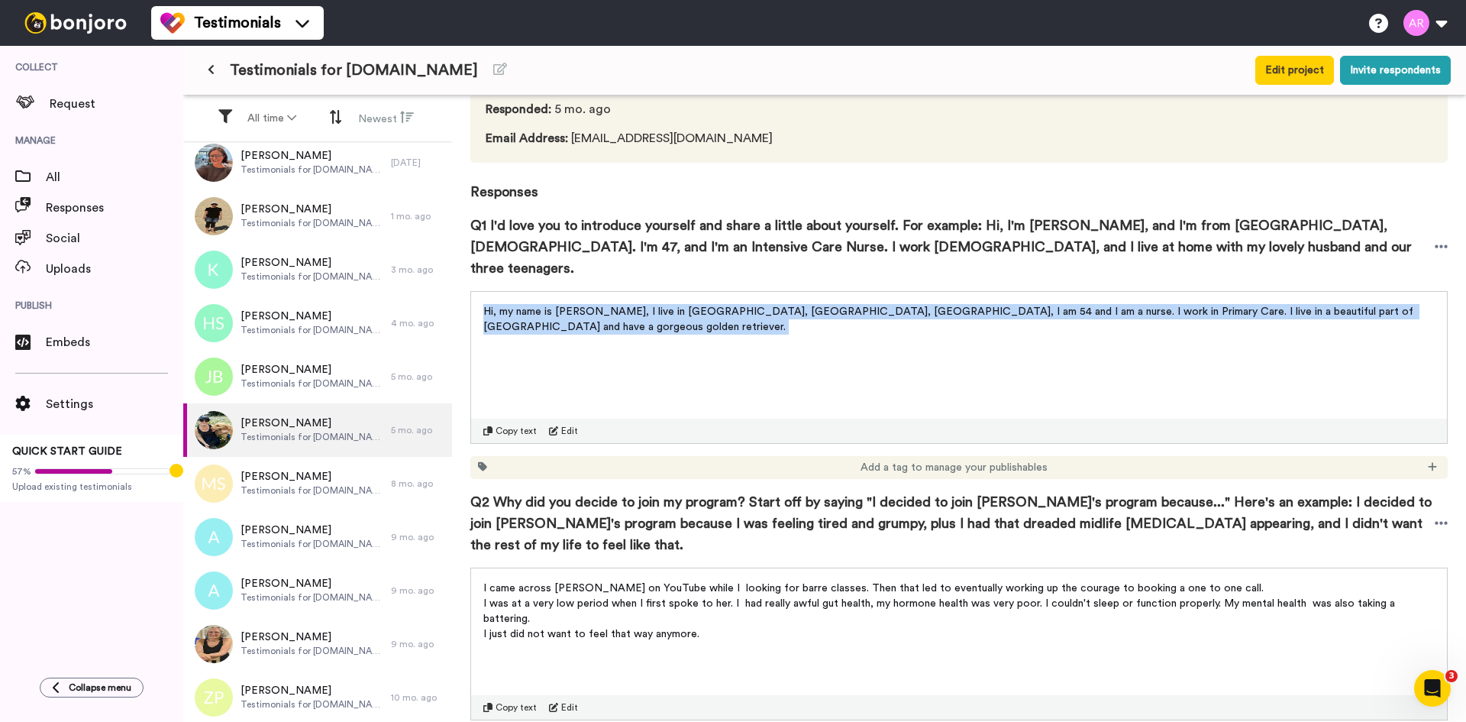
scroll to position [254, 0]
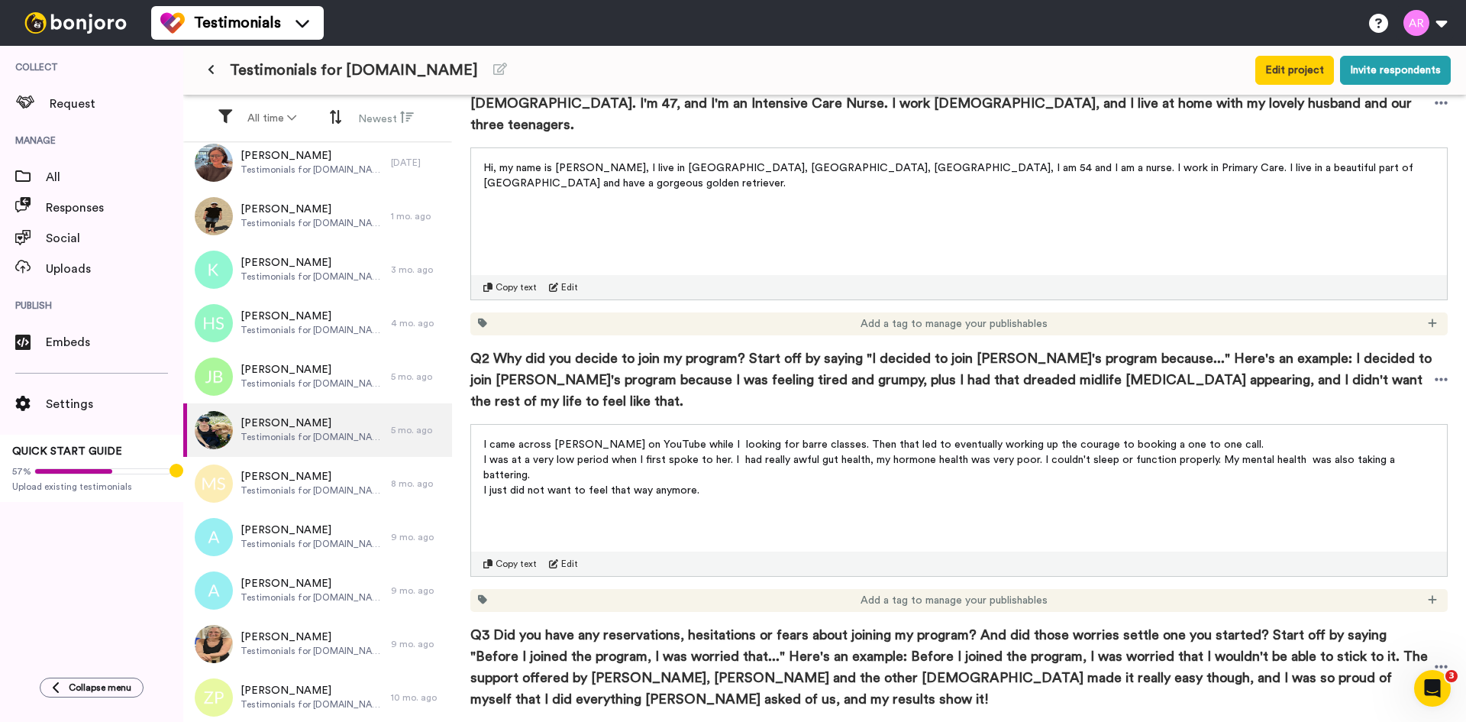
click at [691, 454] on span "I was at a very low period when I first spoke to her. I had really awful gut he…" at bounding box center [940, 467] width 915 height 26
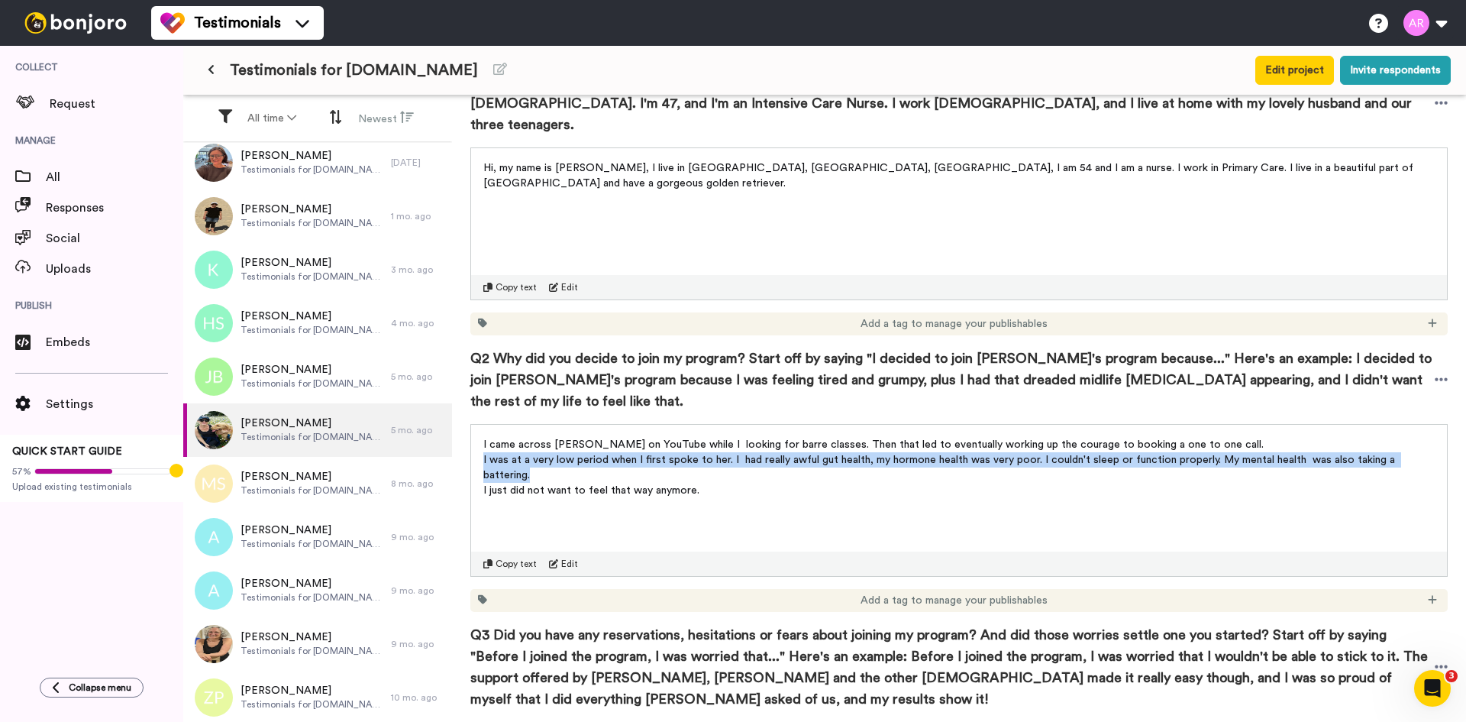
click at [691, 454] on span "I was at a very low period when I first spoke to her. I had really awful gut he…" at bounding box center [940, 467] width 915 height 26
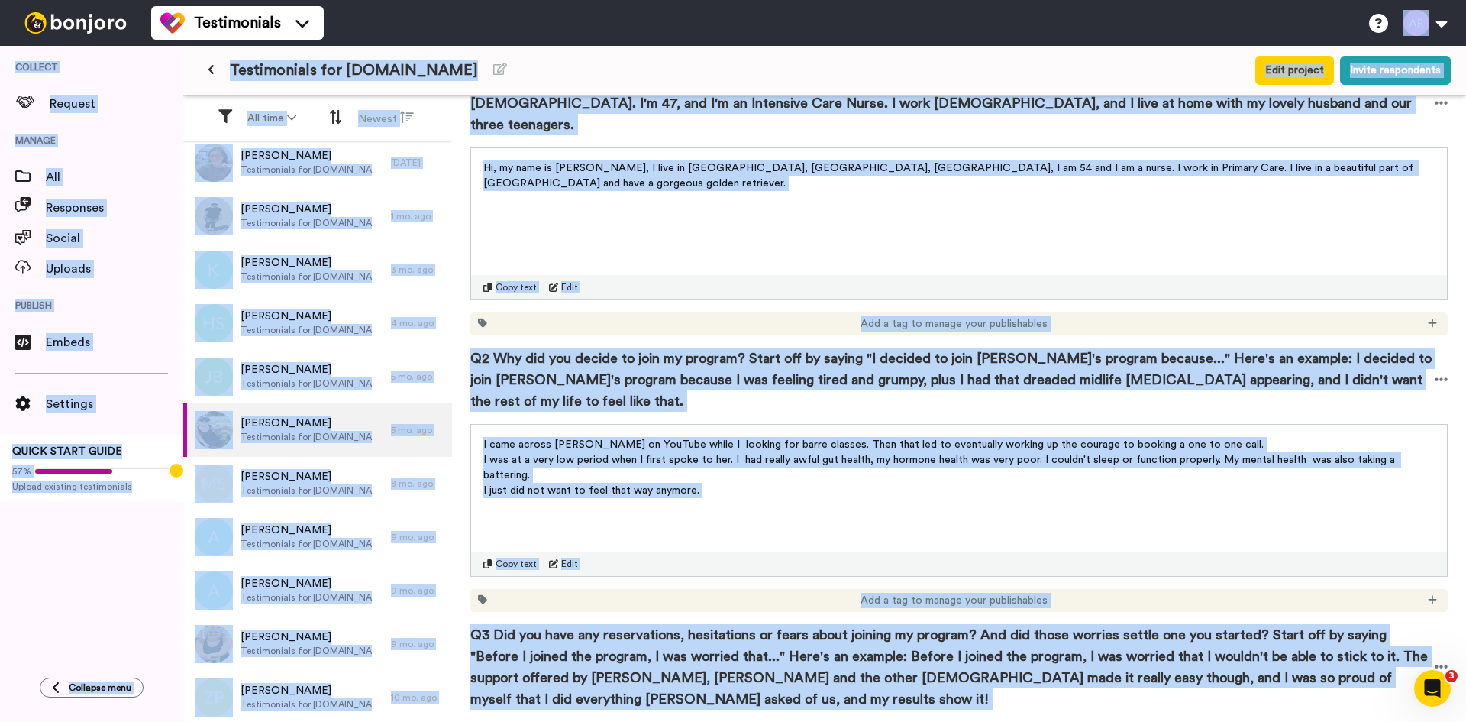
click at [643, 457] on p "I was at a very low period when I first spoke to her. I had really awful gut he…" at bounding box center [959, 467] width 952 height 31
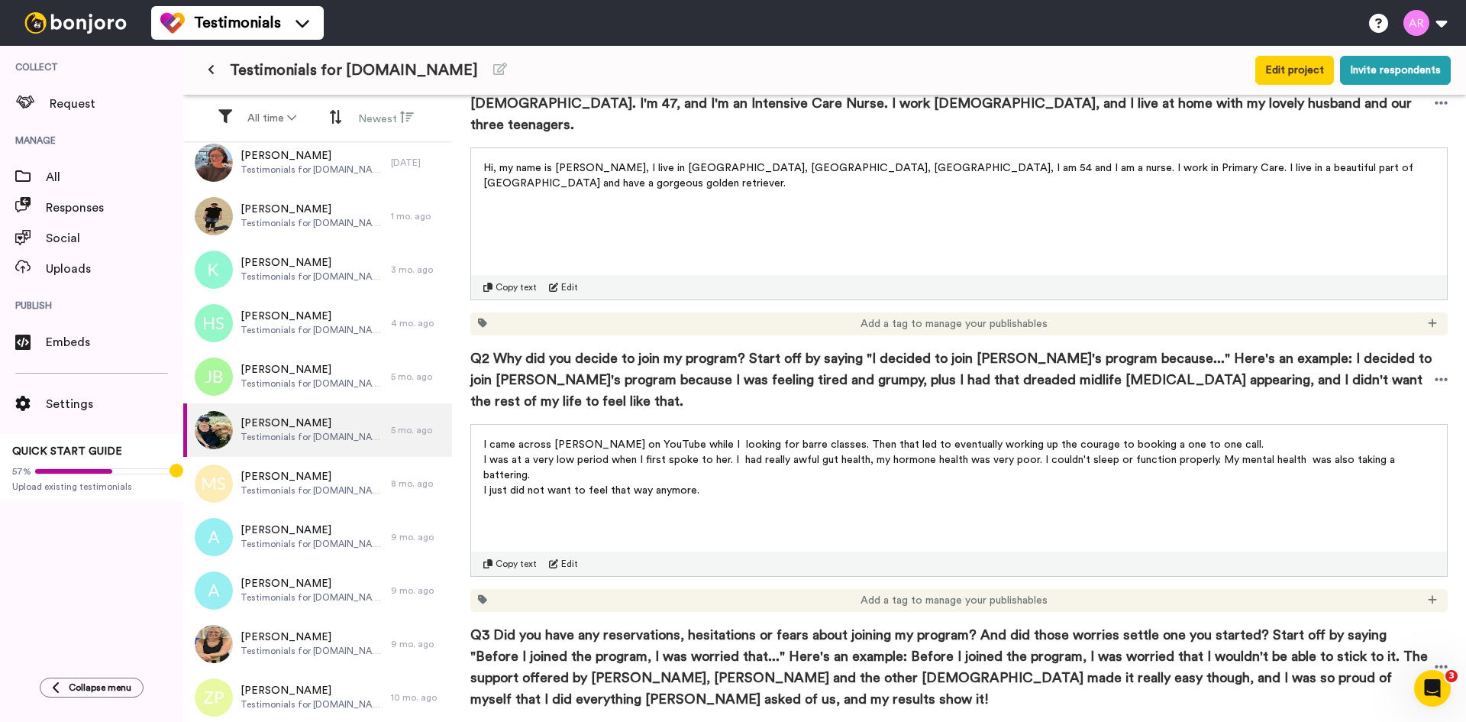
drag, startPoint x: 710, startPoint y: 470, endPoint x: 483, endPoint y: 419, distance: 233.3
click at [483, 425] on div "I came across [PERSON_NAME] on YouTube while I looking for barre classes. Then …" at bounding box center [959, 463] width 976 height 76
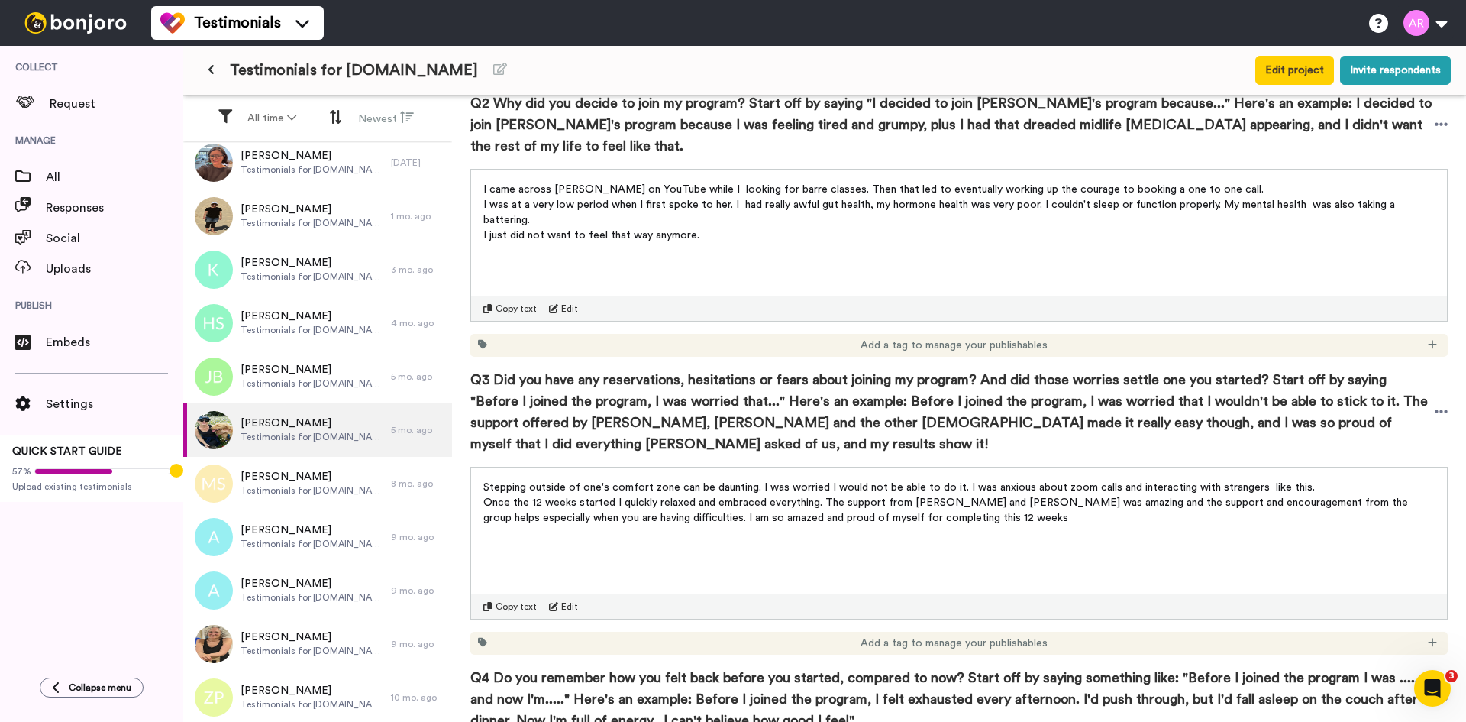
scroll to position [636, 0]
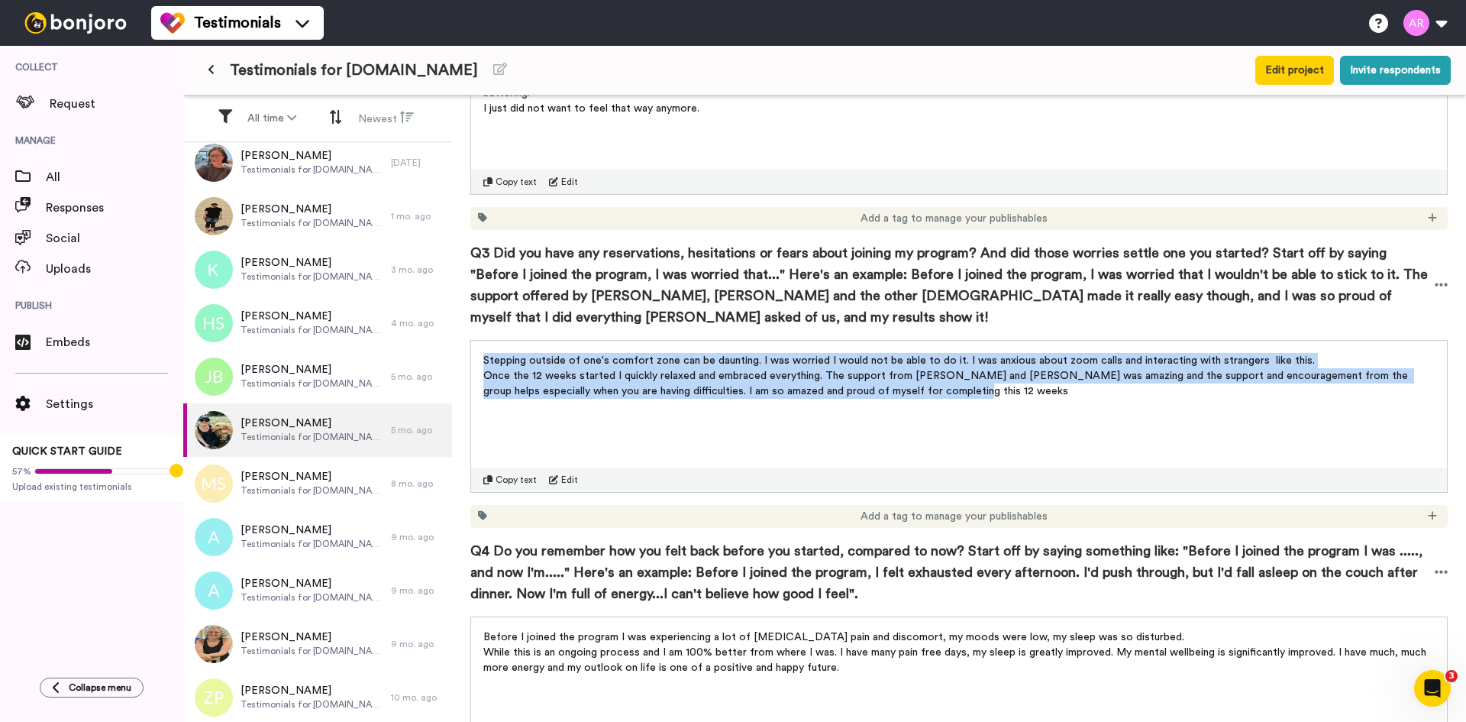
drag, startPoint x: 480, startPoint y: 338, endPoint x: 959, endPoint y: 370, distance: 479.9
click at [959, 370] on div "Stepping outside of one's comfort zone can be daunting. I was worried I would n…" at bounding box center [959, 371] width 976 height 61
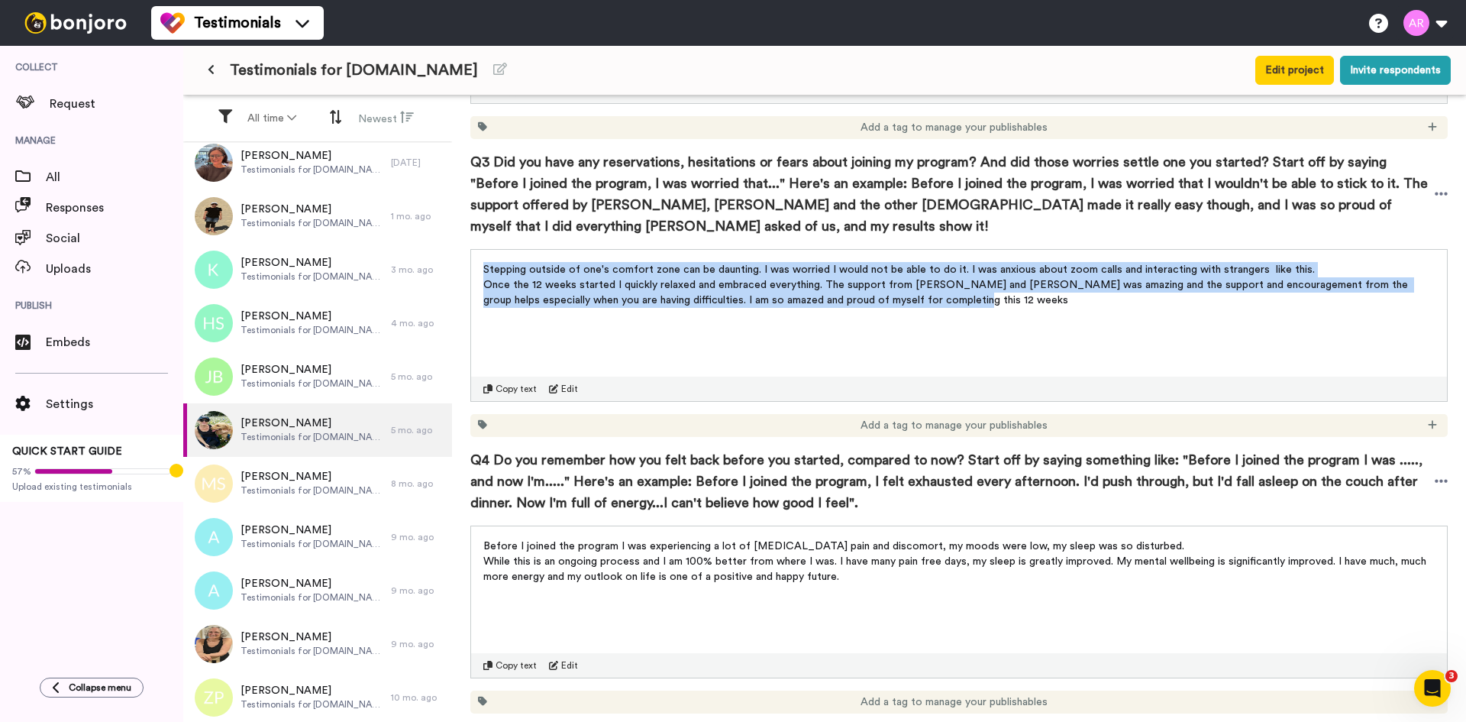
scroll to position [891, 0]
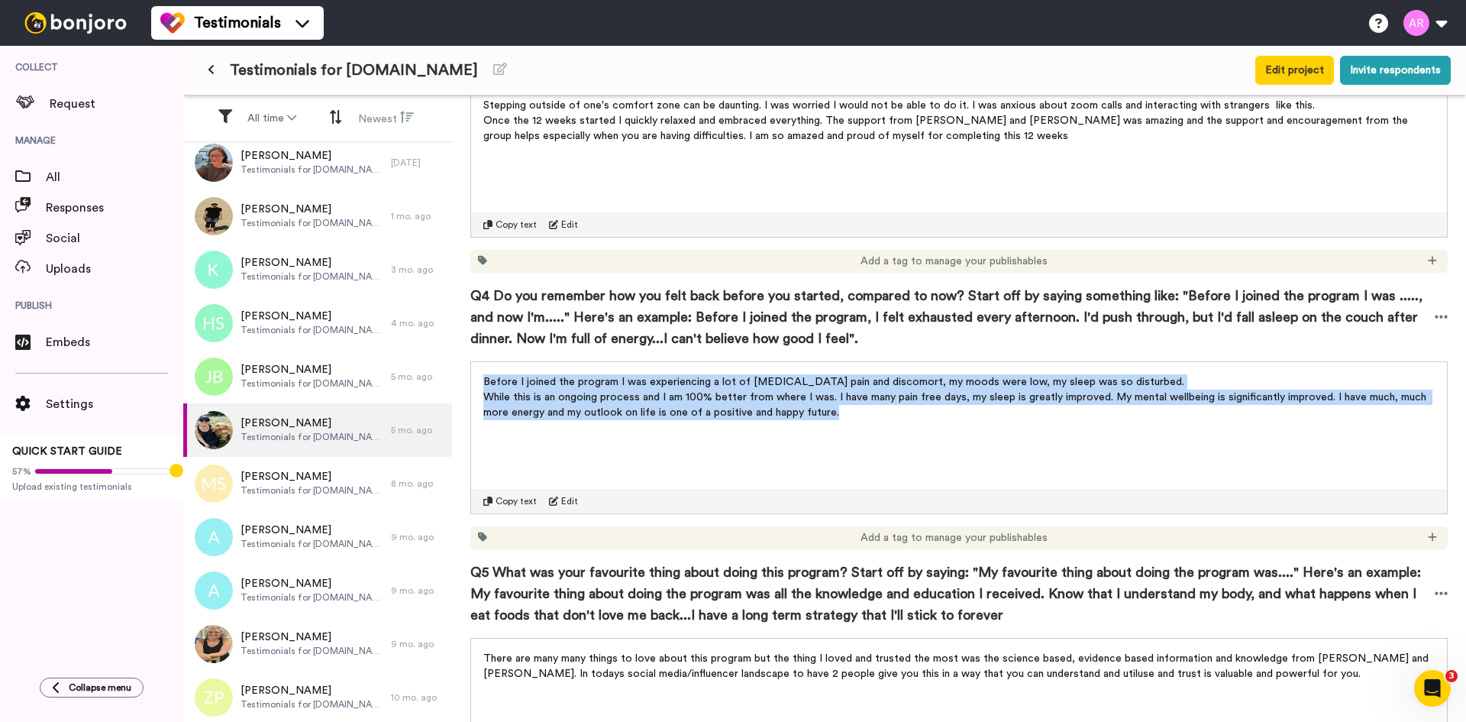
drag, startPoint x: 480, startPoint y: 357, endPoint x: 895, endPoint y: 407, distance: 418.4
click at [895, 407] on div "Before I joined the program I was experiencing a lot of [MEDICAL_DATA] pain and…" at bounding box center [959, 437] width 978 height 153
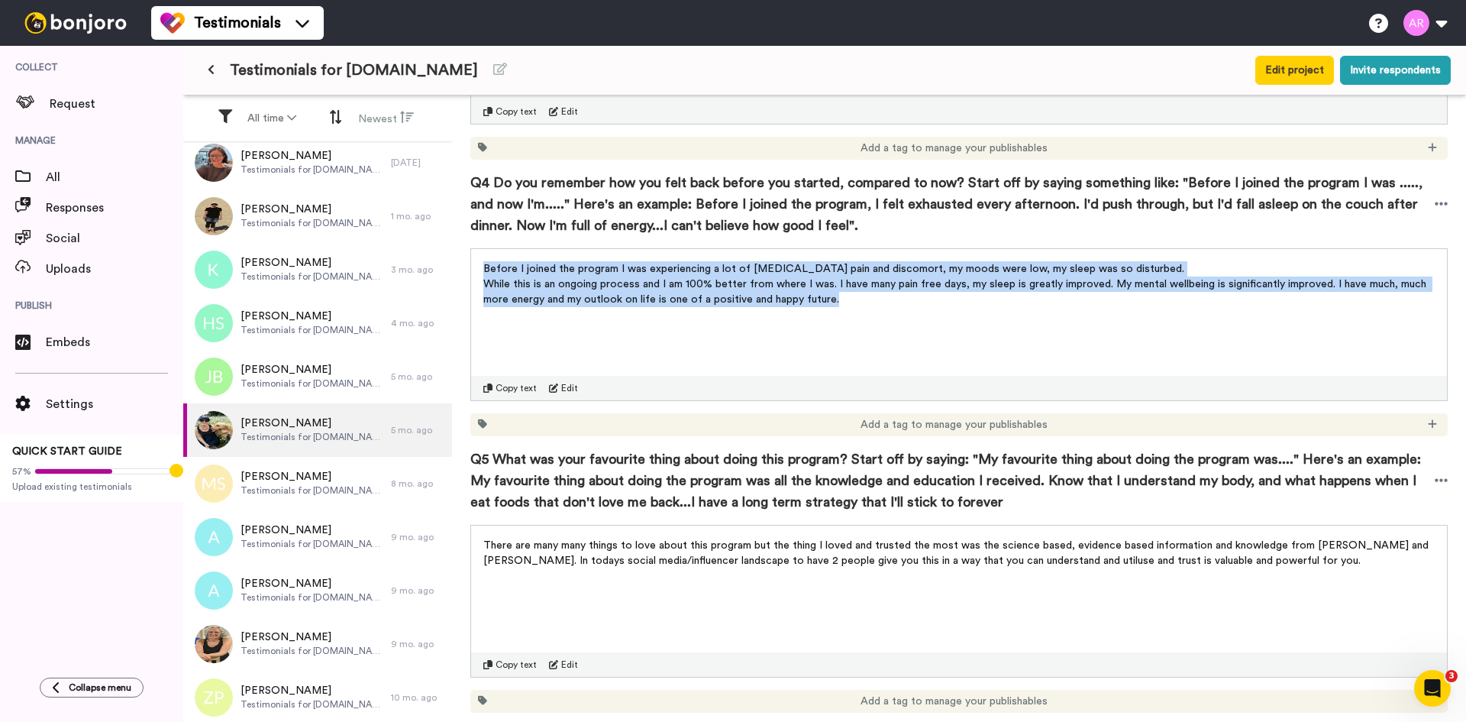
scroll to position [1146, 0]
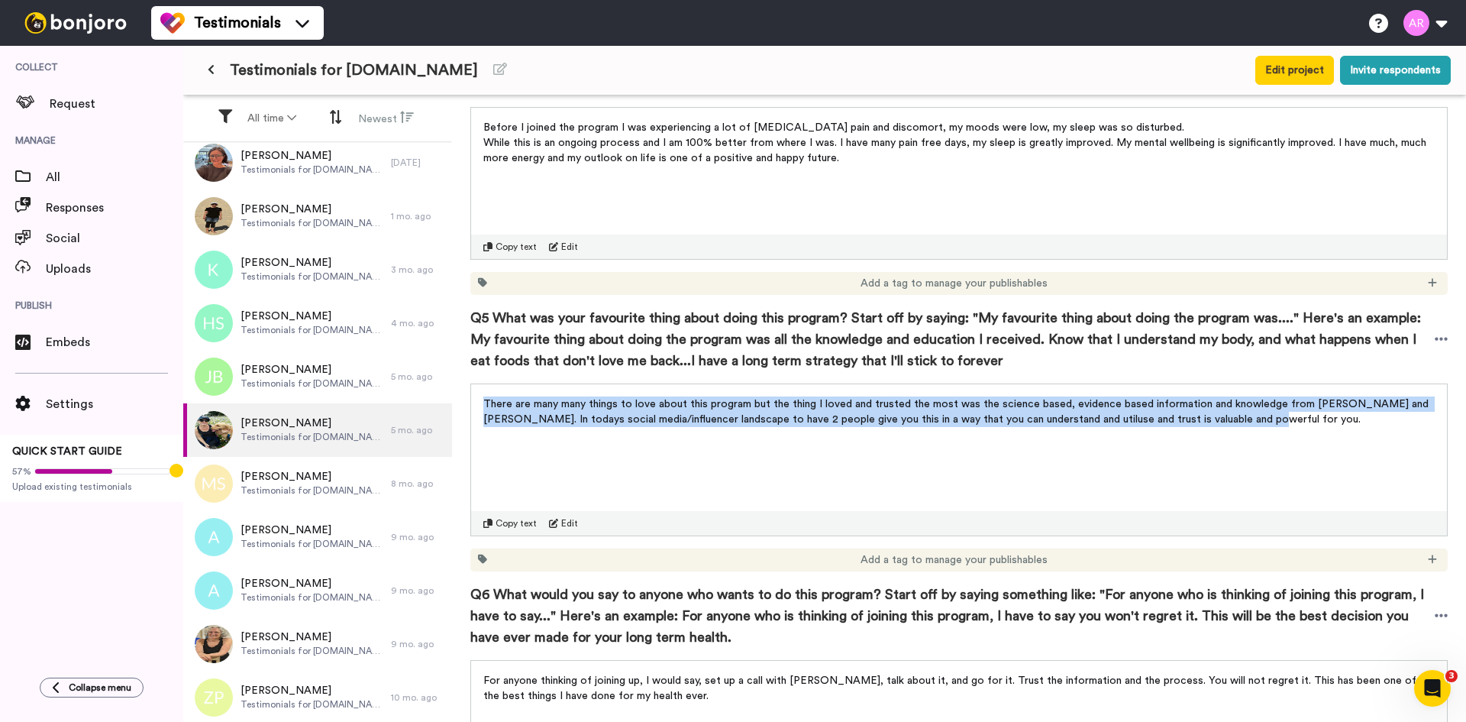
drag, startPoint x: 482, startPoint y: 377, endPoint x: 1317, endPoint y: 401, distance: 835.1
click at [1317, 401] on div "There are many many things to love about this program but the thing I loved and…" at bounding box center [959, 407] width 976 height 46
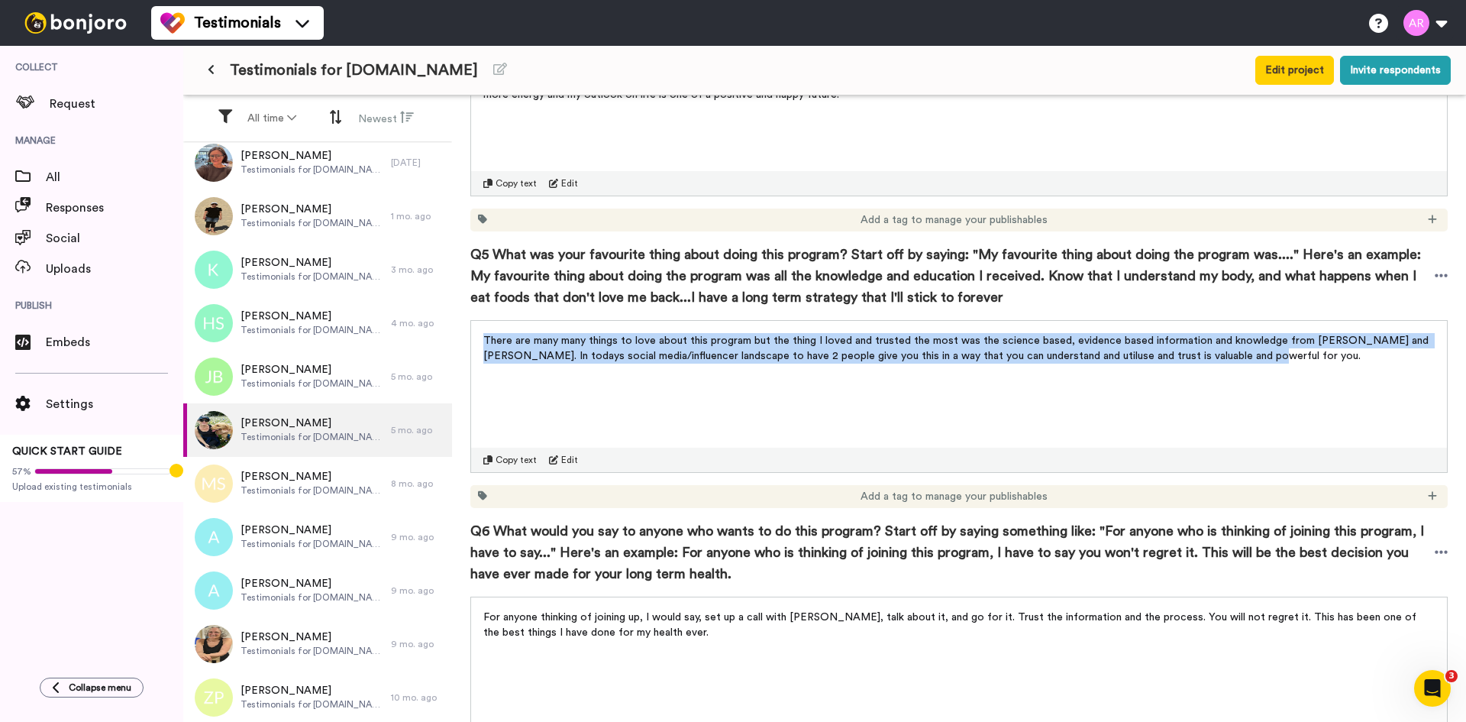
scroll to position [1400, 0]
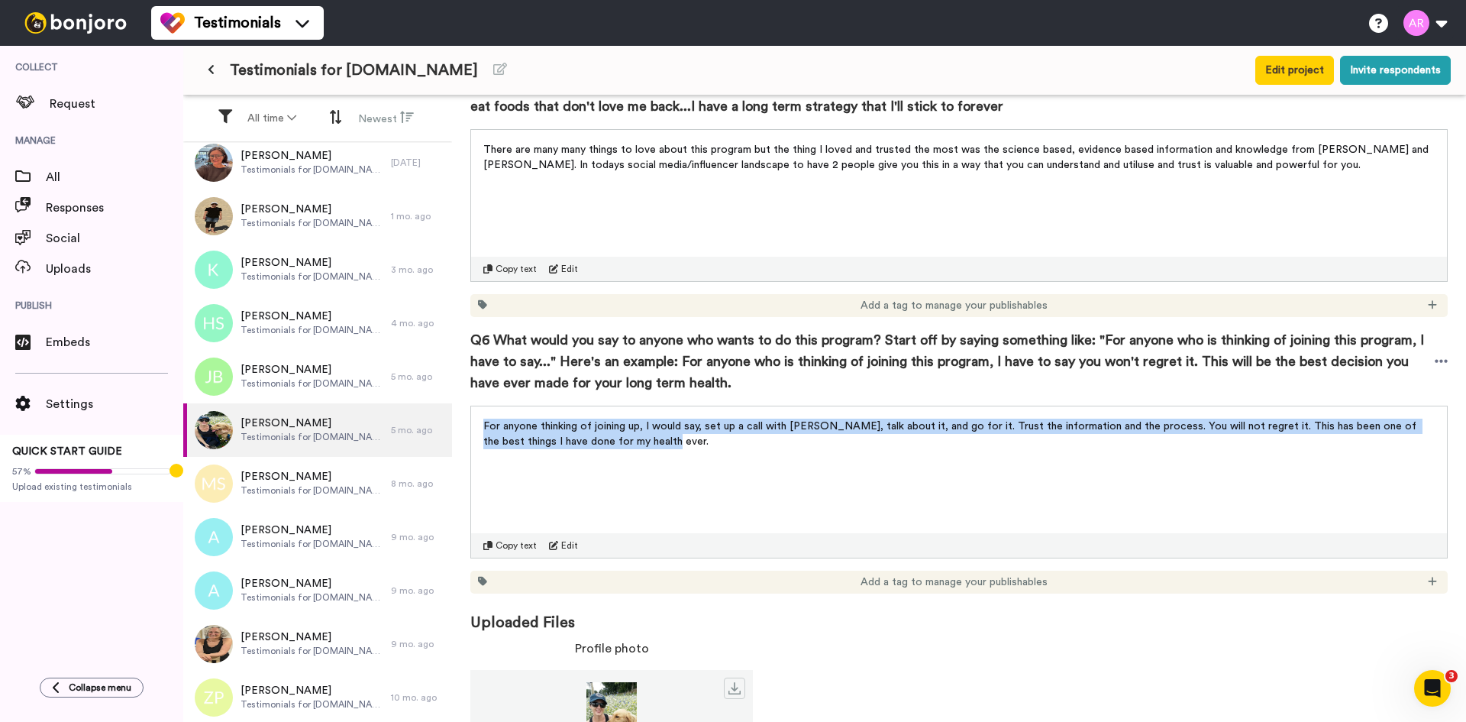
drag, startPoint x: 477, startPoint y: 399, endPoint x: 684, endPoint y: 427, distance: 208.8
click at [684, 427] on div "For anyone thinking of joining up, I would say, set up a call with [PERSON_NAME…" at bounding box center [959, 429] width 976 height 46
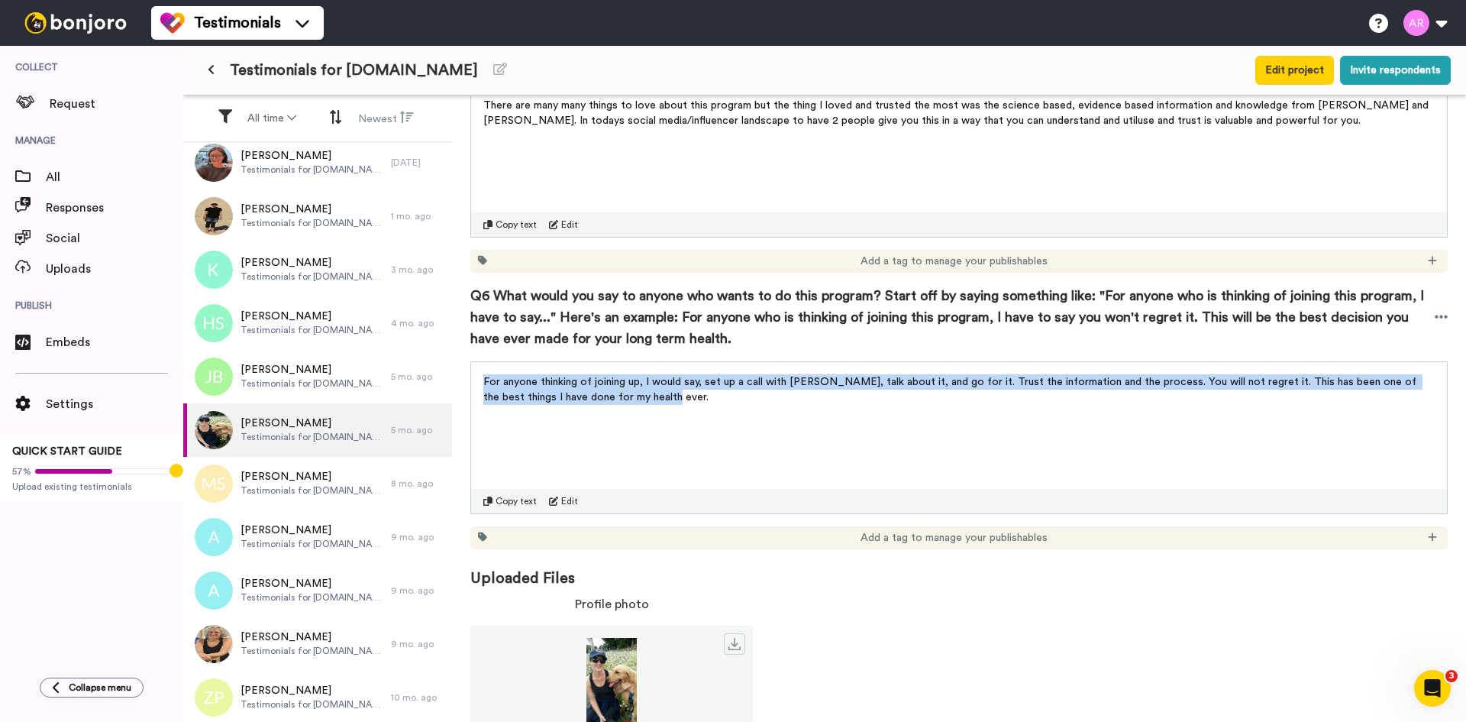
scroll to position [1462, 0]
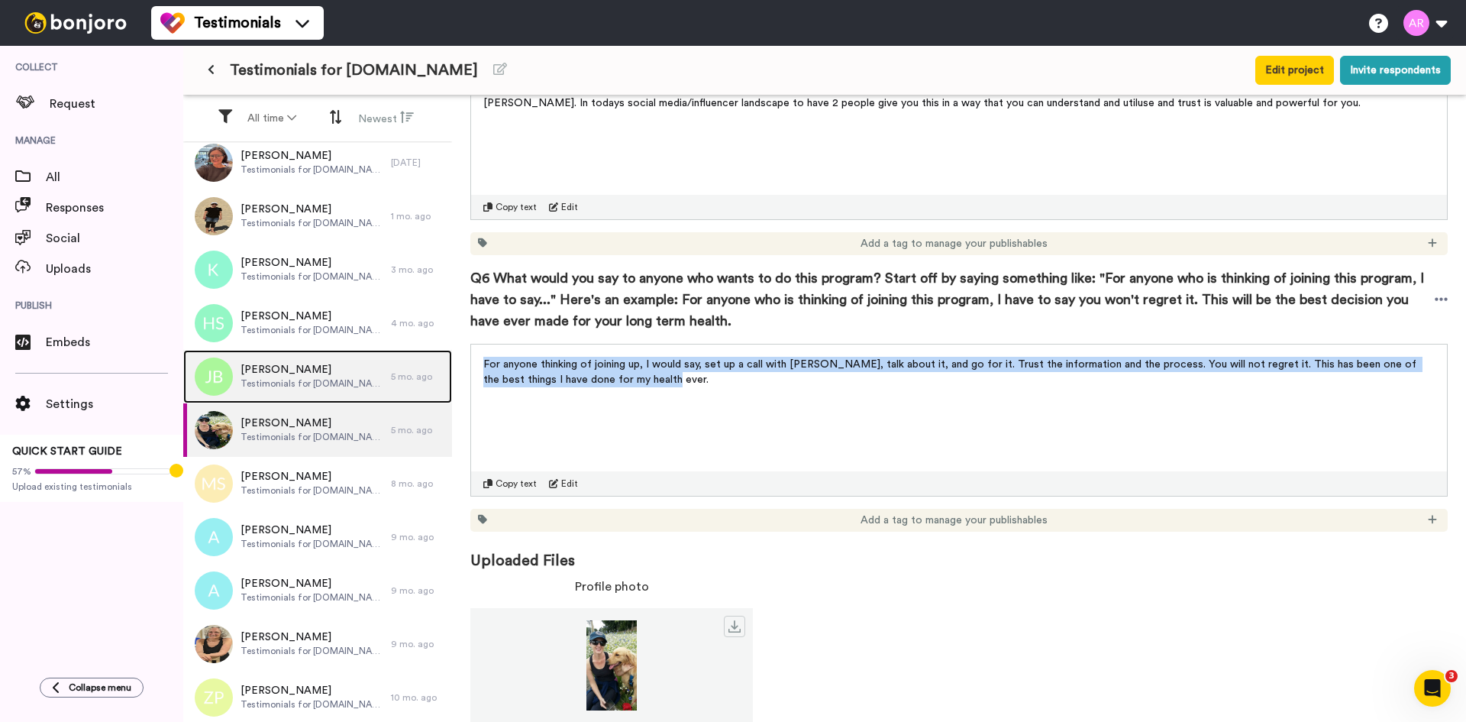
click at [301, 386] on span "Testimonials for [DOMAIN_NAME]" at bounding box center [312, 383] width 143 height 12
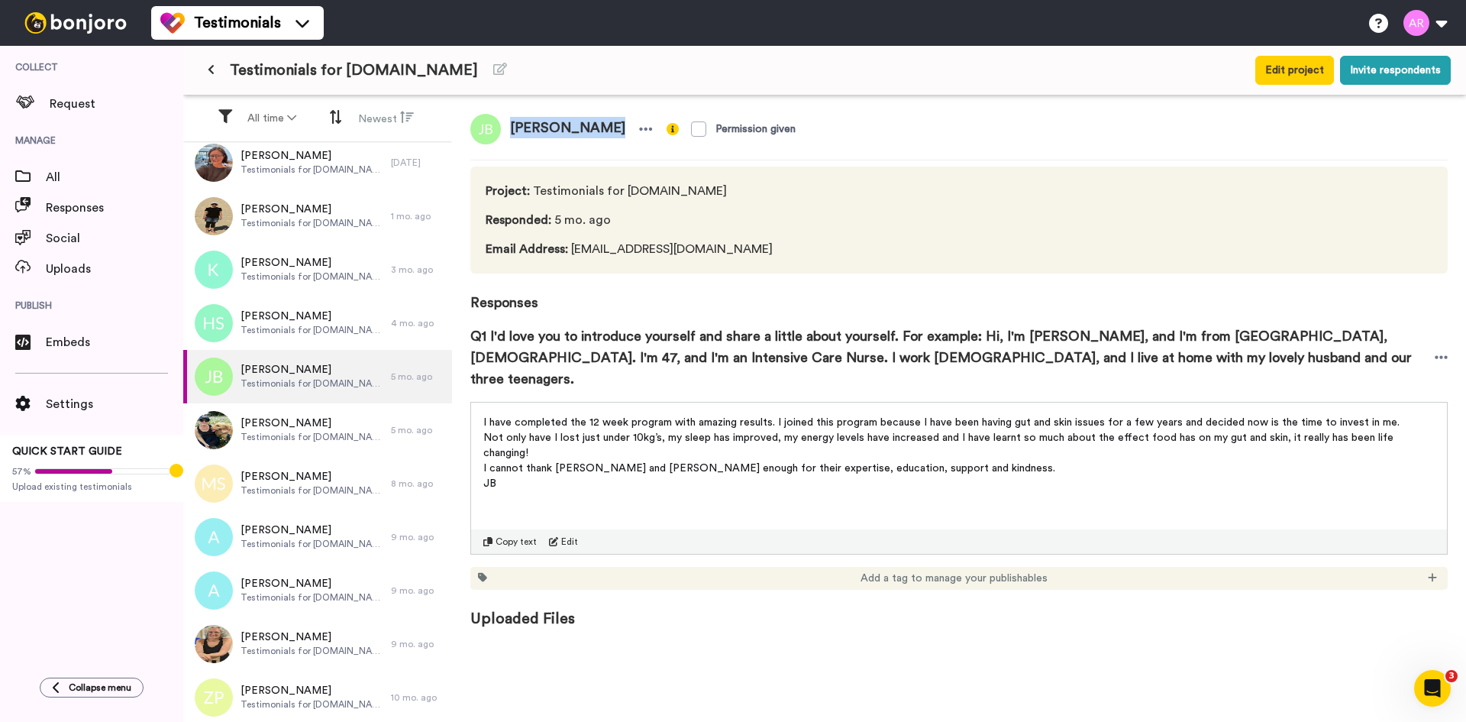
drag, startPoint x: 600, startPoint y: 130, endPoint x: 506, endPoint y: 130, distance: 94.7
click at [506, 130] on span "[PERSON_NAME]" at bounding box center [568, 129] width 134 height 31
click at [582, 432] on span "Not only have I lost just under 10kg’s, my sleep has improved, my energy levels…" at bounding box center [939, 445] width 913 height 26
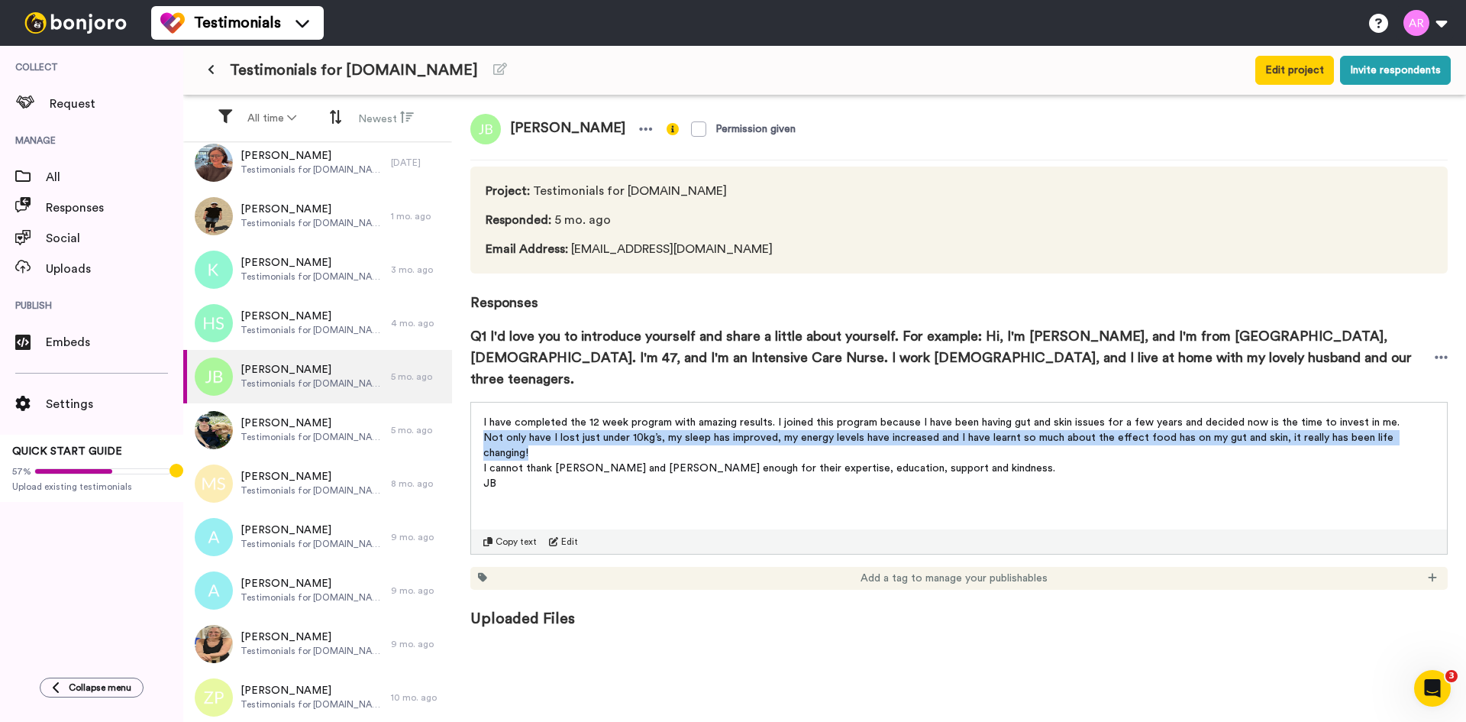
click at [582, 432] on span "Not only have I lost just under 10kg’s, my sleep has improved, my energy levels…" at bounding box center [939, 445] width 913 height 26
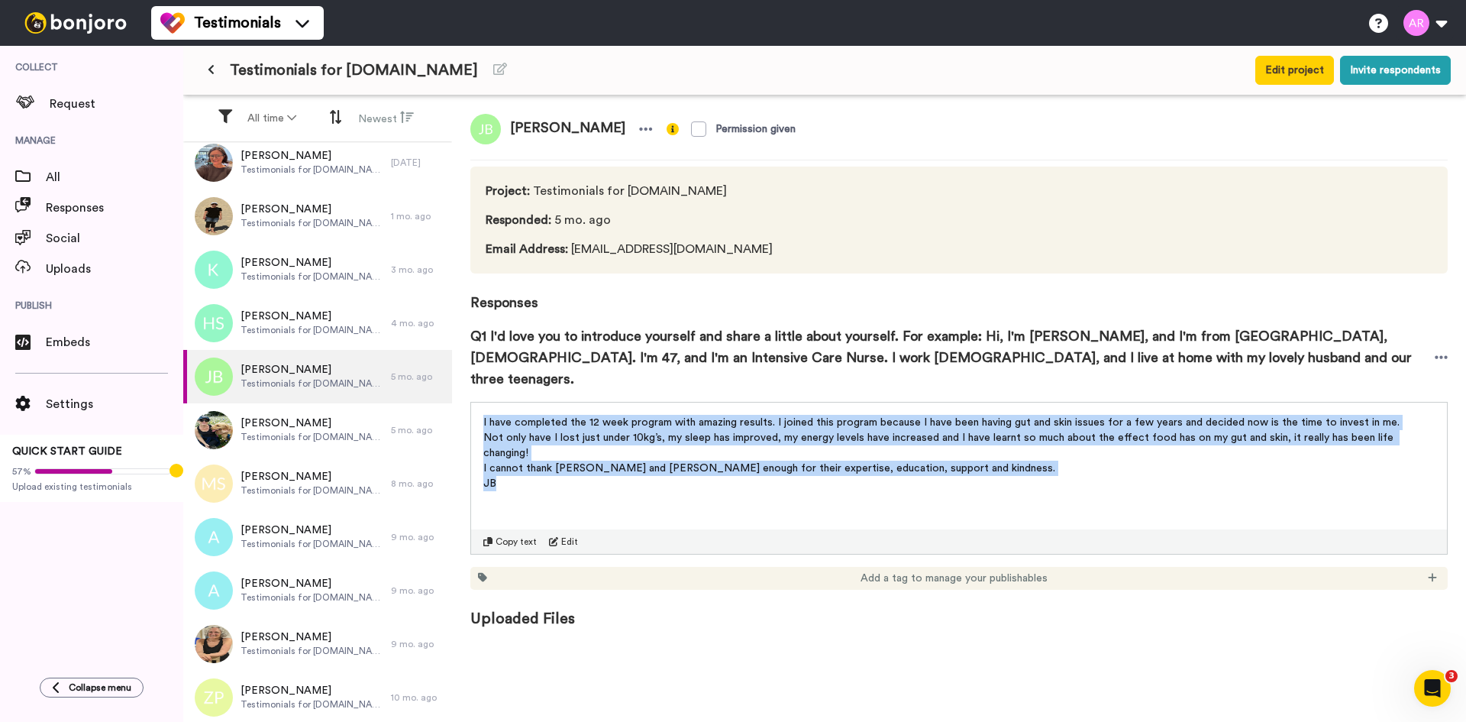
drag, startPoint x: 480, startPoint y: 401, endPoint x: 525, endPoint y: 454, distance: 69.8
click at [525, 454] on div "I have completed the 12 week program with amazing results. I joined this progra…" at bounding box center [959, 455] width 976 height 107
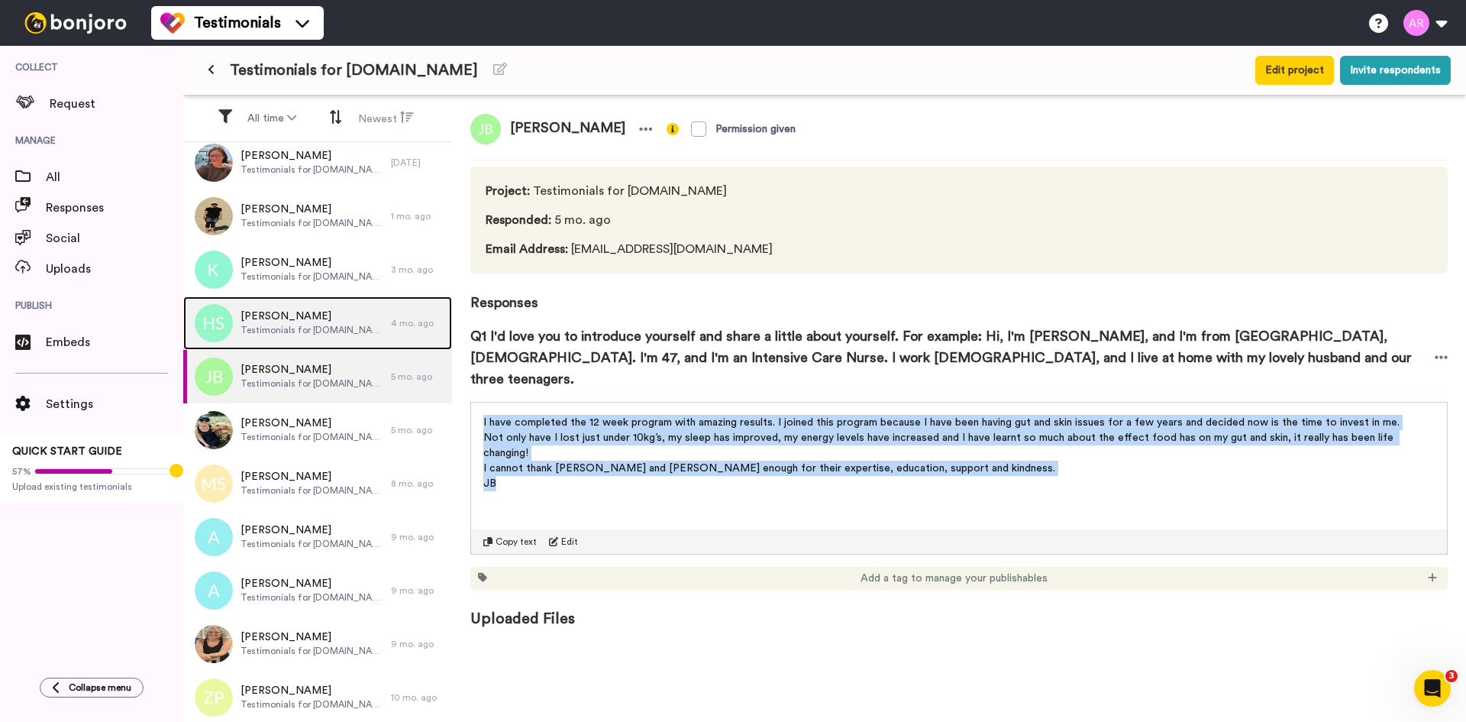
click at [327, 314] on span "[PERSON_NAME]" at bounding box center [312, 316] width 143 height 15
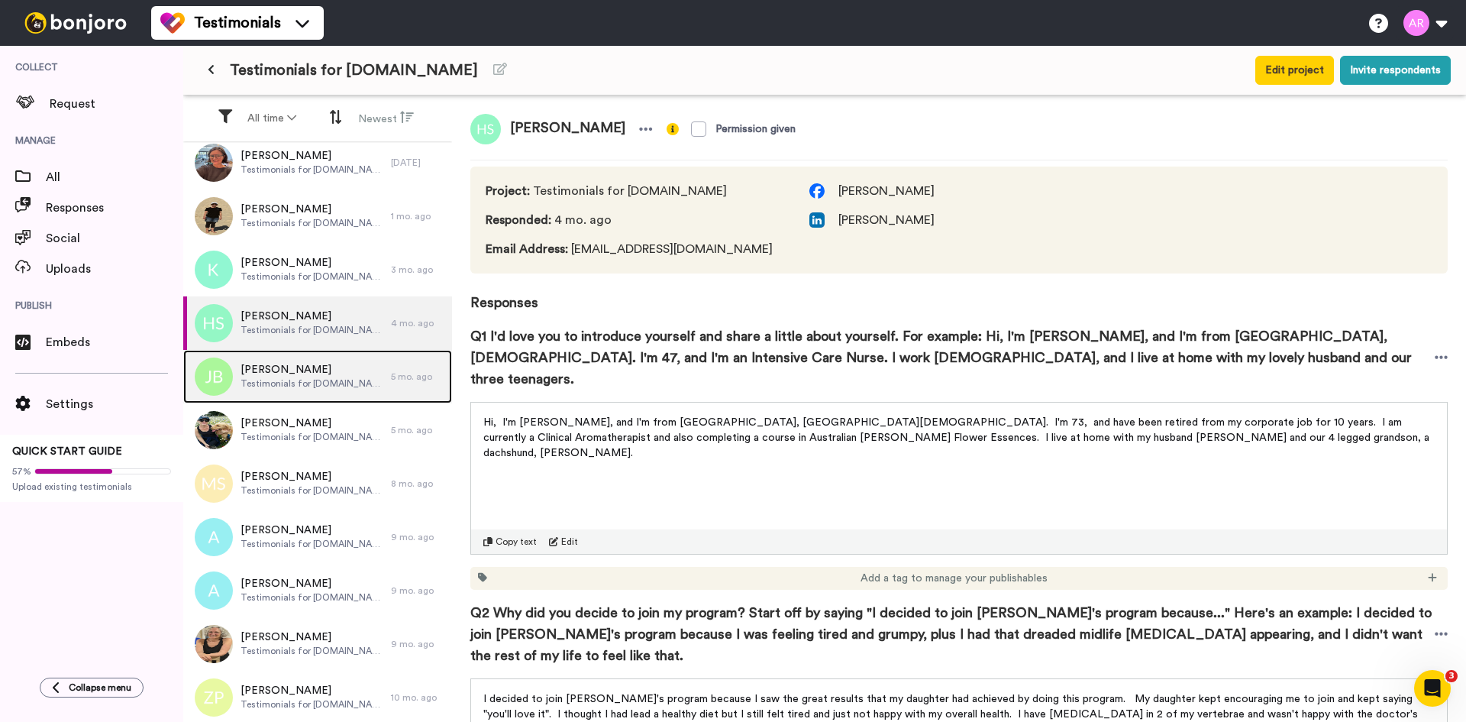
click at [321, 383] on span "Testimonials for [DOMAIN_NAME]" at bounding box center [312, 383] width 143 height 12
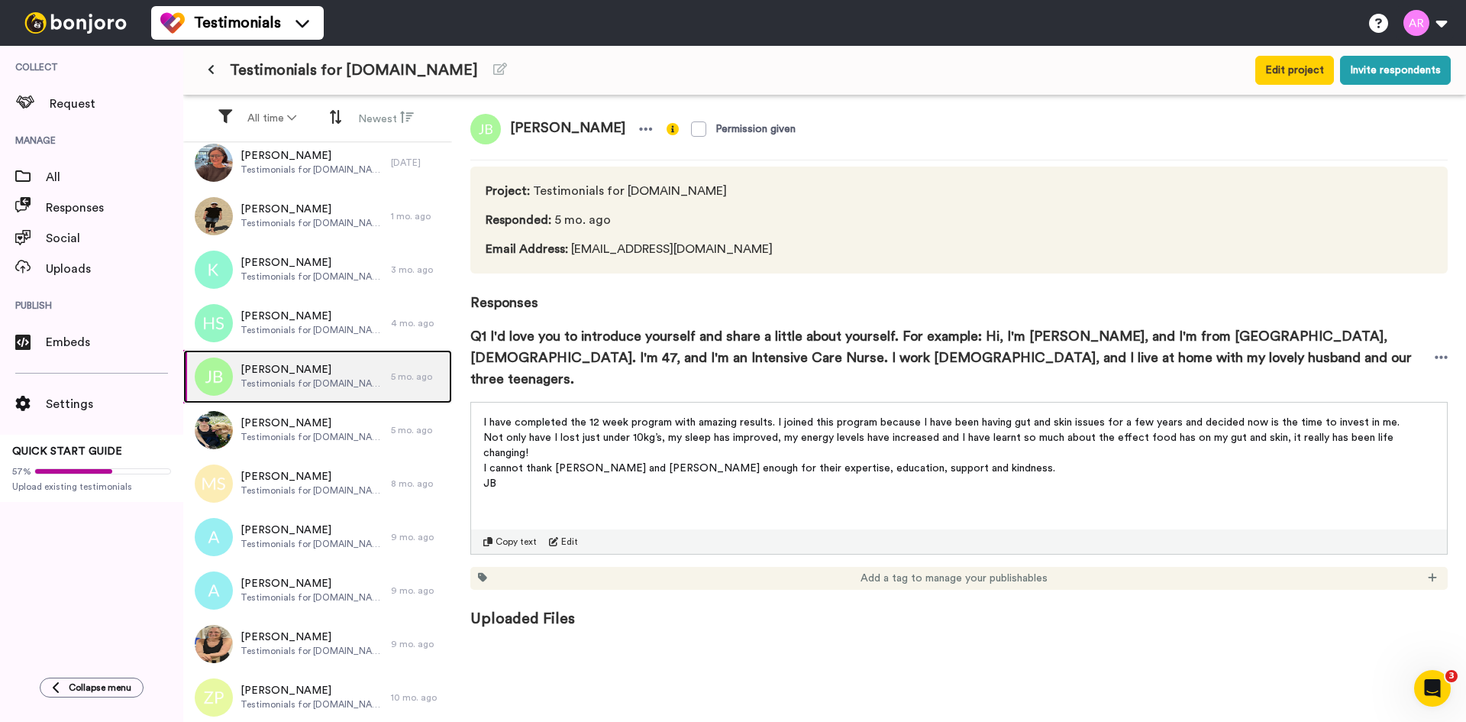
click at [321, 385] on span "Testimonials for [DOMAIN_NAME]" at bounding box center [312, 383] width 143 height 12
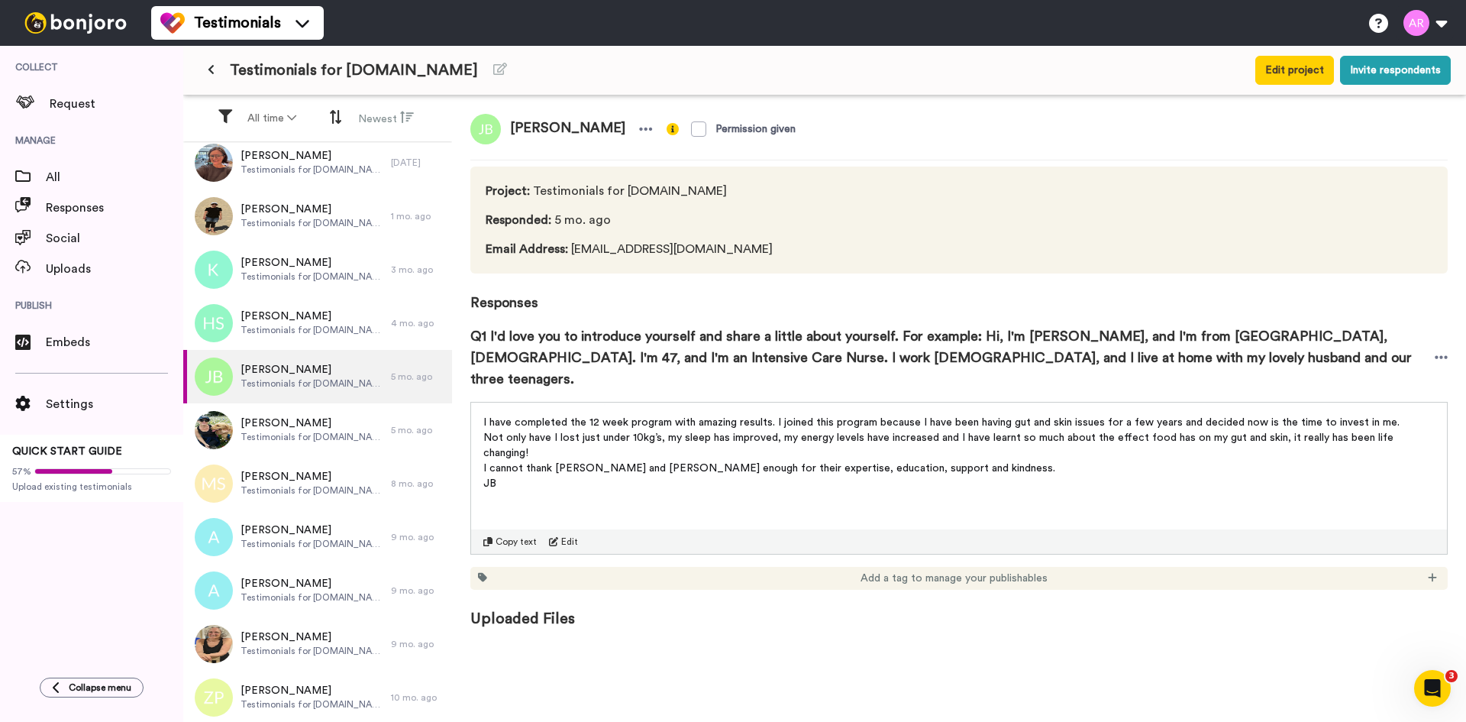
click at [513, 535] on span "Copy text" at bounding box center [516, 541] width 41 height 12
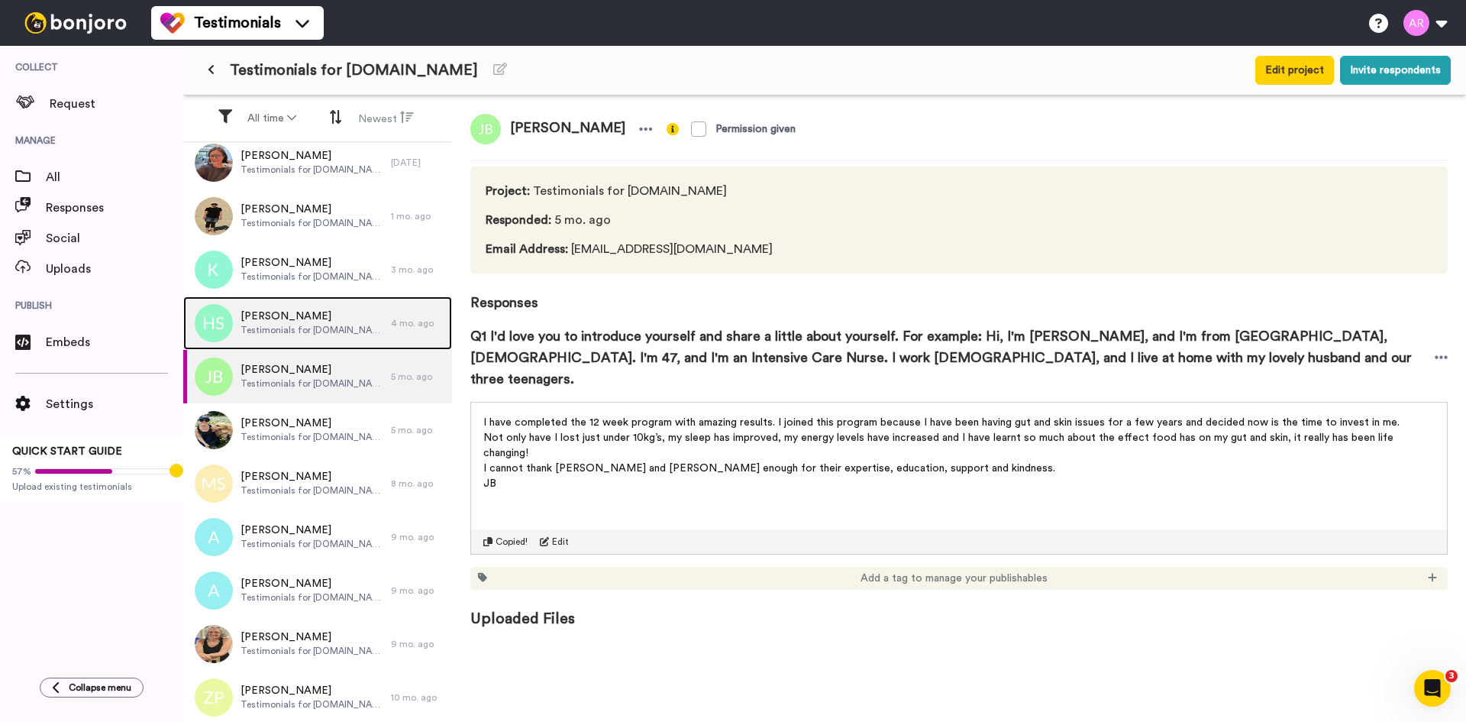
click at [342, 334] on span "Testimonials for [DOMAIN_NAME]" at bounding box center [312, 330] width 143 height 12
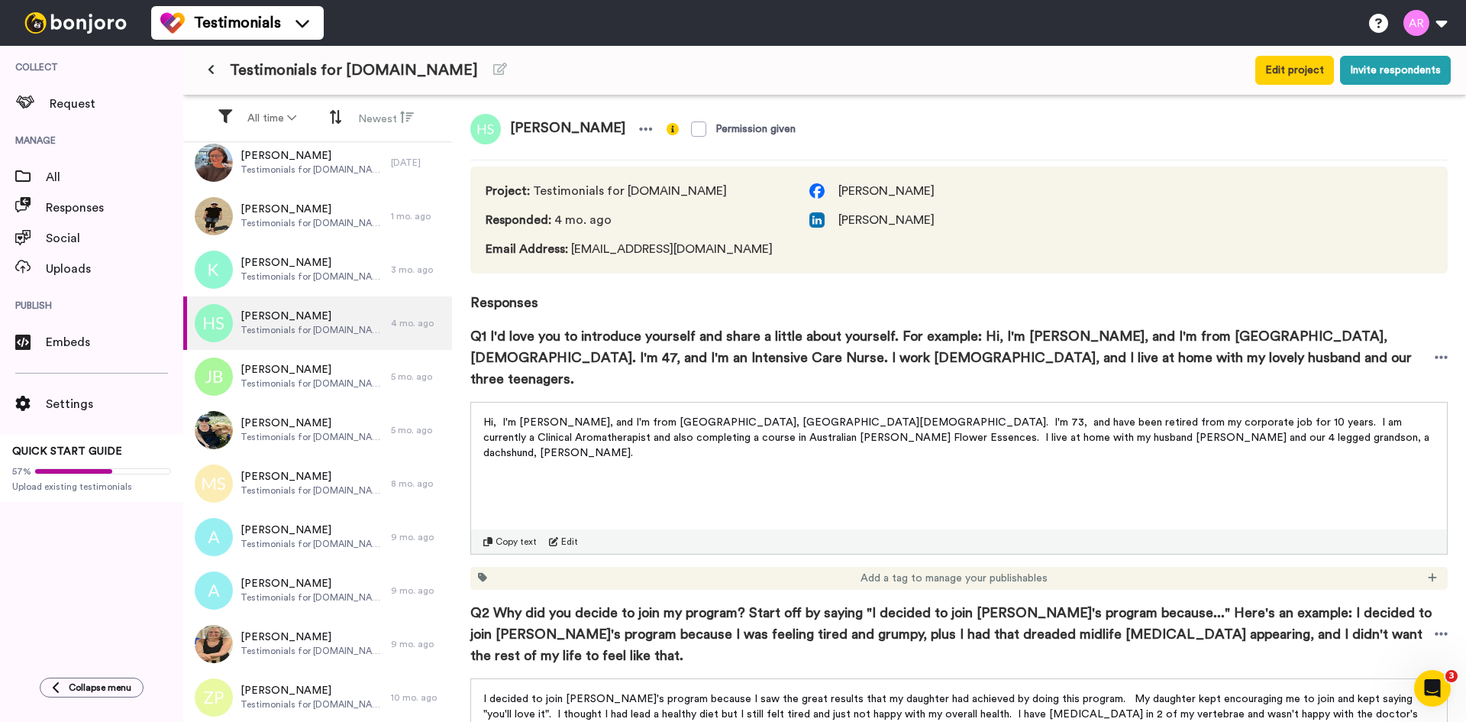
click at [515, 535] on span "Copy text" at bounding box center [516, 541] width 41 height 12
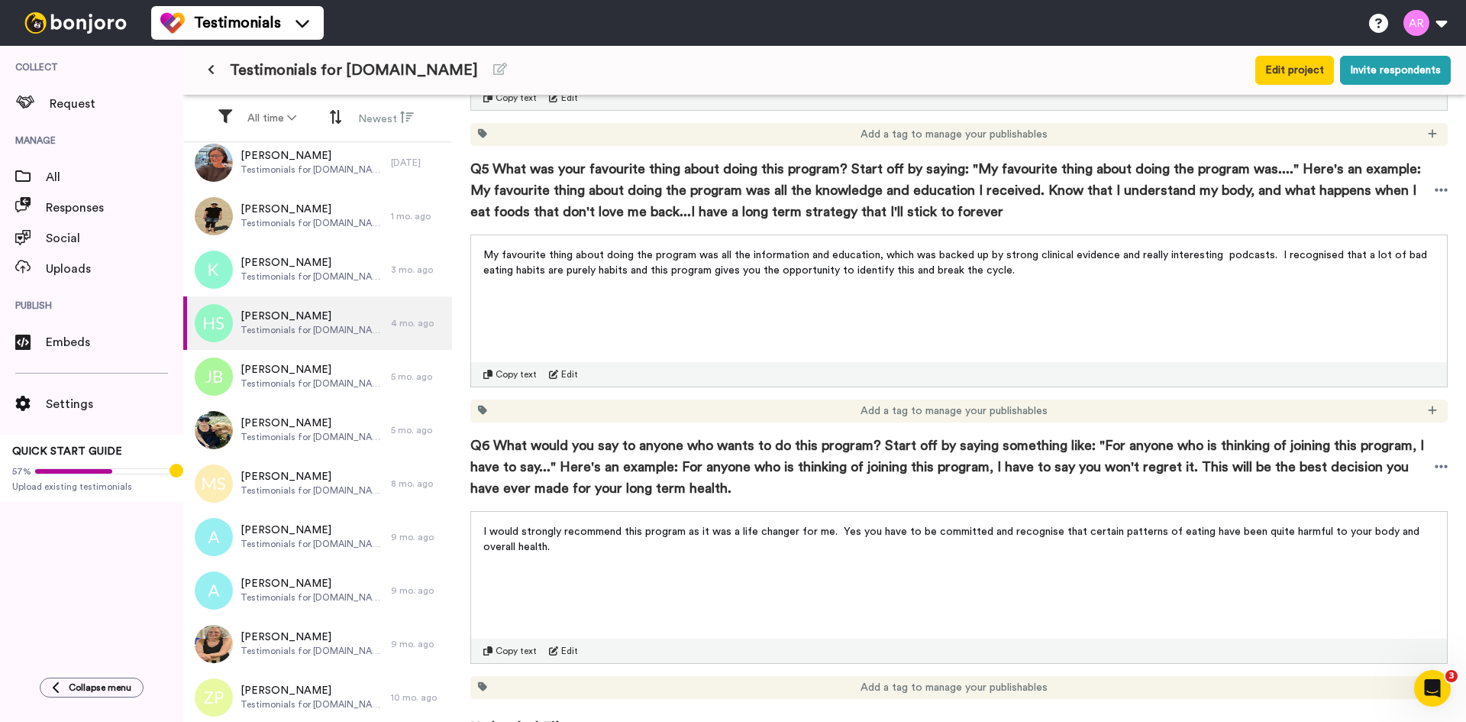
scroll to position [1028, 0]
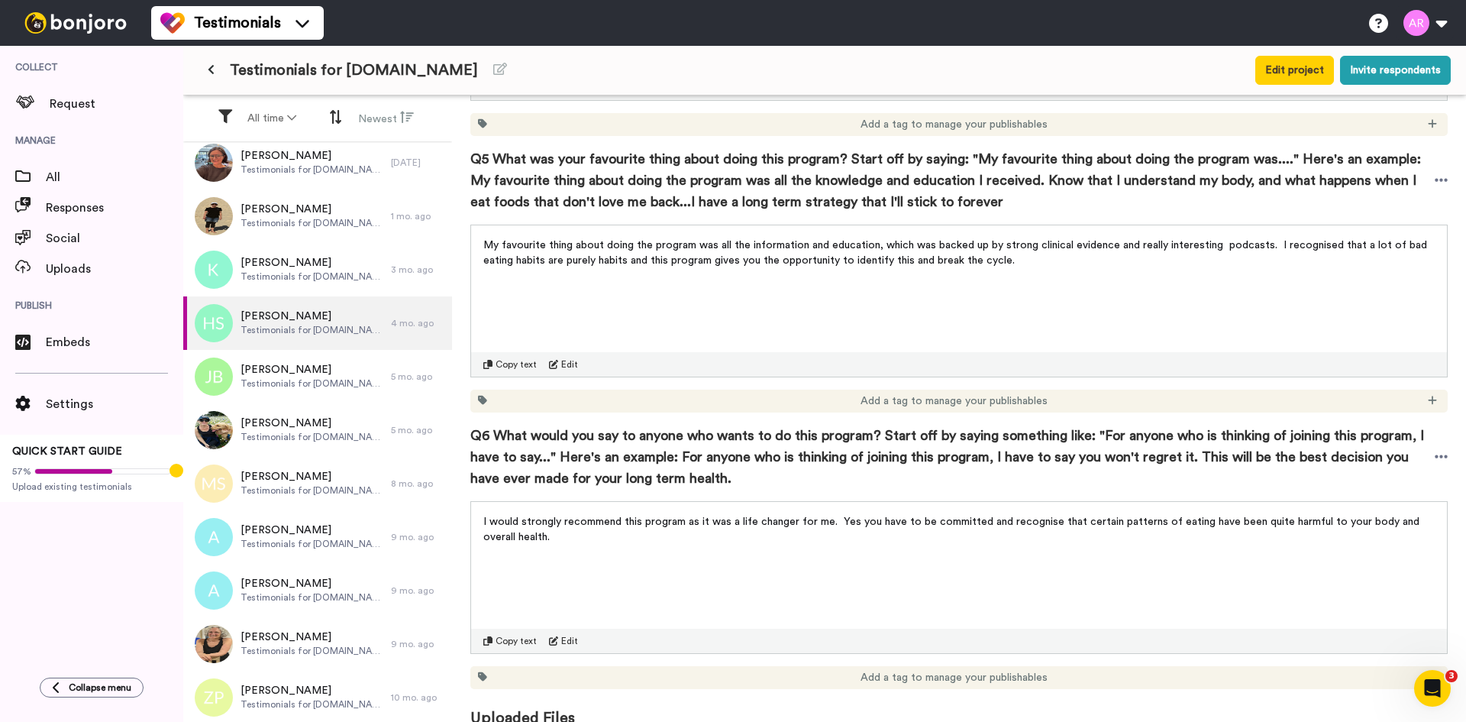
click at [520, 635] on span "Copy text" at bounding box center [516, 641] width 41 height 12
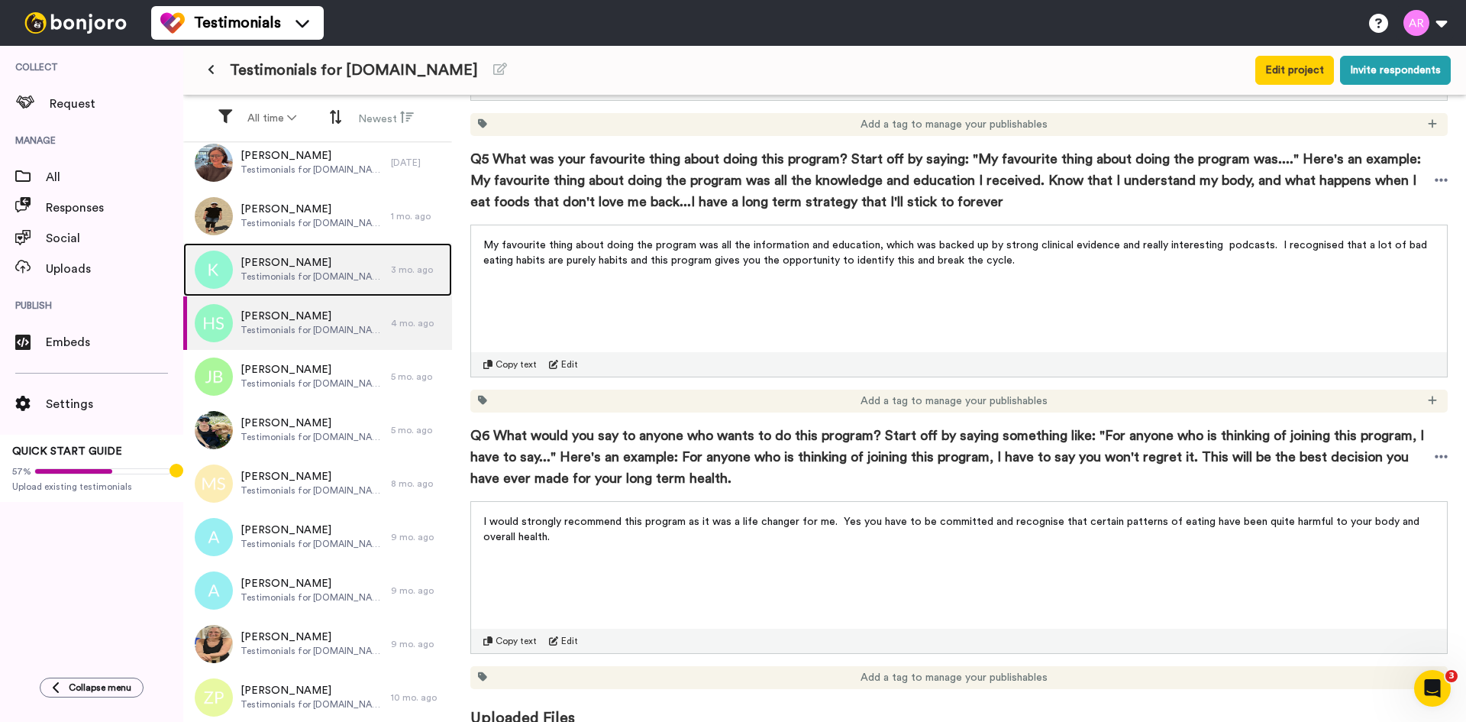
click at [328, 257] on span "[PERSON_NAME]" at bounding box center [312, 262] width 143 height 15
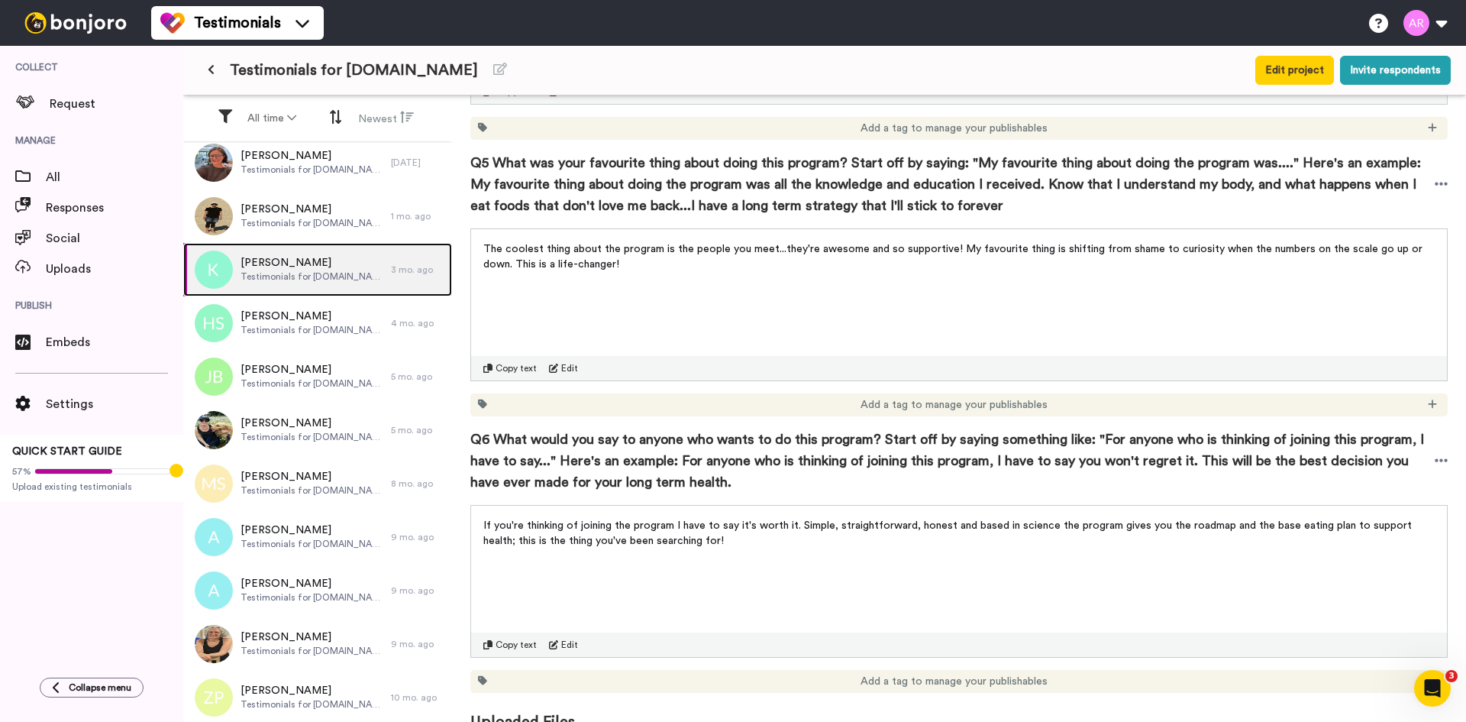
scroll to position [1304, 0]
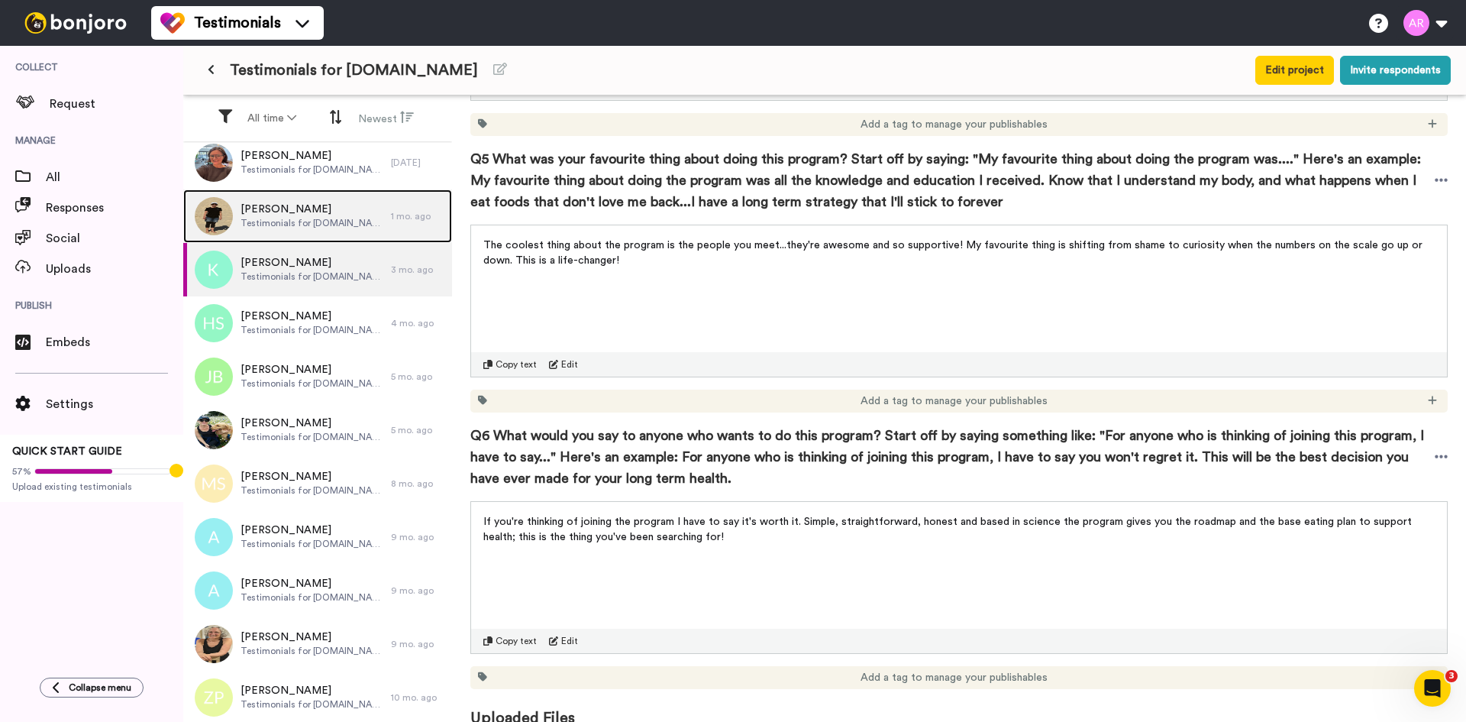
click at [301, 226] on span "Testimonials for [DOMAIN_NAME]" at bounding box center [312, 223] width 143 height 12
